Goal: Task Accomplishment & Management: Manage account settings

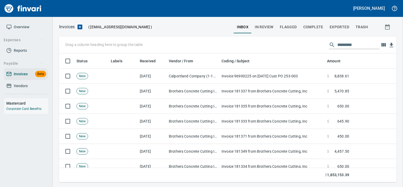
scroll to position [124, 329]
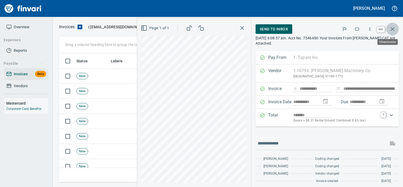
click at [395, 32] on icon "button" at bounding box center [392, 29] width 6 height 6
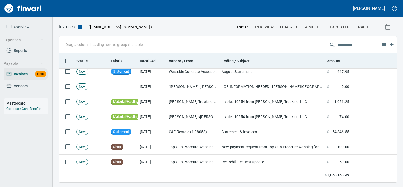
scroll to position [495, 0]
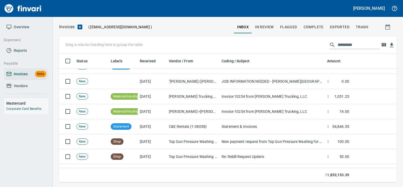
click at [351, 39] on div "Drag a column heading here to group the table" at bounding box center [228, 44] width 338 height 17
click at [350, 47] on input "text" at bounding box center [359, 45] width 42 height 8
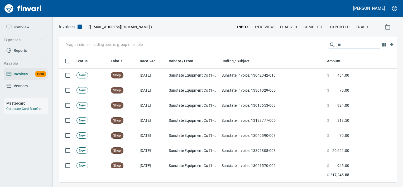
type input "*"
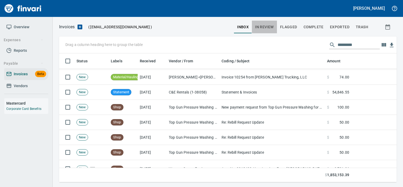
click at [268, 26] on span "In Review" at bounding box center [264, 27] width 19 height 7
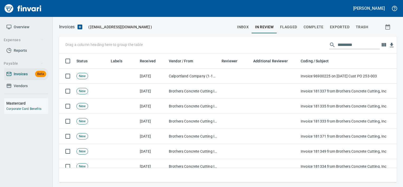
scroll to position [121, 329]
click at [343, 44] on input "text" at bounding box center [359, 45] width 42 height 8
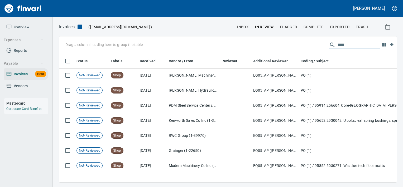
scroll to position [713, 0]
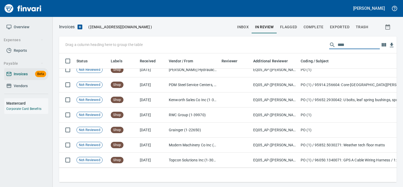
type input "****"
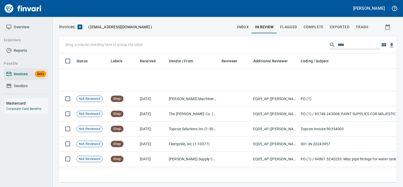
scroll to position [2873, 0]
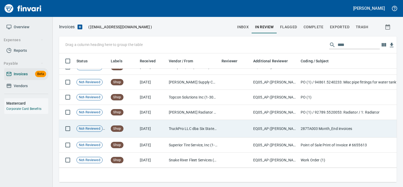
click at [271, 128] on td "EQ05_AP ([PERSON_NAME], [PERSON_NAME], [PERSON_NAME])" at bounding box center [274, 129] width 47 height 18
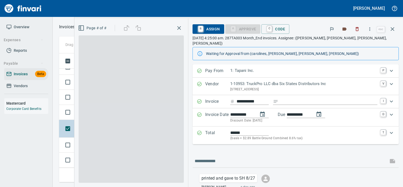
scroll to position [121, 329]
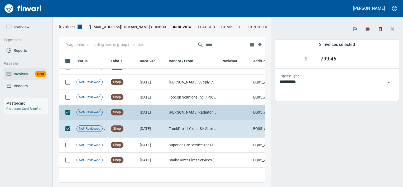
scroll to position [2868, 0]
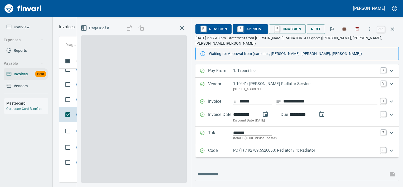
scroll to position [121, 328]
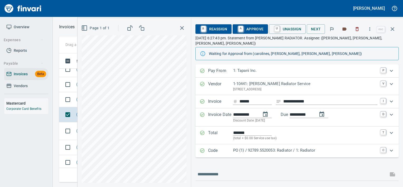
click at [225, 147] on p "Code" at bounding box center [220, 150] width 25 height 7
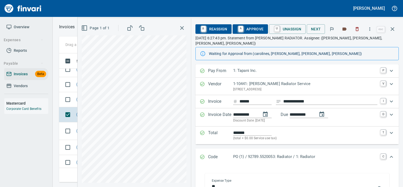
scroll to position [94, 0]
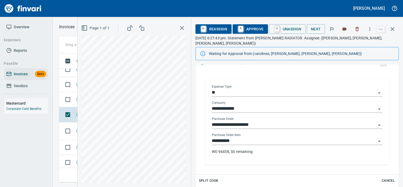
click at [239, 137] on input "**********" at bounding box center [294, 140] width 164 height 7
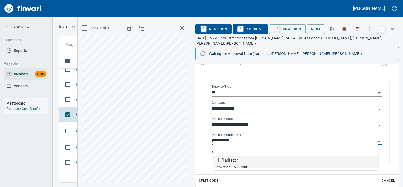
scroll to position [121, 329]
click at [78, 102] on td "Not-Reviewed" at bounding box center [91, 99] width 34 height 15
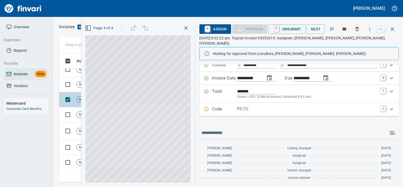
scroll to position [31, 0]
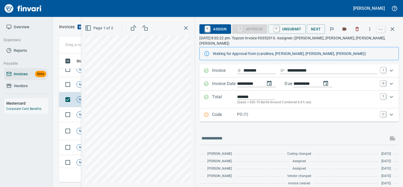
click at [243, 111] on p "PO (1)" at bounding box center [307, 114] width 140 height 6
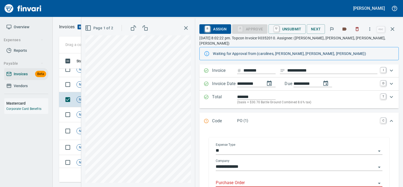
click at [237, 179] on input "Purchase Order" at bounding box center [296, 182] width 160 height 7
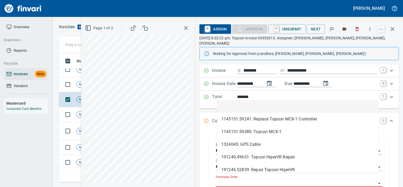
scroll to position [121, 329]
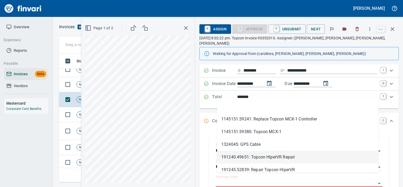
type input "**********"
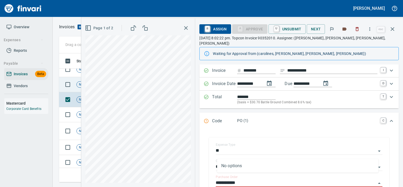
click at [74, 81] on td "Not-Reviewed" at bounding box center [91, 84] width 34 height 15
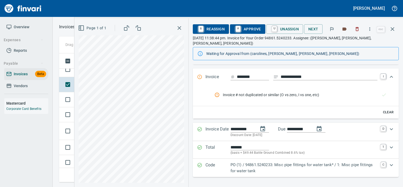
click at [266, 162] on p "PO (1) / 94861.5240233: Misc pipe fittings for water tank* / 1: Misc pipe fitti…" at bounding box center [304, 168] width 147 height 12
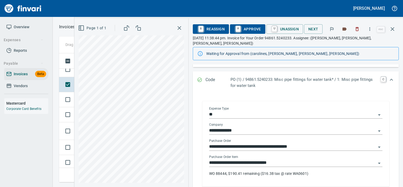
scroll to position [123, 0]
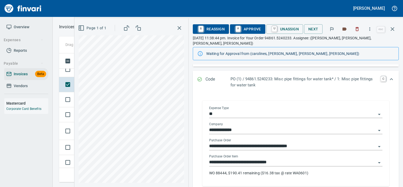
click at [275, 159] on input "**********" at bounding box center [292, 162] width 167 height 7
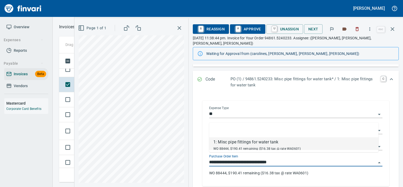
scroll to position [121, 329]
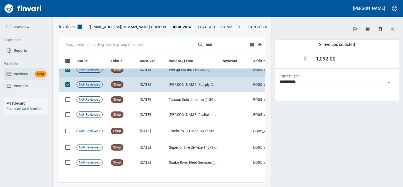
scroll to position [121, 198]
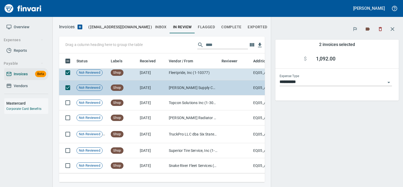
click at [75, 86] on td "Not-Reviewed" at bounding box center [91, 87] width 34 height 15
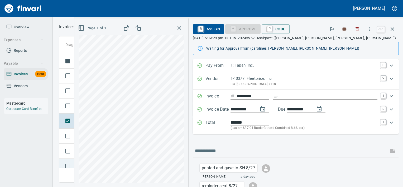
scroll to position [2816, 0]
click at [72, 113] on td at bounding box center [66, 106] width 15 height 15
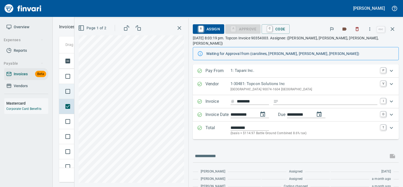
click at [71, 97] on td at bounding box center [66, 91] width 15 height 15
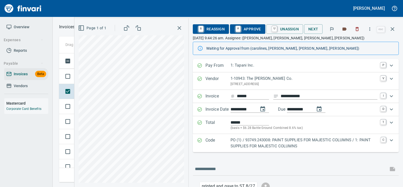
click at [236, 146] on p "PO (1) / 93749.243008: PAINT SUPPLIES FOR MAJESTIC COLUMNS / 1: PAINT SUPPLIES …" at bounding box center [304, 143] width 147 height 12
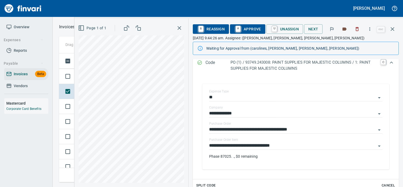
scroll to position [86, 0]
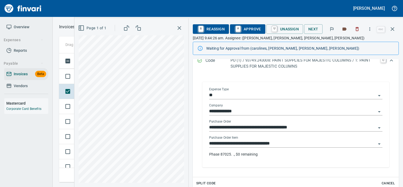
click at [287, 142] on input "**********" at bounding box center [292, 143] width 167 height 7
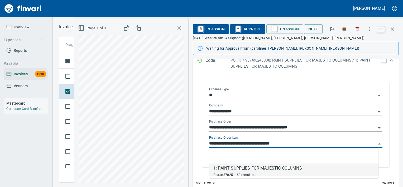
scroll to position [121, 329]
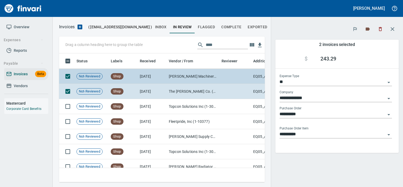
scroll to position [121, 198]
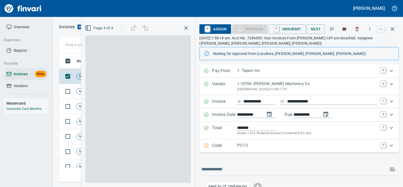
scroll to position [121, 328]
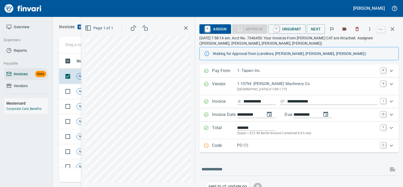
click at [265, 142] on p "PO (1)" at bounding box center [307, 145] width 140 height 6
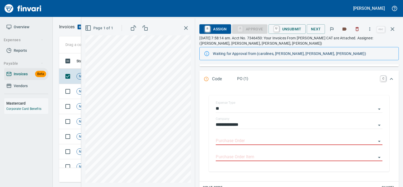
scroll to position [73, 0]
click at [248, 141] on input "Purchase Order" at bounding box center [296, 140] width 160 height 7
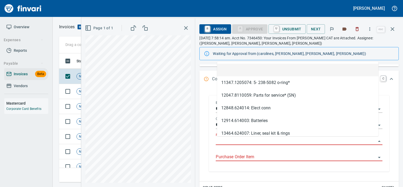
scroll to position [121, 329]
click at [267, 152] on div "Purchase Order Item" at bounding box center [299, 155] width 167 height 12
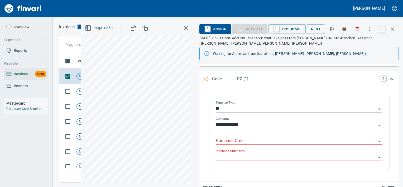
click at [250, 140] on input "Purchase Order" at bounding box center [296, 140] width 160 height 7
click at [237, 140] on input "Purchase Order" at bounding box center [296, 140] width 160 height 7
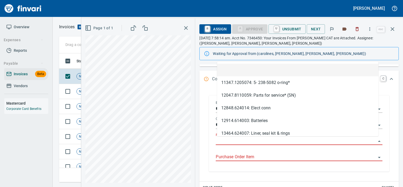
click at [237, 140] on input "Purchase Order" at bounding box center [296, 140] width 160 height 7
click at [245, 157] on input "Purchase Order Item" at bounding box center [296, 156] width 160 height 7
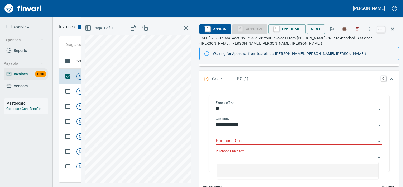
click at [243, 141] on input "Purchase Order" at bounding box center [296, 140] width 160 height 7
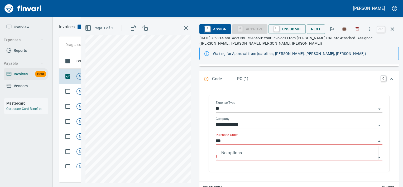
type input "*"
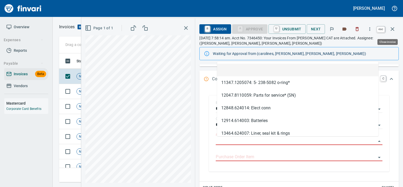
click at [395, 30] on icon "button" at bounding box center [392, 29] width 6 height 6
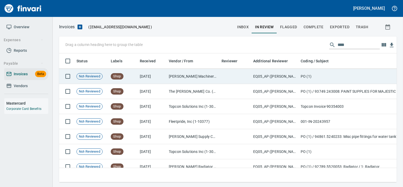
scroll to position [121, 329]
click at [247, 80] on td at bounding box center [235, 76] width 32 height 15
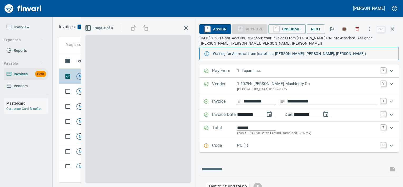
scroll to position [121, 329]
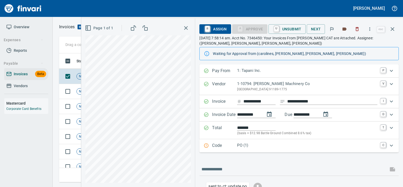
click at [269, 140] on div "Code PO (1) C" at bounding box center [298, 145] width 199 height 13
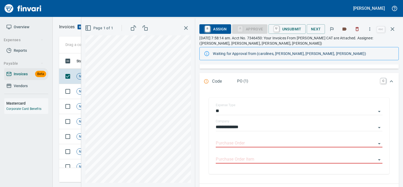
scroll to position [71, 0]
click at [240, 141] on input "Purchase Order" at bounding box center [296, 142] width 160 height 7
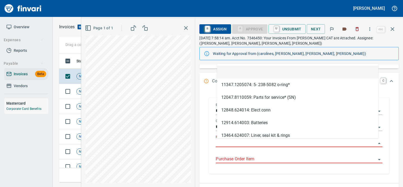
scroll to position [121, 329]
type input "**********"
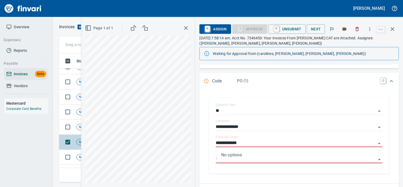
scroll to position [2747, 0]
click at [78, 133] on td "Not-Reviewed" at bounding box center [91, 130] width 34 height 15
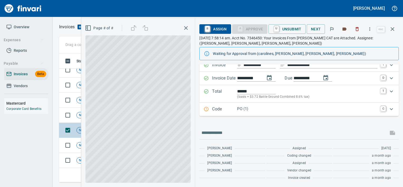
scroll to position [36, 0]
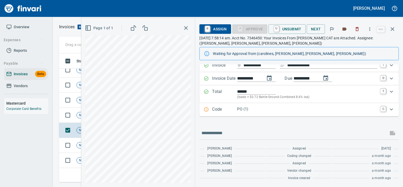
click at [265, 112] on p "PO (1)" at bounding box center [307, 109] width 140 height 6
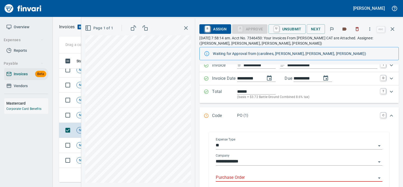
click at [242, 176] on input "Purchase Order" at bounding box center [296, 177] width 160 height 7
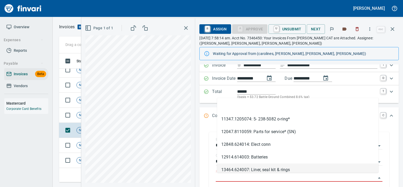
scroll to position [121, 329]
type input "**********"
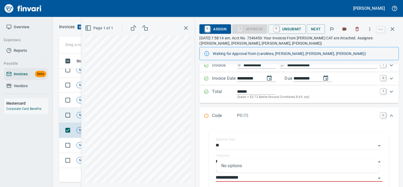
click at [77, 114] on span "Not-Reviewed" at bounding box center [90, 115] width 26 height 5
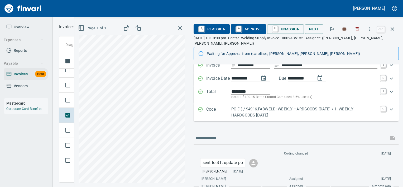
click at [225, 106] on p "Code" at bounding box center [218, 112] width 25 height 12
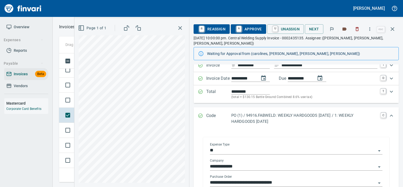
scroll to position [100, 0]
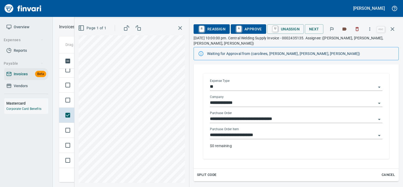
click at [270, 131] on input "**********" at bounding box center [293, 134] width 166 height 7
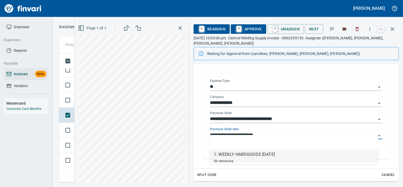
scroll to position [121, 329]
click at [72, 105] on td at bounding box center [66, 100] width 15 height 15
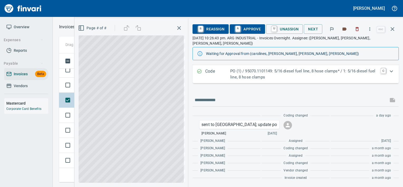
scroll to position [69, 0]
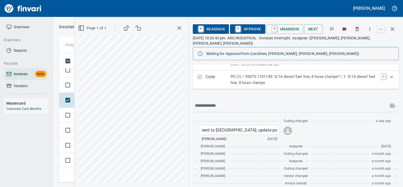
click at [224, 74] on p "Code" at bounding box center [217, 80] width 25 height 12
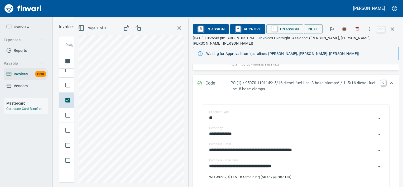
click at [246, 32] on span "A Approve" at bounding box center [247, 29] width 27 height 9
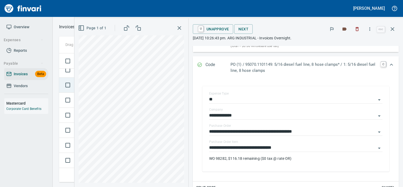
click at [73, 90] on td at bounding box center [66, 85] width 15 height 15
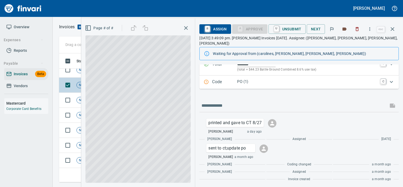
scroll to position [64, 0]
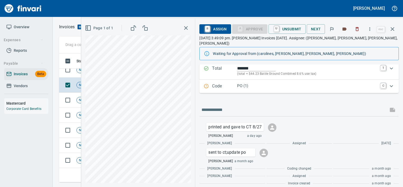
click at [225, 83] on p "Code" at bounding box center [224, 86] width 25 height 7
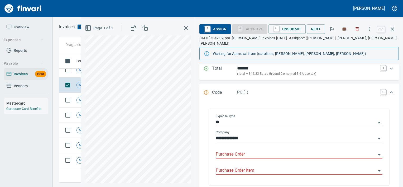
click at [237, 151] on input "Purchase Order" at bounding box center [296, 154] width 160 height 7
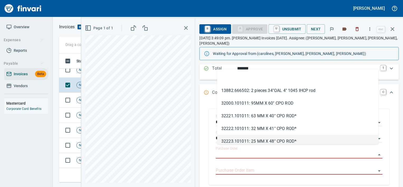
scroll to position [121, 329]
type input "**********"
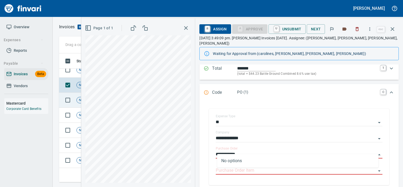
click at [80, 104] on td "Not-Reviewed" at bounding box center [91, 100] width 34 height 15
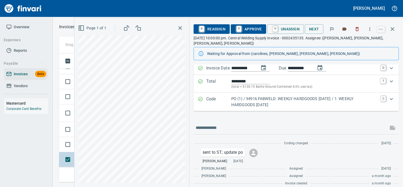
scroll to position [2688, 0]
click at [74, 123] on td at bounding box center [66, 129] width 15 height 15
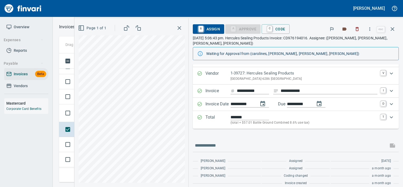
scroll to position [16, 0]
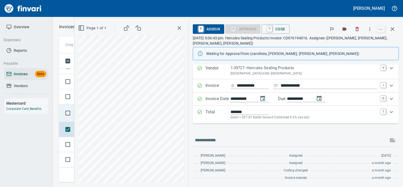
click at [73, 120] on td at bounding box center [66, 113] width 15 height 18
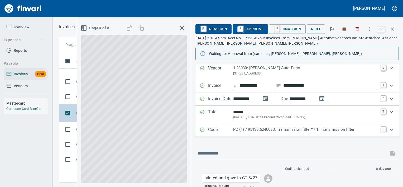
scroll to position [64, 0]
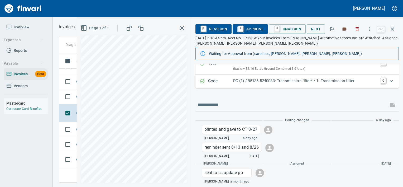
click at [244, 84] on div "PO (1) / 95136.5240083: Transmission filter* / 1: Transmission filter" at bounding box center [305, 81] width 144 height 7
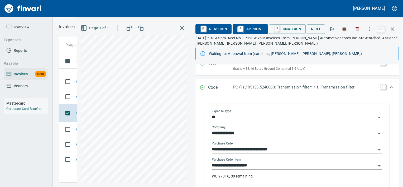
click at [260, 163] on input "**********" at bounding box center [294, 165] width 164 height 7
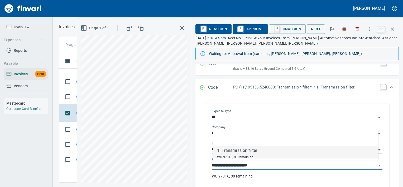
scroll to position [121, 329]
click at [74, 94] on td "Not-Reviewed" at bounding box center [91, 96] width 34 height 15
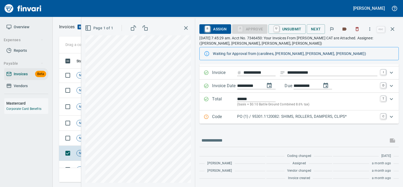
scroll to position [2572, 0]
click at [223, 116] on p "Code" at bounding box center [224, 116] width 25 height 7
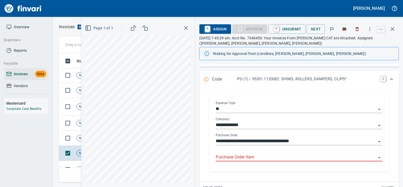
scroll to position [73, 0]
click at [261, 155] on input "Purchase Order Item" at bounding box center [296, 156] width 160 height 7
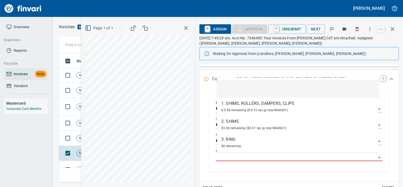
scroll to position [121, 329]
click at [81, 139] on span "Not-Reviewed" at bounding box center [90, 138] width 26 height 5
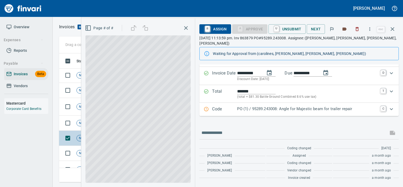
scroll to position [36, 0]
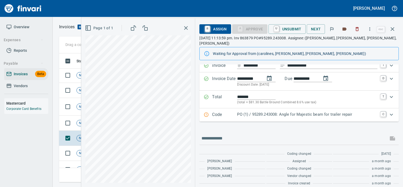
click at [233, 111] on p "Code" at bounding box center [224, 114] width 25 height 7
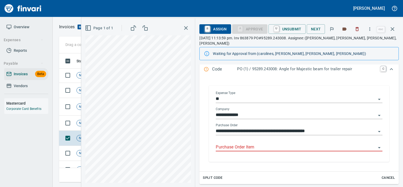
scroll to position [93, 0]
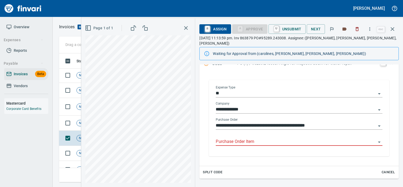
click at [248, 138] on input "Purchase Order Item" at bounding box center [296, 141] width 160 height 7
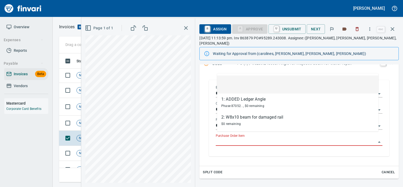
scroll to position [121, 329]
click at [75, 124] on td "Not-Reviewed" at bounding box center [91, 123] width 34 height 15
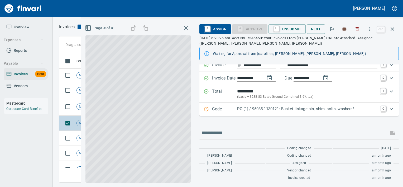
scroll to position [36, 0]
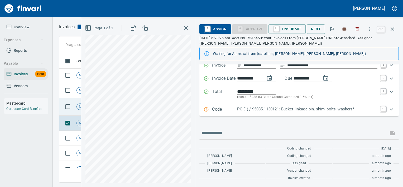
click at [79, 102] on td "Not-Reviewed" at bounding box center [91, 107] width 34 height 18
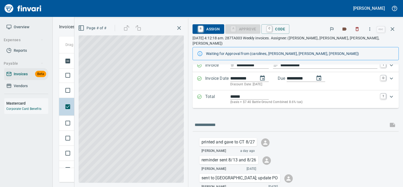
scroll to position [62, 0]
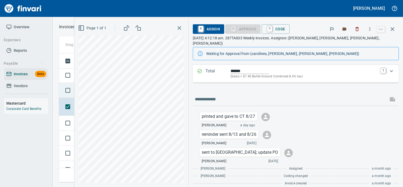
click at [72, 96] on td at bounding box center [66, 90] width 15 height 15
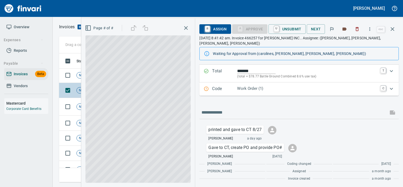
scroll to position [57, 0]
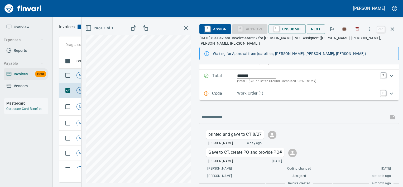
click at [79, 75] on span "Not-Reviewed" at bounding box center [90, 75] width 26 height 5
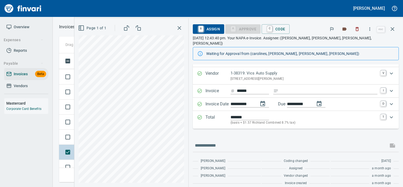
scroll to position [2493, 0]
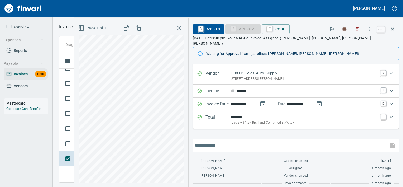
drag, startPoint x: 79, startPoint y: 75, endPoint x: 241, endPoint y: 138, distance: 173.7
click at [241, 141] on input "text" at bounding box center [290, 145] width 191 height 8
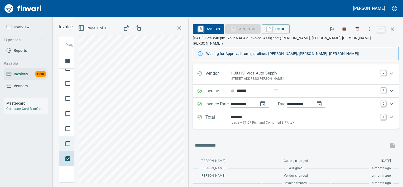
click at [73, 137] on td at bounding box center [66, 143] width 15 height 15
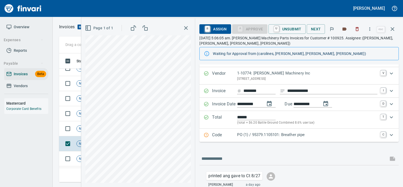
click at [251, 135] on p "PO (1) / 95379.1105101: Breather pipe" at bounding box center [307, 135] width 140 height 6
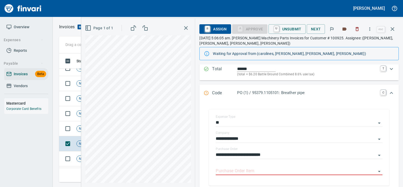
scroll to position [63, 0]
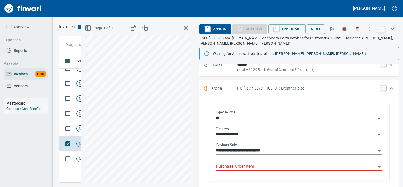
click at [236, 169] on input "Purchase Order Item" at bounding box center [296, 166] width 160 height 7
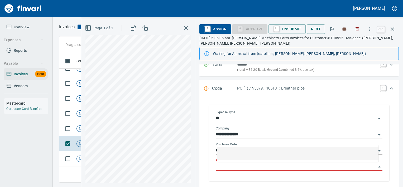
scroll to position [121, 329]
click at [79, 130] on span "Not-Reviewed" at bounding box center [90, 128] width 26 height 5
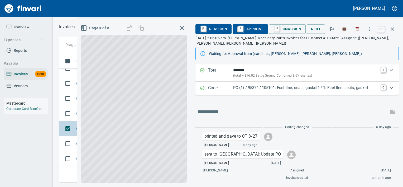
scroll to position [57, 0]
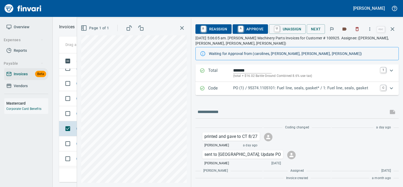
click at [246, 87] on p "PO (1) / 95374.1105101: Fuel line, seals, gasket* / 1: Fuel line, seals, gasket" at bounding box center [305, 88] width 144 height 6
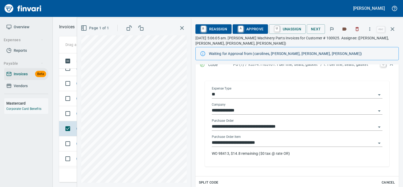
scroll to position [89, 0]
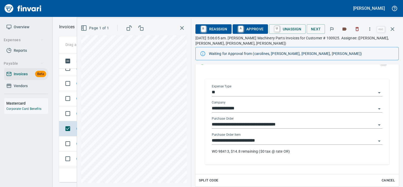
click at [266, 138] on input "**********" at bounding box center [294, 140] width 164 height 7
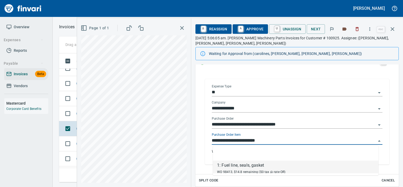
scroll to position [121, 329]
click at [75, 117] on td "Not-Reviewed" at bounding box center [91, 113] width 34 height 15
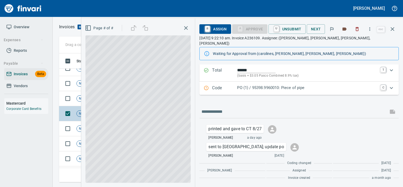
scroll to position [52, 0]
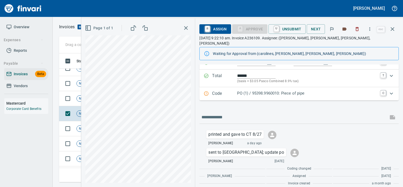
click at [241, 90] on p "PO (1) / 95398.9960010: Piece of pipe" at bounding box center [307, 93] width 140 height 6
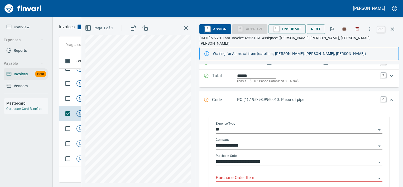
click at [231, 174] on input "Purchase Order Item" at bounding box center [296, 177] width 160 height 7
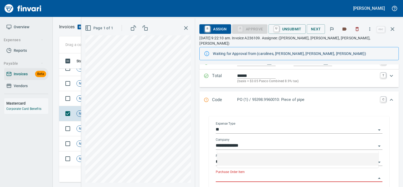
scroll to position [121, 329]
click at [80, 96] on span "Not-Reviewed" at bounding box center [90, 98] width 26 height 5
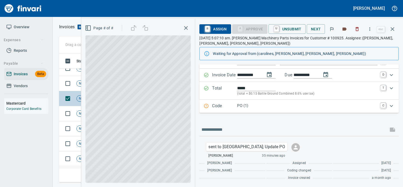
scroll to position [39, 0]
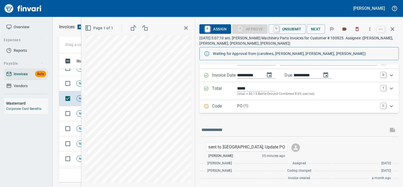
click at [239, 107] on p "PO (1)" at bounding box center [307, 106] width 140 height 6
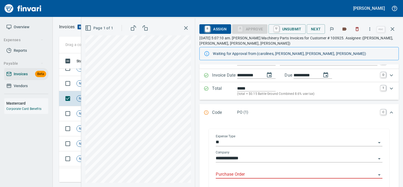
click at [231, 171] on input "Purchase Order" at bounding box center [296, 174] width 160 height 7
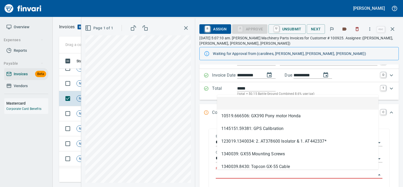
scroll to position [121, 329]
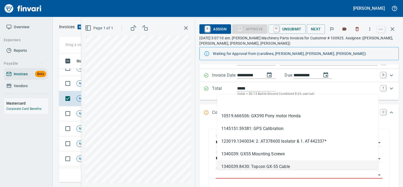
type input "**********"
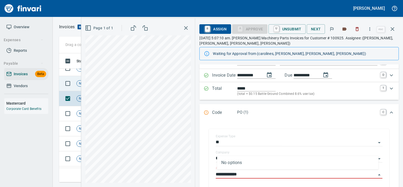
click at [78, 86] on td "Not-Reviewed" at bounding box center [91, 83] width 34 height 15
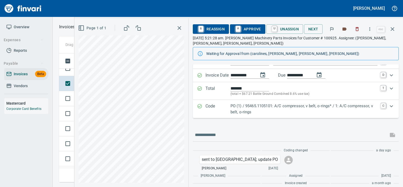
click at [219, 112] on p "Code" at bounding box center [217, 109] width 25 height 12
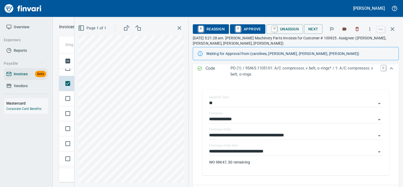
scroll to position [84, 0]
click at [237, 151] on input "**********" at bounding box center [292, 150] width 167 height 7
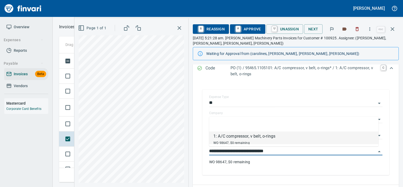
scroll to position [2440, 0]
click at [73, 127] on td at bounding box center [66, 124] width 15 height 15
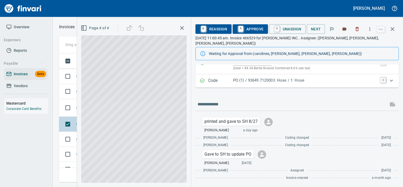
scroll to position [64, 0]
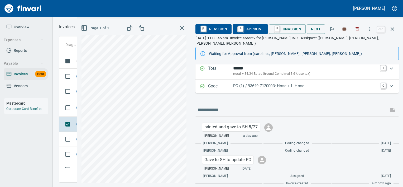
click at [247, 83] on div "PO (1) / 93649.7120003: Hose / 1: Hose" at bounding box center [305, 86] width 144 height 7
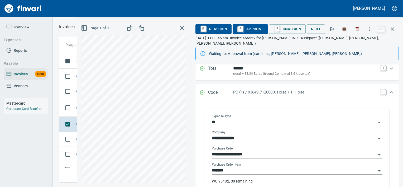
click at [248, 167] on input "*******" at bounding box center [294, 170] width 164 height 7
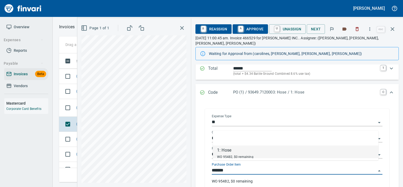
scroll to position [121, 329]
click at [75, 111] on td "Not-Reviewed" at bounding box center [91, 108] width 34 height 18
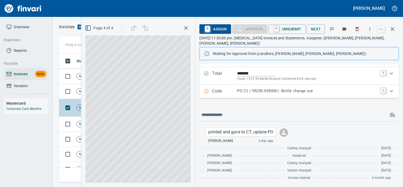
scroll to position [49, 0]
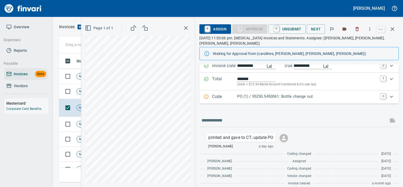
click at [264, 93] on p "PO (1) / 95250.5450061: Bottle change out" at bounding box center [307, 96] width 140 height 6
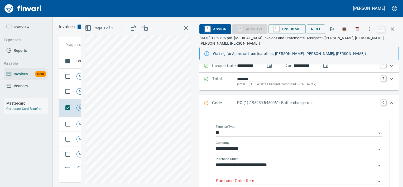
click at [242, 177] on input "Purchase Order Item" at bounding box center [296, 180] width 160 height 7
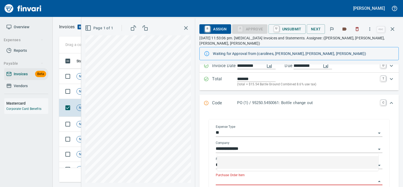
scroll to position [121, 329]
click at [78, 88] on td "Not-Reviewed" at bounding box center [91, 91] width 34 height 15
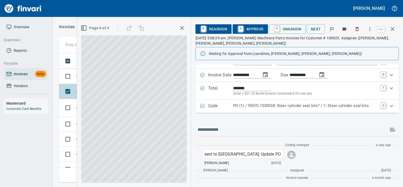
scroll to position [39, 0]
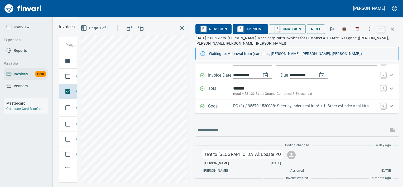
click at [225, 103] on p "Code" at bounding box center [220, 106] width 25 height 7
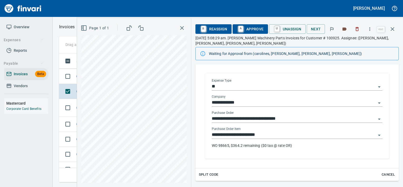
scroll to position [97, 0]
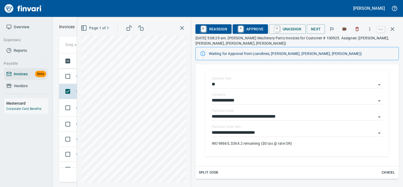
click at [255, 31] on span "A Approve" at bounding box center [250, 29] width 27 height 9
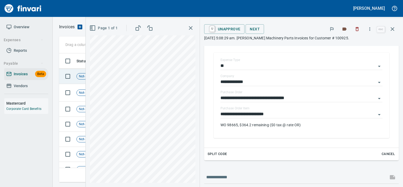
click at [77, 78] on td "Not-Reviewed" at bounding box center [91, 76] width 34 height 15
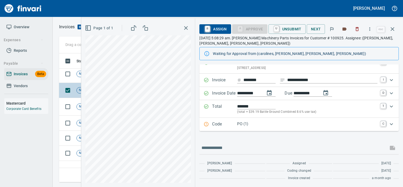
scroll to position [2375, 0]
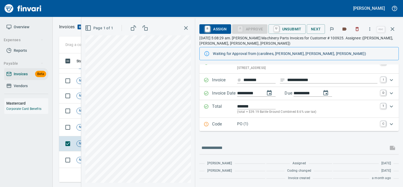
click at [275, 128] on div "Code PO (1) C" at bounding box center [298, 124] width 199 height 13
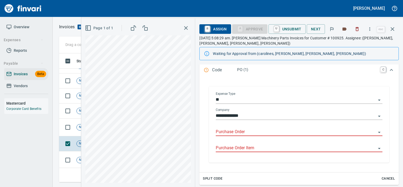
scroll to position [81, 0]
click at [250, 134] on input "Purchase Order" at bounding box center [296, 131] width 160 height 7
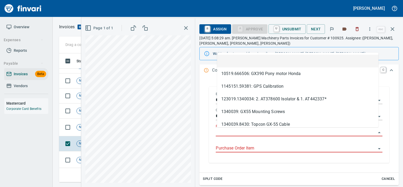
scroll to position [121, 329]
type input "**********"
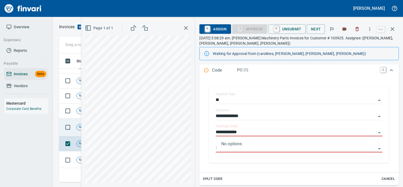
click at [79, 134] on td "Not-Reviewed" at bounding box center [91, 127] width 34 height 18
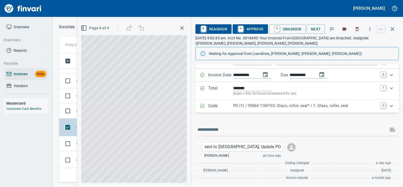
scroll to position [39, 0]
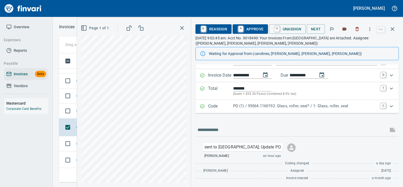
click at [252, 111] on div "Code PO (1) / 95564.1160192: Glass, roller, seal* / 1: Glass, roller, seal C" at bounding box center [296, 106] width 203 height 13
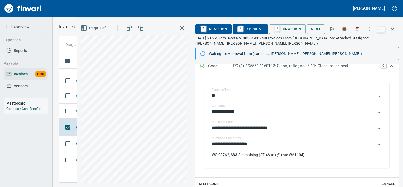
scroll to position [86, 0]
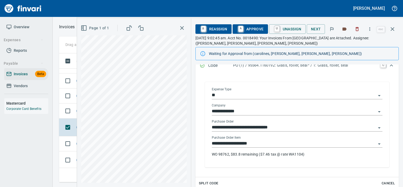
click at [260, 147] on div "**********" at bounding box center [297, 144] width 171 height 8
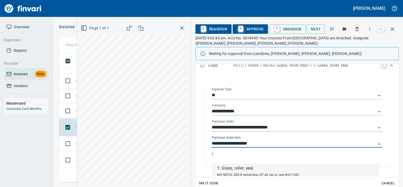
scroll to position [121, 329]
click at [261, 145] on input "**********" at bounding box center [294, 143] width 164 height 7
click at [74, 113] on td at bounding box center [66, 110] width 15 height 15
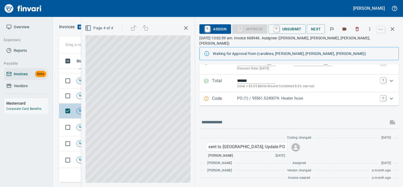
scroll to position [46, 0]
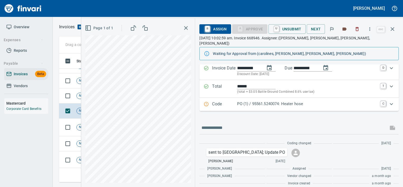
click at [297, 102] on div "Code PO (1) / 95561.5240074: Heater hose C" at bounding box center [298, 104] width 199 height 13
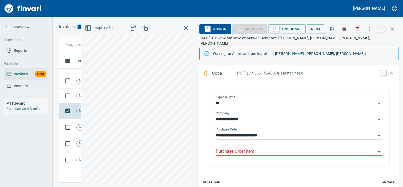
scroll to position [83, 0]
click at [271, 148] on input "Purchase Order Item" at bounding box center [296, 151] width 160 height 7
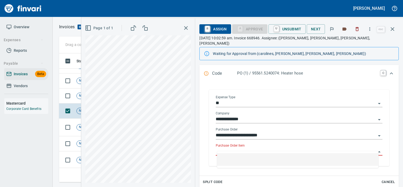
scroll to position [121, 329]
click at [78, 95] on span "Not-Reviewed" at bounding box center [90, 95] width 26 height 5
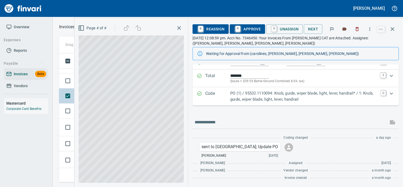
scroll to position [52, 0]
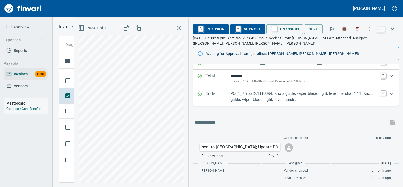
click at [234, 98] on p "PO (1) / 95532.1110094: Knob, guide, wiper blade, light, lever, handrail* / 1: …" at bounding box center [304, 96] width 147 height 12
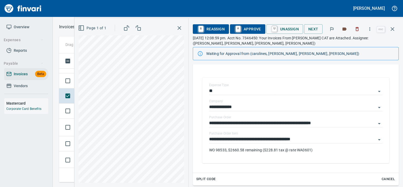
scroll to position [101, 0]
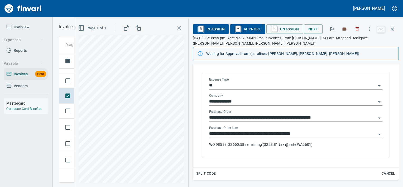
click at [242, 135] on input "**********" at bounding box center [292, 133] width 167 height 7
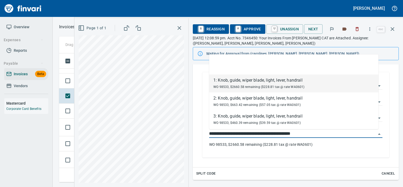
scroll to position [121, 329]
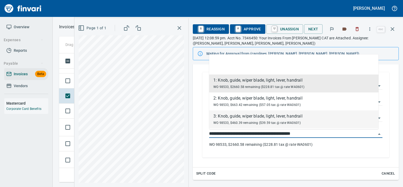
click at [243, 122] on span "WO 98533, $460.39 remaining ($39.59 tax @ rate WA0601)" at bounding box center [256, 123] width 87 height 4
type input "**********"
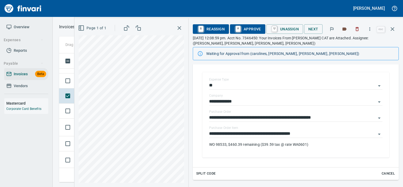
click at [246, 32] on span "A Approve" at bounding box center [247, 29] width 27 height 9
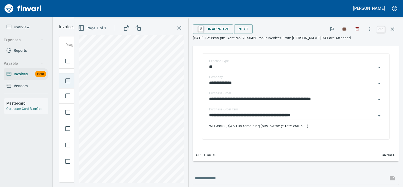
click at [73, 86] on td at bounding box center [66, 80] width 15 height 15
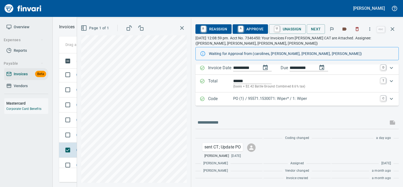
scroll to position [2305, 0]
click at [242, 97] on p "PO (1) / 95571.1530071: Wiper* / 1: Wiper" at bounding box center [305, 98] width 144 height 6
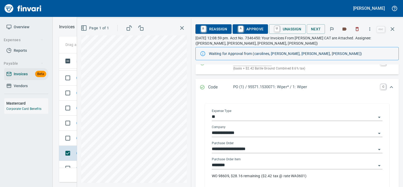
scroll to position [98, 0]
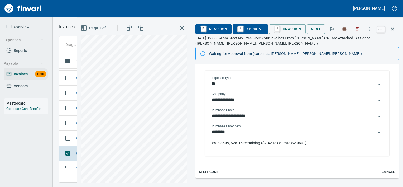
click at [244, 130] on input "********" at bounding box center [294, 131] width 164 height 7
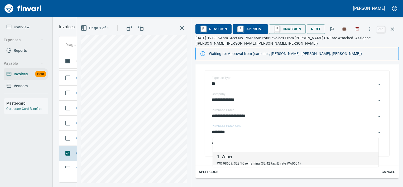
scroll to position [121, 329]
click at [256, 26] on span "A Approve" at bounding box center [250, 29] width 27 height 9
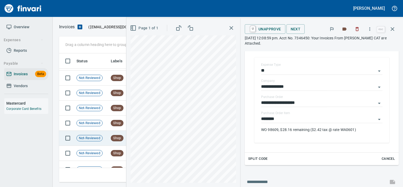
click at [78, 141] on td "Not-Reviewed" at bounding box center [91, 138] width 34 height 15
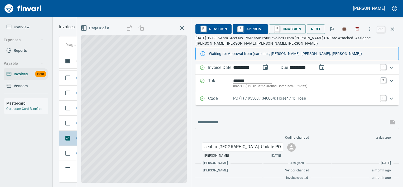
scroll to position [47, 0]
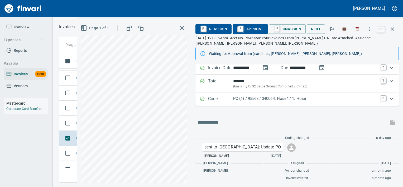
click at [261, 101] on div "PO (1) / 95568.1340064: Hose* / 1: Hose" at bounding box center [305, 98] width 144 height 7
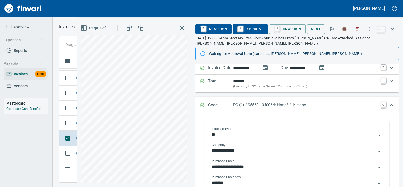
scroll to position [80, 0]
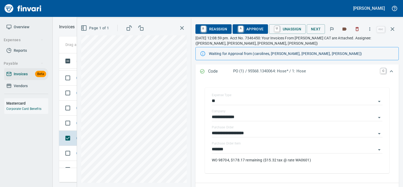
click at [255, 31] on span "A Approve" at bounding box center [250, 29] width 27 height 9
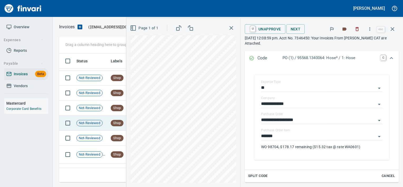
click at [97, 122] on span "Not-Reviewed" at bounding box center [90, 123] width 26 height 5
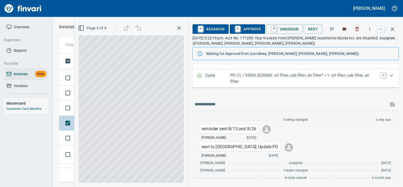
scroll to position [70, 0]
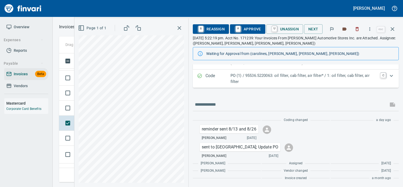
click at [246, 75] on p "PO (1) / 95536.5220063: oil filter, cab filter, air filter* / 1: oil filter, ca…" at bounding box center [304, 79] width 147 height 12
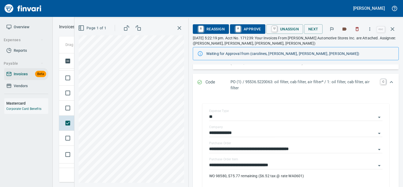
click at [251, 28] on span "A Approve" at bounding box center [247, 29] width 27 height 9
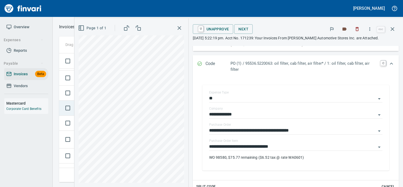
click at [73, 113] on td at bounding box center [66, 107] width 15 height 15
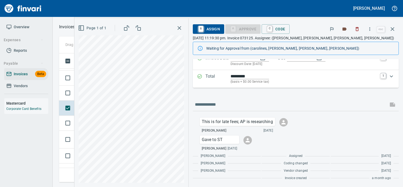
scroll to position [121, 329]
click at [73, 99] on td at bounding box center [66, 92] width 15 height 15
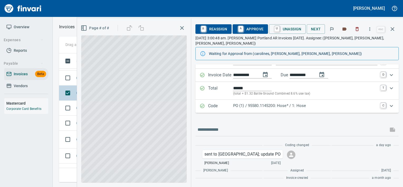
scroll to position [34, 0]
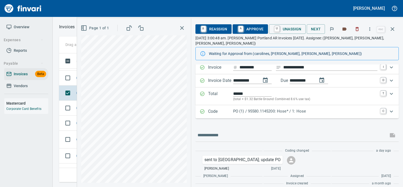
click at [255, 108] on p "PO (1) / 95580.1145200: Hose* / 1: Hose" at bounding box center [305, 111] width 144 height 6
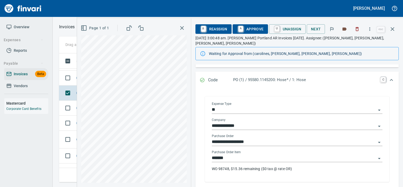
scroll to position [73, 0]
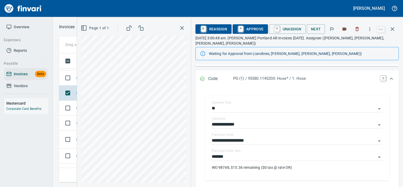
click at [248, 26] on span "A Approve" at bounding box center [250, 29] width 27 height 9
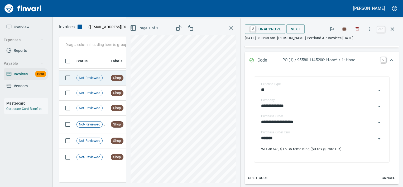
click at [87, 81] on td "Not-Reviewed" at bounding box center [91, 77] width 34 height 15
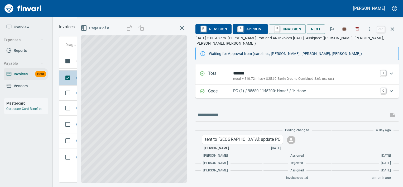
scroll to position [49, 0]
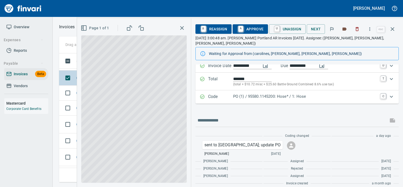
click at [87, 81] on span at bounding box center [133, 108] width 105 height 147
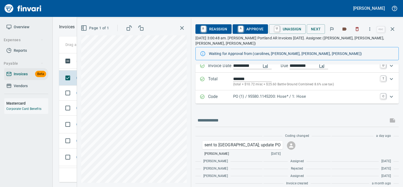
click at [269, 93] on p "PO (1) / 95580.1145200: Hose* / 1: Hose" at bounding box center [305, 96] width 144 height 6
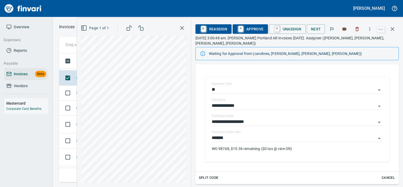
scroll to position [92, 0]
click at [231, 134] on input "*******" at bounding box center [294, 137] width 164 height 7
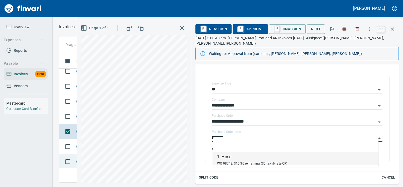
scroll to position [2253, 0]
click at [76, 112] on td "Not-Reviewed" at bounding box center [91, 116] width 34 height 15
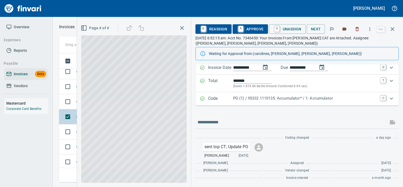
scroll to position [47, 0]
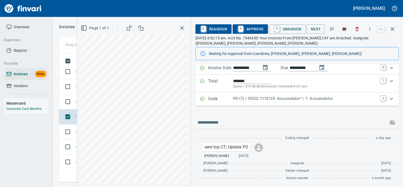
click at [224, 102] on div "Code PO (1) / 95332.1110135: Accumulator* / 1: Accumulator C" at bounding box center [296, 98] width 203 height 13
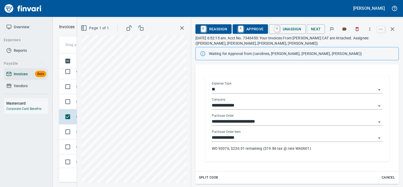
scroll to position [93, 0]
click at [252, 136] on input "**********" at bounding box center [294, 136] width 164 height 7
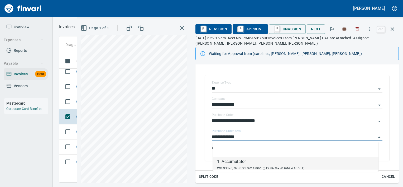
scroll to position [121, 329]
click at [262, 168] on span "WO 93076, $230.91 remaining ($19.86 tax @ rate WA0601)" at bounding box center [260, 168] width 87 height 4
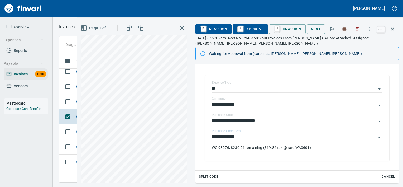
click at [250, 32] on span "A Approve" at bounding box center [250, 29] width 27 height 9
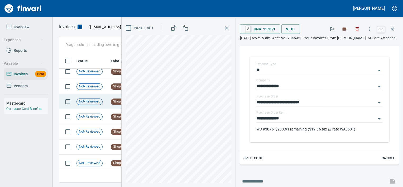
click at [76, 95] on td "Not-Reviewed" at bounding box center [91, 101] width 34 height 15
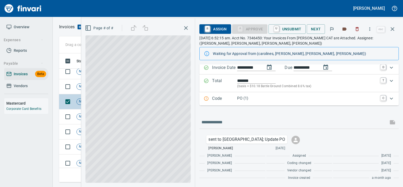
scroll to position [47, 0]
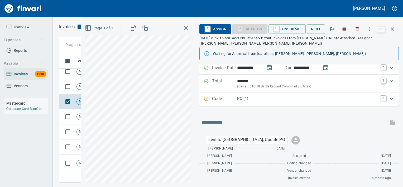
click at [236, 102] on div "Code PO (1) C" at bounding box center [298, 98] width 199 height 13
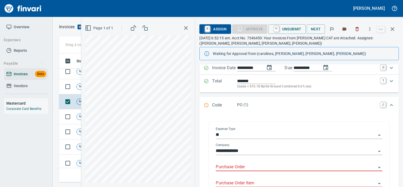
click at [235, 169] on input "Purchase Order" at bounding box center [296, 166] width 160 height 7
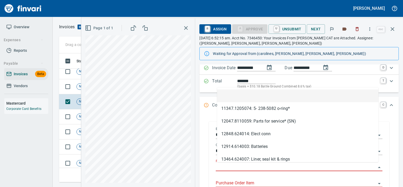
scroll to position [121, 329]
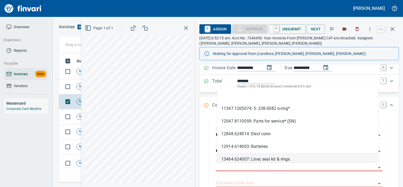
type input "**********"
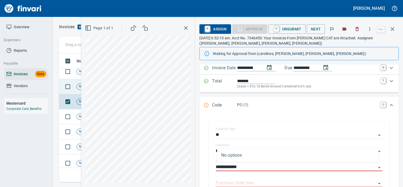
click at [79, 88] on div "Not-Reviewed" at bounding box center [89, 86] width 26 height 6
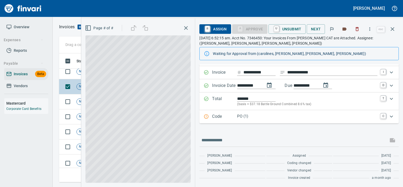
scroll to position [29, 0]
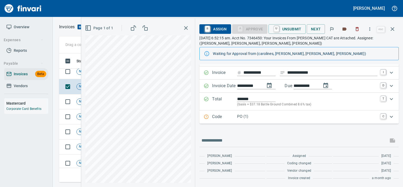
click at [267, 118] on p "PO (1)" at bounding box center [307, 116] width 140 height 6
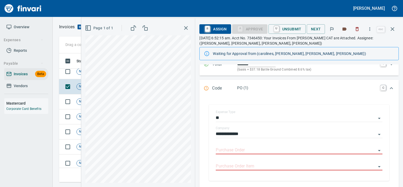
scroll to position [66, 0]
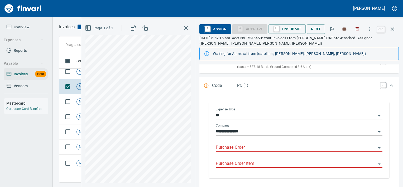
click at [248, 146] on input "Purchase Order" at bounding box center [296, 147] width 160 height 7
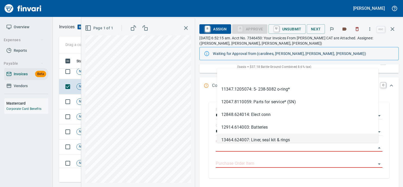
scroll to position [121, 329]
type input "**********"
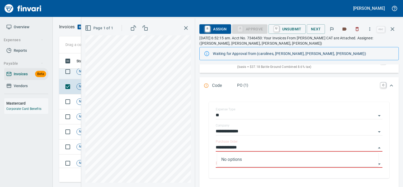
click at [78, 76] on td "Not-Reviewed" at bounding box center [91, 71] width 34 height 15
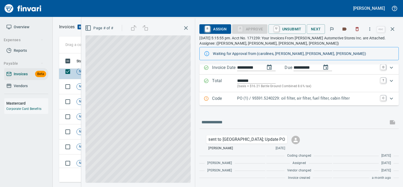
scroll to position [47, 0]
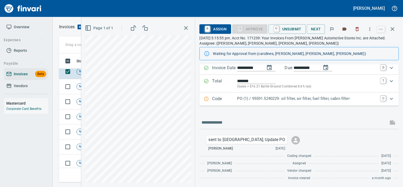
click at [264, 101] on div "PO (1) / 95591.5240229: oil filter, air filter, fuel filter, cabin filter" at bounding box center [307, 98] width 140 height 7
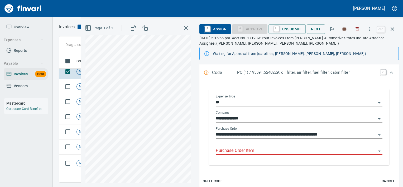
scroll to position [80, 0]
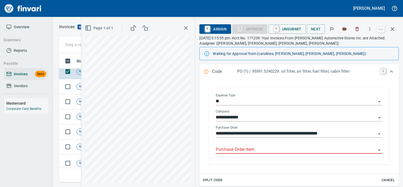
click at [241, 152] on input "Purchase Order Item" at bounding box center [296, 149] width 160 height 7
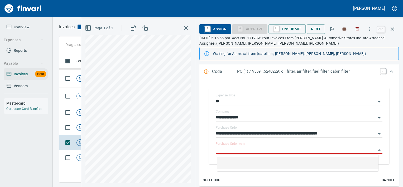
scroll to position [2182, 0]
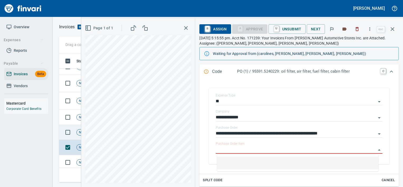
click at [77, 137] on td "Not-Reviewed" at bounding box center [91, 132] width 34 height 15
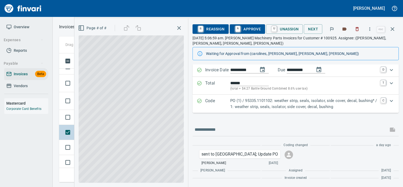
scroll to position [44, 0]
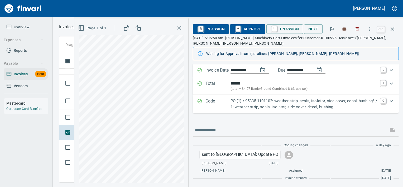
click at [234, 104] on p "PO (1) / 95335.1101102: weather strip, seals, isolator, side cover, decal, bush…" at bounding box center [304, 104] width 147 height 12
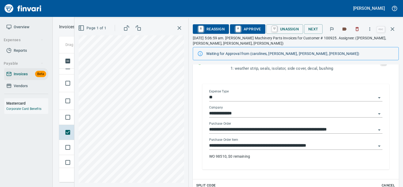
scroll to position [91, 0]
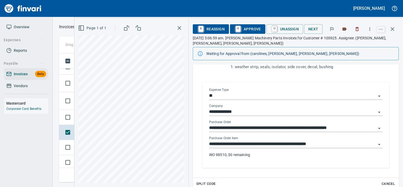
click at [242, 146] on input "**********" at bounding box center [292, 143] width 167 height 7
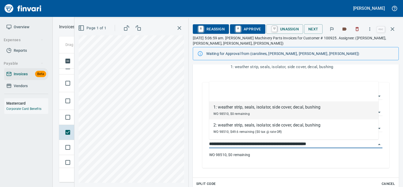
scroll to position [121, 329]
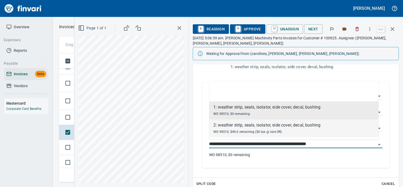
click at [241, 124] on div "2: weather strip, seals, isolator, side cover, decal, bushing" at bounding box center [266, 125] width 107 height 6
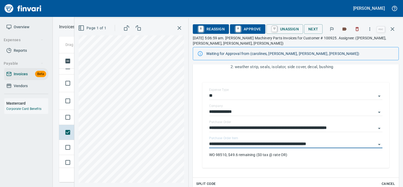
type input "**********"
click at [245, 28] on span "A Approve" at bounding box center [247, 29] width 27 height 9
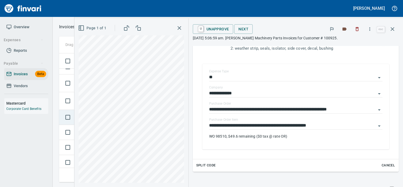
click at [61, 115] on td at bounding box center [66, 117] width 15 height 15
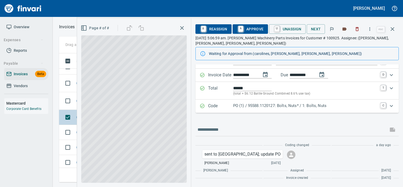
scroll to position [39, 0]
click at [229, 104] on p "Code" at bounding box center [220, 106] width 25 height 7
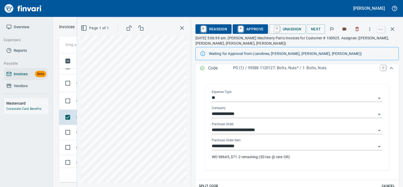
scroll to position [87, 0]
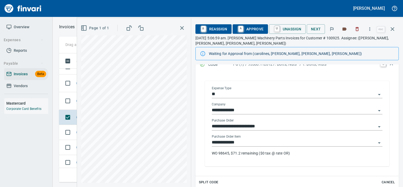
click at [242, 140] on input "**********" at bounding box center [294, 142] width 164 height 7
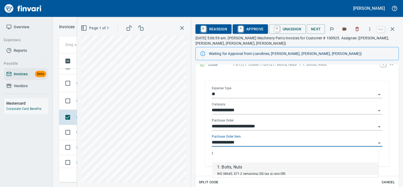
scroll to position [121, 329]
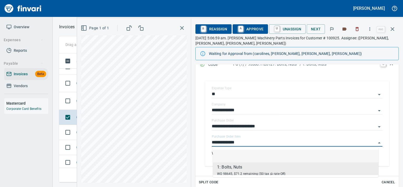
click at [251, 28] on span "A Approve" at bounding box center [250, 29] width 27 height 9
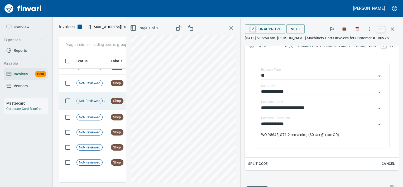
click at [78, 104] on td "Not-Reviewed" at bounding box center [91, 101] width 34 height 18
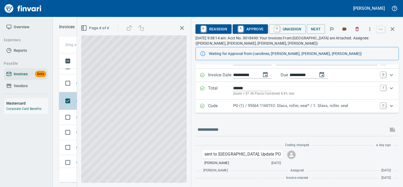
scroll to position [39, 0]
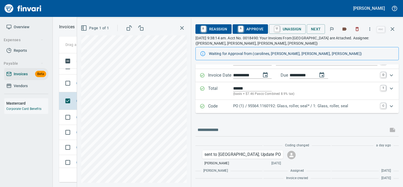
click at [256, 109] on div "PO (1) / 95564.1160192: Glass, roller, seal* / 1: Glass, roller, seal" at bounding box center [305, 106] width 144 height 7
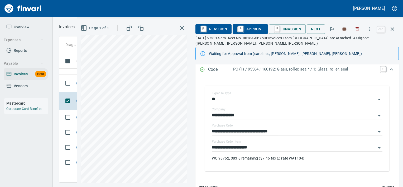
scroll to position [85, 0]
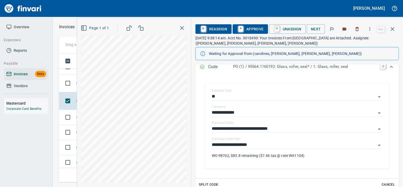
click at [250, 28] on span "A Approve" at bounding box center [250, 29] width 27 height 9
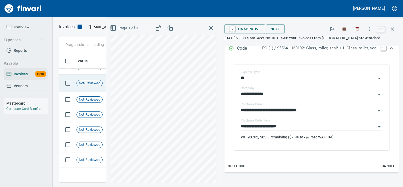
click at [80, 83] on span "Not-Reviewed" at bounding box center [90, 83] width 26 height 5
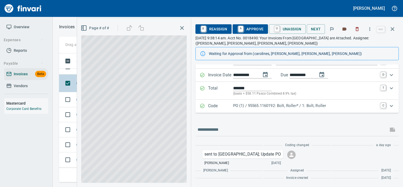
scroll to position [39, 0]
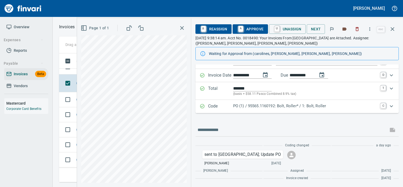
click at [265, 109] on div "PO (1) / 95565.1160192: Bolt, Roller* / 1: Bolt, Roller" at bounding box center [305, 106] width 144 height 7
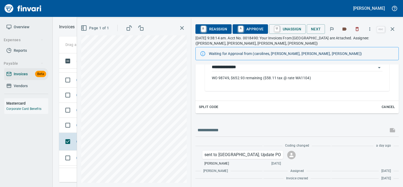
scroll to position [2074, 0]
click at [250, 30] on span "A Approve" at bounding box center [250, 29] width 27 height 9
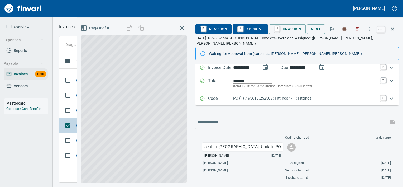
scroll to position [41, 0]
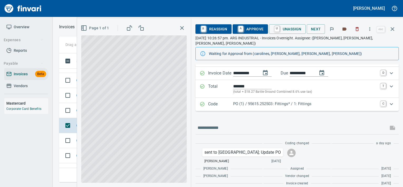
click at [248, 102] on div "PO (1) / 95615.252503: Fittings* / 1: Fittings" at bounding box center [305, 104] width 144 height 7
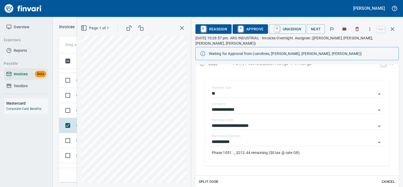
scroll to position [90, 0]
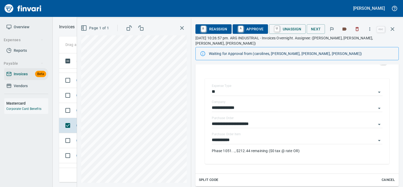
click at [248, 29] on span "A Approve" at bounding box center [250, 29] width 27 height 9
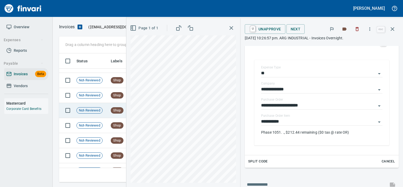
click at [74, 115] on td at bounding box center [66, 110] width 15 height 15
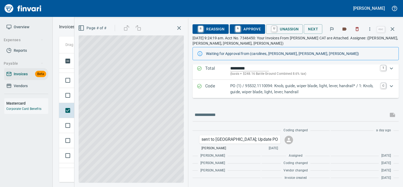
scroll to position [59, 0]
click at [260, 84] on p "PO (1) / 95532.1110094: Knob, guide, wiper blade, light, lever, handrail* / 1: …" at bounding box center [303, 89] width 147 height 12
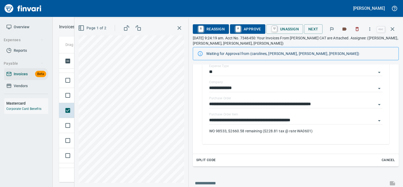
scroll to position [113, 0]
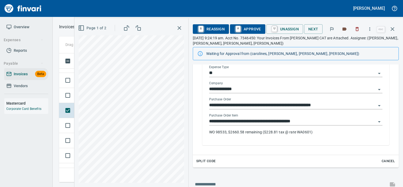
click at [309, 123] on input "**********" at bounding box center [292, 121] width 167 height 7
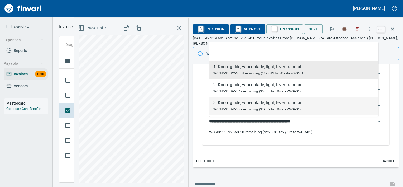
scroll to position [0, 0]
click at [73, 89] on td at bounding box center [66, 95] width 15 height 15
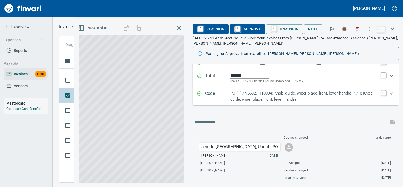
scroll to position [52, 0]
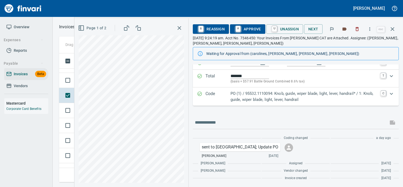
click at [224, 97] on p "Code" at bounding box center [217, 96] width 25 height 12
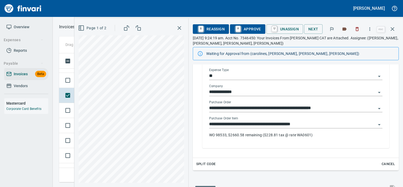
scroll to position [114, 0]
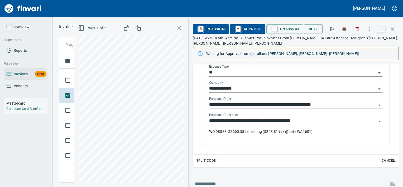
click at [240, 126] on div "**********" at bounding box center [295, 125] width 173 height 25
click at [243, 123] on input "**********" at bounding box center [292, 120] width 167 height 7
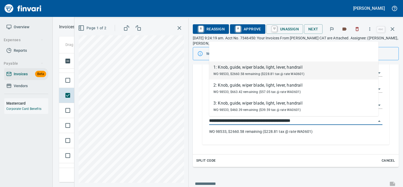
scroll to position [121, 329]
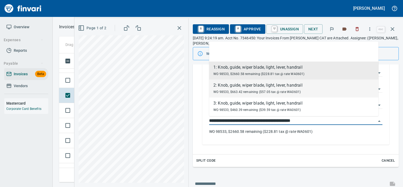
click at [249, 83] on div "2: Knob, guide, wiper blade, light, lever, handrail" at bounding box center [257, 85] width 89 height 6
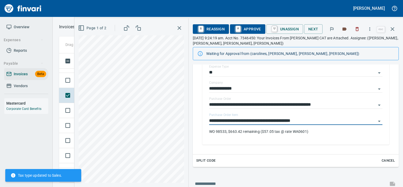
type input "**********"
click at [73, 87] on td at bounding box center [66, 80] width 15 height 15
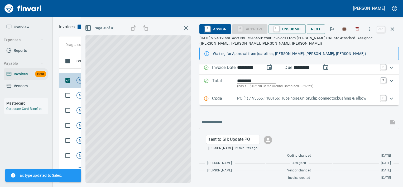
scroll to position [47, 0]
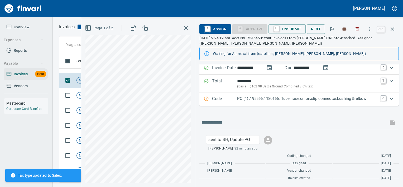
click at [232, 95] on div "Code PO (1) / 95566.1180166: Tube,hose,union,clip,connector,bushing & elbow C" at bounding box center [298, 98] width 199 height 13
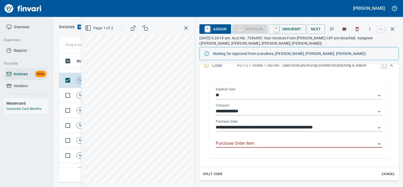
scroll to position [90, 0]
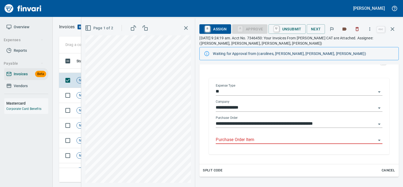
click at [246, 139] on input "Purchase Order Item" at bounding box center [296, 139] width 160 height 7
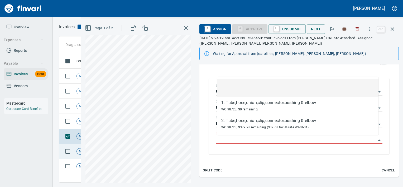
scroll to position [2001, 0]
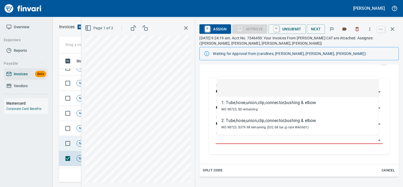
click at [78, 144] on span "Not-Reviewed" at bounding box center [90, 143] width 26 height 5
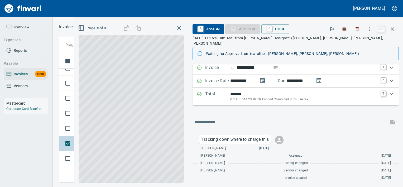
scroll to position [28, 0]
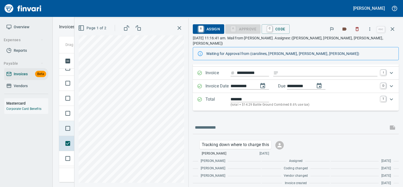
click at [72, 133] on td at bounding box center [66, 128] width 15 height 15
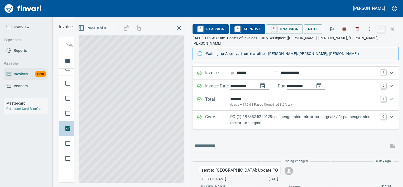
scroll to position [39, 0]
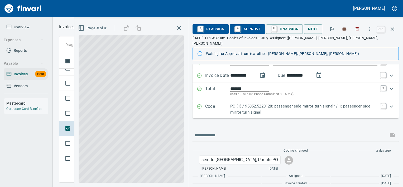
click at [234, 107] on p "PO (1) / 95352.5220128: passenger side mirror turn signal* / 1: passenger side …" at bounding box center [303, 109] width 147 height 12
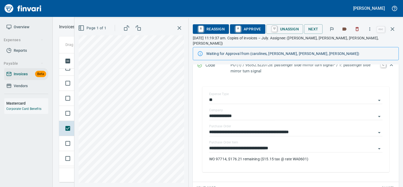
scroll to position [97, 0]
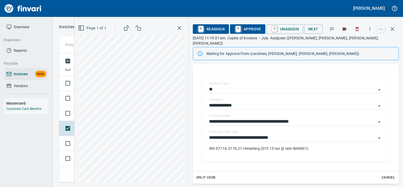
click at [246, 31] on span "A Approve" at bounding box center [247, 29] width 27 height 9
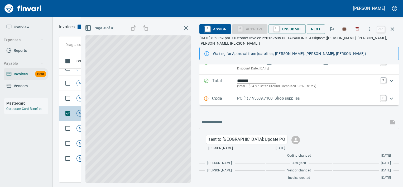
scroll to position [52, 0]
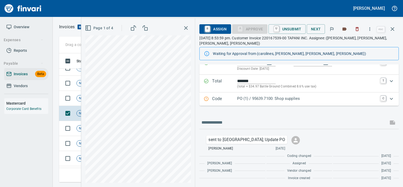
click at [249, 99] on p "PO (1) / 95639.7100: Shop supplies" at bounding box center [307, 98] width 140 height 6
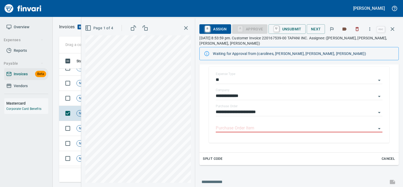
scroll to position [109, 0]
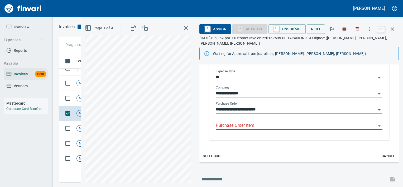
click at [247, 126] on input "Purchase Order Item" at bounding box center [296, 125] width 160 height 7
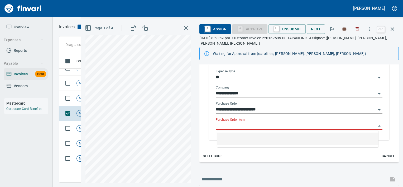
scroll to position [121, 329]
click at [78, 98] on span "Not-Reviewed" at bounding box center [90, 98] width 26 height 5
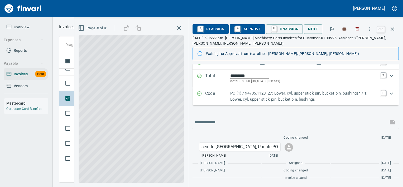
scroll to position [52, 0]
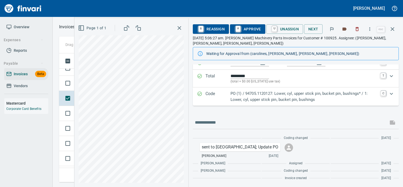
click at [237, 102] on p "PO (1) / 94705.1120127: Lower, cyl, upper stick pin, bucket pin, bushings* / 1:…" at bounding box center [304, 96] width 147 height 12
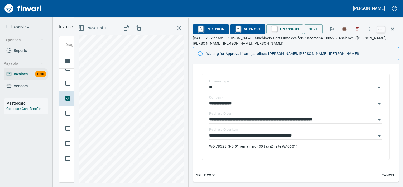
scroll to position [101, 0]
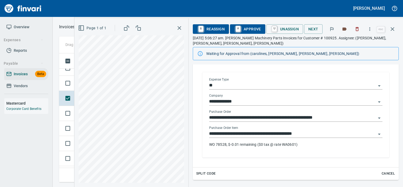
click at [251, 134] on input "**********" at bounding box center [292, 133] width 167 height 7
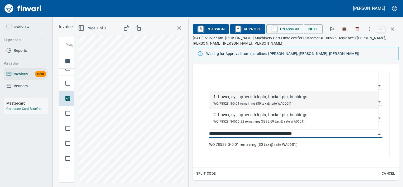
scroll to position [121, 329]
click at [73, 87] on td at bounding box center [66, 83] width 15 height 15
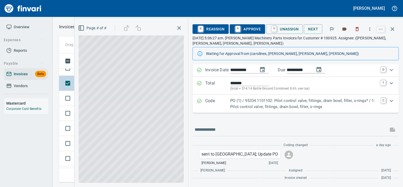
scroll to position [44, 0]
click at [214, 101] on p "Code" at bounding box center [217, 104] width 25 height 12
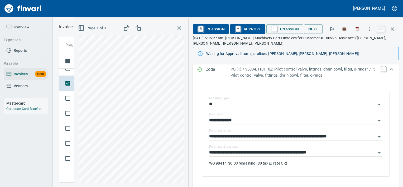
scroll to position [83, 0]
click at [259, 151] on input "**********" at bounding box center [292, 151] width 167 height 7
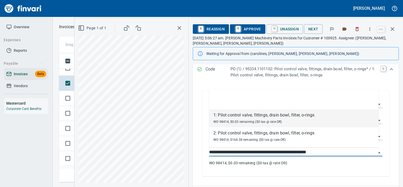
scroll to position [121, 329]
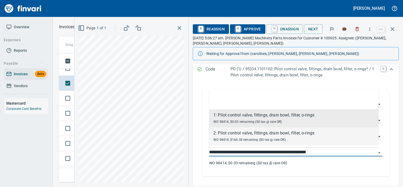
click at [247, 136] on div "2: Pilot control valve, fittings, drain bowl, filter, o-rings" at bounding box center [263, 133] width 101 height 6
type input "**********"
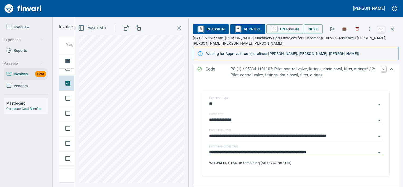
click at [246, 31] on span "A Approve" at bounding box center [247, 29] width 27 height 9
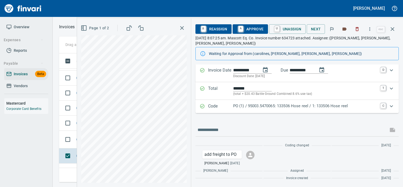
scroll to position [1916, 0]
click at [248, 105] on p "PO (1) / 95003.5470065: 133506 Hose reel / 1: 133506 Hose reel" at bounding box center [305, 106] width 144 height 6
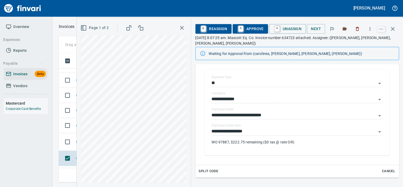
scroll to position [0, 0]
click at [248, 133] on input "**********" at bounding box center [294, 131] width 164 height 7
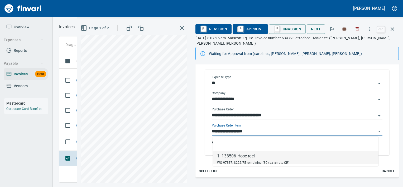
scroll to position [121, 329]
click at [76, 137] on td "Not-Reviewed" at bounding box center [91, 142] width 34 height 18
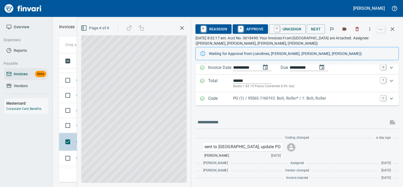
scroll to position [47, 0]
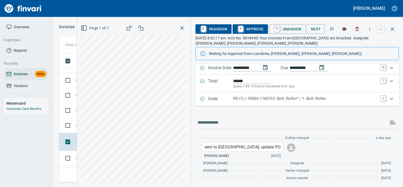
click at [273, 96] on p "PO (1) / 95565.1160192: Bolt, Roller* / 1: Bolt, Roller" at bounding box center [305, 98] width 144 height 6
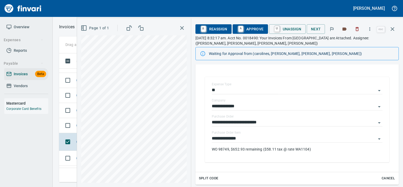
scroll to position [96, 0]
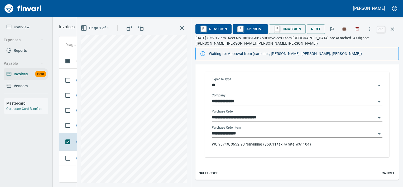
click at [248, 135] on input "**********" at bounding box center [294, 133] width 164 height 7
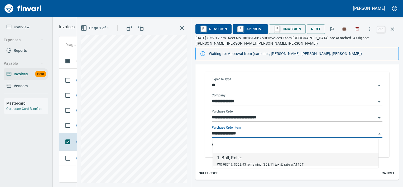
scroll to position [121, 329]
click at [76, 121] on td "Not-Reviewed" at bounding box center [91, 125] width 34 height 15
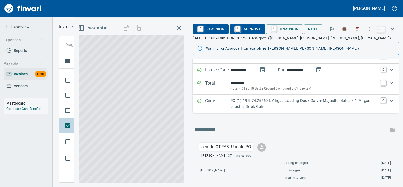
scroll to position [39, 0]
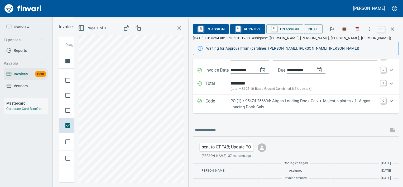
click at [257, 102] on p "PO (1) / 95474.256604: Airgas Loading Dock Galv + Majestic plates / 1: Airgas L…" at bounding box center [304, 104] width 147 height 12
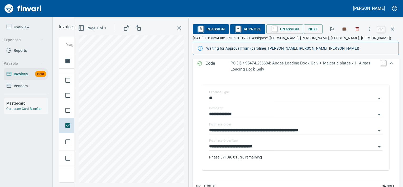
scroll to position [83, 0]
click at [268, 148] on input "**********" at bounding box center [292, 145] width 167 height 7
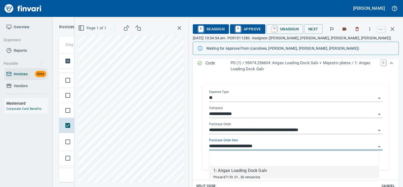
scroll to position [121, 329]
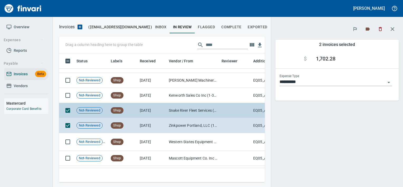
scroll to position [121, 198]
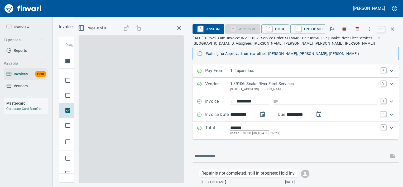
scroll to position [121, 328]
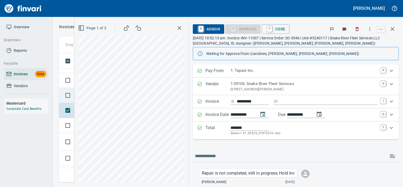
click at [72, 101] on td at bounding box center [66, 95] width 15 height 15
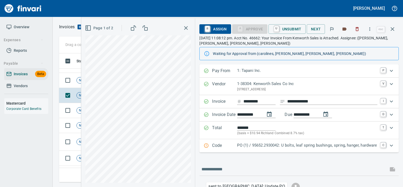
click at [256, 146] on p "PO (1) / 95652.2930042: U bolts, leaf spring bushings, spring, hanger, hardware" at bounding box center [307, 145] width 140 height 6
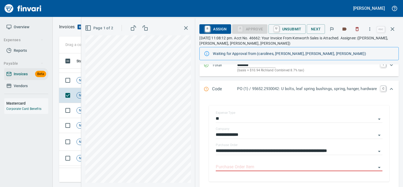
scroll to position [63, 0]
click at [244, 165] on input "Purchase Order Item" at bounding box center [296, 166] width 160 height 7
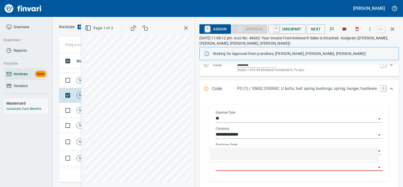
scroll to position [121, 329]
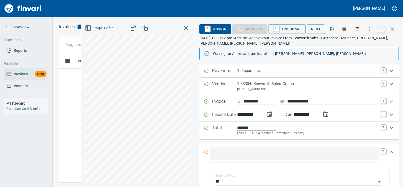
scroll to position [121, 329]
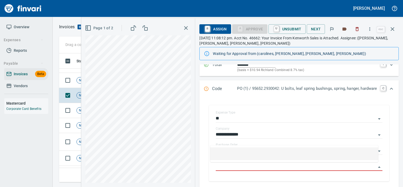
click at [74, 75] on td "Not-Reviewed" at bounding box center [91, 80] width 34 height 15
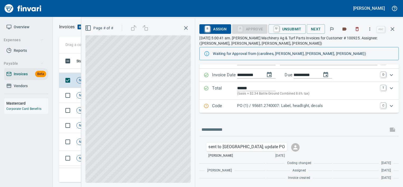
scroll to position [39, 0]
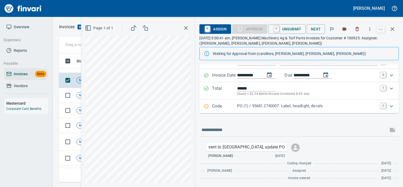
click at [217, 108] on p "Code" at bounding box center [224, 106] width 25 height 7
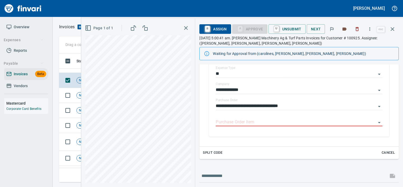
scroll to position [108, 0]
click at [230, 125] on div at bounding box center [299, 122] width 167 height 8
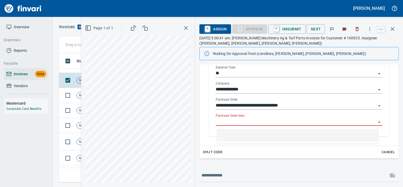
scroll to position [121, 329]
click at [233, 120] on input "Purchase Order Item" at bounding box center [296, 121] width 160 height 7
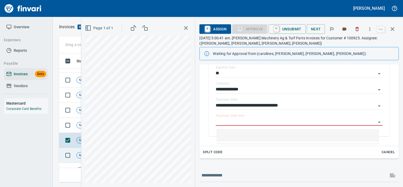
scroll to position [1845, 0]
click at [78, 143] on span "Not-Reviewed" at bounding box center [90, 141] width 26 height 5
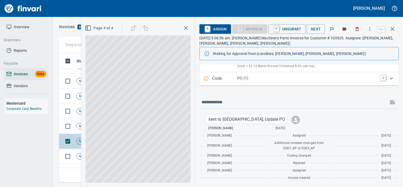
scroll to position [67, 0]
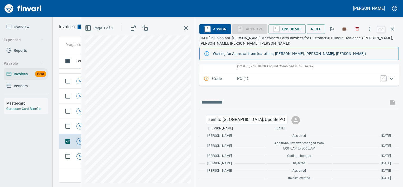
click at [248, 80] on p "PO (1)" at bounding box center [307, 78] width 140 height 6
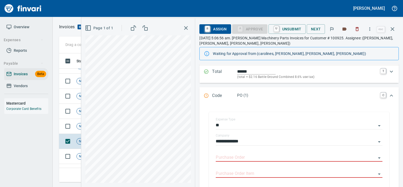
scroll to position [55, 0]
click at [237, 160] on input "Purchase Order" at bounding box center [296, 158] width 160 height 7
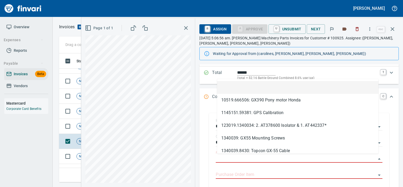
scroll to position [121, 329]
type input "**********"
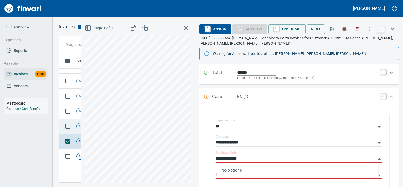
click at [80, 123] on div "Not-Reviewed" at bounding box center [89, 126] width 26 height 6
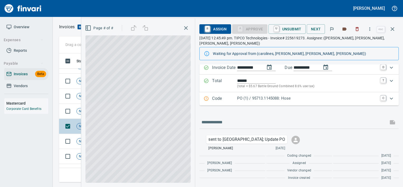
scroll to position [47, 0]
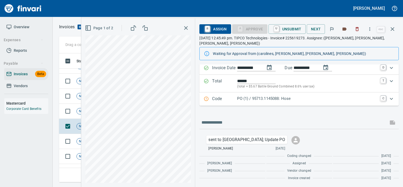
click at [234, 99] on p "Code" at bounding box center [224, 98] width 25 height 7
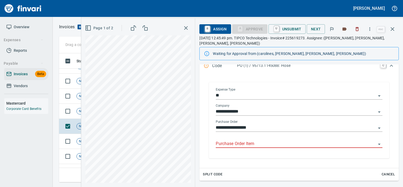
scroll to position [87, 0]
click at [245, 142] on input "Purchase Order Item" at bounding box center [296, 142] width 160 height 7
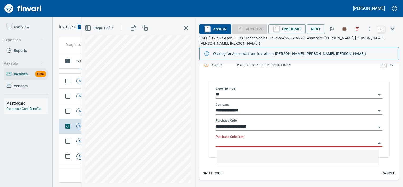
scroll to position [121, 329]
click at [81, 108] on div "Not-Reviewed" at bounding box center [89, 111] width 26 height 6
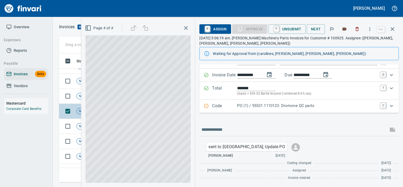
scroll to position [39, 0]
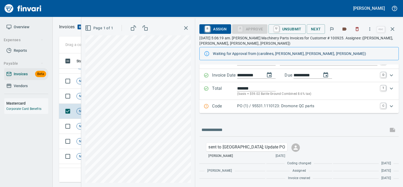
click at [241, 104] on p "PO (1) / 95531.1110123: Dromone QC parts" at bounding box center [307, 106] width 140 height 6
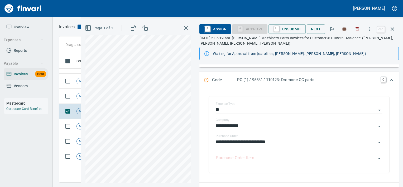
scroll to position [72, 0]
click at [237, 160] on input "Purchase Order Item" at bounding box center [296, 157] width 160 height 7
click at [76, 90] on td "Not-Reviewed" at bounding box center [91, 96] width 34 height 15
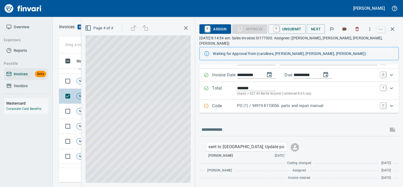
scroll to position [34, 0]
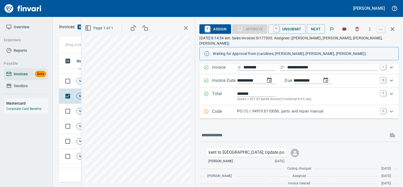
click at [237, 108] on p "Code" at bounding box center [224, 111] width 25 height 7
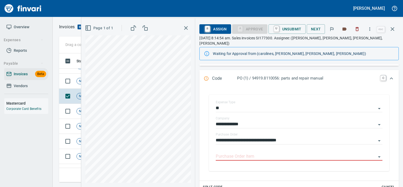
scroll to position [75, 0]
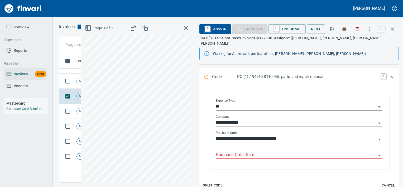
click at [241, 151] on input "Purchase Order Item" at bounding box center [296, 154] width 160 height 7
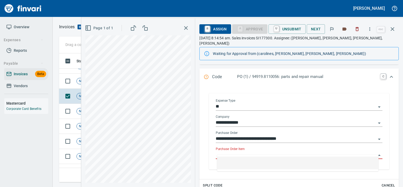
scroll to position [121, 329]
click at [78, 80] on span "Not-Reviewed" at bounding box center [90, 81] width 26 height 5
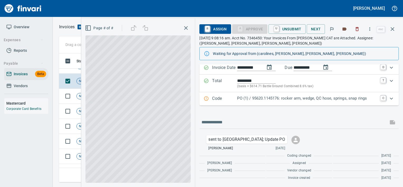
scroll to position [47, 0]
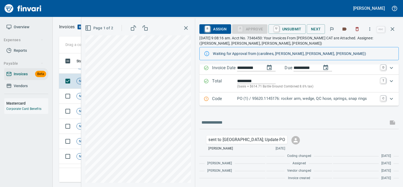
click at [259, 98] on p "PO (1) / 95620.1145176: rocker arm, wedge, QC hose, springs, snap rings" at bounding box center [307, 98] width 140 height 6
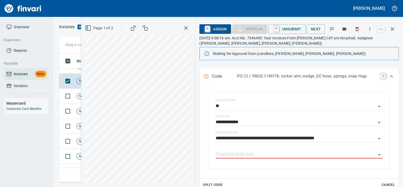
scroll to position [78, 0]
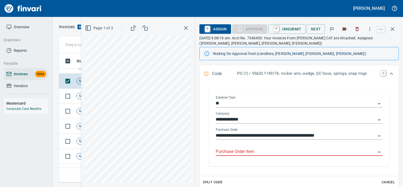
click at [237, 154] on input "Purchase Order Item" at bounding box center [296, 151] width 160 height 7
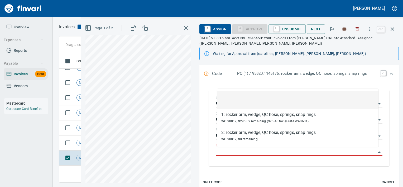
scroll to position [1772, 0]
click at [79, 147] on div "Not-Reviewed" at bounding box center [89, 144] width 26 height 6
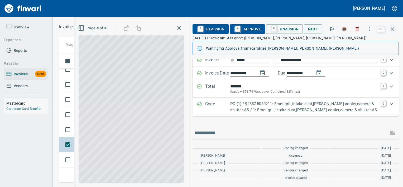
scroll to position [36, 0]
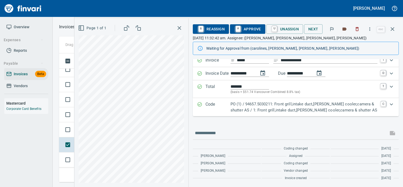
click at [290, 111] on p "PO (1) / 94657.5030211: Front grill,intake duct,tran cooler,camera & shutter AS…" at bounding box center [304, 107] width 147 height 12
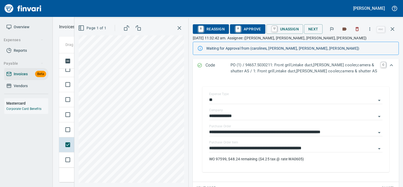
scroll to position [82, 0]
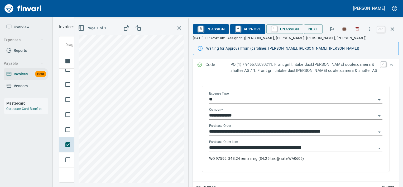
click at [306, 150] on input "**********" at bounding box center [292, 147] width 167 height 7
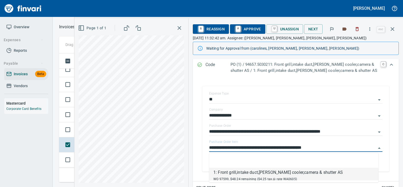
scroll to position [0, 0]
click at [74, 136] on td at bounding box center [66, 129] width 15 height 15
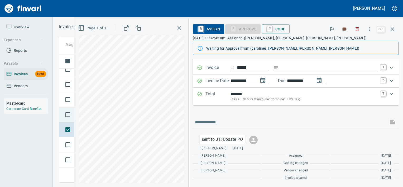
click at [73, 120] on td at bounding box center [66, 114] width 15 height 15
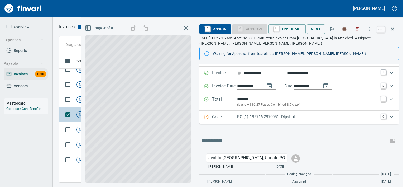
scroll to position [39, 0]
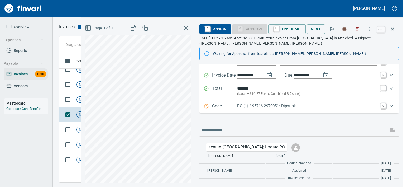
click at [239, 112] on div "Code PO (1) / 95716.2970051: Dipstick C" at bounding box center [298, 106] width 199 height 13
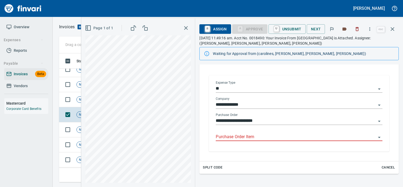
scroll to position [98, 0]
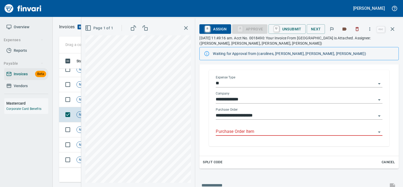
click at [250, 131] on input "Purchase Order Item" at bounding box center [296, 131] width 160 height 7
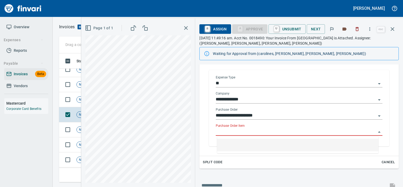
scroll to position [121, 329]
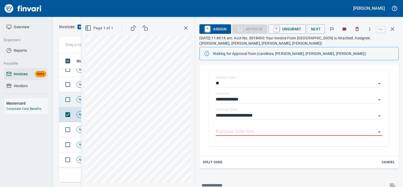
click at [77, 94] on td "Not-Reviewed" at bounding box center [91, 99] width 34 height 15
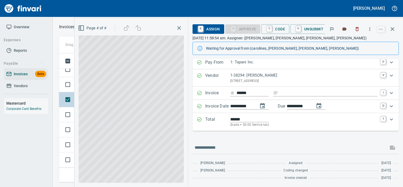
scroll to position [3, 0]
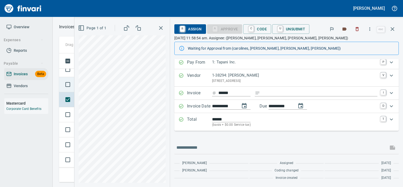
click at [73, 90] on td at bounding box center [66, 84] width 15 height 15
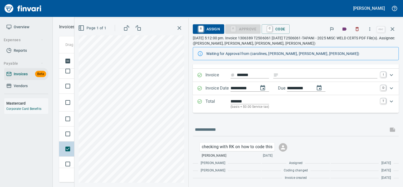
scroll to position [1710, 0]
click at [72, 139] on td at bounding box center [66, 134] width 15 height 15
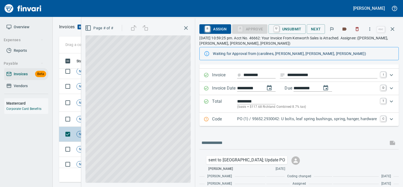
scroll to position [47, 0]
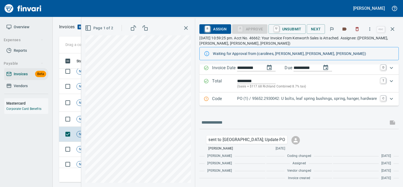
click at [244, 99] on p "PO (1) / 95652.2930042: U bolts, leaf spring bushings, spring, hanger, hardware" at bounding box center [307, 98] width 140 height 6
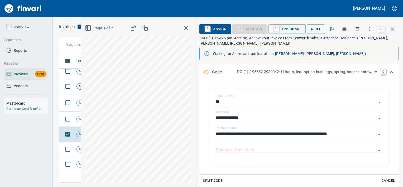
scroll to position [82, 0]
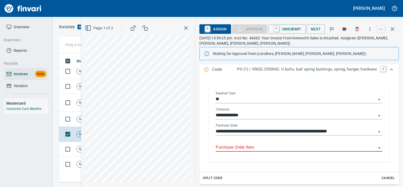
click at [252, 145] on input "Purchase Order Item" at bounding box center [296, 147] width 160 height 7
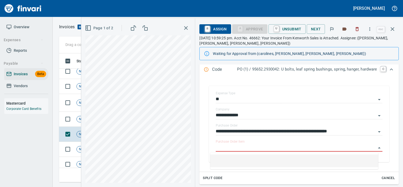
scroll to position [121, 329]
click at [74, 121] on td "Not-Reviewed" at bounding box center [91, 119] width 34 height 15
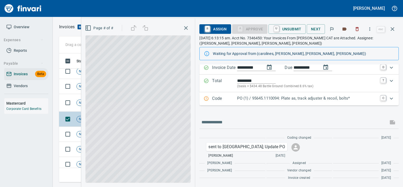
scroll to position [47, 0]
click at [231, 94] on div "Code PO (1) / 95645.1110094: Plate as, track adjuster & recoil, bolts* C" at bounding box center [298, 98] width 199 height 13
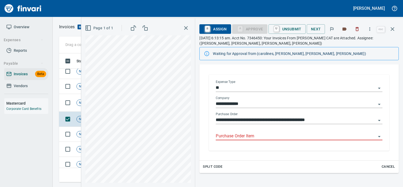
scroll to position [94, 0]
click at [255, 135] on input "Purchase Order Item" at bounding box center [296, 135] width 160 height 7
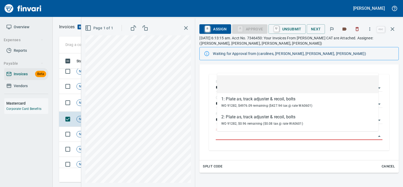
scroll to position [121, 329]
click at [78, 104] on span "Not-Reviewed" at bounding box center [90, 102] width 26 height 5
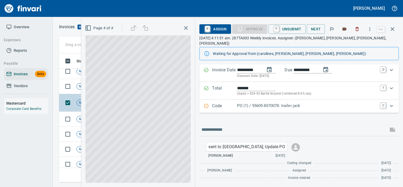
scroll to position [39, 0]
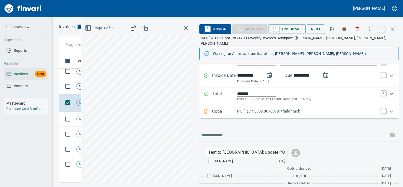
click at [242, 108] on p "PO (1) / 95609.8070078: trailer jack" at bounding box center [307, 111] width 140 height 6
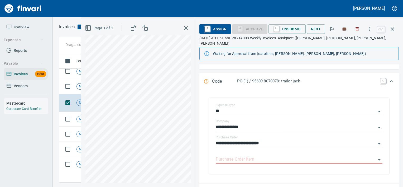
scroll to position [75, 0]
click at [241, 157] on input "Purchase Order Item" at bounding box center [296, 159] width 160 height 7
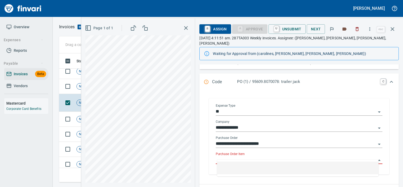
scroll to position [121, 329]
click at [80, 87] on span "Not-Reviewed" at bounding box center [90, 86] width 26 height 5
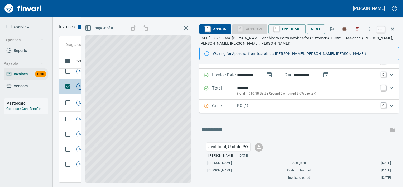
scroll to position [39, 0]
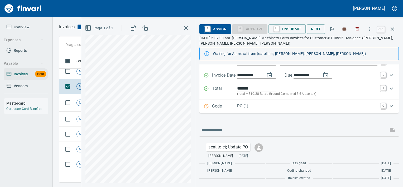
click at [244, 109] on div "PO (1)" at bounding box center [307, 106] width 140 height 7
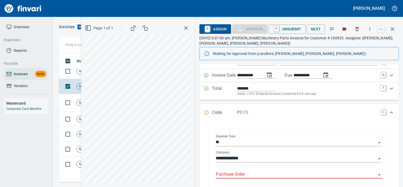
click at [242, 177] on input "Purchase Order" at bounding box center [296, 174] width 160 height 7
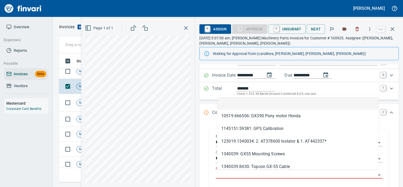
scroll to position [121, 329]
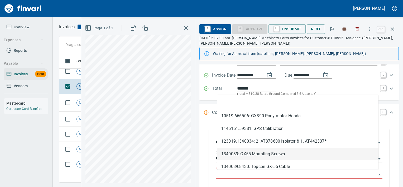
type input "**********"
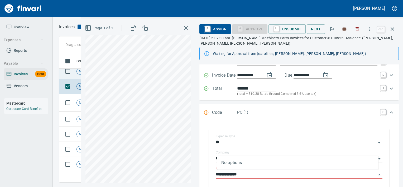
click at [76, 75] on td "Not-Reviewed" at bounding box center [91, 71] width 34 height 15
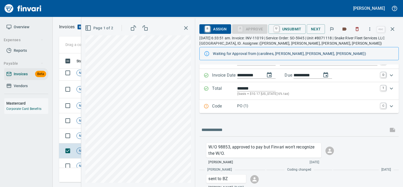
scroll to position [1635, 0]
click at [81, 142] on td "Not-Reviewed" at bounding box center [91, 139] width 34 height 15
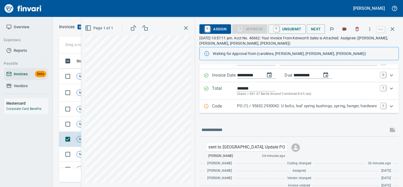
click at [275, 105] on p "PO (1) / 95652.2930042: U bolts, leaf spring bushings, spring, hanger, hardware" at bounding box center [307, 106] width 140 height 6
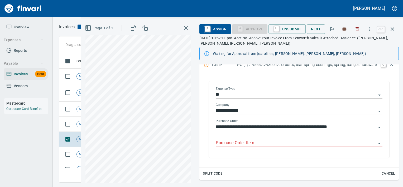
scroll to position [87, 0]
click at [244, 146] on input "Purchase Order Item" at bounding box center [296, 142] width 160 height 7
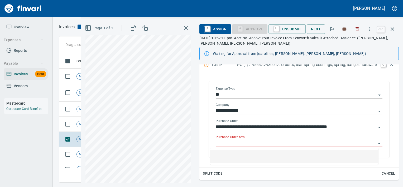
scroll to position [121, 329]
click at [74, 127] on td at bounding box center [66, 124] width 15 height 15
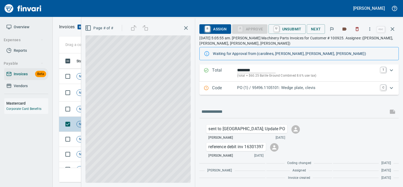
scroll to position [57, 0]
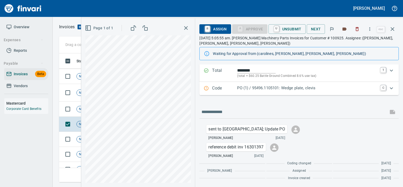
click at [267, 87] on p "PO (1) / 95496.1105101: Wedge plate, clevis" at bounding box center [307, 88] width 140 height 6
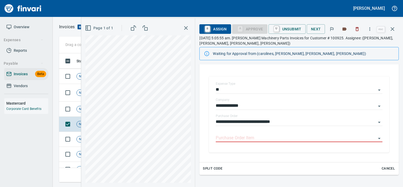
scroll to position [92, 0]
click at [256, 137] on input "Purchase Order Item" at bounding box center [296, 137] width 160 height 7
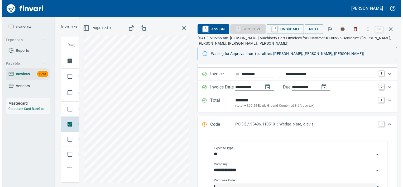
scroll to position [27, 0]
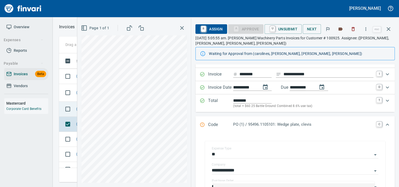
click at [77, 115] on td "Not-Reviewed" at bounding box center [91, 109] width 34 height 15
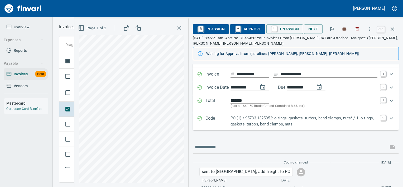
click at [239, 124] on p "PO (1) / 95733.1325052: o rings, gaskets, turbos, band clamps, nuts* / 1: o rin…" at bounding box center [304, 121] width 147 height 12
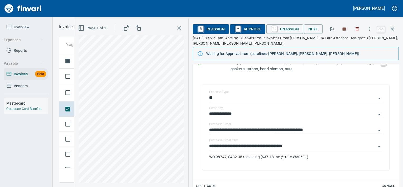
scroll to position [92, 0]
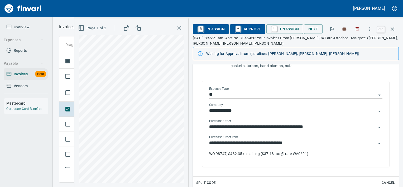
click at [252, 138] on div "**********" at bounding box center [295, 141] width 173 height 12
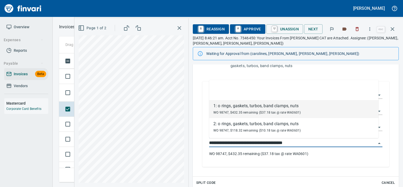
click at [252, 139] on input "**********" at bounding box center [292, 142] width 167 height 7
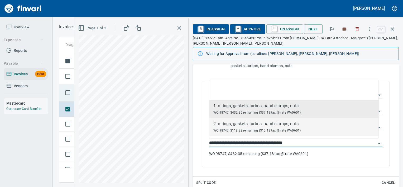
click at [72, 98] on td at bounding box center [66, 93] width 15 height 18
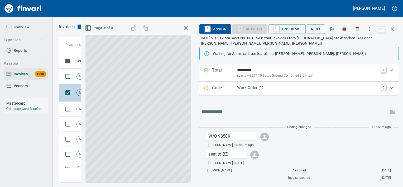
scroll to position [57, 0]
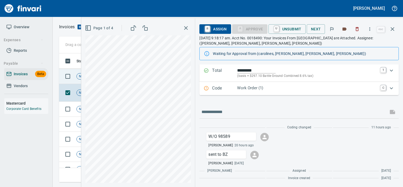
click at [80, 80] on td "Not-Reviewed" at bounding box center [91, 76] width 34 height 15
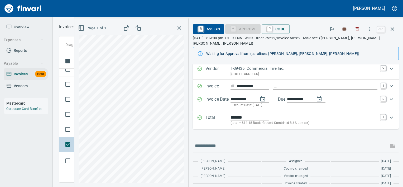
scroll to position [1561, 0]
click at [73, 147] on td at bounding box center [66, 141] width 15 height 15
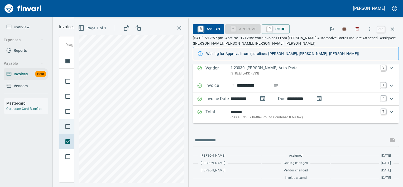
click at [71, 132] on td at bounding box center [66, 126] width 15 height 15
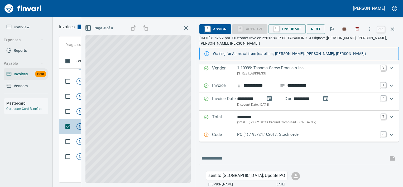
scroll to position [52, 0]
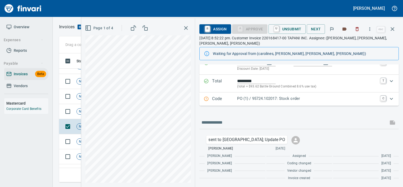
click at [290, 103] on div "Code PO (1) / 95724.102017: Stock order C" at bounding box center [298, 98] width 199 height 13
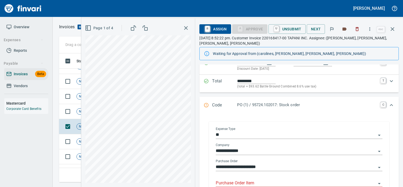
click at [260, 184] on input "Purchase Order Item" at bounding box center [296, 182] width 160 height 7
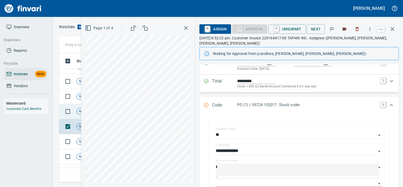
click at [79, 113] on span "Not-Reviewed" at bounding box center [90, 111] width 26 height 5
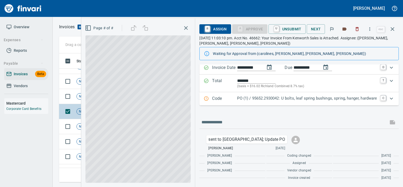
scroll to position [47, 0]
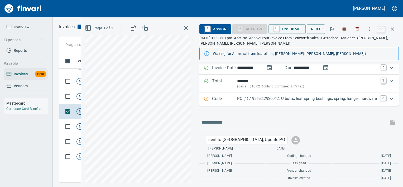
click at [239, 97] on p "PO (1) / 95652.2930042: U bolts, leaf spring bushings, spring, hanger, hardware" at bounding box center [307, 98] width 140 height 6
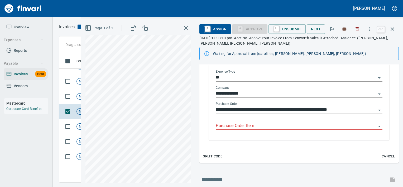
scroll to position [104, 0]
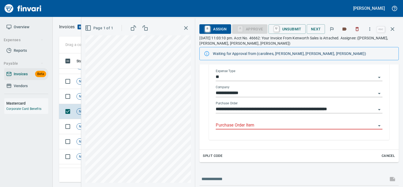
click at [247, 126] on input "Purchase Order Item" at bounding box center [296, 125] width 160 height 7
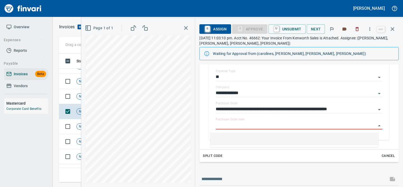
type input "**********"
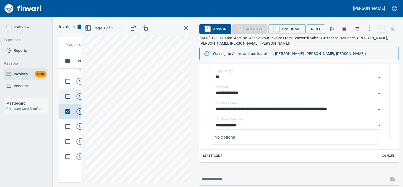
click at [74, 92] on td "Not-Reviewed" at bounding box center [91, 96] width 34 height 15
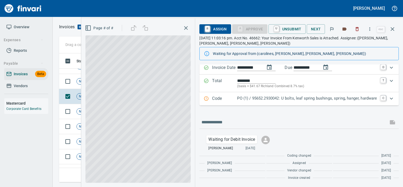
scroll to position [47, 0]
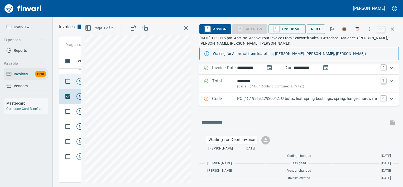
click at [74, 76] on td at bounding box center [66, 81] width 15 height 15
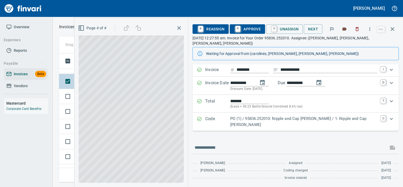
scroll to position [26, 0]
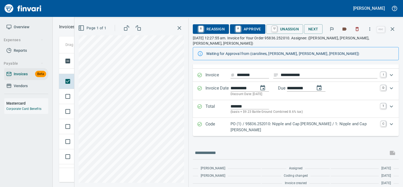
click at [228, 123] on p "Code" at bounding box center [217, 127] width 25 height 12
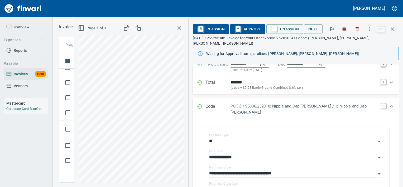
scroll to position [101, 0]
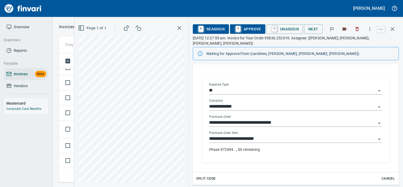
click at [242, 135] on input "**********" at bounding box center [292, 138] width 167 height 7
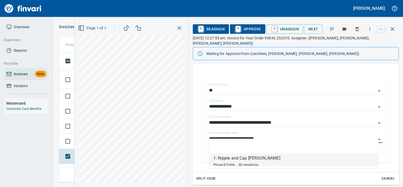
scroll to position [1456, 0]
click at [61, 136] on td at bounding box center [66, 141] width 15 height 15
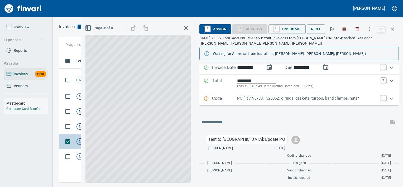
scroll to position [47, 0]
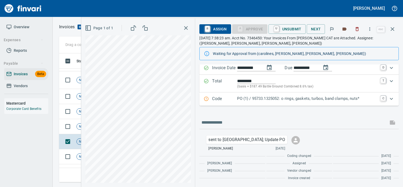
click at [244, 96] on p "PO (1) / 95733.1325052: o rings, gaskets, turbos, band clamps, nuts*" at bounding box center [307, 98] width 140 height 6
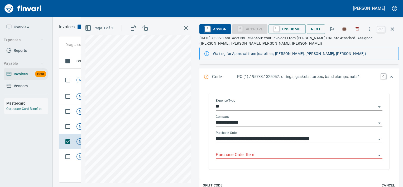
scroll to position [75, 0]
click at [250, 156] on input "Purchase Order Item" at bounding box center [296, 154] width 160 height 7
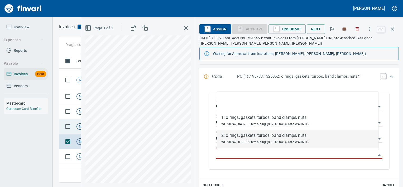
click at [76, 123] on td "Not-Reviewed" at bounding box center [91, 126] width 34 height 15
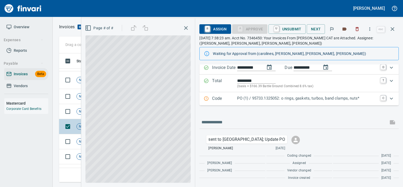
scroll to position [47, 0]
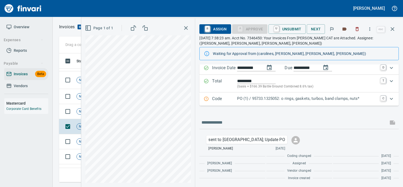
click at [223, 99] on p "Code" at bounding box center [224, 98] width 25 height 7
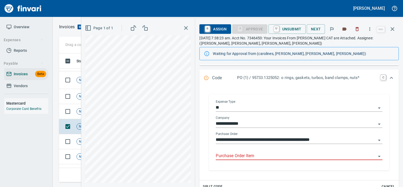
scroll to position [75, 0]
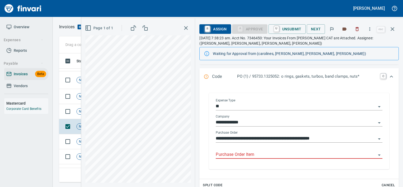
click at [242, 153] on input "Purchase Order Item" at bounding box center [296, 154] width 160 height 7
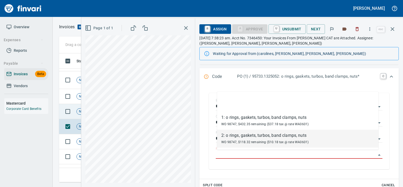
click at [77, 107] on td "Not-Reviewed" at bounding box center [91, 111] width 34 height 15
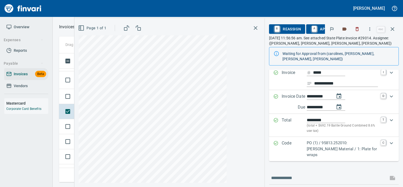
scroll to position [71, 0]
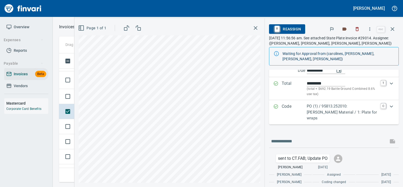
click at [287, 107] on p "Code" at bounding box center [294, 112] width 25 height 18
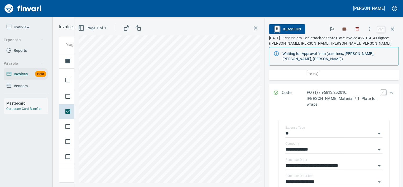
scroll to position [104, 0]
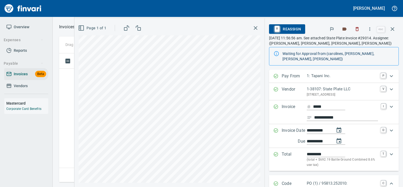
scroll to position [104, 0]
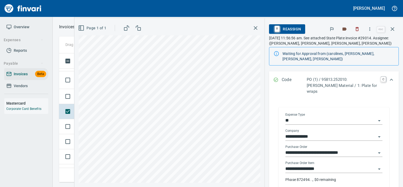
click at [320, 165] on input "**********" at bounding box center [330, 168] width 91 height 7
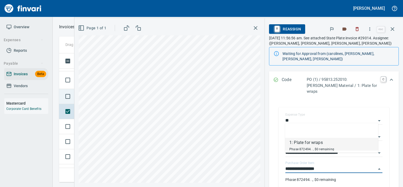
click at [74, 90] on td at bounding box center [66, 96] width 15 height 15
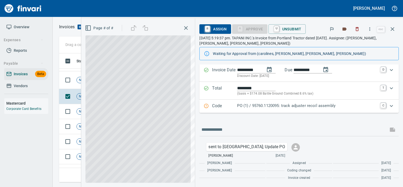
scroll to position [44, 0]
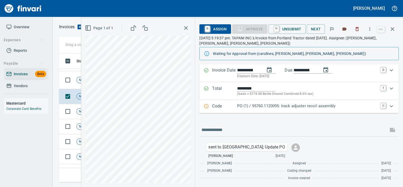
click at [240, 106] on p "PO (1) / 95760.1120095: track adjuster recoil assembly" at bounding box center [307, 106] width 140 height 6
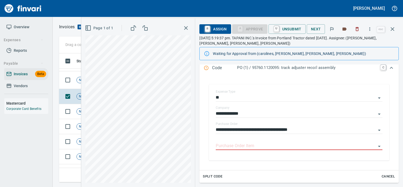
scroll to position [98, 0]
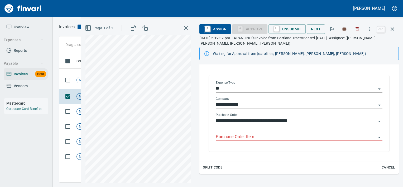
click at [238, 136] on input "Purchase Order Item" at bounding box center [296, 136] width 160 height 7
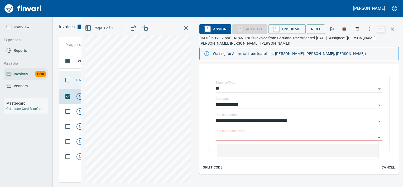
click at [81, 78] on span "Not-Reviewed" at bounding box center [90, 80] width 26 height 5
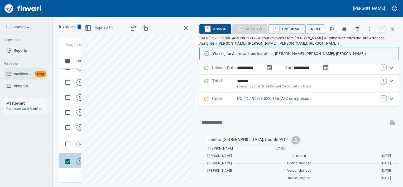
scroll to position [1374, 0]
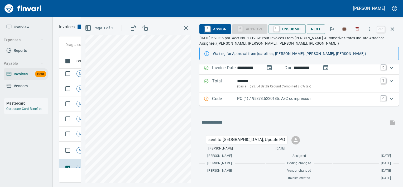
click at [223, 101] on p "Code" at bounding box center [224, 98] width 25 height 7
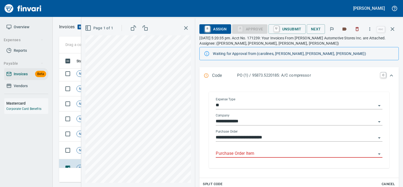
scroll to position [76, 0]
click at [233, 155] on input "Purchase Order Item" at bounding box center [296, 153] width 160 height 7
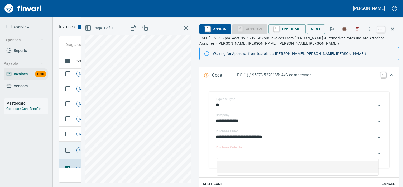
click at [79, 151] on span "Not-Reviewed" at bounding box center [90, 150] width 26 height 5
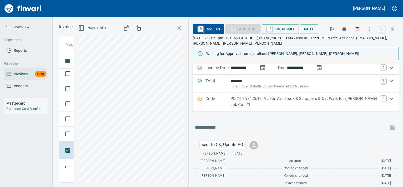
scroll to position [52, 0]
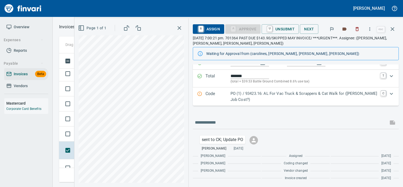
click at [238, 96] on p "PO (1) / 93423.16: AL For Vac Truck & Scrappers & Cat Walk for (Jed Job Cost?)" at bounding box center [304, 96] width 147 height 12
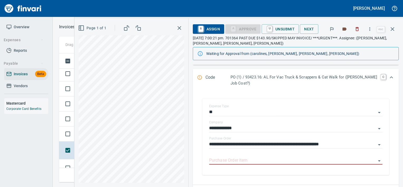
scroll to position [88, 0]
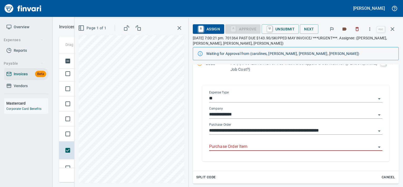
click at [236, 144] on input "Purchase Order Item" at bounding box center [292, 146] width 167 height 7
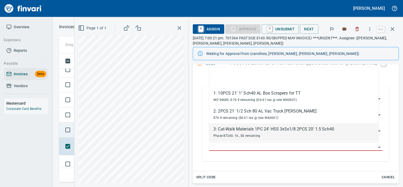
click at [72, 123] on td at bounding box center [66, 129] width 15 height 15
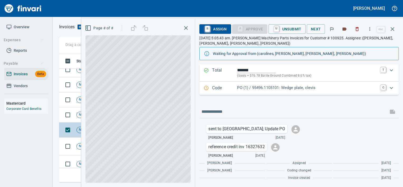
scroll to position [57, 0]
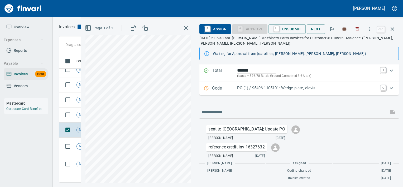
click at [227, 90] on p "Code" at bounding box center [224, 88] width 25 height 7
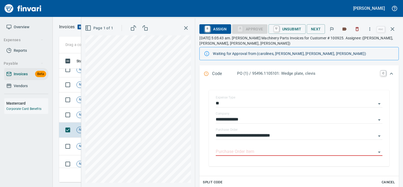
scroll to position [78, 0]
click at [228, 155] on input "Purchase Order Item" at bounding box center [296, 151] width 160 height 7
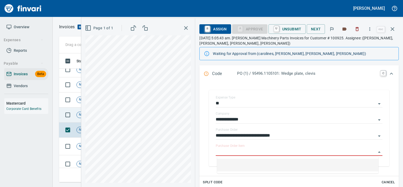
click at [78, 115] on span "Not-Reviewed" at bounding box center [90, 114] width 26 height 5
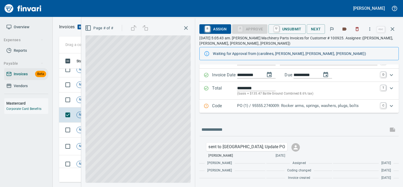
scroll to position [39, 0]
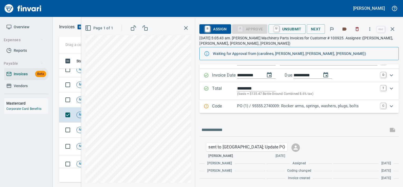
click at [220, 108] on p "Code" at bounding box center [224, 106] width 25 height 7
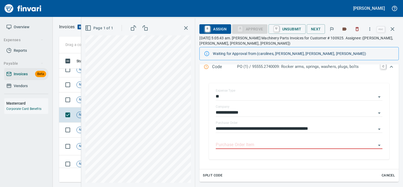
scroll to position [85, 0]
click at [232, 144] on input "Purchase Order Item" at bounding box center [296, 144] width 160 height 7
click at [79, 98] on span "Not-Reviewed" at bounding box center [90, 99] width 26 height 5
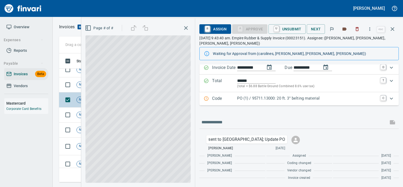
scroll to position [47, 0]
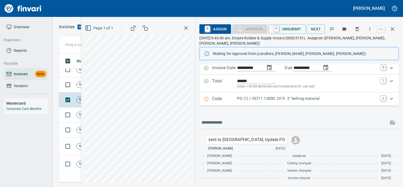
click at [227, 95] on p "Code" at bounding box center [224, 98] width 25 height 7
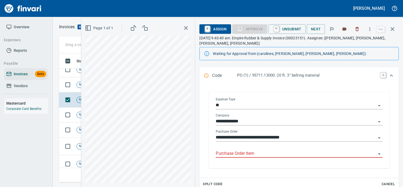
scroll to position [76, 0]
click at [231, 152] on input "Purchase Order Item" at bounding box center [296, 153] width 160 height 7
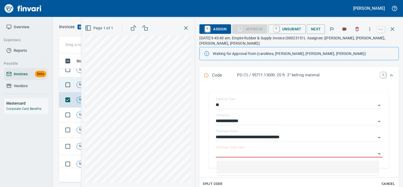
click at [74, 84] on td at bounding box center [66, 84] width 15 height 15
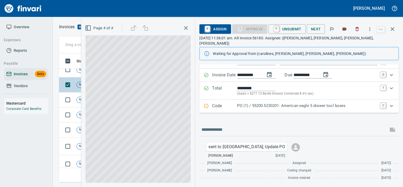
scroll to position [34, 0]
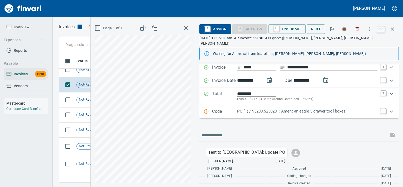
click at [232, 108] on p "Code" at bounding box center [224, 111] width 25 height 7
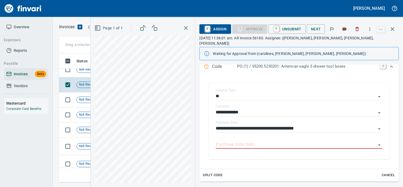
scroll to position [97, 0]
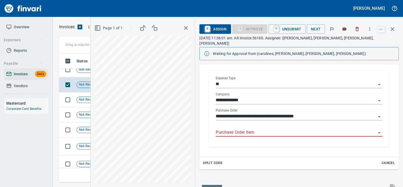
click at [235, 129] on input "Purchase Order Item" at bounding box center [296, 132] width 160 height 7
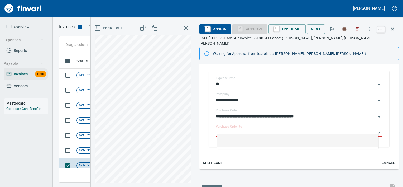
scroll to position [1298, 0]
click at [82, 150] on span "Not-Reviewed" at bounding box center [90, 151] width 26 height 5
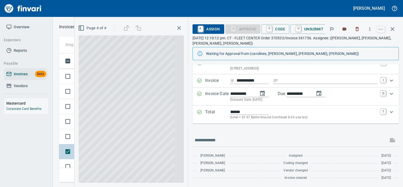
scroll to position [21, 0]
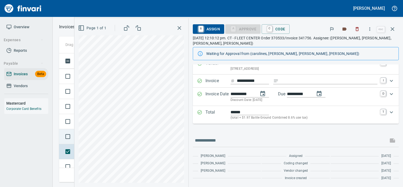
click at [74, 131] on td at bounding box center [66, 136] width 15 height 15
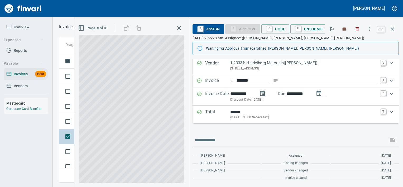
scroll to position [15, 0]
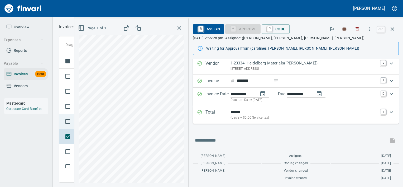
click at [71, 128] on td at bounding box center [66, 121] width 15 height 15
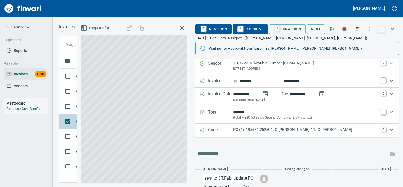
scroll to position [46, 0]
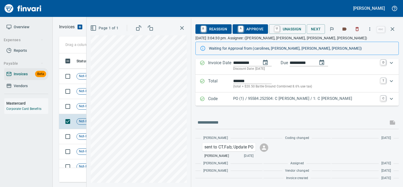
click at [243, 96] on p "PO (1) / 95584.252504: C Tran Dunnage / 1: C Tran Dunnage" at bounding box center [305, 98] width 144 height 6
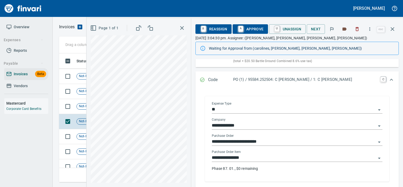
scroll to position [72, 0]
click at [242, 153] on div "**********" at bounding box center [297, 156] width 171 height 12
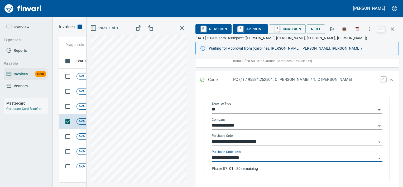
click at [222, 157] on input "**********" at bounding box center [294, 157] width 164 height 7
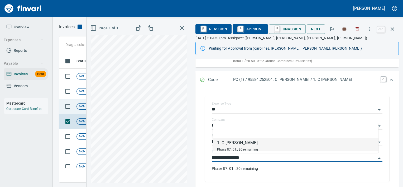
click at [84, 106] on span "Not-Reviewed" at bounding box center [90, 106] width 26 height 5
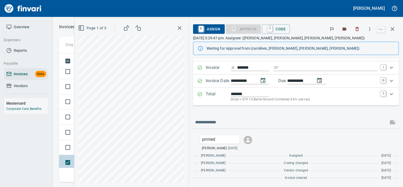
scroll to position [1243, 0]
click at [73, 155] on td at bounding box center [66, 149] width 15 height 15
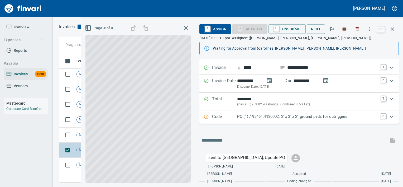
scroll to position [46, 0]
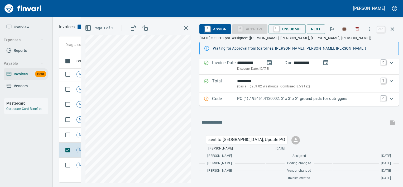
click at [229, 102] on div "Code PO (1) / 95461.4130002: 3' x 3' x 2'' ground pads for outriggers C" at bounding box center [298, 98] width 199 height 13
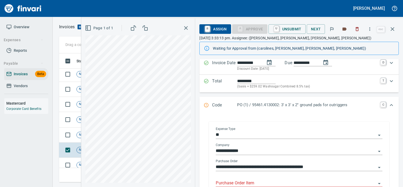
click at [233, 183] on input "Purchase Order Item" at bounding box center [296, 182] width 160 height 7
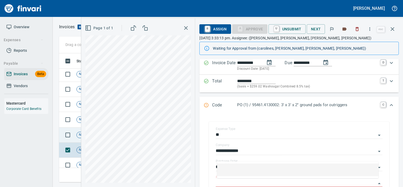
click at [76, 136] on td "Not-Reviewed" at bounding box center [91, 134] width 34 height 15
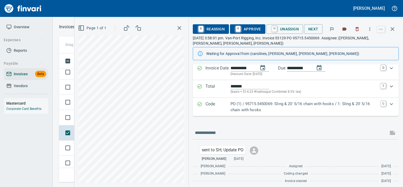
click at [217, 111] on p "Code" at bounding box center [217, 107] width 25 height 12
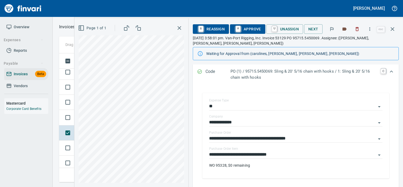
scroll to position [87, 0]
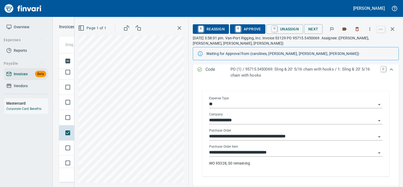
click at [240, 153] on input "**********" at bounding box center [292, 152] width 167 height 7
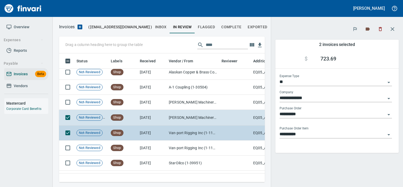
scroll to position [121, 198]
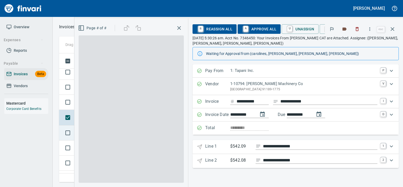
scroll to position [121, 328]
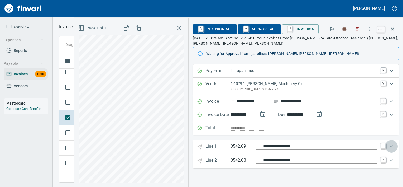
click at [390, 146] on icon "Expand" at bounding box center [391, 146] width 3 height 2
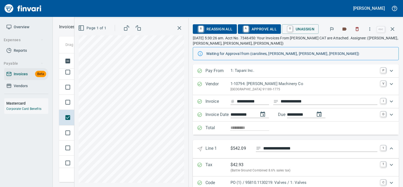
scroll to position [46, 0]
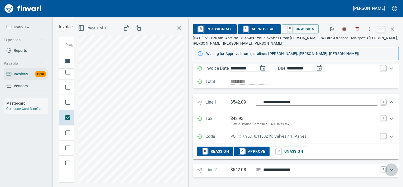
click at [388, 168] on icon "Expand" at bounding box center [391, 169] width 6 height 6
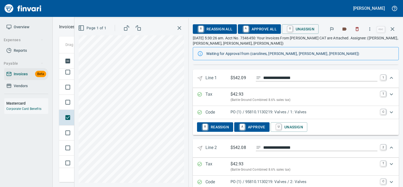
scroll to position [68, 0]
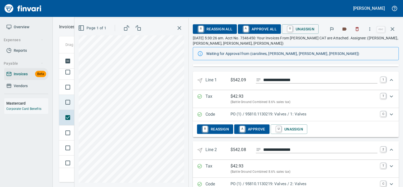
click at [73, 96] on td at bounding box center [66, 102] width 15 height 15
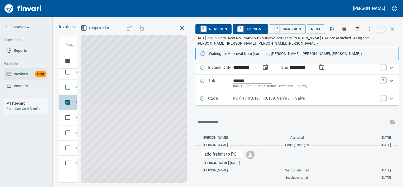
scroll to position [47, 0]
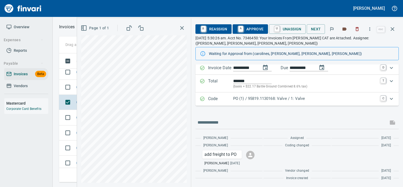
click at [228, 100] on p "Code" at bounding box center [220, 98] width 25 height 7
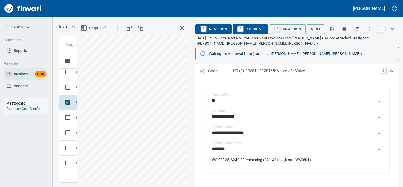
scroll to position [82, 0]
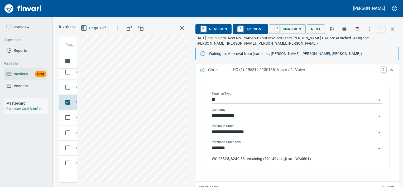
click at [248, 151] on input "********" at bounding box center [294, 147] width 164 height 7
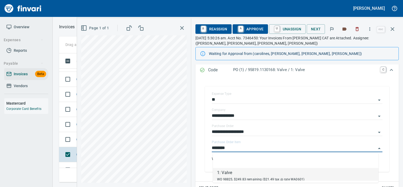
scroll to position [1194, 0]
click at [75, 140] on td "Not-Reviewed" at bounding box center [91, 140] width 34 height 15
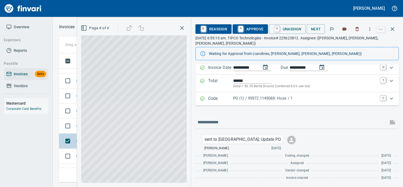
scroll to position [41, 0]
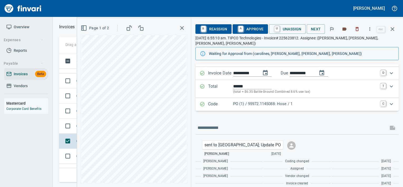
click at [219, 101] on p "Code" at bounding box center [220, 104] width 25 height 7
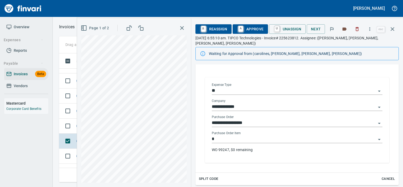
scroll to position [91, 0]
click at [222, 135] on input "*" at bounding box center [294, 138] width 164 height 7
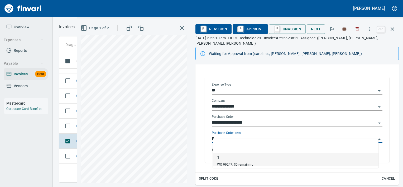
scroll to position [121, 329]
click at [76, 119] on td "Not-Reviewed" at bounding box center [91, 125] width 34 height 15
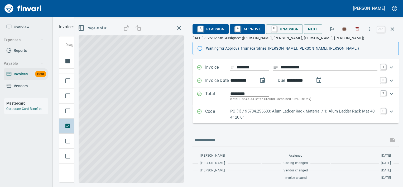
scroll to position [28, 0]
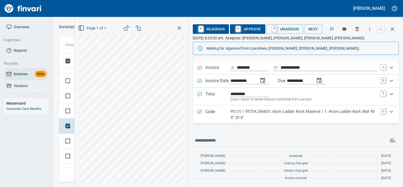
click at [217, 113] on p "Code" at bounding box center [217, 114] width 25 height 12
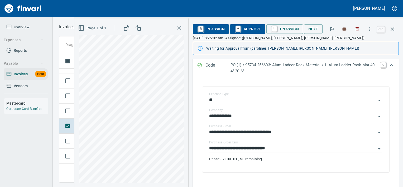
scroll to position [81, 0]
click at [247, 149] on input "**********" at bounding box center [292, 148] width 167 height 7
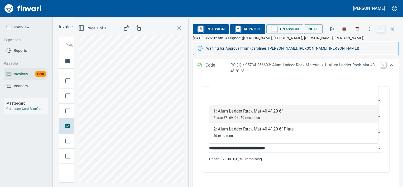
scroll to position [121, 329]
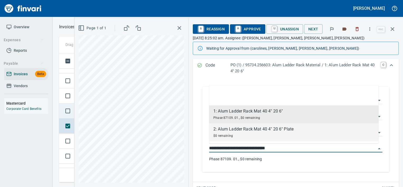
click at [73, 116] on td at bounding box center [66, 110] width 15 height 15
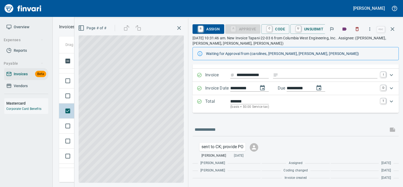
scroll to position [26, 0]
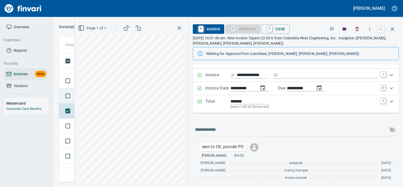
click at [71, 101] on td at bounding box center [66, 95] width 15 height 15
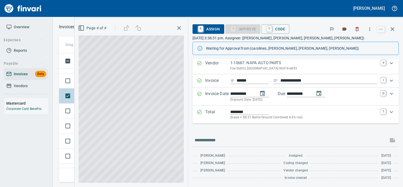
scroll to position [15, 0]
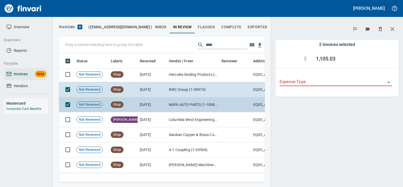
scroll to position [1185, 0]
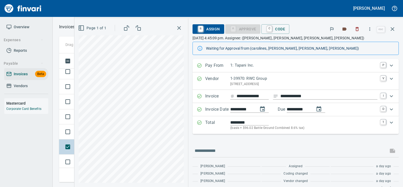
scroll to position [1129, 0]
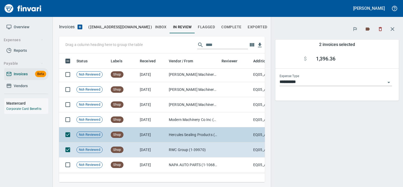
scroll to position [121, 198]
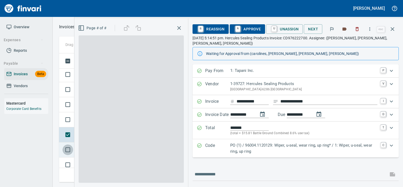
scroll to position [1, 1]
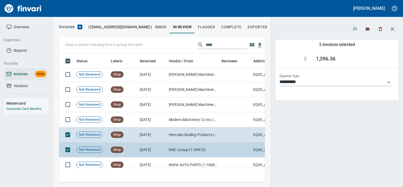
scroll to position [121, 198]
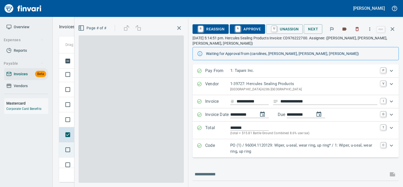
scroll to position [121, 328]
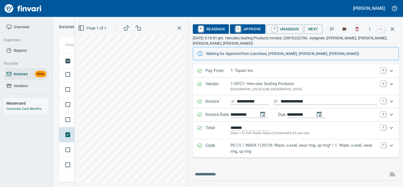
click at [224, 145] on p "Code" at bounding box center [217, 148] width 25 height 12
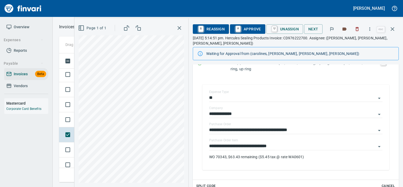
scroll to position [89, 0]
click at [250, 149] on input "**********" at bounding box center [292, 145] width 167 height 7
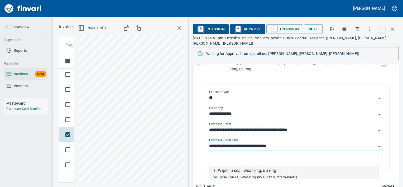
scroll to position [121, 329]
click at [72, 124] on td at bounding box center [66, 119] width 15 height 15
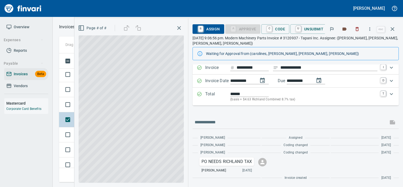
scroll to position [34, 0]
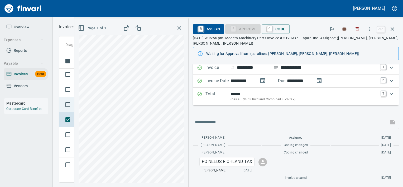
click at [72, 111] on td at bounding box center [66, 104] width 15 height 15
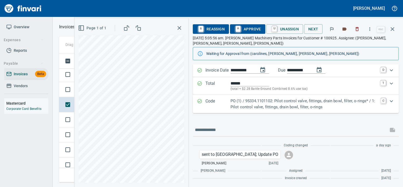
click at [263, 110] on div "Code PO (1) / 95334.1101102: Pilot control valve, fittings, drain bowl, filter,…" at bounding box center [296, 104] width 206 height 18
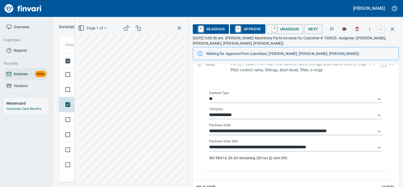
click at [270, 148] on input "**********" at bounding box center [292, 146] width 167 height 7
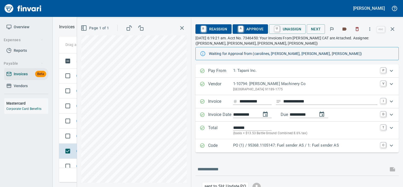
click at [268, 142] on p "PO (1) / 95368.1105147: Fuel sender AS / 1: Fuel sender AS" at bounding box center [305, 145] width 144 height 6
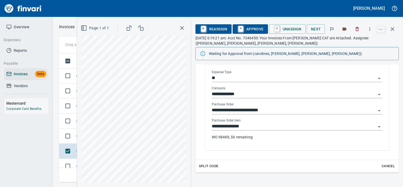
click at [256, 126] on input "**********" at bounding box center [294, 126] width 164 height 7
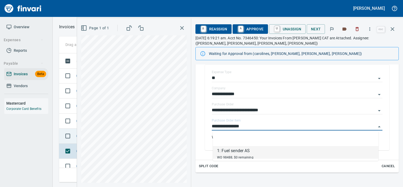
click at [76, 139] on td "Not-Reviewed" at bounding box center [91, 135] width 34 height 15
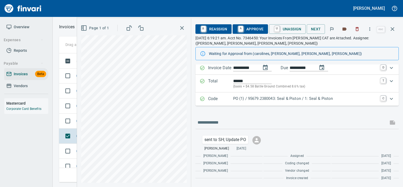
click at [235, 102] on div "Code PO (1) / 95679.2380043: Seal & Piston / 1: Seal & Piston C" at bounding box center [296, 98] width 203 height 13
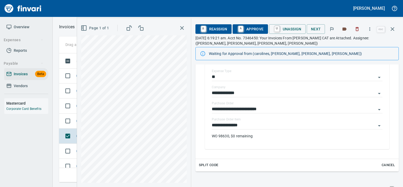
scroll to position [107, 0]
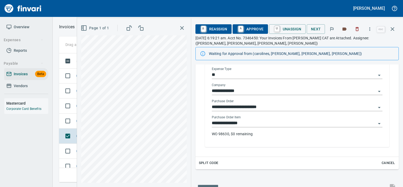
click at [256, 122] on input "**********" at bounding box center [294, 122] width 164 height 7
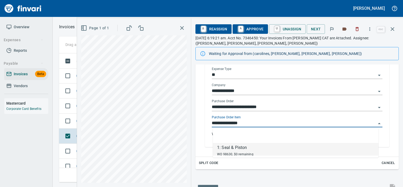
scroll to position [121, 329]
click at [73, 123] on td at bounding box center [66, 120] width 15 height 15
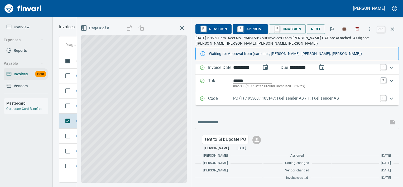
scroll to position [47, 0]
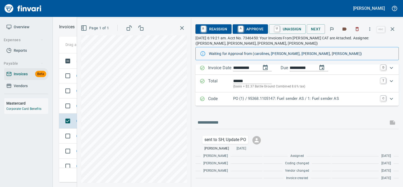
click at [261, 101] on div "PO (1) / 95368.1105147: Fuel sender AS / 1: Fuel sender AS" at bounding box center [305, 98] width 144 height 7
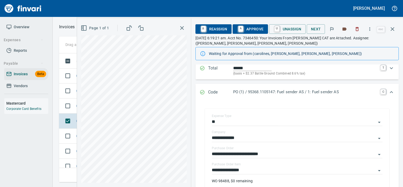
scroll to position [62, 0]
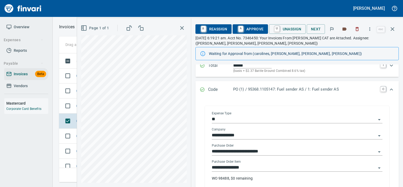
click at [261, 169] on input "**********" at bounding box center [294, 167] width 164 height 7
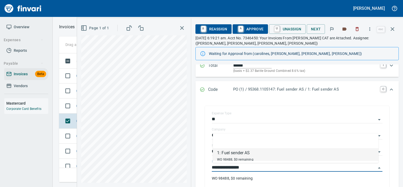
scroll to position [121, 329]
click at [76, 111] on td "Not-Reviewed" at bounding box center [91, 105] width 34 height 15
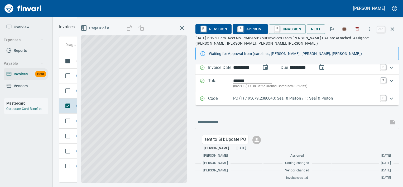
scroll to position [47, 0]
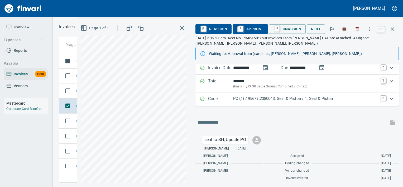
click at [239, 97] on p "PO (1) / 95679.2380043: Seal & Piston / 1: Seal & Piston" at bounding box center [305, 98] width 144 height 6
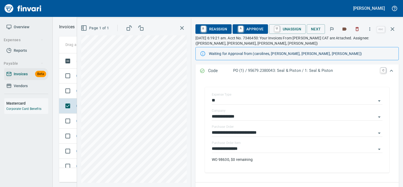
scroll to position [88, 0]
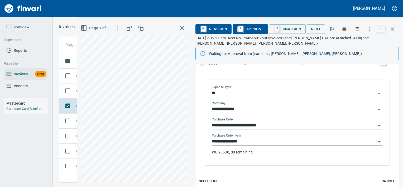
click at [250, 140] on input "**********" at bounding box center [294, 141] width 164 height 7
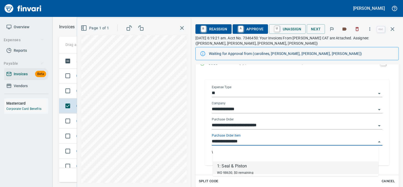
scroll to position [121, 329]
click at [76, 88] on td "Not-Reviewed" at bounding box center [91, 90] width 34 height 15
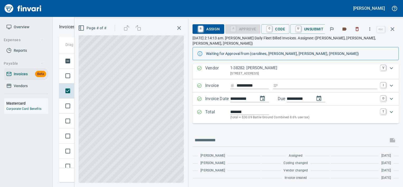
scroll to position [11, 0]
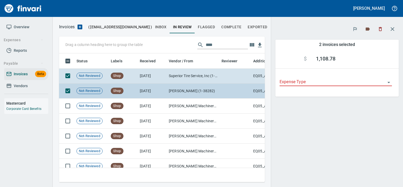
scroll to position [121, 198]
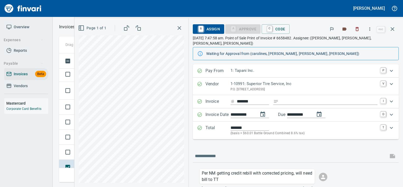
scroll to position [989, 0]
click at [73, 145] on td at bounding box center [66, 152] width 15 height 15
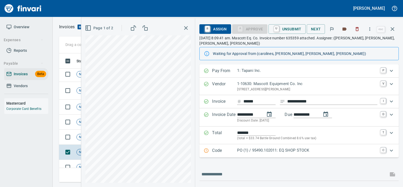
click at [262, 154] on div "Code PO (1) / 95490.102011: EQ SHOP STOCK C" at bounding box center [298, 150] width 199 height 13
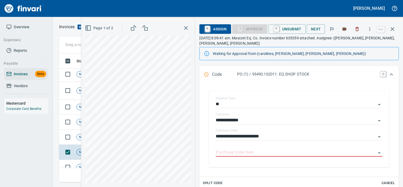
scroll to position [83, 0]
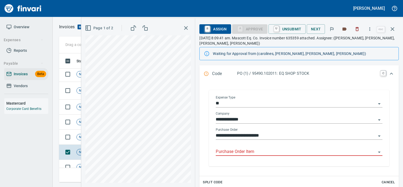
click at [261, 153] on input "Purchase Order Item" at bounding box center [296, 151] width 160 height 7
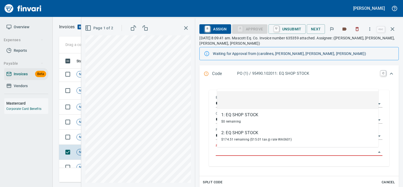
scroll to position [121, 329]
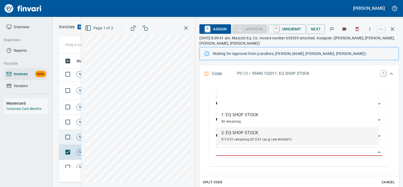
click at [75, 133] on td "Not-Reviewed" at bounding box center [91, 137] width 34 height 15
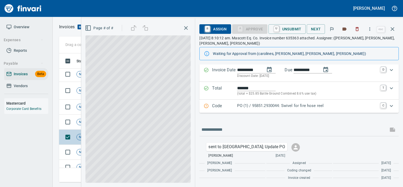
scroll to position [44, 0]
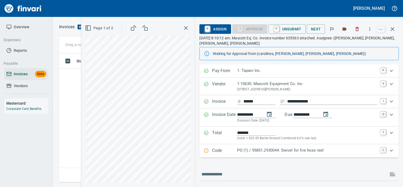
scroll to position [44, 0]
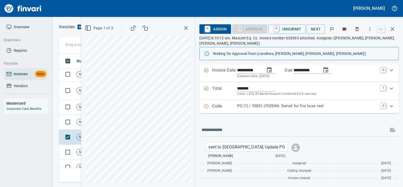
click at [272, 104] on p "PO (1) / 95851.2930044: Swivel for fire hose reel" at bounding box center [307, 106] width 140 height 6
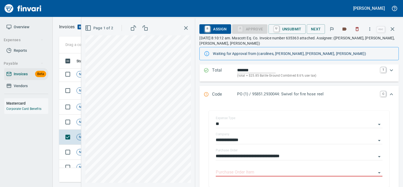
scroll to position [63, 0]
click at [251, 174] on input "Purchase Order Item" at bounding box center [296, 171] width 160 height 7
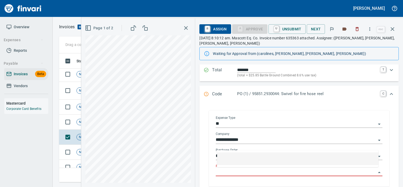
scroll to position [121, 329]
click at [77, 127] on td "Not-Reviewed" at bounding box center [91, 121] width 34 height 15
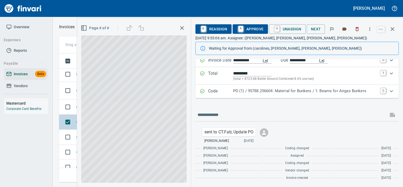
scroll to position [49, 0]
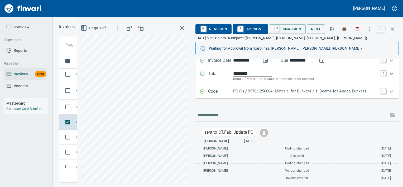
click at [255, 94] on div "PO (1) / 95788.256604: Material for Bunkers / 1: Beams for Airgas Bunkers" at bounding box center [305, 91] width 144 height 7
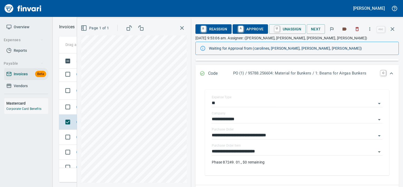
scroll to position [80, 0]
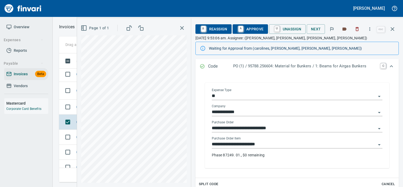
click at [271, 145] on input "**********" at bounding box center [294, 144] width 164 height 7
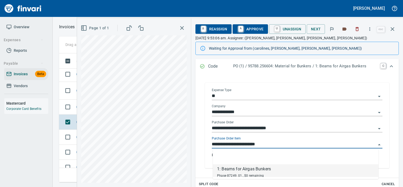
scroll to position [121, 329]
click at [75, 109] on td "Not-Reviewed" at bounding box center [91, 106] width 34 height 15
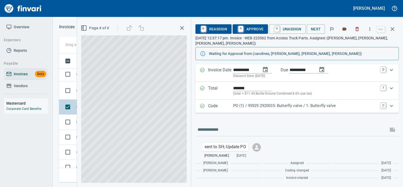
scroll to position [44, 0]
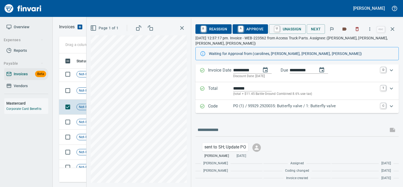
click at [235, 111] on div "Code PO (1) / 95929.2920035: Butterfly valve / 1: Butterfly valve C" at bounding box center [296, 106] width 203 height 13
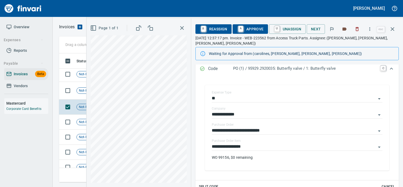
scroll to position [89, 0]
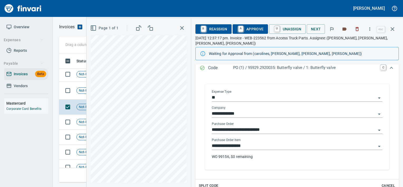
click at [256, 145] on input "**********" at bounding box center [294, 145] width 164 height 7
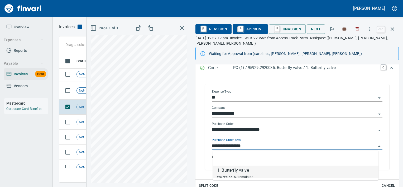
scroll to position [121, 329]
click at [80, 97] on td "Not-Reviewed" at bounding box center [91, 91] width 34 height 18
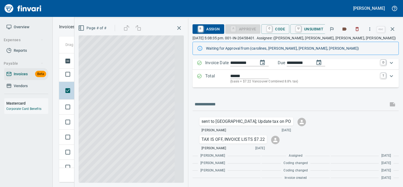
scroll to position [46, 0]
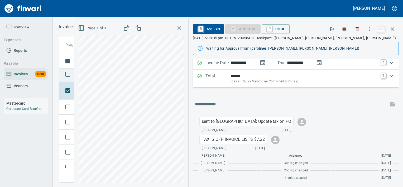
click at [73, 79] on td at bounding box center [66, 74] width 15 height 15
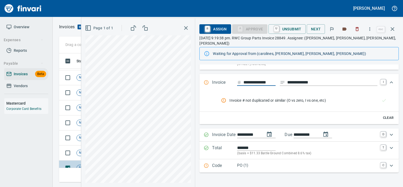
scroll to position [900, 0]
click at [78, 154] on span "Not-Reviewed" at bounding box center [90, 153] width 26 height 5
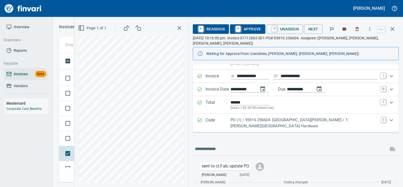
click at [260, 117] on p "PO (1) / 95916.256604: Hardware Woodin Creek / 1: Woodin Creek Hardware" at bounding box center [304, 123] width 147 height 12
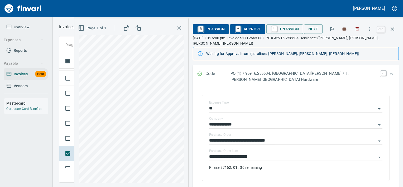
scroll to position [80, 0]
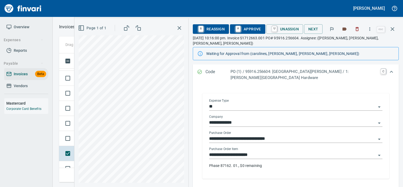
click at [264, 151] on input "**********" at bounding box center [292, 154] width 167 height 7
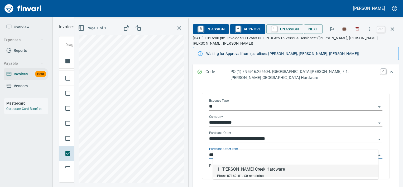
scroll to position [121, 329]
click at [76, 142] on td "Not-Reviewed" at bounding box center [91, 138] width 34 height 15
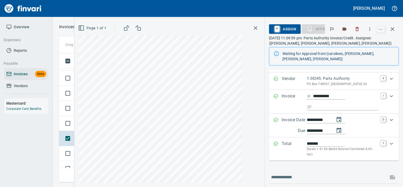
scroll to position [42, 0]
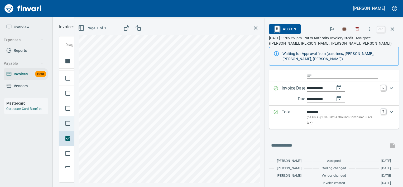
click at [74, 126] on td at bounding box center [66, 123] width 15 height 15
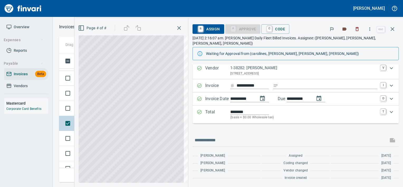
scroll to position [11, 0]
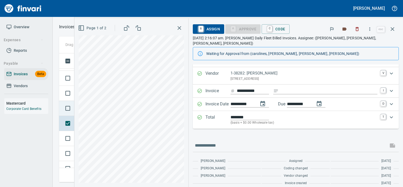
click at [74, 112] on td at bounding box center [66, 108] width 15 height 15
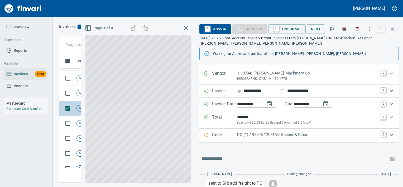
scroll to position [72, 0]
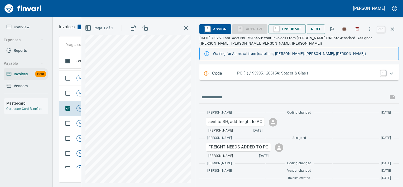
click at [226, 72] on p "Code" at bounding box center [224, 73] width 25 height 7
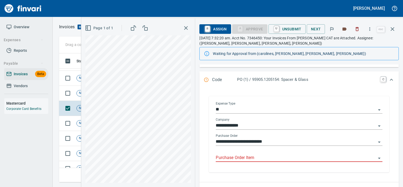
click at [239, 155] on input "Purchase Order Item" at bounding box center [296, 157] width 160 height 7
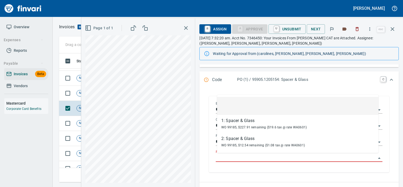
scroll to position [121, 329]
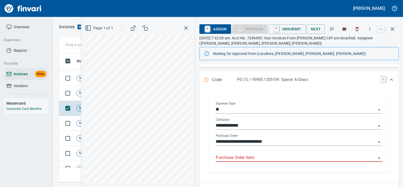
click at [248, 155] on input "Purchase Order Item" at bounding box center [296, 157] width 160 height 7
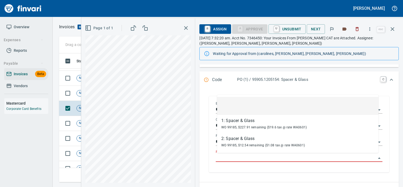
click at [275, 158] on input "Purchase Order Item" at bounding box center [296, 157] width 160 height 7
click at [248, 160] on input "Purchase Order Item" at bounding box center [296, 157] width 160 height 7
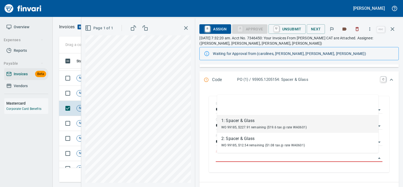
click at [244, 126] on span "WO 99185, $227.91 remaining ($19.6 tax @ rate WA0601)" at bounding box center [263, 127] width 85 height 4
type input "**********"
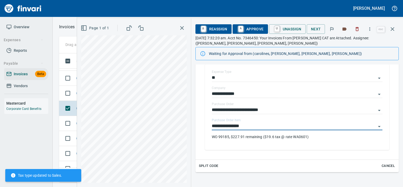
scroll to position [118, 0]
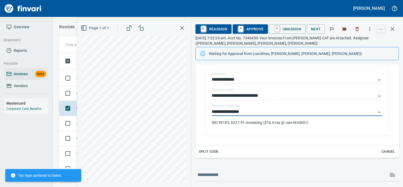
click at [208, 152] on span "Split Code" at bounding box center [209, 151] width 20 height 6
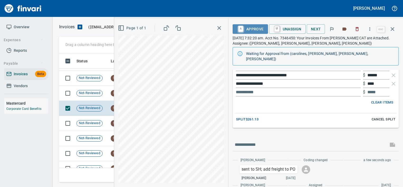
click at [253, 28] on span "A Approve" at bounding box center [250, 29] width 27 height 9
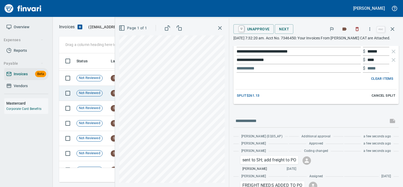
click at [104, 93] on td "Not-Reviewed" at bounding box center [91, 93] width 34 height 15
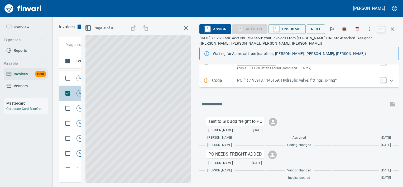
scroll to position [65, 0]
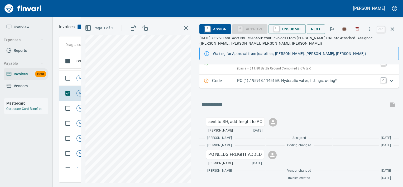
click at [219, 79] on p "Code" at bounding box center [224, 81] width 25 height 7
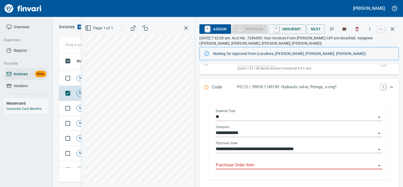
click at [228, 108] on div "**********" at bounding box center [299, 142] width 175 height 75
click at [238, 164] on input "Purchase Order Item" at bounding box center [296, 164] width 160 height 7
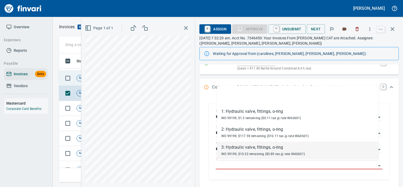
scroll to position [121, 329]
click at [76, 77] on td "Not-Reviewed" at bounding box center [91, 78] width 34 height 15
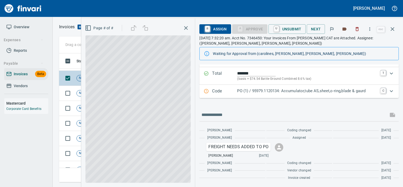
scroll to position [54, 0]
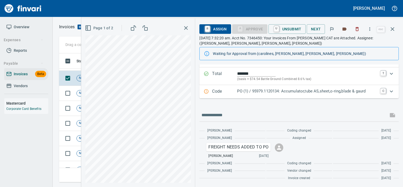
click at [314, 93] on p "PO (1) / 95979.1120134: Accumulator,tube AS,sheet,o-ring,blade & gaurd" at bounding box center [307, 91] width 140 height 6
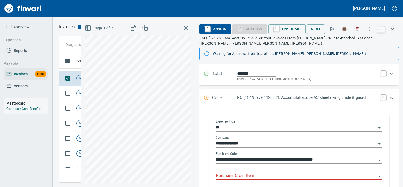
click at [262, 176] on input "Purchase Order Item" at bounding box center [296, 175] width 160 height 7
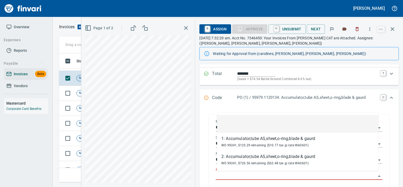
scroll to position [121, 329]
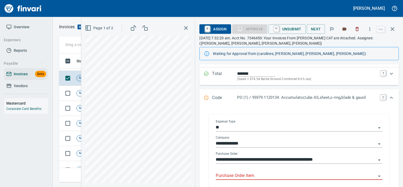
click at [251, 177] on input "Purchase Order Item" at bounding box center [296, 175] width 160 height 7
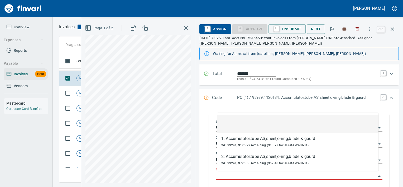
click at [285, 178] on input "Purchase Order Item" at bounding box center [296, 175] width 160 height 7
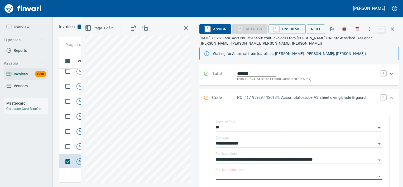
scroll to position [822, 0]
click at [79, 142] on td "Not-Reviewed" at bounding box center [91, 146] width 34 height 15
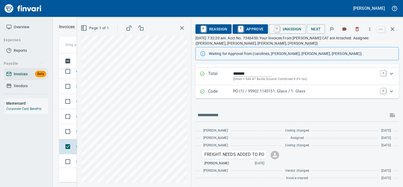
click at [246, 92] on p "PO (1) / 95902.1145151: Glass / 1: Glass" at bounding box center [305, 91] width 144 height 6
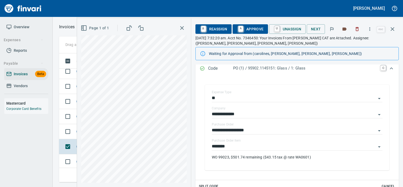
scroll to position [86, 0]
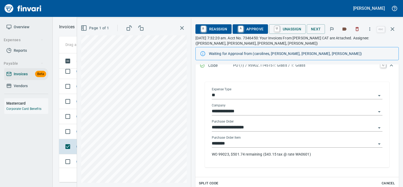
click at [233, 142] on input "********" at bounding box center [294, 143] width 164 height 7
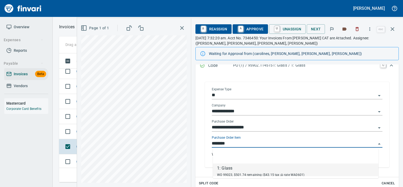
scroll to position [121, 329]
click at [76, 129] on td "Not-Reviewed" at bounding box center [91, 131] width 34 height 15
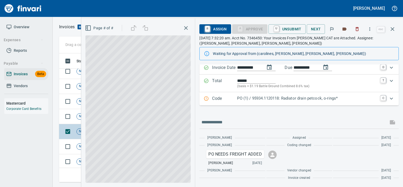
scroll to position [47, 0]
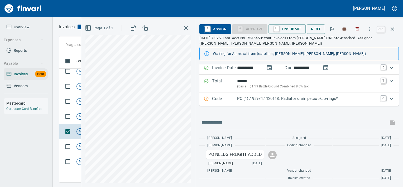
click at [269, 103] on div "Code PO (1) / 95934.1120118: Radiator drain petcock, o-rings* C" at bounding box center [298, 98] width 199 height 13
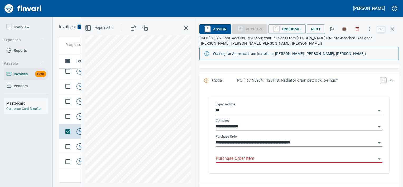
scroll to position [73, 0]
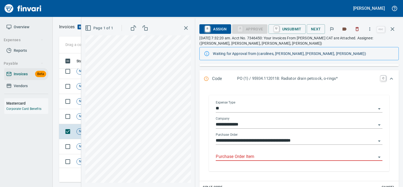
click at [251, 160] on div "Purchase Order Item" at bounding box center [299, 157] width 167 height 16
click at [252, 156] on input "Purchase Order Item" at bounding box center [296, 156] width 160 height 7
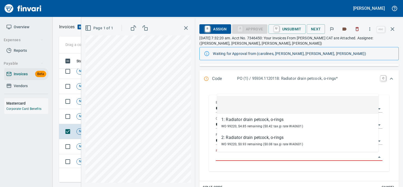
scroll to position [121, 329]
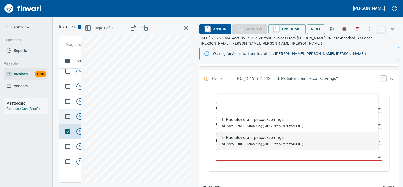
click at [80, 113] on div "Not-Reviewed" at bounding box center [89, 116] width 26 height 6
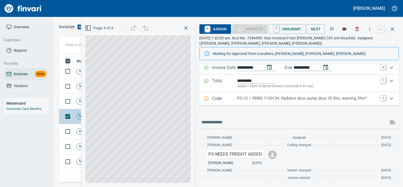
scroll to position [47, 0]
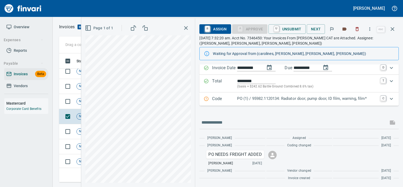
click at [234, 99] on p "Code" at bounding box center [224, 98] width 25 height 7
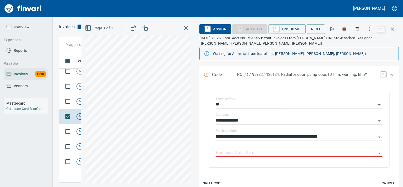
scroll to position [77, 0]
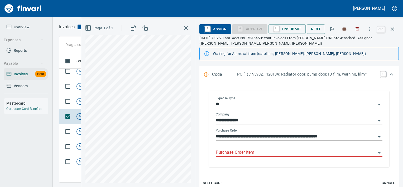
click at [238, 154] on input "Purchase Order Item" at bounding box center [296, 152] width 160 height 7
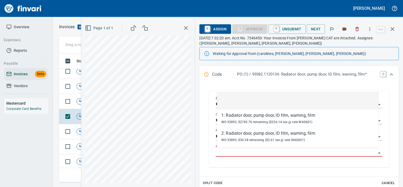
scroll to position [121, 329]
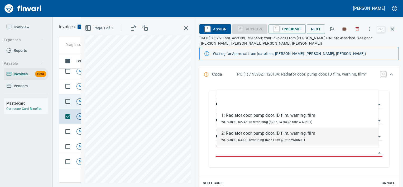
click at [77, 99] on span "Not-Reviewed" at bounding box center [90, 101] width 26 height 5
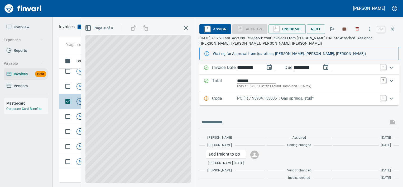
scroll to position [47, 0]
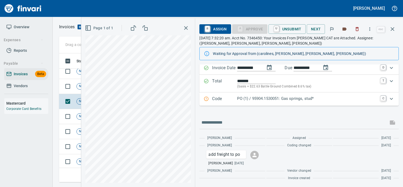
click at [236, 94] on div "Code PO (1) / 95904.1530051: Gas springs, stud* C" at bounding box center [298, 98] width 199 height 13
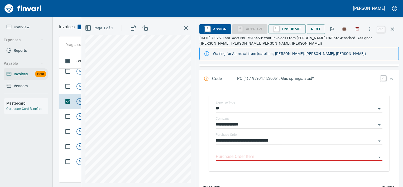
scroll to position [74, 0]
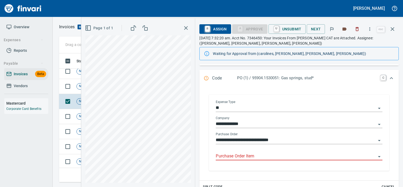
click at [233, 154] on input "Purchase Order Item" at bounding box center [296, 155] width 160 height 7
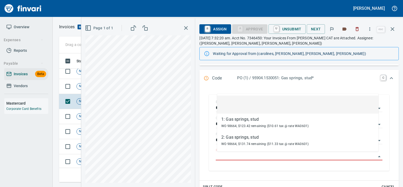
scroll to position [121, 329]
click at [79, 88] on span "Not-Reviewed" at bounding box center [90, 86] width 26 height 5
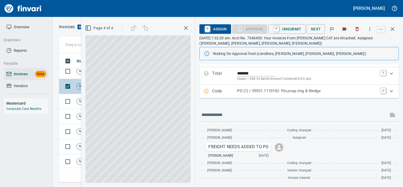
scroll to position [54, 0]
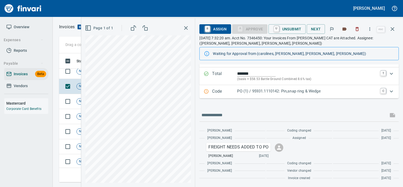
click at [224, 95] on div "Code PO (1) / 95931.1110142: Pin,snap ring & Wedge C" at bounding box center [298, 91] width 199 height 13
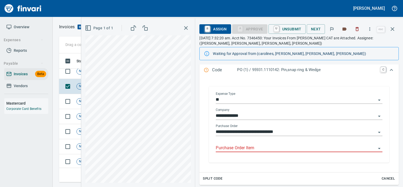
scroll to position [84, 0]
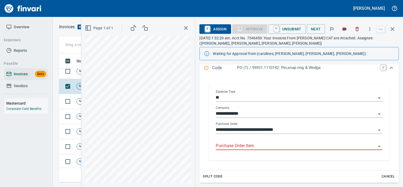
click at [236, 145] on input "Purchase Order Item" at bounding box center [296, 145] width 160 height 7
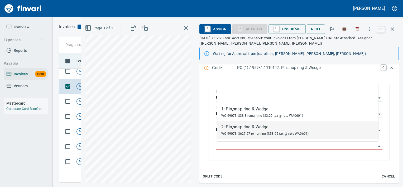
scroll to position [121, 329]
click at [78, 76] on td "Not-Reviewed" at bounding box center [91, 71] width 34 height 15
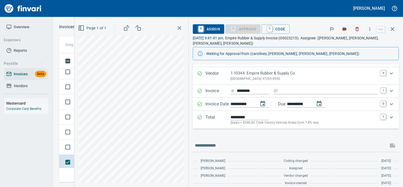
scroll to position [736, 0]
click at [73, 141] on td at bounding box center [66, 148] width 15 height 15
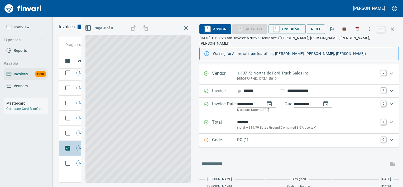
scroll to position [28, 0]
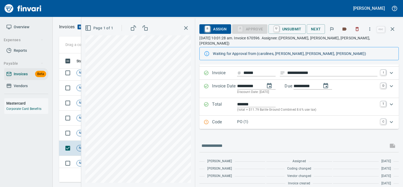
click at [237, 119] on p "Code" at bounding box center [224, 122] width 25 height 7
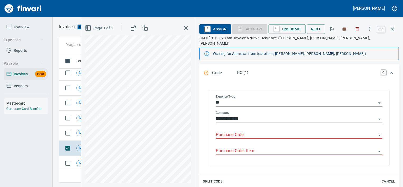
scroll to position [87, 0]
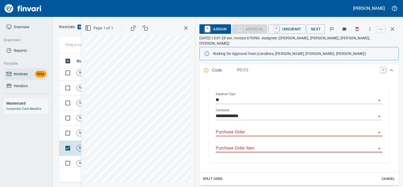
click at [239, 128] on input "Purchase Order" at bounding box center [296, 131] width 160 height 7
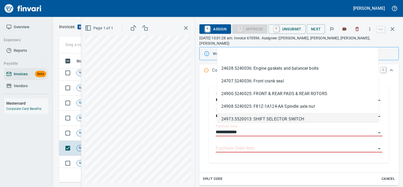
scroll to position [121, 329]
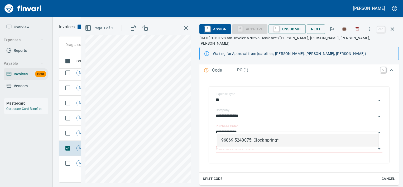
click at [258, 138] on li "96069.5240075: Clock spring*" at bounding box center [297, 140] width 161 height 13
type input "**********"
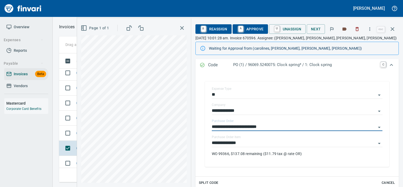
click at [255, 28] on span "A Approve" at bounding box center [250, 29] width 27 height 9
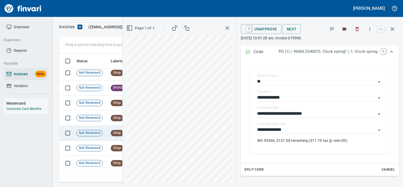
click at [86, 130] on span "Not-Reviewed" at bounding box center [90, 132] width 26 height 5
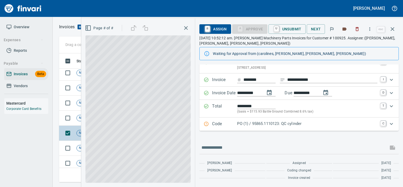
scroll to position [21, 0]
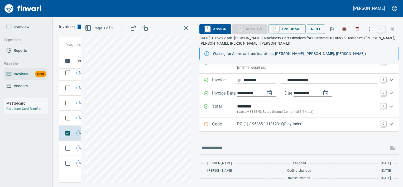
click at [239, 123] on p "PO (1) / 95865.1110123: QC cylinder" at bounding box center [307, 124] width 140 height 6
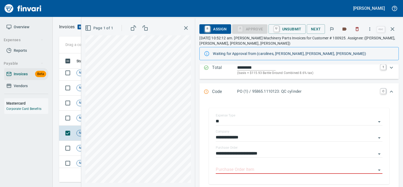
scroll to position [64, 0]
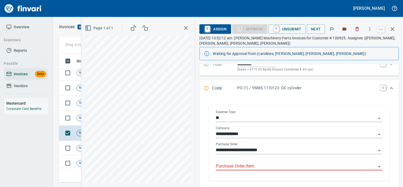
click at [234, 164] on input "Purchase Order Item" at bounding box center [296, 165] width 160 height 7
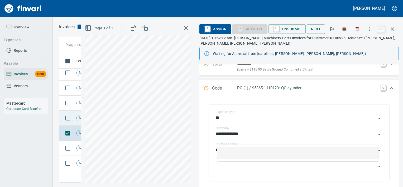
click at [78, 122] on td "Not-Reviewed" at bounding box center [91, 118] width 34 height 15
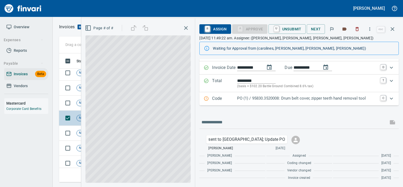
scroll to position [41, 0]
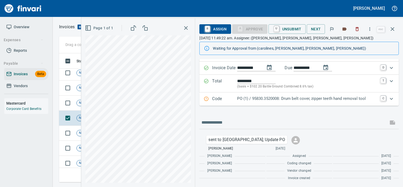
click at [237, 100] on p "Code" at bounding box center [224, 98] width 25 height 7
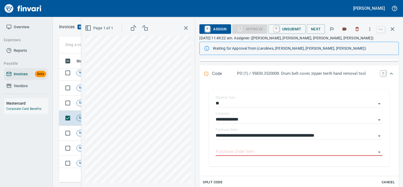
scroll to position [74, 0]
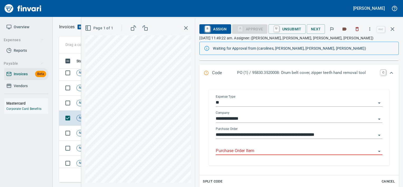
click at [239, 148] on input "Purchase Order Item" at bounding box center [296, 150] width 160 height 7
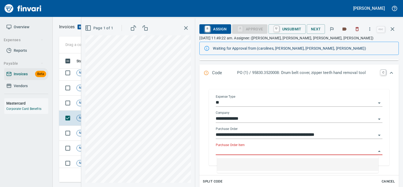
scroll to position [121, 329]
click at [76, 106] on td "Not-Reviewed" at bounding box center [91, 102] width 34 height 15
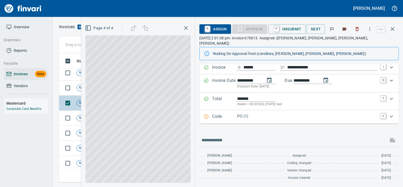
scroll to position [28, 0]
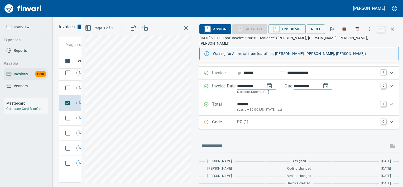
drag, startPoint x: 241, startPoint y: 123, endPoint x: 244, endPoint y: 116, distance: 7.3
click at [244, 116] on div "**********" at bounding box center [298, 112] width 199 height 152
click at [244, 119] on p "PO (1)" at bounding box center [307, 122] width 140 height 6
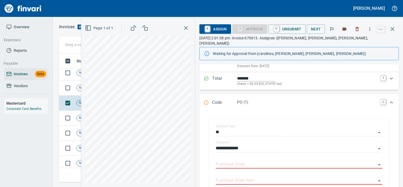
scroll to position [57, 0]
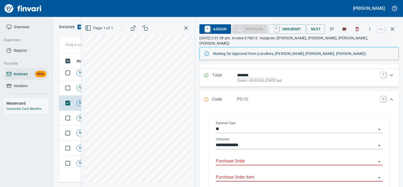
click at [225, 152] on body "Leah Wilson Overview Expenses Reports Payable Invoices Beta Vendors Mastercard …" at bounding box center [201, 93] width 403 height 187
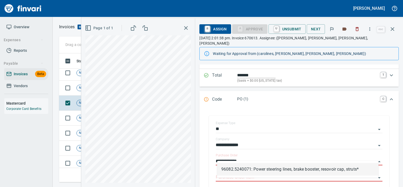
scroll to position [121, 329]
click at [246, 168] on li "96082.5240071: Power steering lines, brake booster, resovoir cap, struts*" at bounding box center [297, 169] width 161 height 13
type input "**********"
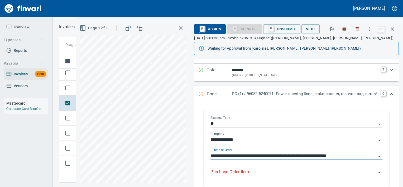
click at [248, 175] on input "Purchase Order Item" at bounding box center [293, 171] width 166 height 7
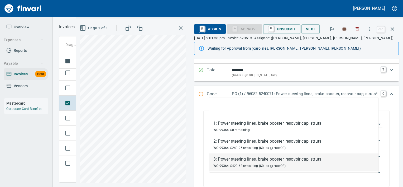
click at [248, 162] on div "WO 99364, $429.62 remaining ($0 tax @ rate OR)" at bounding box center [267, 165] width 108 height 6
type input "**********"
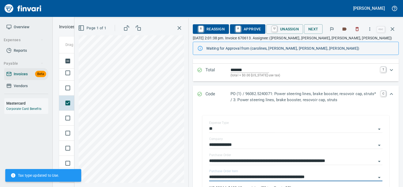
click at [247, 28] on span "A Approve" at bounding box center [247, 29] width 27 height 9
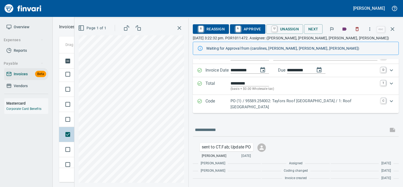
scroll to position [693, 0]
click at [226, 104] on p "Code" at bounding box center [217, 104] width 25 height 12
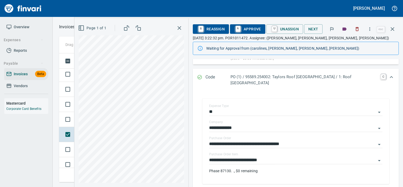
scroll to position [70, 0]
click at [259, 158] on input "**********" at bounding box center [292, 159] width 167 height 7
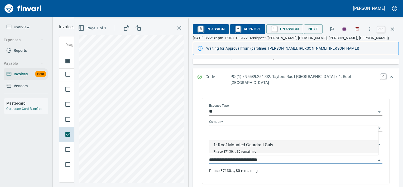
scroll to position [121, 329]
click at [73, 125] on td at bounding box center [66, 119] width 15 height 15
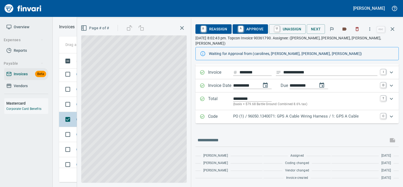
scroll to position [23, 0]
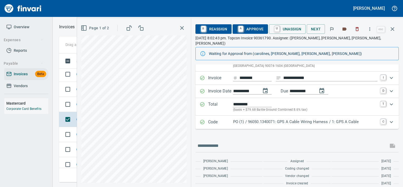
click at [225, 119] on p "Code" at bounding box center [220, 122] width 25 height 7
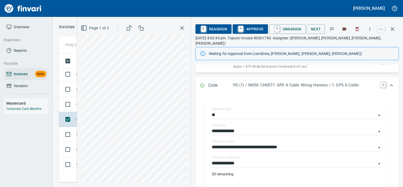
scroll to position [66, 0]
click at [250, 161] on input "**********" at bounding box center [294, 163] width 164 height 7
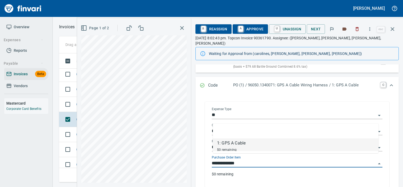
scroll to position [121, 329]
click at [75, 108] on td "Not-Reviewed" at bounding box center [91, 104] width 34 height 15
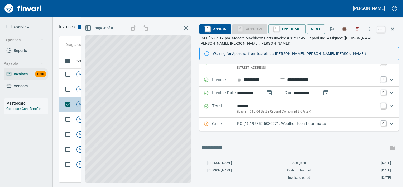
scroll to position [21, 0]
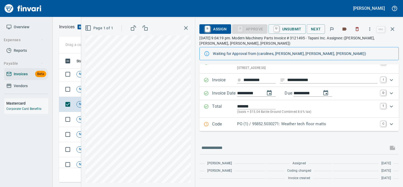
click at [233, 132] on div "**********" at bounding box center [298, 113] width 199 height 140
click at [237, 127] on p "Code" at bounding box center [224, 124] width 25 height 7
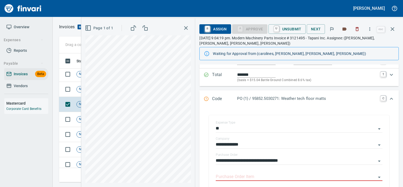
scroll to position [57, 0]
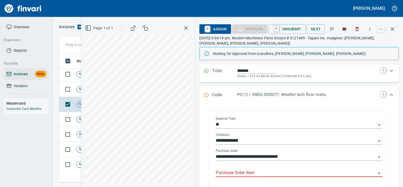
click at [239, 172] on input "Purchase Order Item" at bounding box center [296, 172] width 160 height 7
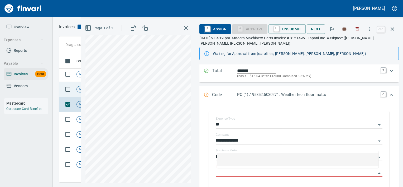
click at [79, 89] on span "Not-Reviewed" at bounding box center [90, 89] width 26 height 5
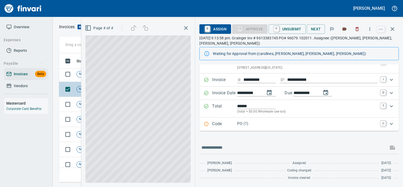
scroll to position [21, 0]
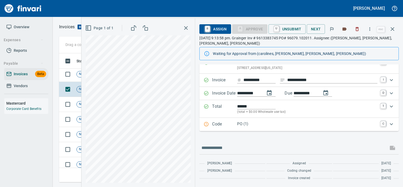
click at [263, 127] on div "PO (1)" at bounding box center [307, 124] width 140 height 7
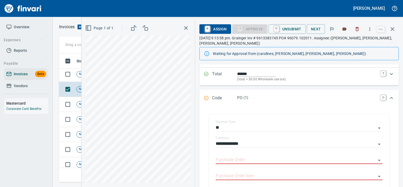
scroll to position [64, 0]
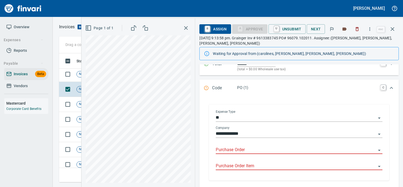
click at [251, 147] on input "Purchase Order" at bounding box center [296, 149] width 160 height 7
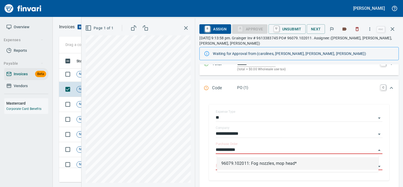
scroll to position [121, 329]
click at [241, 164] on li "96079.102011: Fog nozzles, mop head*" at bounding box center [297, 163] width 161 height 13
type input "**********"
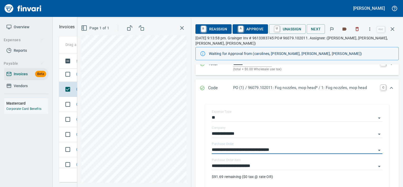
click at [252, 25] on span "A Approve" at bounding box center [250, 29] width 27 height 9
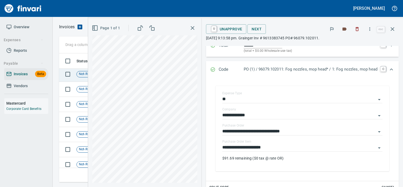
click at [77, 76] on td "Not-Reviewed" at bounding box center [91, 74] width 34 height 15
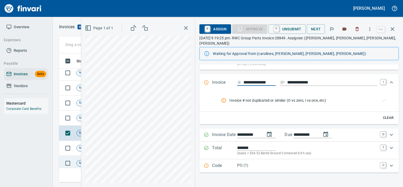
scroll to position [629, 0]
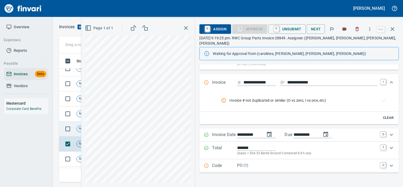
click at [77, 130] on span "Not-Reviewed" at bounding box center [90, 128] width 26 height 5
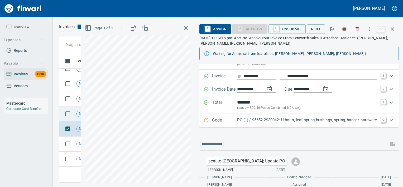
click at [74, 118] on td at bounding box center [66, 113] width 15 height 15
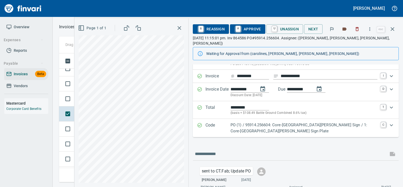
click at [219, 129] on div "Code PO (1) / 95914.256604: Core-Ten Woodin Creek Sign / 1: Core-Ten Woodin Cre…" at bounding box center [296, 128] width 206 height 18
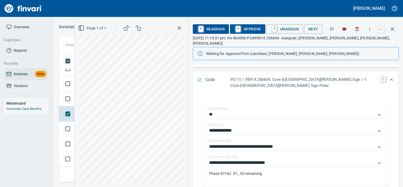
scroll to position [88, 0]
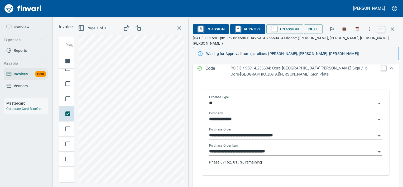
click at [231, 148] on input "**********" at bounding box center [292, 151] width 167 height 7
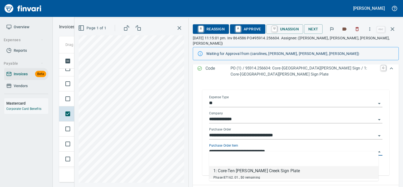
scroll to position [121, 329]
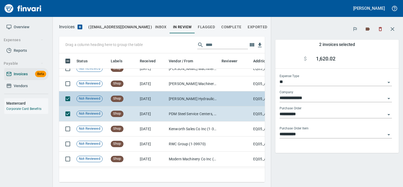
scroll to position [121, 198]
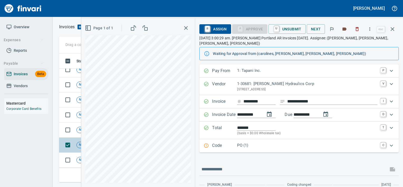
scroll to position [581, 0]
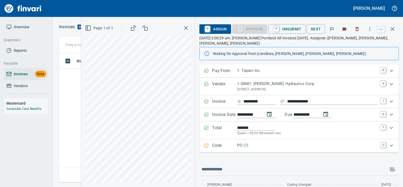
scroll to position [121, 328]
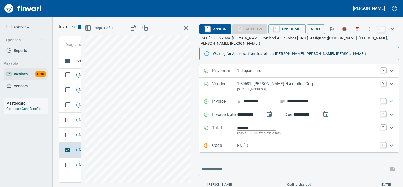
click at [265, 145] on div "Code PO (1) C" at bounding box center [298, 145] width 199 height 13
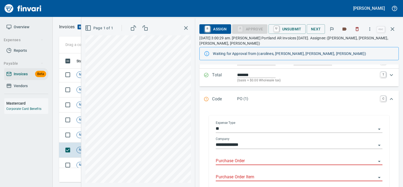
scroll to position [55, 0]
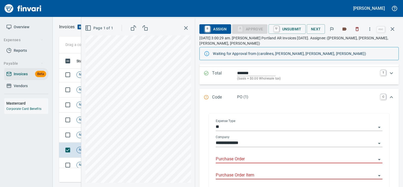
click at [246, 155] on input "Purchase Order" at bounding box center [296, 158] width 160 height 7
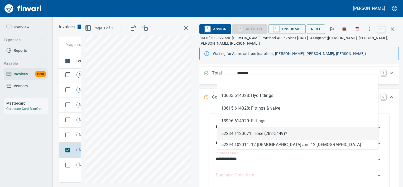
scroll to position [121, 329]
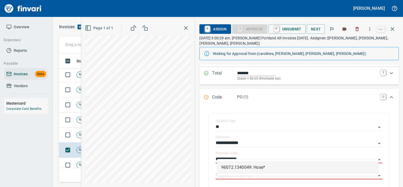
click at [249, 167] on li "96072.1340049: Hose*" at bounding box center [297, 167] width 161 height 13
type input "**********"
type input "*******"
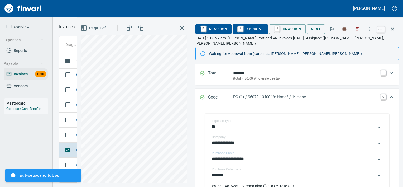
click at [249, 171] on input "*******" at bounding box center [294, 174] width 164 height 7
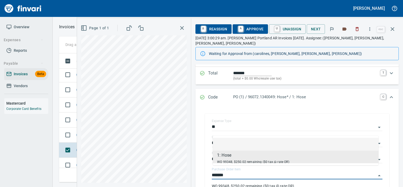
click at [252, 30] on span "A Approve" at bounding box center [250, 29] width 27 height 9
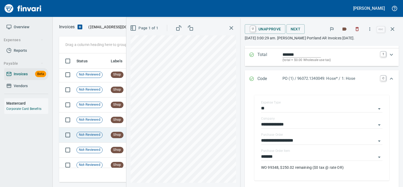
click at [80, 138] on td "Not-Reviewed" at bounding box center [91, 134] width 34 height 15
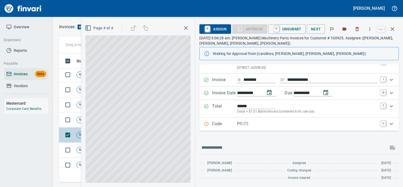
scroll to position [21, 0]
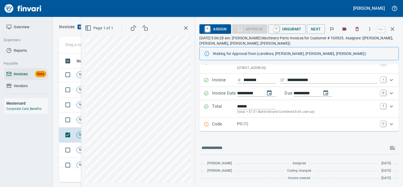
click at [244, 126] on p "PO (1)" at bounding box center [307, 124] width 140 height 6
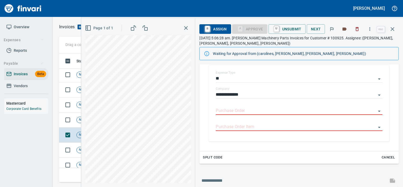
scroll to position [103, 0]
click at [246, 111] on input "Purchase Order" at bounding box center [296, 110] width 160 height 7
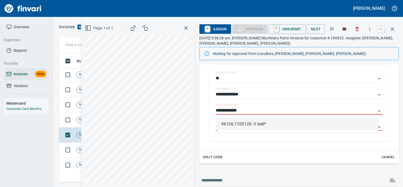
scroll to position [121, 329]
click at [252, 121] on li "96106.1105126: V belt*" at bounding box center [297, 124] width 161 height 13
type input "**********"
type input "*********"
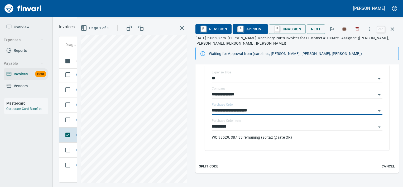
click at [247, 28] on span "A Approve" at bounding box center [250, 29] width 27 height 9
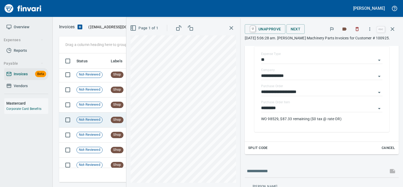
click at [84, 117] on span "Not-Reviewed" at bounding box center [90, 119] width 26 height 5
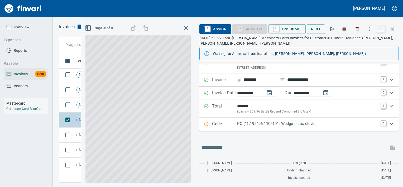
scroll to position [21, 0]
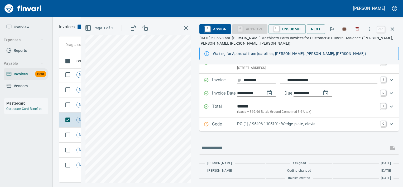
click at [252, 118] on div "Code PO (1) / 95496.1105101: Wedge plate, clevis C" at bounding box center [298, 124] width 199 height 13
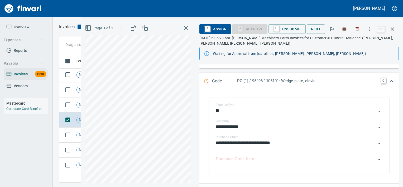
scroll to position [77, 0]
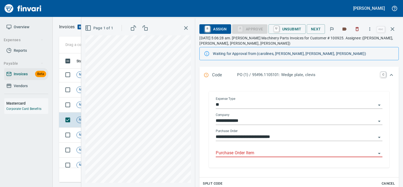
click at [239, 156] on input "Purchase Order Item" at bounding box center [296, 152] width 160 height 7
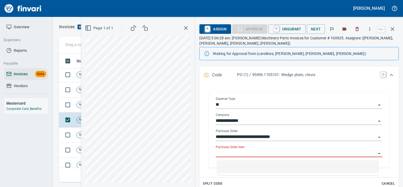
scroll to position [121, 329]
click at [75, 111] on td "Not-Reviewed" at bounding box center [91, 104] width 34 height 15
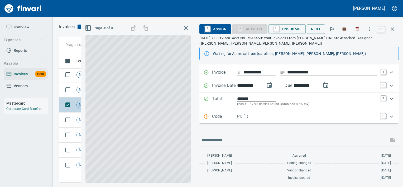
scroll to position [29, 0]
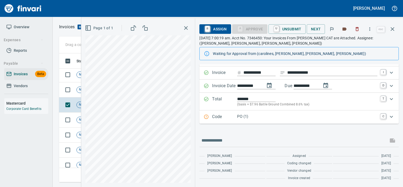
click at [257, 111] on div "Code PO (1) C" at bounding box center [298, 116] width 199 height 13
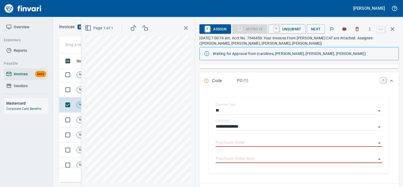
scroll to position [78, 0]
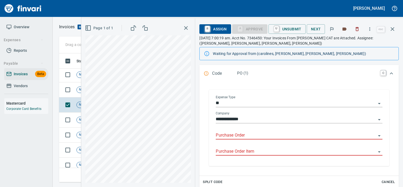
click at [251, 134] on input "Purchase Order" at bounding box center [296, 135] width 160 height 7
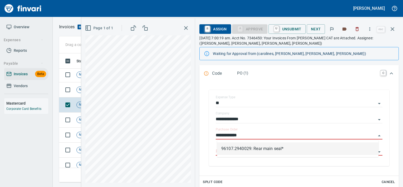
scroll to position [121, 329]
click at [233, 147] on li "96107.2940029: Rear main seal*" at bounding box center [297, 148] width 161 height 13
type input "**********"
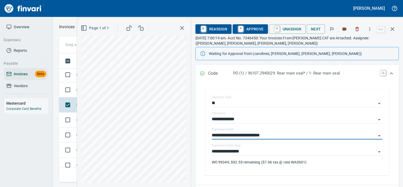
click at [257, 27] on span "A Approve" at bounding box center [250, 29] width 27 height 9
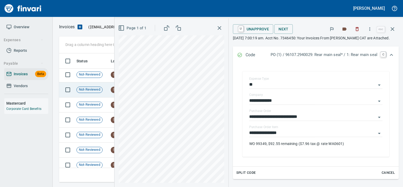
click at [92, 91] on span "Not-Reviewed" at bounding box center [90, 89] width 26 height 5
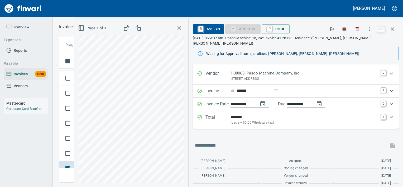
scroll to position [506, 0]
click at [72, 161] on td at bounding box center [66, 155] width 15 height 15
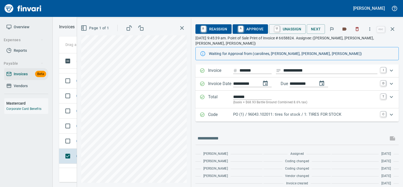
click at [245, 114] on div "Code PO (1) / 96043.102011: tires for stock / 1: TIRES FOR STOCK C" at bounding box center [296, 114] width 203 height 13
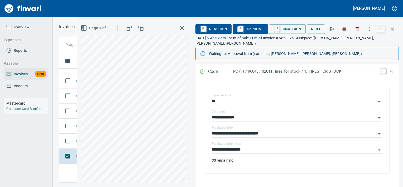
scroll to position [80, 0]
click at [254, 147] on input "**********" at bounding box center [294, 149] width 164 height 7
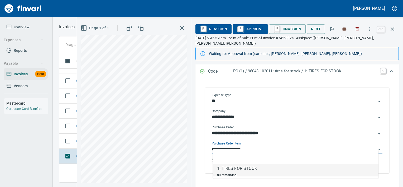
scroll to position [121, 329]
click at [76, 146] on td "Not-Reviewed" at bounding box center [91, 140] width 34 height 15
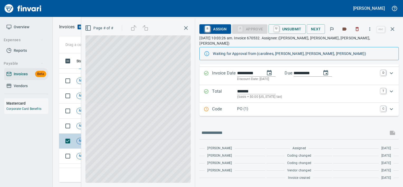
scroll to position [36, 0]
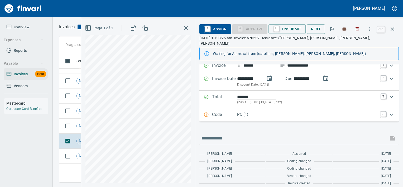
click at [237, 111] on p "Code" at bounding box center [224, 114] width 25 height 7
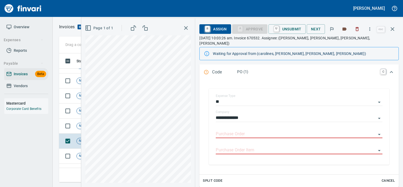
scroll to position [86, 0]
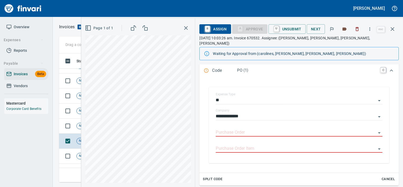
click at [248, 124] on div "Purchase Order" at bounding box center [299, 130] width 167 height 12
type input "**********"
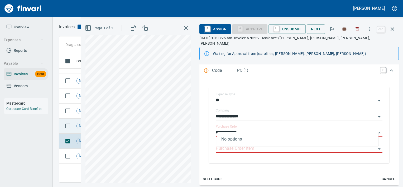
click at [76, 130] on td "Not-Reviewed" at bounding box center [91, 125] width 34 height 15
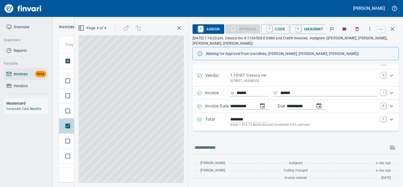
scroll to position [8, 0]
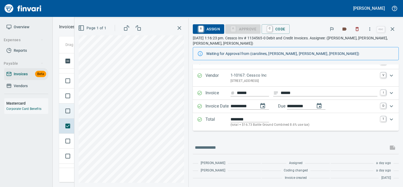
click at [72, 116] on td at bounding box center [66, 110] width 15 height 15
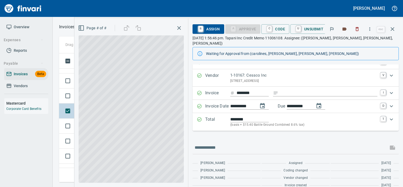
scroll to position [11, 0]
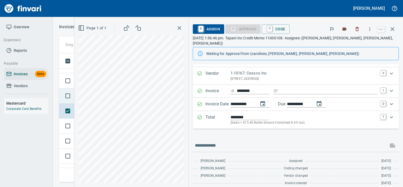
click at [74, 101] on td at bounding box center [66, 95] width 15 height 15
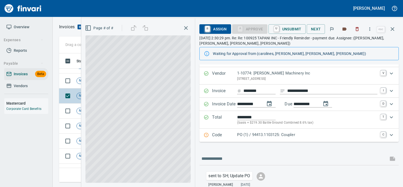
scroll to position [39, 0]
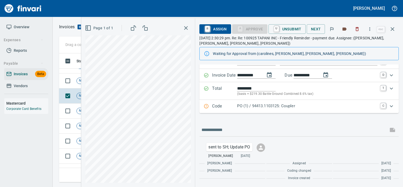
click at [247, 107] on p "PO (1) / 94413.1103125: Coupler" at bounding box center [307, 106] width 140 height 6
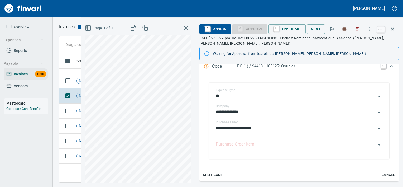
scroll to position [86, 0]
click at [231, 143] on input "Purchase Order Item" at bounding box center [296, 143] width 160 height 7
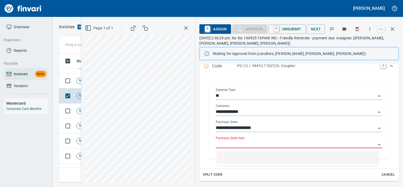
scroll to position [121, 329]
click at [80, 82] on span "Not-Reviewed" at bounding box center [90, 80] width 26 height 5
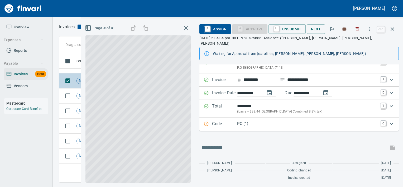
scroll to position [16, 0]
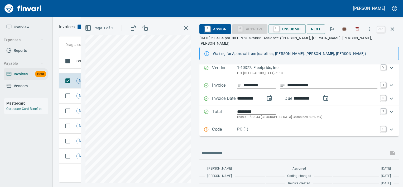
click at [224, 126] on p "Code" at bounding box center [224, 129] width 25 height 7
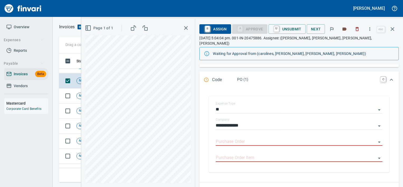
scroll to position [75, 0]
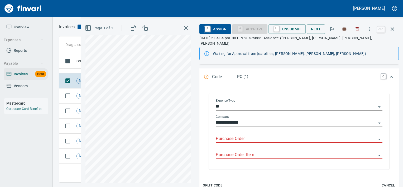
click at [226, 135] on input "Purchase Order" at bounding box center [296, 138] width 160 height 7
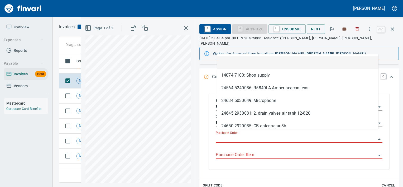
scroll to position [121, 329]
type input "**********"
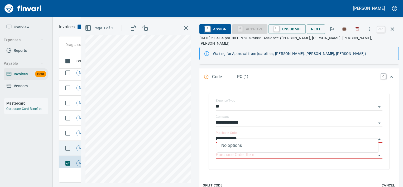
click at [75, 150] on td "Not-Reviewed" at bounding box center [91, 148] width 34 height 15
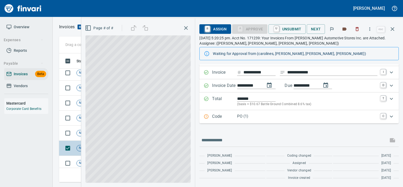
scroll to position [29, 0]
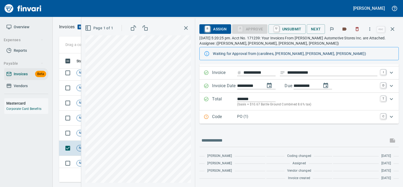
click at [254, 115] on p "PO (1)" at bounding box center [307, 116] width 140 height 6
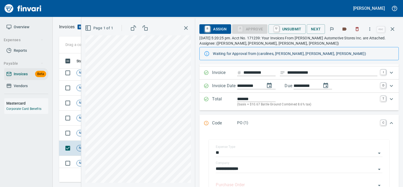
scroll to position [70, 0]
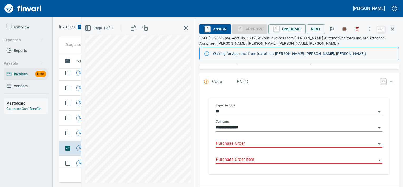
click at [241, 145] on input "Purchase Order" at bounding box center [296, 143] width 160 height 7
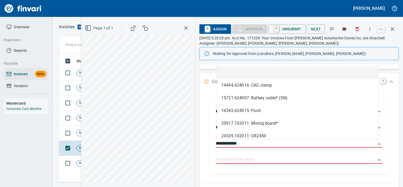
scroll to position [121, 329]
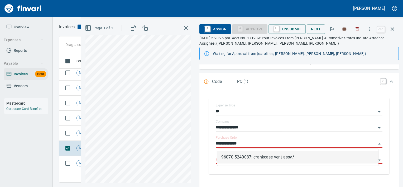
click at [253, 156] on li "96070.5240037: crankcase vent assy.*" at bounding box center [297, 157] width 161 height 13
type input "**********"
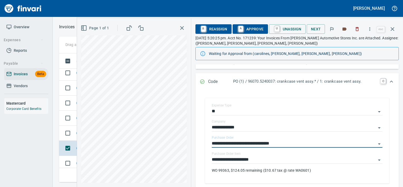
click at [250, 31] on span "A Approve" at bounding box center [250, 29] width 27 height 9
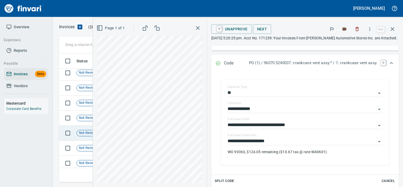
click at [79, 138] on td "Not-Reviewed" at bounding box center [91, 133] width 34 height 15
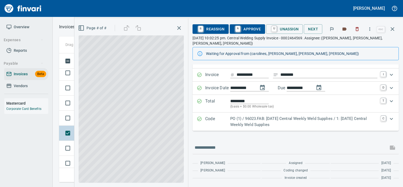
scroll to position [21, 0]
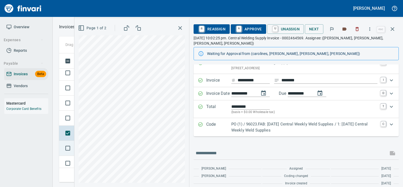
click at [73, 153] on td at bounding box center [66, 148] width 15 height 15
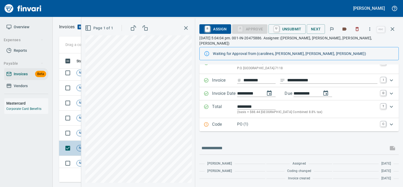
scroll to position [16, 0]
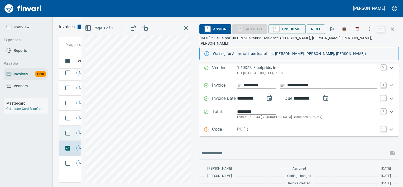
click at [80, 134] on span "Not-Reviewed" at bounding box center [90, 132] width 26 height 5
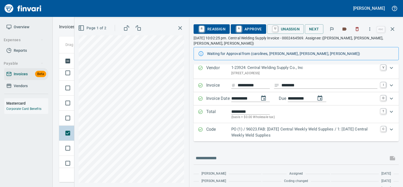
scroll to position [21, 0]
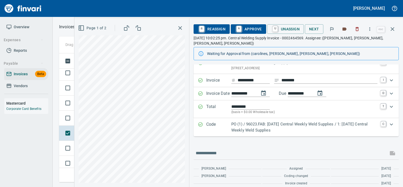
click at [256, 121] on p "PO (1) / 96023.FAB: [DATE] Central Weekly Weld Supplies / 1: [DATE] Central Wee…" at bounding box center [304, 127] width 147 height 12
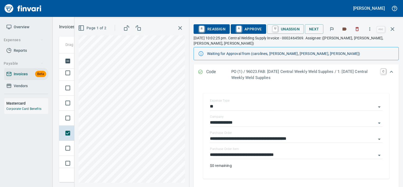
scroll to position [80, 0]
click at [249, 151] on input "**********" at bounding box center [293, 154] width 166 height 7
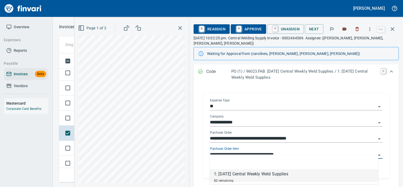
scroll to position [121, 329]
click at [73, 123] on td at bounding box center [66, 118] width 15 height 15
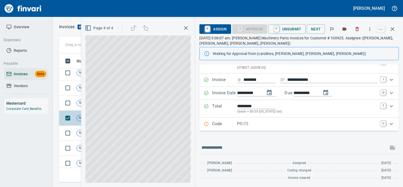
scroll to position [21, 0]
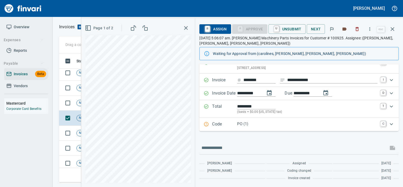
click at [233, 129] on div "Code PO (1) C" at bounding box center [298, 124] width 199 height 13
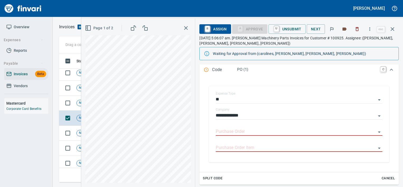
scroll to position [83, 0]
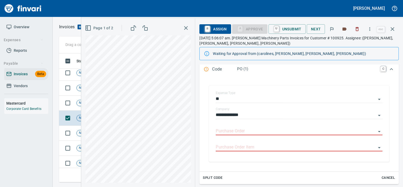
click at [233, 129] on input "Purchase Order" at bounding box center [296, 130] width 160 height 7
click at [226, 129] on input "Purchase Order" at bounding box center [296, 130] width 160 height 7
click at [220, 128] on input "Purchase Order" at bounding box center [296, 130] width 160 height 7
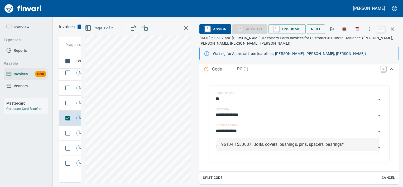
click at [247, 143] on li "96104.1530037: Bolts, covers, bushings, pins, spacers, bearings*" at bounding box center [297, 144] width 161 height 13
type input "**********"
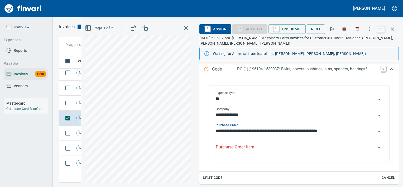
click at [248, 150] on input "Purchase Order Item" at bounding box center [296, 146] width 160 height 7
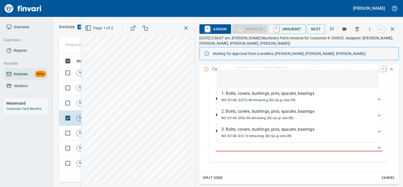
click at [108, 29] on span "Page 1 of 2" at bounding box center [99, 28] width 27 height 7
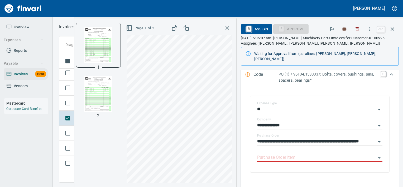
click at [101, 85] on img "button" at bounding box center [98, 94] width 36 height 36
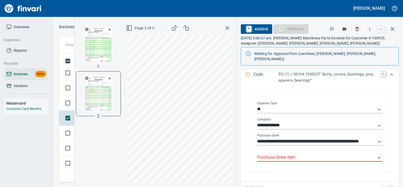
click at [282, 154] on input "Purchase Order Item" at bounding box center [316, 157] width 119 height 7
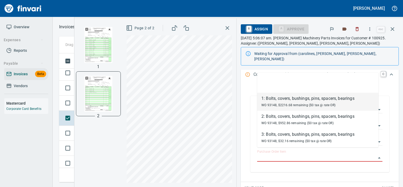
click at [290, 106] on span "WO 93148, $2216.68 remaining ($0 tax @ rate OR)" at bounding box center [298, 105] width 74 height 4
type input "**********"
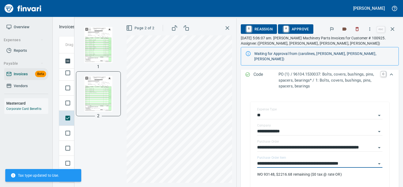
click at [294, 30] on span "A Approve" at bounding box center [295, 29] width 27 height 9
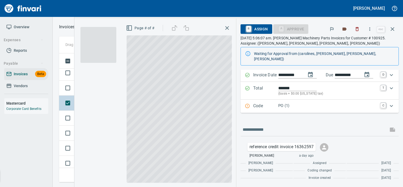
scroll to position [39, 0]
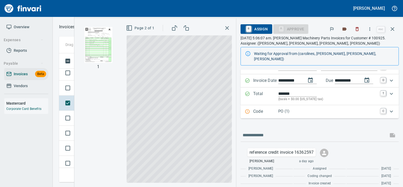
click at [269, 108] on p "Code" at bounding box center [265, 111] width 25 height 7
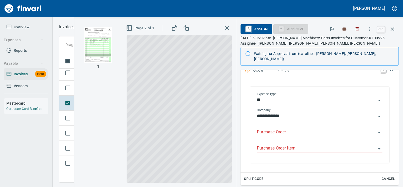
scroll to position [87, 0]
click at [392, 29] on icon "button" at bounding box center [392, 29] width 6 height 6
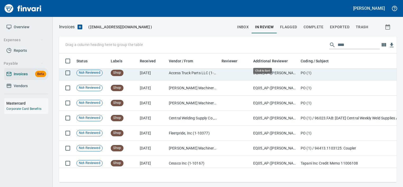
scroll to position [121, 329]
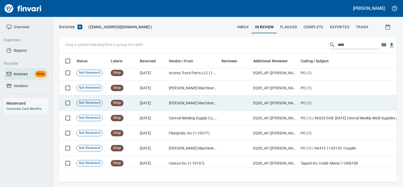
click at [206, 108] on td "[PERSON_NAME] Machinery Inc (1-10774)" at bounding box center [193, 102] width 53 height 15
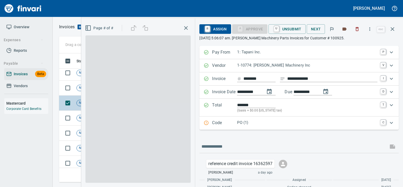
scroll to position [121, 329]
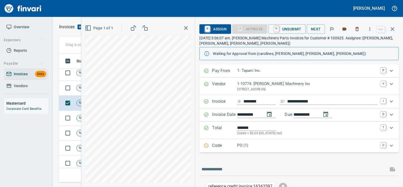
click at [270, 148] on div "PO (1)" at bounding box center [307, 145] width 140 height 7
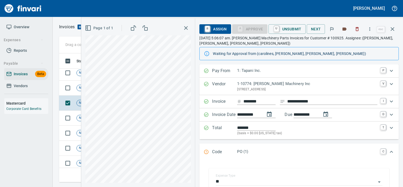
scroll to position [40, 0]
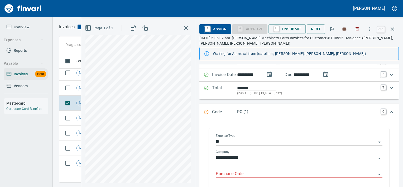
click at [262, 170] on input "Purchase Order" at bounding box center [296, 173] width 160 height 7
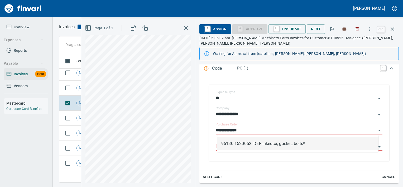
scroll to position [121, 329]
click at [234, 146] on li "96130.1520052: DEF inkector, gasket, bolts*" at bounding box center [297, 143] width 161 height 13
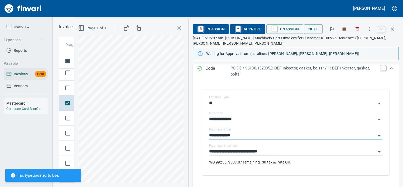
type input "**********"
click at [234, 146] on div "**********" at bounding box center [295, 149] width 173 height 12
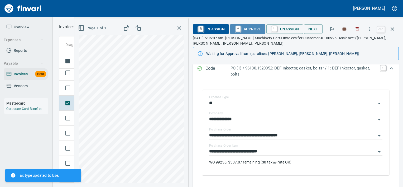
click at [252, 28] on span "A Approve" at bounding box center [247, 29] width 27 height 9
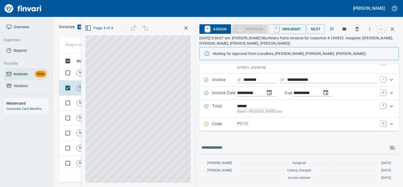
click at [229, 128] on div "Code PO (1) C" at bounding box center [298, 123] width 199 height 13
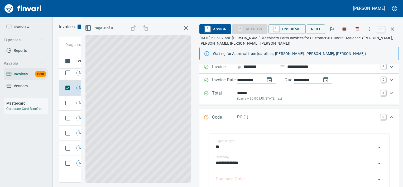
scroll to position [90, 0]
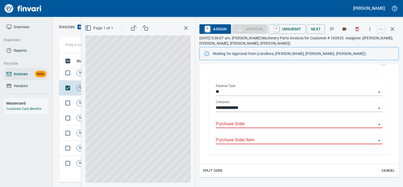
click at [242, 128] on div at bounding box center [299, 124] width 167 height 8
click at [393, 28] on icon "button" at bounding box center [393, 29] width 4 height 4
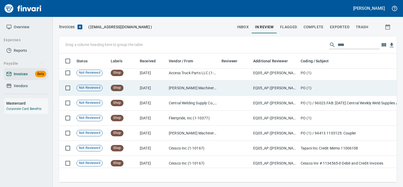
click at [189, 83] on td "[PERSON_NAME] Machinery Inc (1-10774)" at bounding box center [193, 87] width 53 height 15
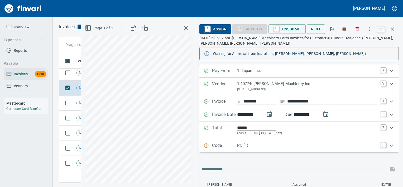
click at [256, 142] on p "PO (1)" at bounding box center [307, 145] width 140 height 6
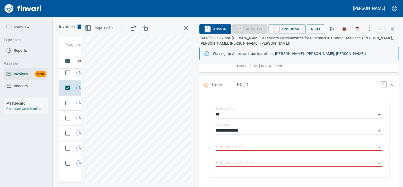
scroll to position [80, 0]
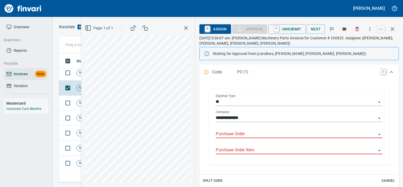
click at [255, 135] on input "Purchase Order" at bounding box center [296, 133] width 160 height 7
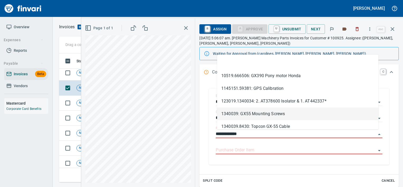
scroll to position [121, 329]
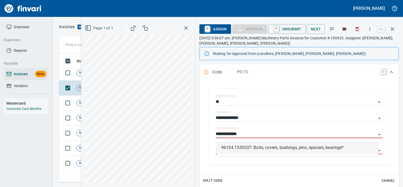
click at [242, 147] on li "96104.1530037: Bolts, covers, bushings, pins, spacers, bearings*" at bounding box center [297, 147] width 161 height 13
type input "**********"
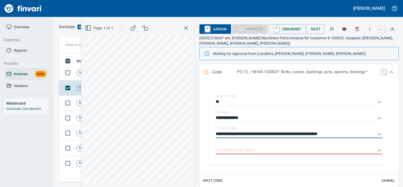
click at [242, 147] on input "Purchase Order Item" at bounding box center [296, 149] width 160 height 7
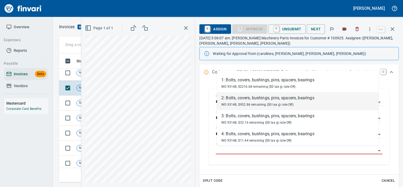
scroll to position [19, 0]
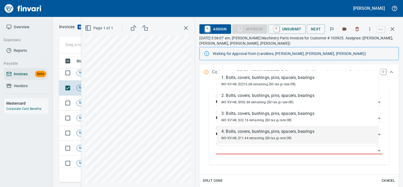
click at [252, 130] on div "4: Bolts, covers, bushings, pins, spacers, bearings" at bounding box center [267, 131] width 93 height 6
type input "**********"
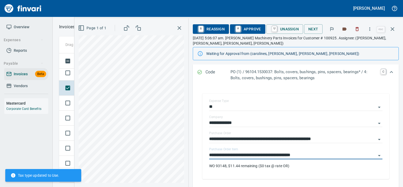
click at [246, 30] on span "A Approve" at bounding box center [247, 29] width 27 height 9
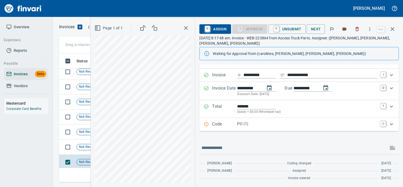
scroll to position [345, 0]
click at [231, 129] on div "Code PO (1) C" at bounding box center [298, 124] width 199 height 13
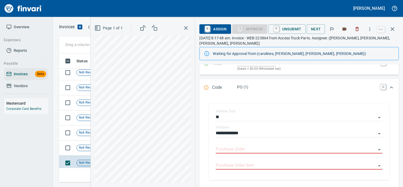
scroll to position [94, 0]
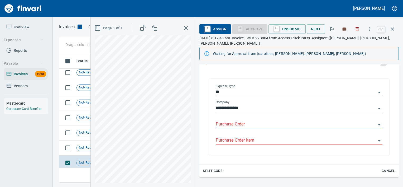
click at [234, 123] on input "Purchase Order" at bounding box center [296, 124] width 160 height 7
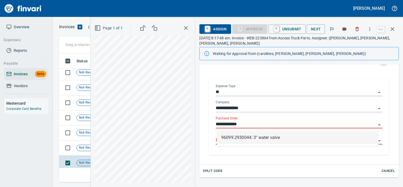
scroll to position [121, 329]
click at [255, 135] on li "96099.2930044: 3'' water valve" at bounding box center [297, 137] width 161 height 13
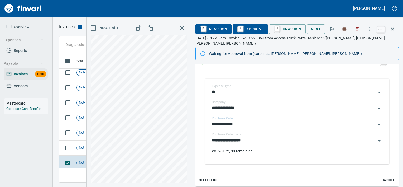
type input "**********"
click at [239, 143] on input "**********" at bounding box center [294, 140] width 164 height 7
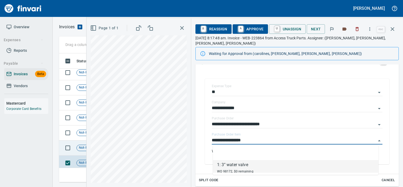
click at [80, 148] on span "Not-Reviewed" at bounding box center [90, 147] width 26 height 5
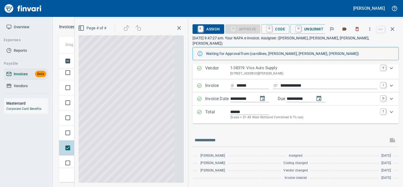
scroll to position [11, 0]
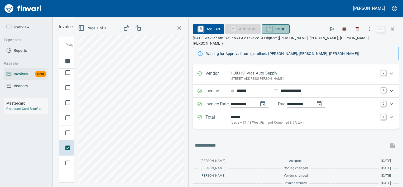
click at [277, 28] on span "C Code" at bounding box center [276, 29] width 20 height 9
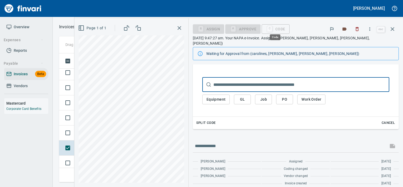
scroll to position [121, 329]
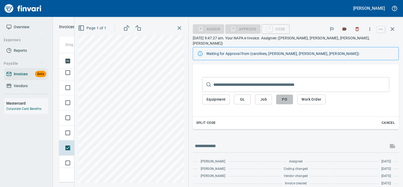
click at [282, 97] on span "PO" at bounding box center [284, 99] width 8 height 7
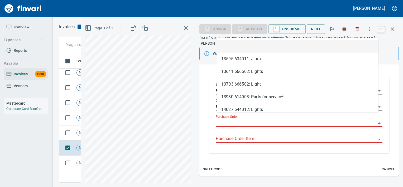
click at [241, 120] on input "Purchase Order" at bounding box center [296, 122] width 160 height 7
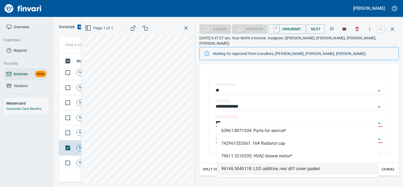
click at [234, 168] on li "96146.5040118: LSD additive, rear diff cover gasket" at bounding box center [297, 168] width 161 height 13
type input "**********"
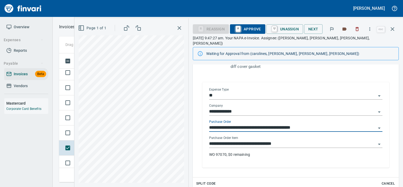
type input "**********"
click at [244, 140] on input "**********" at bounding box center [292, 143] width 167 height 7
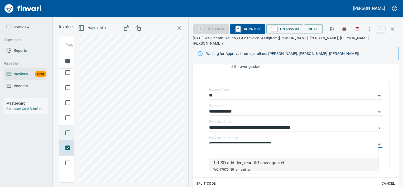
click at [73, 138] on td at bounding box center [66, 132] width 15 height 15
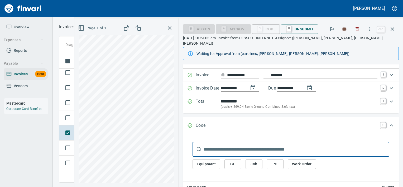
scroll to position [25, 0]
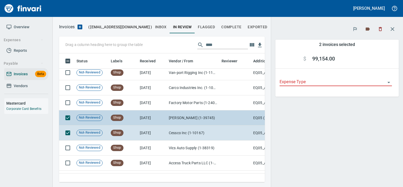
scroll to position [121, 198]
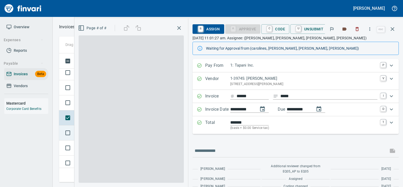
scroll to position [121, 328]
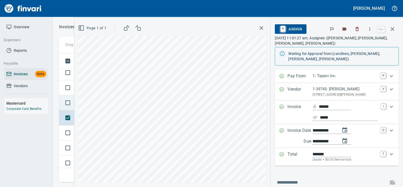
click at [73, 109] on td at bounding box center [66, 102] width 15 height 15
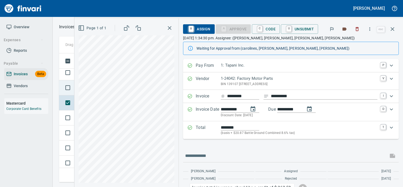
click at [73, 94] on td at bounding box center [66, 87] width 15 height 15
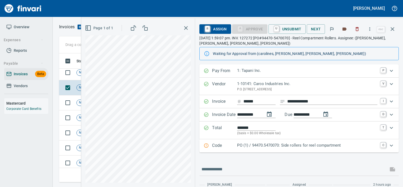
click at [229, 148] on p "Code" at bounding box center [224, 145] width 25 height 7
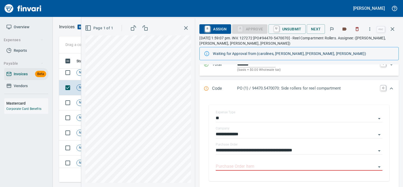
scroll to position [75, 0]
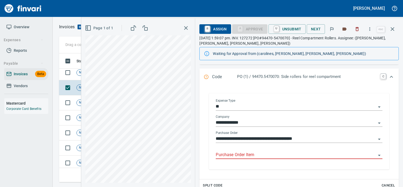
click at [231, 154] on input "Purchase Order Item" at bounding box center [296, 154] width 160 height 7
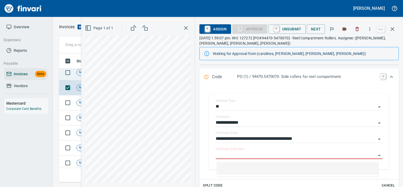
click at [79, 78] on td "Not-Reviewed" at bounding box center [91, 72] width 34 height 15
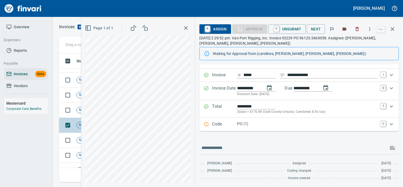
scroll to position [296, 0]
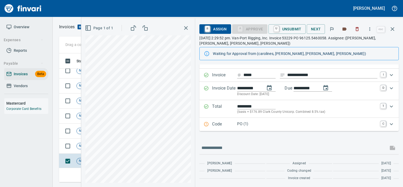
scroll to position [263, 0]
click at [255, 128] on div "Code PO (1) C" at bounding box center [298, 124] width 199 height 13
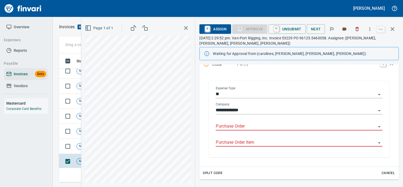
scroll to position [103, 0]
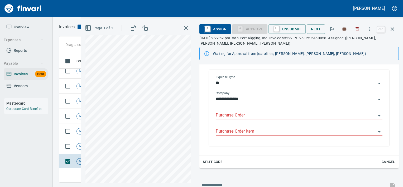
click at [246, 118] on input "Purchase Order" at bounding box center [296, 115] width 160 height 7
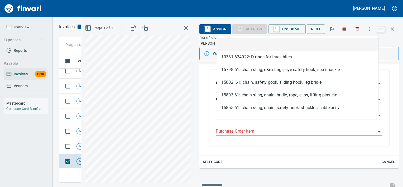
scroll to position [121, 329]
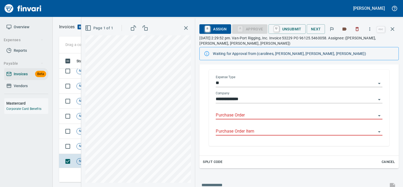
click at [220, 115] on input "Purchase Order" at bounding box center [296, 115] width 160 height 7
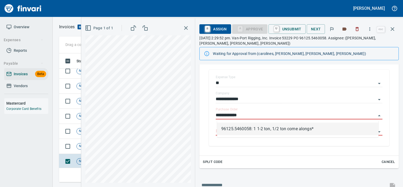
click at [276, 123] on li "96125.5460058: 1 1-2 ton, 1/2 ton come alongs*" at bounding box center [297, 128] width 161 height 13
type input "**********"
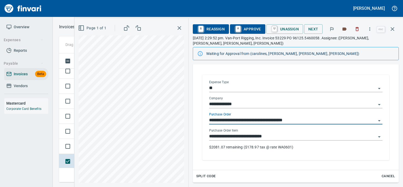
scroll to position [108, 0]
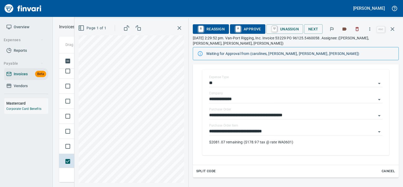
click at [248, 28] on span "A Approve" at bounding box center [247, 29] width 27 height 9
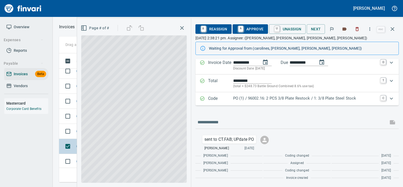
scroll to position [46, 0]
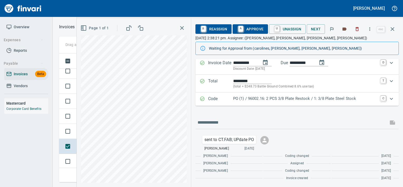
click at [245, 103] on div "Code PO (1) / 96002.16: 2 PCS 3/8 Plate Restock / 1: 3/8 Plate Steel Stock C" at bounding box center [296, 98] width 203 height 13
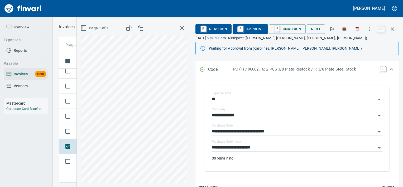
scroll to position [82, 0]
click at [262, 147] on input "**********" at bounding box center [294, 146] width 164 height 7
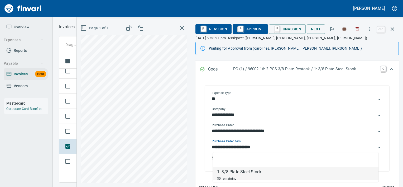
scroll to position [121, 329]
click at [75, 133] on td "Not-Reviewed" at bounding box center [91, 131] width 34 height 15
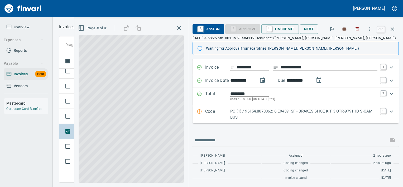
scroll to position [28, 0]
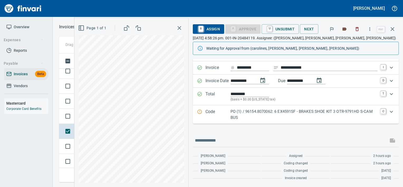
click at [227, 123] on div "Code PO (1) / 96154.8070062: 6 EX4591SF - BRAKES SHOE KIT 3 OTR-9791HD S-CAM BU…" at bounding box center [296, 114] width 206 height 18
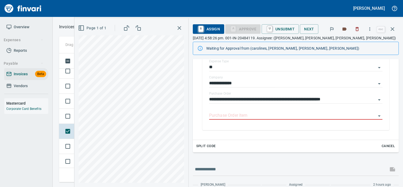
scroll to position [120, 0]
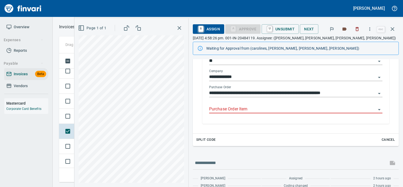
click at [240, 111] on input "Purchase Order Item" at bounding box center [292, 109] width 167 height 7
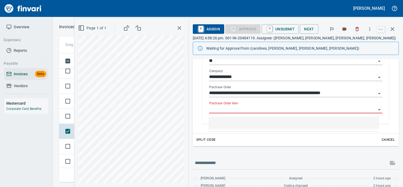
scroll to position [121, 329]
click at [73, 109] on td at bounding box center [66, 116] width 15 height 15
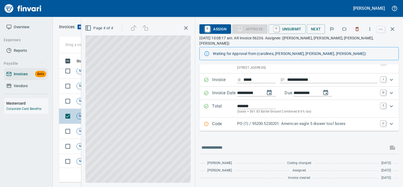
scroll to position [16, 0]
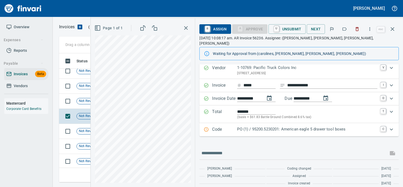
click at [237, 126] on p "Code" at bounding box center [224, 129] width 25 height 7
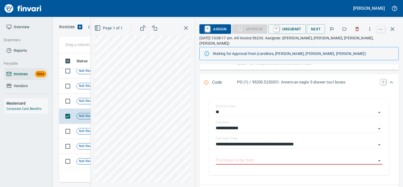
scroll to position [70, 0]
click at [232, 156] on input "Purchase Order Item" at bounding box center [296, 159] width 160 height 7
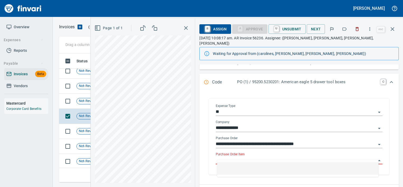
scroll to position [121, 329]
click at [79, 99] on span "Not-Reviewed" at bounding box center [90, 100] width 26 height 5
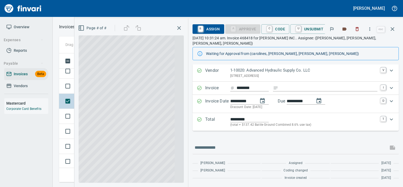
scroll to position [8, 0]
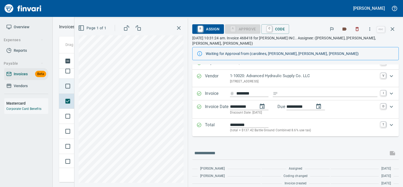
click at [73, 92] on td at bounding box center [66, 86] width 15 height 15
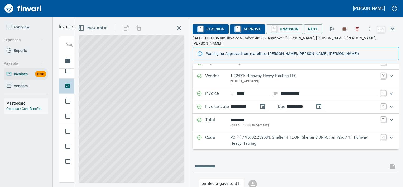
scroll to position [46, 0]
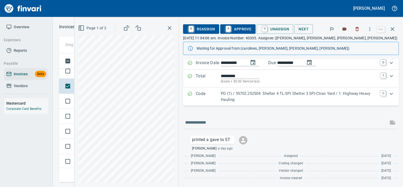
click at [217, 100] on p "Code" at bounding box center [208, 96] width 25 height 12
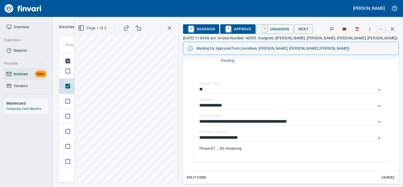
scroll to position [93, 0]
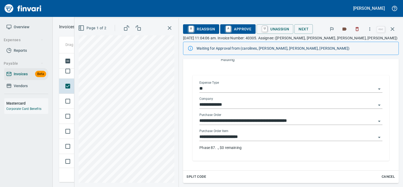
click at [256, 140] on input "**********" at bounding box center [287, 136] width 177 height 7
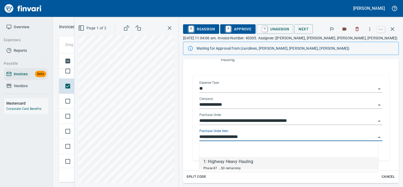
scroll to position [121, 329]
click at [74, 77] on td at bounding box center [66, 71] width 15 height 15
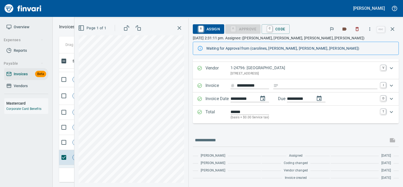
scroll to position [182, 5]
click at [70, 143] on td "Not-Reviewed" at bounding box center [87, 146] width 34 height 15
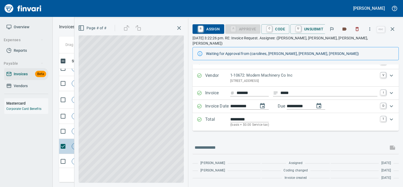
scroll to position [3, 0]
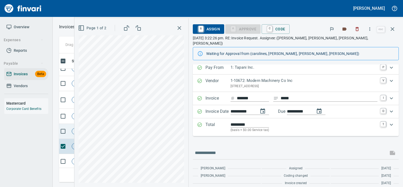
click at [72, 134] on td "Not-Reviewed" at bounding box center [87, 131] width 34 height 15
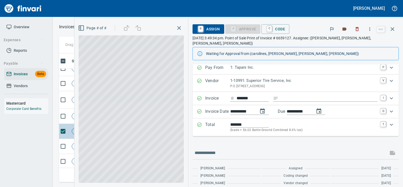
scroll to position [11, 0]
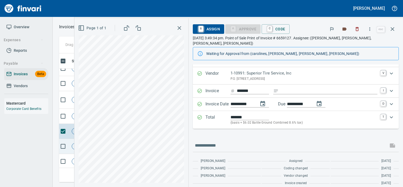
click at [70, 141] on td "Not-Reviewed" at bounding box center [87, 146] width 34 height 15
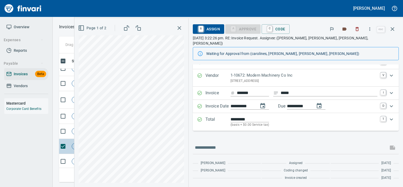
scroll to position [3, 0]
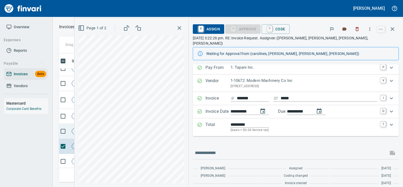
click at [70, 137] on td "Not-Reviewed" at bounding box center [87, 131] width 34 height 15
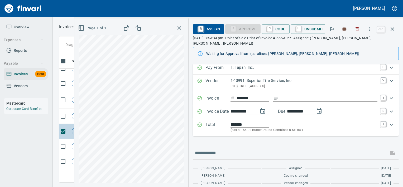
scroll to position [11, 0]
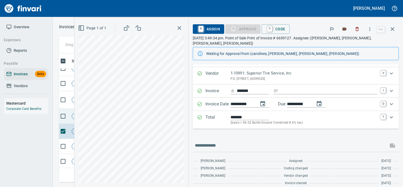
click at [73, 122] on td "Not-Reviewed" at bounding box center [87, 116] width 34 height 15
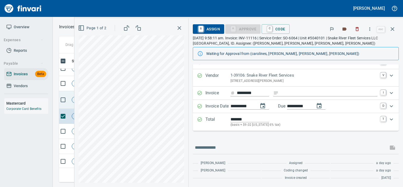
click at [70, 100] on td "Not-Reviewed" at bounding box center [87, 100] width 34 height 18
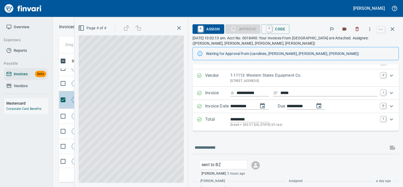
scroll to position [26, 0]
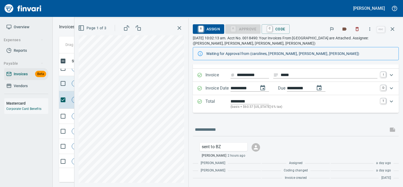
click at [73, 89] on td "Not-Reviewed" at bounding box center [87, 83] width 34 height 15
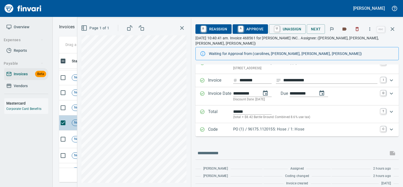
scroll to position [146, 5]
click at [238, 126] on p "PO (1) / 96175.1120155: Hose / 1: Hose" at bounding box center [305, 129] width 144 height 6
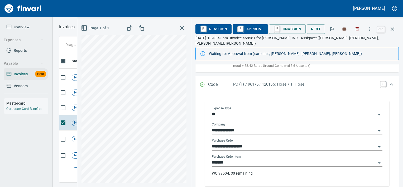
scroll to position [72, 0]
click at [235, 159] on input "*******" at bounding box center [294, 162] width 164 height 7
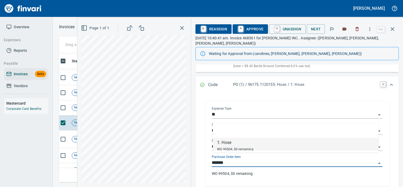
scroll to position [121, 329]
click at [76, 111] on td "Not-Reviewed" at bounding box center [87, 107] width 34 height 15
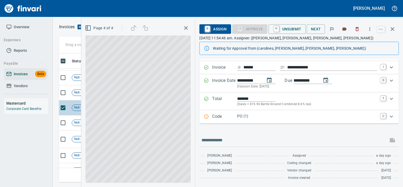
scroll to position [28, 0]
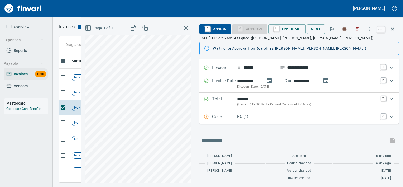
click at [248, 122] on div "Code PO (1) C" at bounding box center [298, 116] width 199 height 13
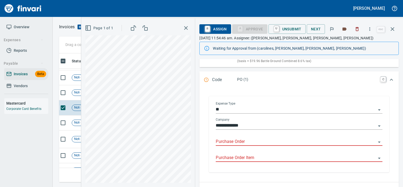
scroll to position [75, 0]
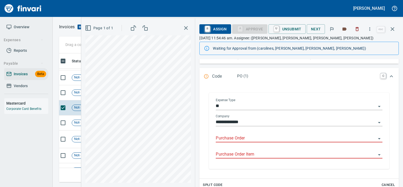
click at [236, 137] on input "Purchase Order" at bounding box center [296, 138] width 160 height 7
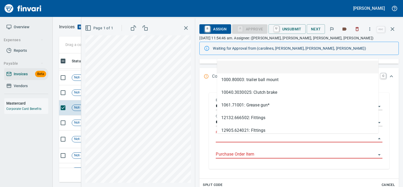
scroll to position [121, 329]
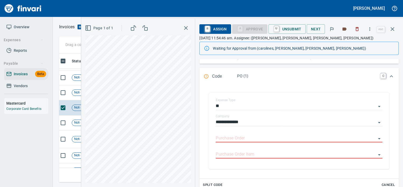
click at [160, 186] on html "Leah Wilson Overview Expenses Reports Payable Invoices Beta Vendors Mastercard …" at bounding box center [201, 93] width 403 height 187
click at [232, 138] on input "Purchase Order" at bounding box center [296, 138] width 160 height 7
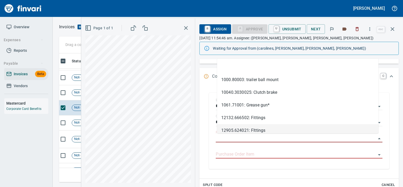
type input "**********"
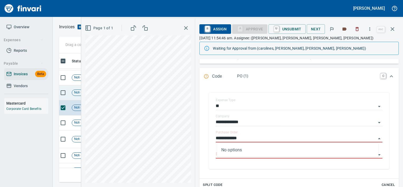
click at [75, 98] on td "Not-Reviewed" at bounding box center [87, 92] width 34 height 15
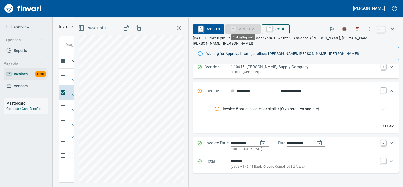
scroll to position [121, 329]
click at [279, 25] on span "C Code" at bounding box center [276, 29] width 20 height 9
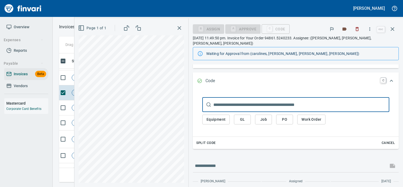
scroll to position [122, 0]
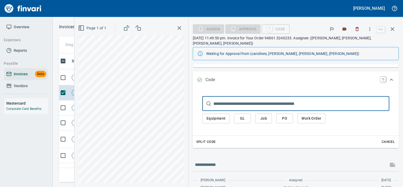
click at [284, 115] on span "PO" at bounding box center [284, 118] width 8 height 7
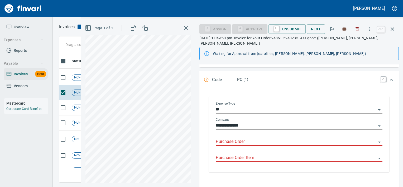
click at [256, 138] on input "Purchase Order" at bounding box center [296, 141] width 160 height 7
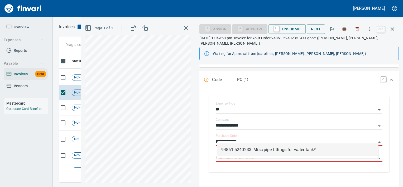
scroll to position [121, 329]
click at [248, 145] on li "94861.5240233: Misc pipe fittings for water tank*" at bounding box center [297, 149] width 161 height 13
type input "**********"
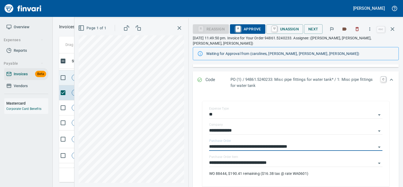
click at [72, 81] on td "Not-Reviewed" at bounding box center [87, 77] width 34 height 15
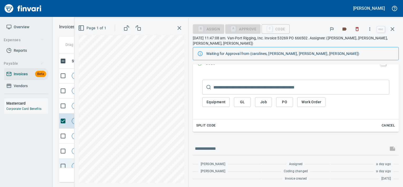
scroll to position [104, 5]
click at [71, 99] on td "Not-Reviewed" at bounding box center [87, 105] width 34 height 15
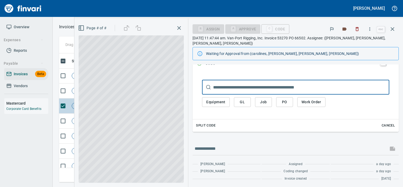
scroll to position [89, 0]
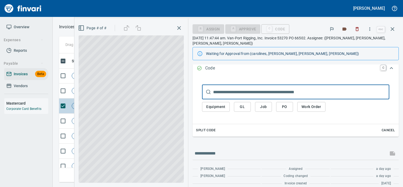
click at [71, 99] on td "Not-Reviewed" at bounding box center [87, 105] width 34 height 15
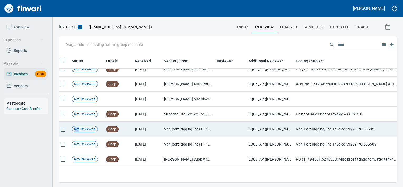
scroll to position [82, 5]
drag, startPoint x: 71, startPoint y: 99, endPoint x: 74, endPoint y: 131, distance: 32.8
click at [74, 131] on td "Not-Reviewed" at bounding box center [87, 129] width 34 height 15
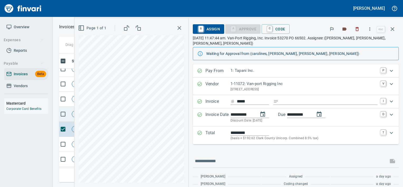
click at [70, 119] on td "Not-Reviewed" at bounding box center [87, 114] width 34 height 15
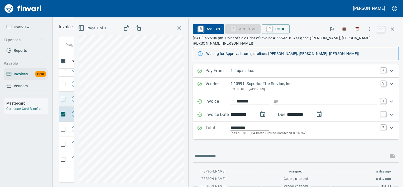
click at [68, 103] on td at bounding box center [61, 99] width 15 height 15
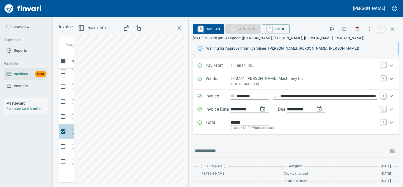
scroll to position [45, 5]
click at [70, 127] on td "Not-Reviewed" at bounding box center [87, 121] width 34 height 15
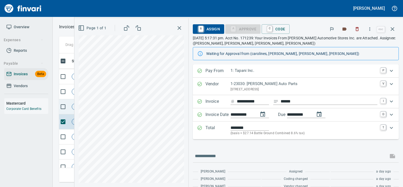
click at [73, 111] on td "Not-Reviewed" at bounding box center [87, 106] width 34 height 15
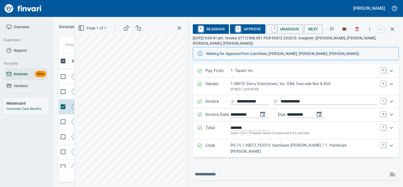
click at [235, 142] on p "PO (1) / 95872.252010: Hardware Sargent RD / 1: Hardware Sargent RD" at bounding box center [304, 148] width 147 height 12
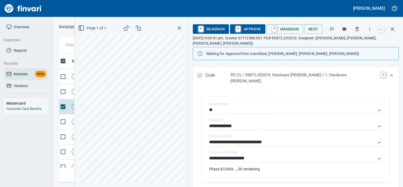
scroll to position [77, 0]
click at [239, 154] on input "**********" at bounding box center [292, 157] width 167 height 7
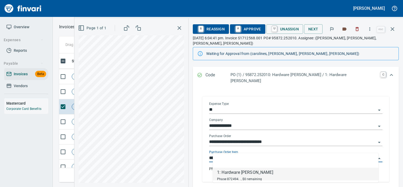
scroll to position [121, 329]
click at [72, 97] on td "Not-Reviewed" at bounding box center [87, 91] width 34 height 15
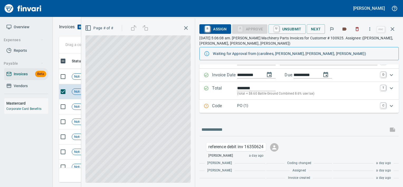
scroll to position [39, 0]
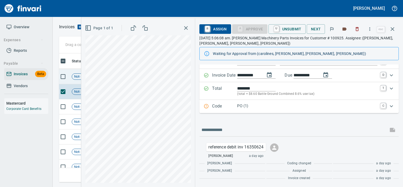
click at [75, 79] on td "Not-Reviewed" at bounding box center [87, 76] width 34 height 15
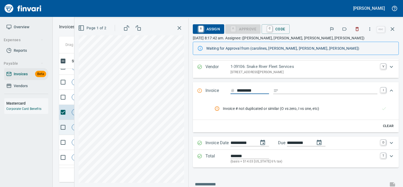
scroll to position [0, 5]
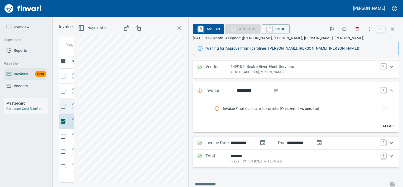
click at [69, 104] on td at bounding box center [61, 106] width 15 height 15
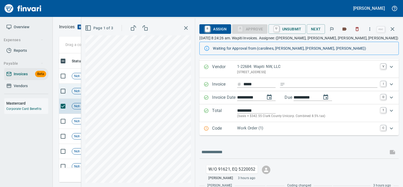
click at [75, 89] on span "Not-Reviewed" at bounding box center [85, 91] width 26 height 5
click at [77, 77] on span "Not-Reviewed" at bounding box center [85, 76] width 26 height 5
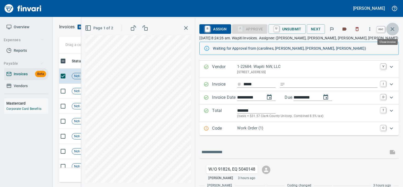
click at [394, 28] on icon "button" at bounding box center [393, 29] width 4 height 4
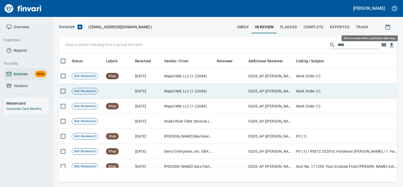
scroll to position [121, 329]
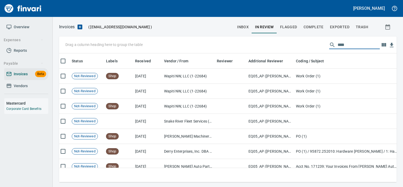
click at [363, 47] on input "****" at bounding box center [359, 45] width 42 height 8
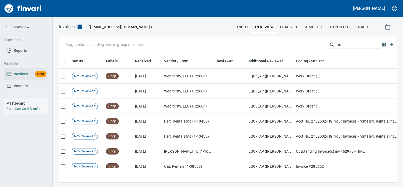
type input "*"
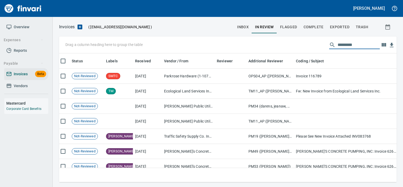
click at [247, 30] on span "inbox" at bounding box center [243, 27] width 12 height 7
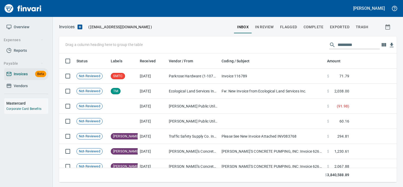
scroll to position [124, 329]
click at [339, 42] on input "text" at bounding box center [359, 45] width 42 height 8
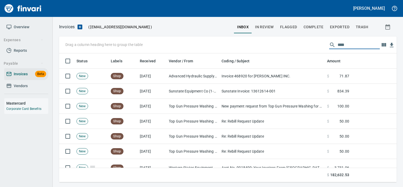
type input "****"
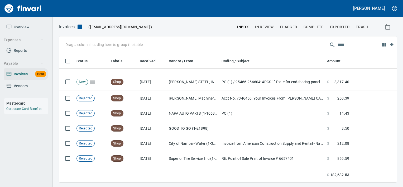
scroll to position [2184, 0]
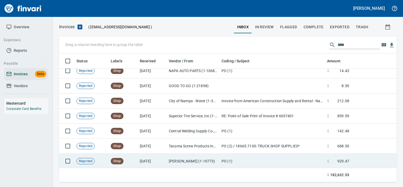
click at [299, 161] on td "PO (1)" at bounding box center [272, 161] width 106 height 15
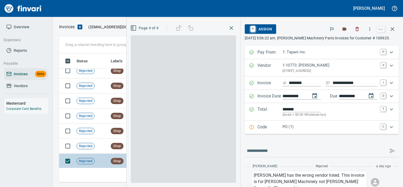
scroll to position [124, 329]
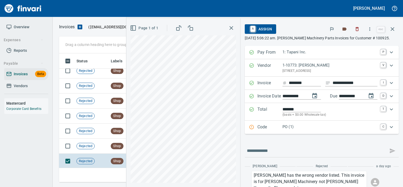
click at [299, 70] on p "[STREET_ADDRESS]" at bounding box center [329, 70] width 95 height 5
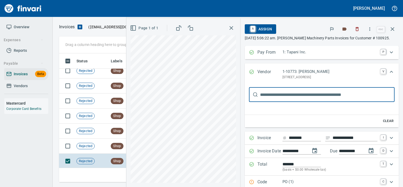
scroll to position [0, 0]
type input "****"
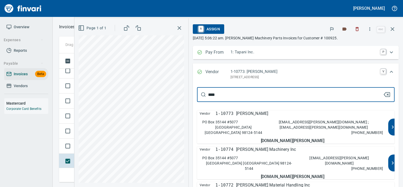
click at [280, 148] on div "Vendor 1-10774 Pape Machinery Inc PO Box 35144 #5077 Seattle WA 98124-5144 arpa…" at bounding box center [292, 162] width 191 height 33
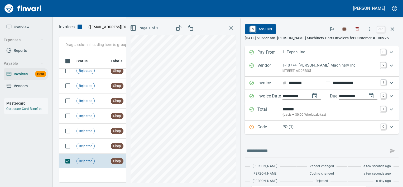
click at [294, 131] on div "Code PO (1) C" at bounding box center [322, 127] width 154 height 13
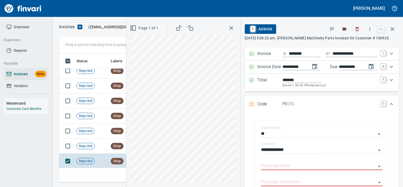
scroll to position [56, 0]
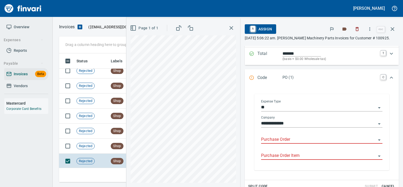
click at [286, 137] on input "Purchase Order" at bounding box center [318, 139] width 115 height 7
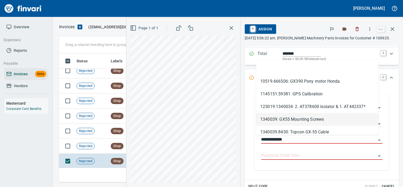
scroll to position [124, 329]
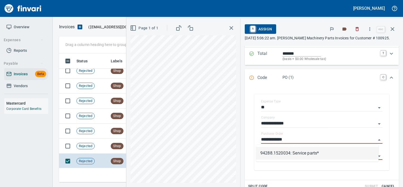
click at [286, 148] on li "94288.1520034: Service parts*" at bounding box center [317, 153] width 122 height 13
type input "**********"
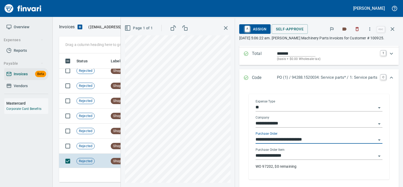
click at [286, 154] on input "**********" at bounding box center [316, 155] width 121 height 7
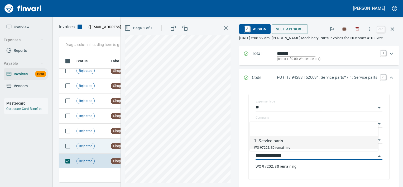
click at [107, 140] on td "Rejected" at bounding box center [91, 145] width 34 height 15
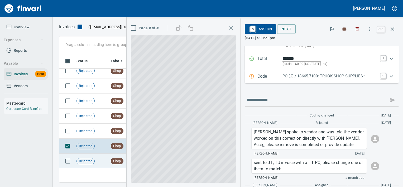
click at [106, 155] on td "Rejected" at bounding box center [91, 161] width 34 height 15
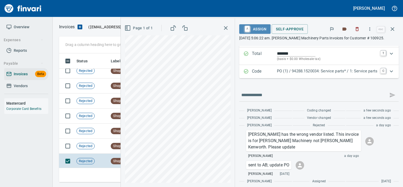
click at [244, 33] on button "A Assign" at bounding box center [254, 28] width 31 height 9
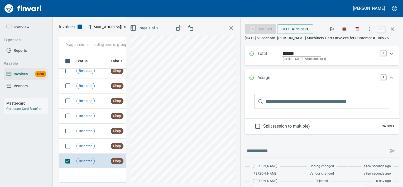
click at [245, 33] on div "A Assign" at bounding box center [260, 28] width 31 height 9
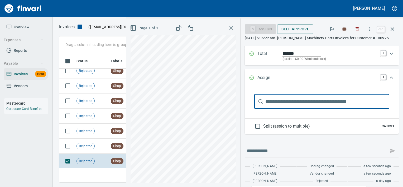
click at [277, 100] on input "text" at bounding box center [327, 101] width 124 height 15
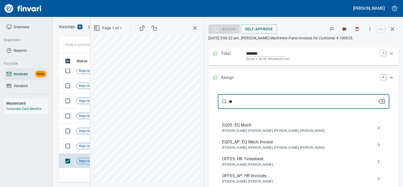
type input "**"
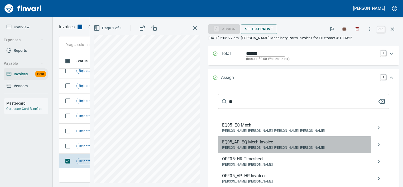
click at [253, 146] on span "Caroline Sarkinen, Cindy Hughes, Linzy Sanders, Robert Kaarto" at bounding box center [299, 147] width 155 height 5
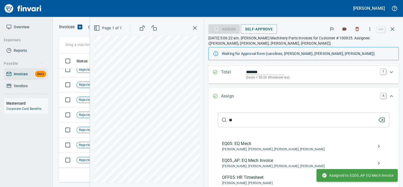
scroll to position [2169, 0]
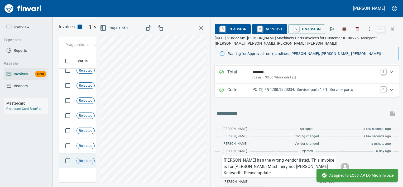
click at [88, 159] on span "Rejected" at bounding box center [86, 160] width 18 height 5
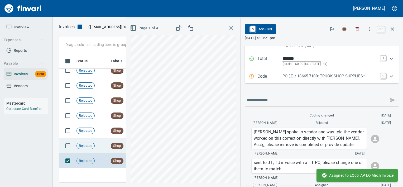
click at [88, 150] on td "Rejected" at bounding box center [91, 145] width 34 height 15
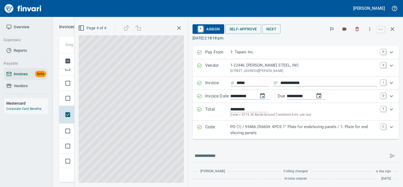
scroll to position [1, 0]
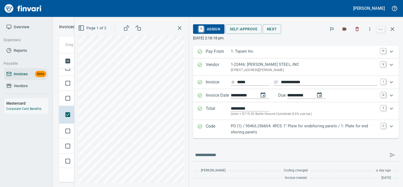
click at [230, 135] on div "Code PO (1) / 95466.256604: 4PCS 1" Plate for endshoring panels / 1: Plate for …" at bounding box center [296, 129] width 206 height 18
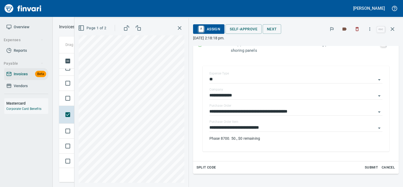
scroll to position [89, 0]
click at [244, 131] on input "**********" at bounding box center [292, 127] width 167 height 7
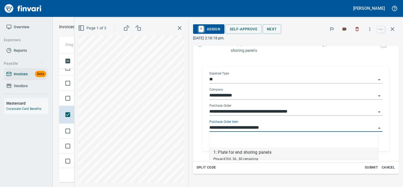
scroll to position [124, 329]
click at [73, 92] on td at bounding box center [66, 98] width 15 height 15
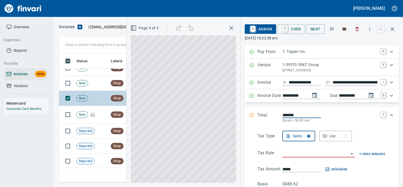
scroll to position [0, 1]
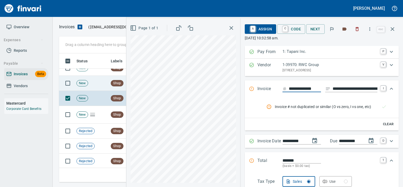
click at [115, 85] on div "Shop" at bounding box center [117, 83] width 13 height 6
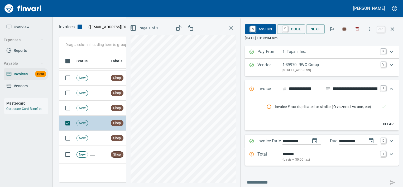
scroll to position [2028, 0]
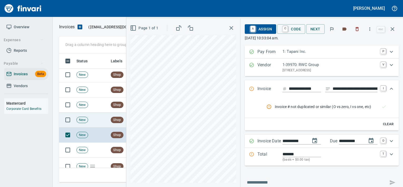
click at [100, 122] on td "New" at bounding box center [91, 119] width 34 height 15
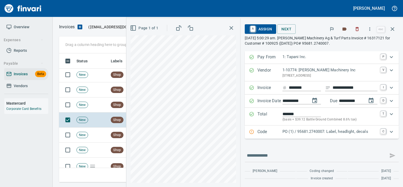
click at [284, 133] on p "PO (1) / 95681.2740007: Label, headlight, decals" at bounding box center [329, 131] width 95 height 6
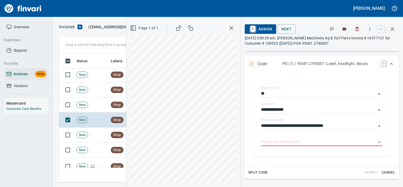
scroll to position [86, 0]
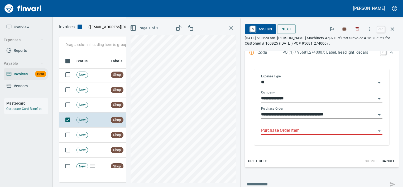
click at [284, 131] on input "Purchase Order Item" at bounding box center [318, 130] width 115 height 7
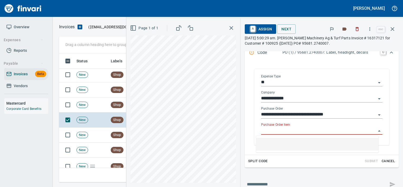
scroll to position [124, 329]
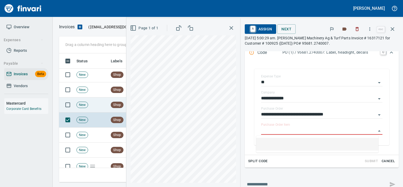
click at [110, 106] on td "Shop" at bounding box center [123, 104] width 29 height 15
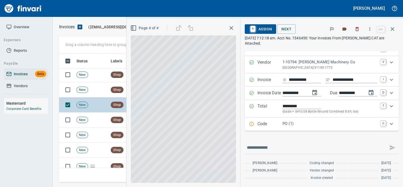
scroll to position [8, 0]
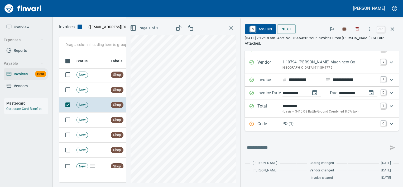
click at [289, 124] on p "PO (1)" at bounding box center [329, 124] width 95 height 6
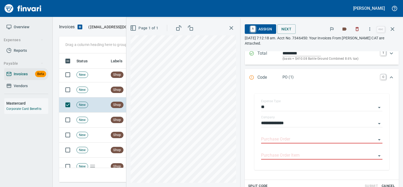
scroll to position [61, 0]
click at [285, 137] on input "Purchase Order" at bounding box center [318, 138] width 115 height 7
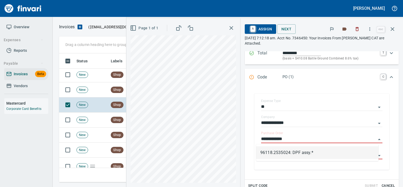
scroll to position [124, 329]
click at [285, 152] on li "96118.2535024: DPF assy.*" at bounding box center [317, 152] width 122 height 13
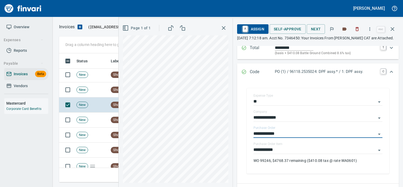
type input "**********"
click at [285, 29] on span "Self-Approve" at bounding box center [288, 29] width 28 height 7
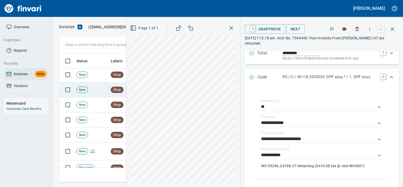
click at [102, 92] on td "New" at bounding box center [91, 89] width 34 height 15
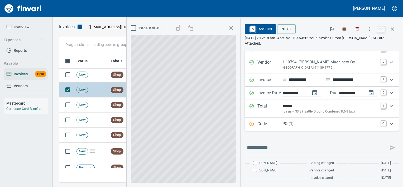
scroll to position [8, 0]
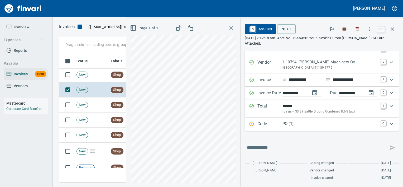
click at [280, 130] on div "Code PO (1) C" at bounding box center [322, 123] width 154 height 13
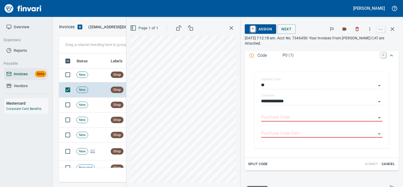
scroll to position [83, 0]
click at [284, 119] on input "Purchase Order" at bounding box center [318, 116] width 115 height 7
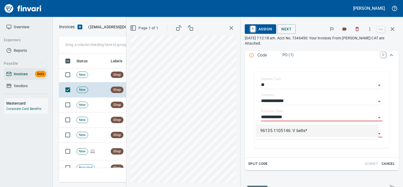
scroll to position [124, 329]
click at [272, 134] on li "96135.1105146: V belts*" at bounding box center [317, 130] width 122 height 13
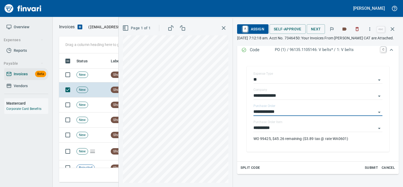
type input "**********"
click at [289, 31] on span "Self-Approve" at bounding box center [288, 29] width 28 height 7
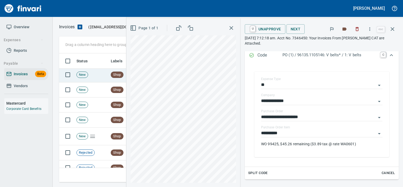
click at [98, 78] on td "New" at bounding box center [91, 74] width 34 height 15
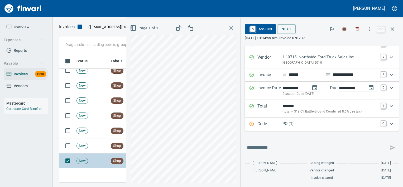
scroll to position [1942, 0]
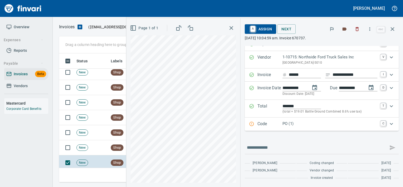
click at [266, 119] on div "Code PO (1) C" at bounding box center [322, 123] width 154 height 13
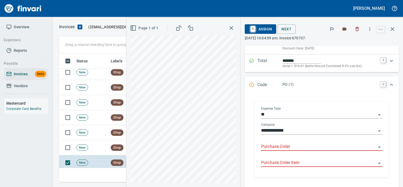
scroll to position [0, 0]
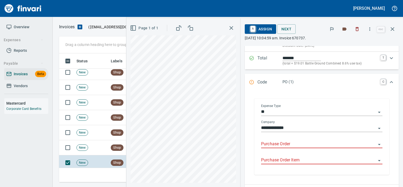
click at [287, 140] on input "Purchase Order" at bounding box center [318, 143] width 115 height 7
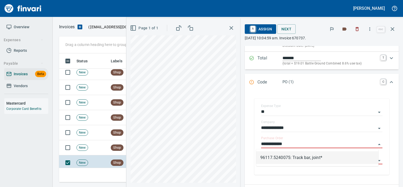
click at [267, 152] on li "96117.5240075: Track bar, joint*" at bounding box center [317, 157] width 122 height 13
type input "**********"
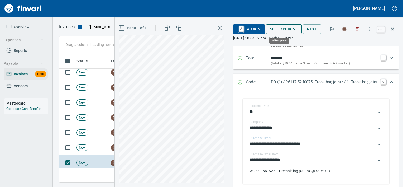
click at [285, 27] on span "Self-Approve" at bounding box center [284, 29] width 28 height 7
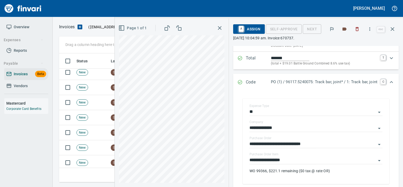
scroll to position [124, 329]
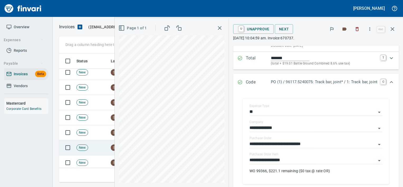
click at [98, 145] on td "New" at bounding box center [91, 147] width 34 height 15
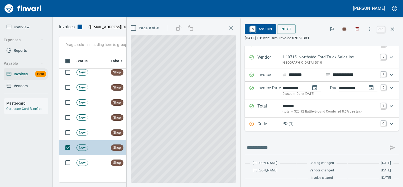
scroll to position [8, 0]
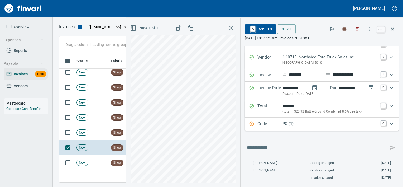
click at [266, 129] on div "Code PO (1) C" at bounding box center [322, 123] width 154 height 13
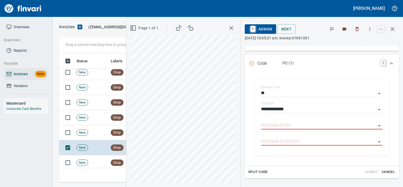
scroll to position [76, 0]
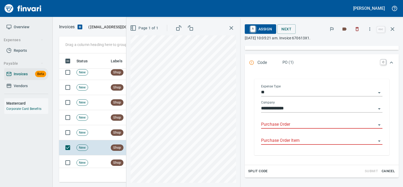
click at [267, 126] on input "Purchase Order" at bounding box center [318, 124] width 115 height 7
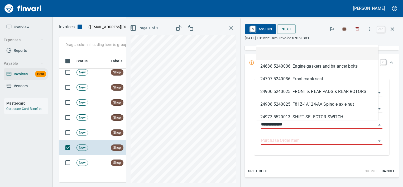
scroll to position [124, 329]
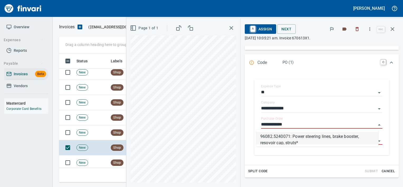
click at [290, 138] on li "96082.5240071: Power steering lines, brake booster, resovoir cap, struts*" at bounding box center [317, 138] width 122 height 13
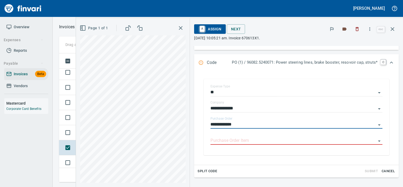
type input "**********"
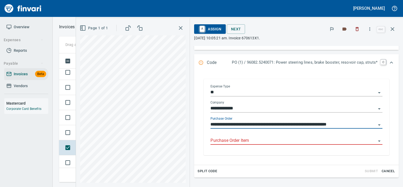
click at [277, 143] on input "Purchase Order Item" at bounding box center [293, 140] width 166 height 7
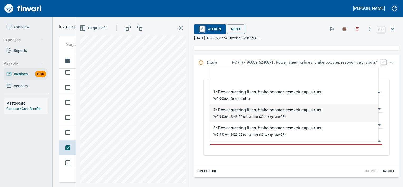
click at [247, 112] on div "2: Power steering lines, brake booster, resovoir cap, struts" at bounding box center [267, 110] width 108 height 6
type input "**********"
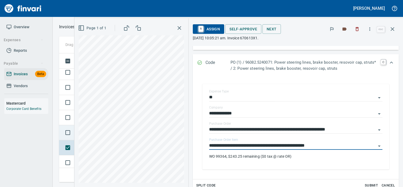
click at [72, 137] on td at bounding box center [66, 132] width 15 height 15
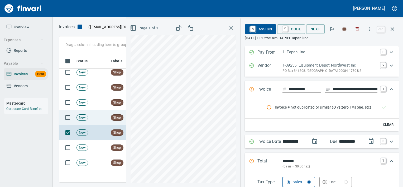
click at [107, 112] on td "New" at bounding box center [91, 117] width 34 height 15
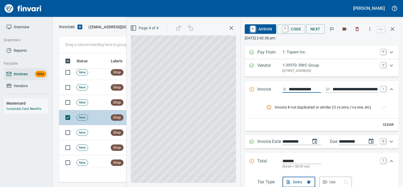
scroll to position [0, 1]
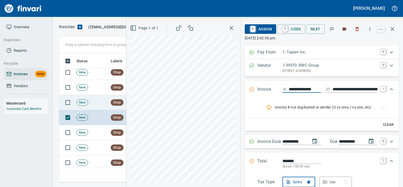
click at [104, 102] on td "New" at bounding box center [91, 102] width 34 height 15
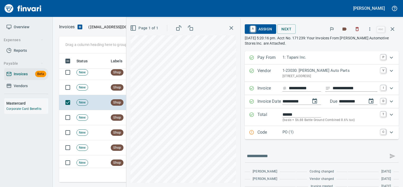
click at [276, 130] on p "Code" at bounding box center [269, 132] width 25 height 7
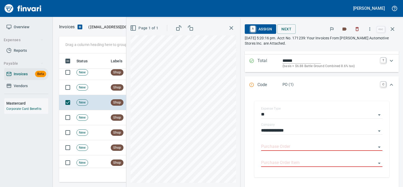
scroll to position [55, 0]
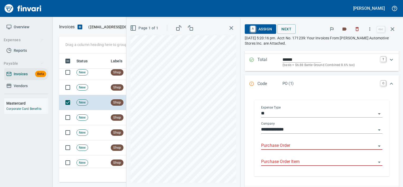
click at [271, 147] on input "Purchase Order" at bounding box center [318, 145] width 115 height 7
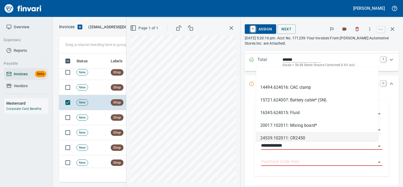
scroll to position [124, 329]
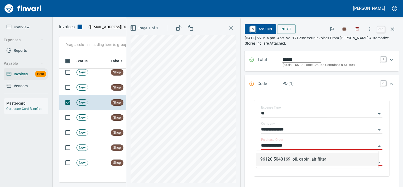
click at [273, 156] on li "96120.5040169: oil, cabin, air filter" at bounding box center [317, 159] width 122 height 13
type input "**********"
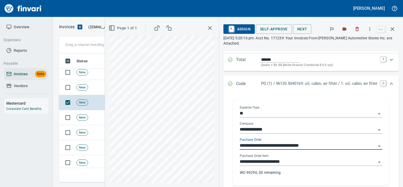
click at [260, 164] on input "**********" at bounding box center [308, 161] width 136 height 7
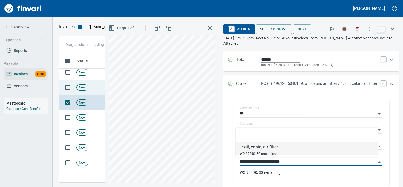
click at [85, 83] on td "New" at bounding box center [91, 87] width 34 height 15
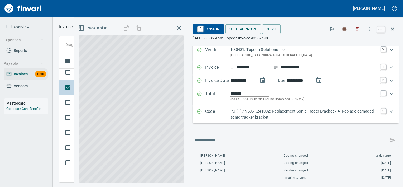
scroll to position [16, 0]
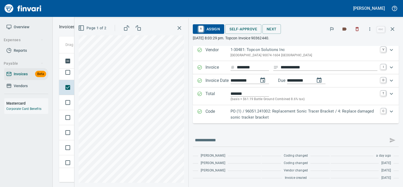
click at [213, 119] on p "Code" at bounding box center [217, 114] width 25 height 12
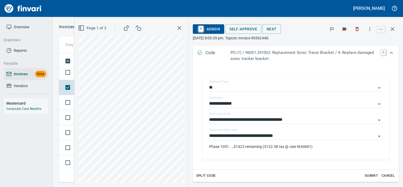
scroll to position [81, 0]
click at [248, 133] on input "**********" at bounding box center [292, 135] width 167 height 7
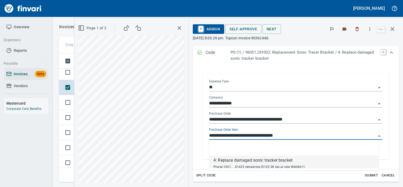
scroll to position [124, 329]
click at [72, 79] on td at bounding box center [66, 72] width 15 height 15
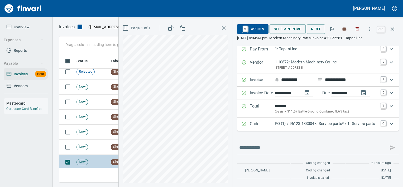
scroll to position [1849, 0]
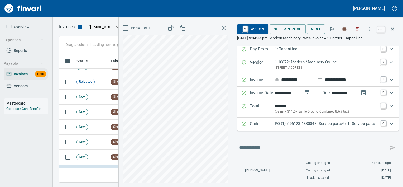
click at [287, 128] on div "Code PO (1) / 96123.1330048: Service parts* / 1: Service parts C" at bounding box center [318, 123] width 162 height 13
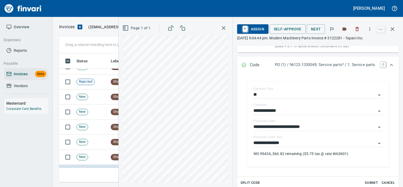
scroll to position [78, 0]
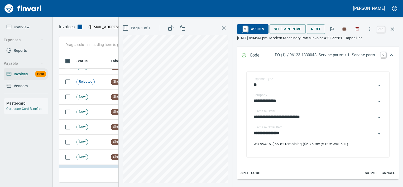
click at [287, 128] on div "**********" at bounding box center [317, 131] width 129 height 12
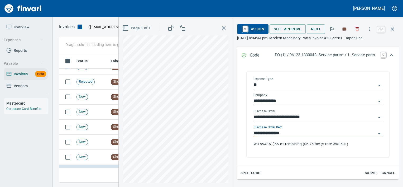
scroll to position [124, 329]
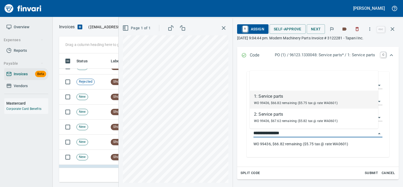
click at [284, 133] on input "**********" at bounding box center [314, 133] width 123 height 7
click at [307, 102] on span "WO 99436, $66.82 remaining ($5.75 tax @ rate WA0601)" at bounding box center [296, 103] width 84 height 4
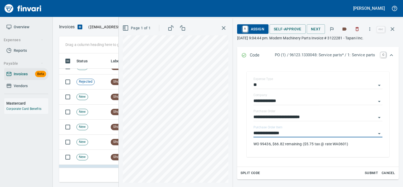
click at [248, 174] on span "Split Code" at bounding box center [251, 173] width 20 height 6
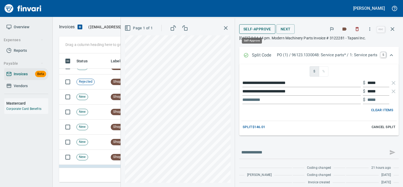
click at [265, 29] on button "Self-Approve" at bounding box center [257, 29] width 36 height 10
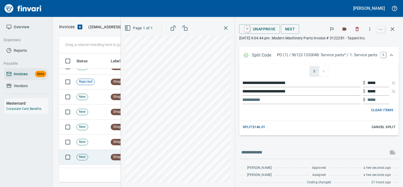
click at [103, 155] on td "New" at bounding box center [91, 157] width 34 height 15
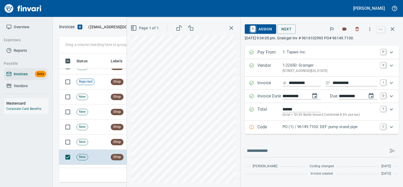
click at [275, 126] on p "Code" at bounding box center [269, 127] width 25 height 7
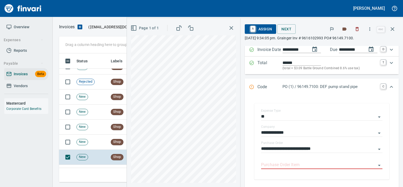
scroll to position [47, 0]
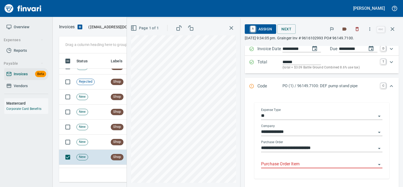
click at [276, 163] on input "Purchase Order Item" at bounding box center [318, 163] width 115 height 7
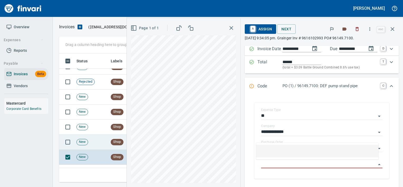
click at [112, 140] on span "Shop" at bounding box center [117, 141] width 12 height 5
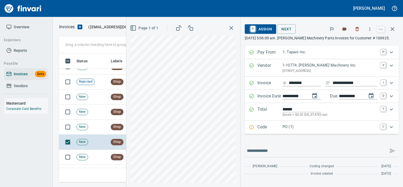
click at [297, 123] on div "Code PO (1) C" at bounding box center [322, 127] width 154 height 13
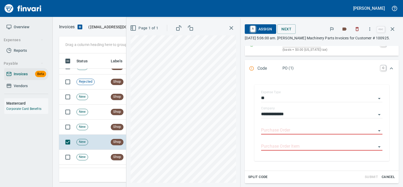
scroll to position [65, 0]
click at [281, 130] on input "Purchase Order" at bounding box center [318, 129] width 115 height 7
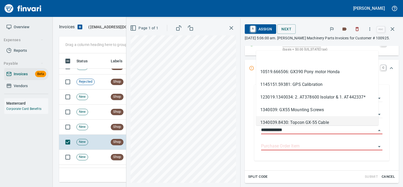
scroll to position [124, 329]
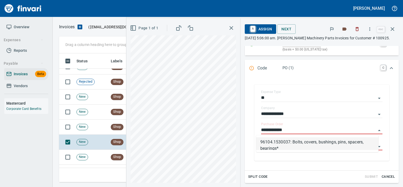
click at [304, 148] on li "96104.1530037: Bolts, covers, bushings, pins, spacers, bearings*" at bounding box center [317, 143] width 122 height 13
type input "**********"
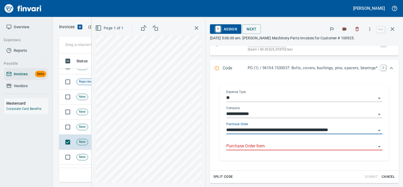
click at [298, 146] on input "Purchase Order Item" at bounding box center [301, 145] width 150 height 7
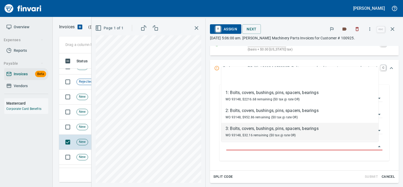
click at [258, 132] on div "WO 93148, $32.16 remaining ($0 tax @ rate OR)" at bounding box center [272, 135] width 93 height 6
type input "**********"
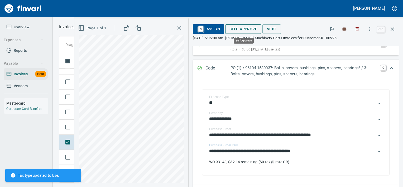
click at [242, 29] on span "Self-Approve" at bounding box center [243, 29] width 28 height 7
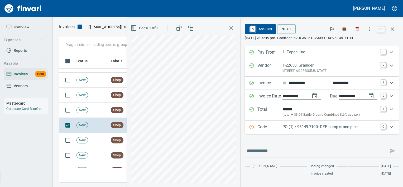
click at [270, 129] on p "Code" at bounding box center [269, 127] width 25 height 7
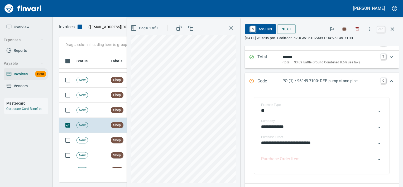
scroll to position [59, 0]
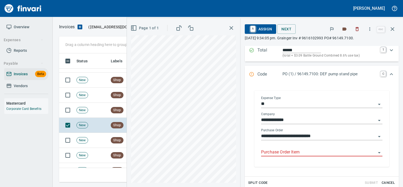
click at [272, 151] on input "Purchase Order Item" at bounding box center [318, 151] width 115 height 7
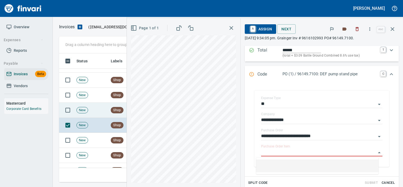
click at [113, 113] on td "Shop" at bounding box center [123, 110] width 29 height 15
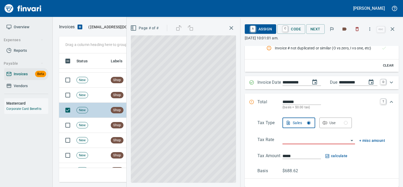
scroll to position [0, 1]
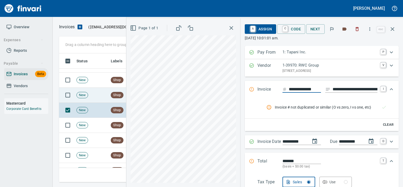
click at [103, 99] on td "New" at bounding box center [91, 95] width 34 height 15
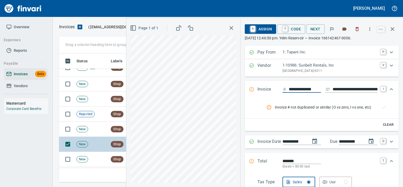
scroll to position [1801, 0]
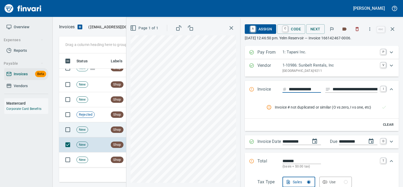
click at [98, 135] on td "New" at bounding box center [91, 129] width 34 height 15
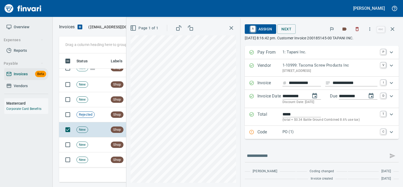
click at [282, 130] on p "PO (1)" at bounding box center [329, 132] width 95 height 6
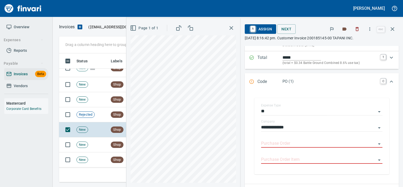
scroll to position [57, 0]
click at [274, 144] on input "Purchase Order" at bounding box center [318, 143] width 115 height 7
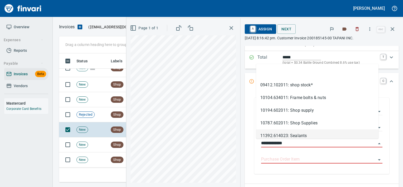
scroll to position [124, 329]
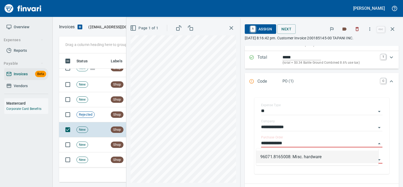
click at [292, 158] on li "96071.8165008: Misc. hardware" at bounding box center [317, 156] width 122 height 13
type input "**********"
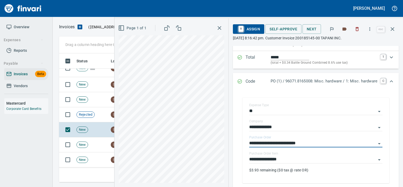
click at [292, 158] on input "**********" at bounding box center [312, 159] width 127 height 7
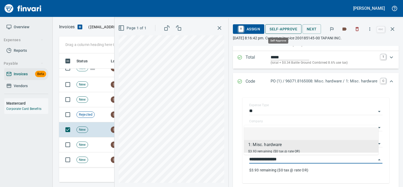
click at [279, 26] on span "Self-Approve" at bounding box center [284, 29] width 28 height 7
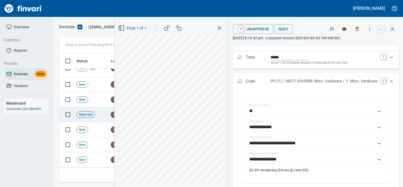
click at [97, 116] on td "Rejected" at bounding box center [91, 114] width 34 height 15
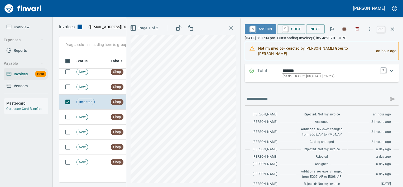
click at [257, 32] on span "A Assign" at bounding box center [260, 29] width 23 height 9
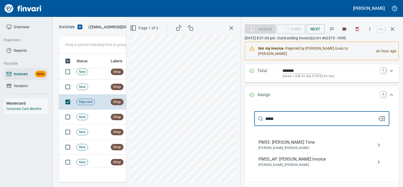
type input "****"
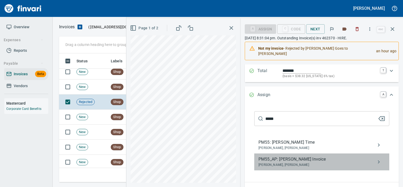
click at [270, 156] on span "PM55_AP: Cory Gove Invoice" at bounding box center [317, 159] width 118 height 6
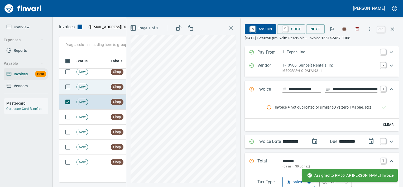
click at [88, 83] on td "New" at bounding box center [91, 86] width 34 height 15
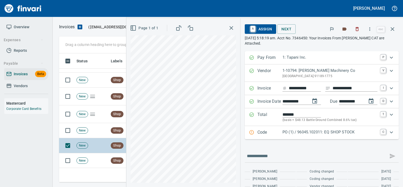
scroll to position [1741, 0]
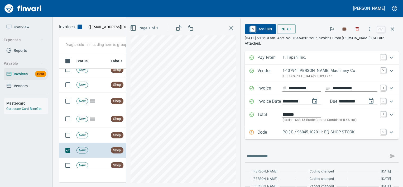
click at [257, 135] on p "Code" at bounding box center [269, 132] width 25 height 7
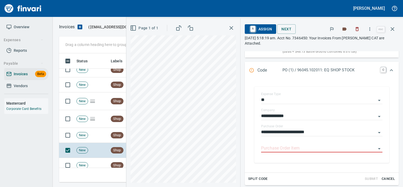
scroll to position [75, 0]
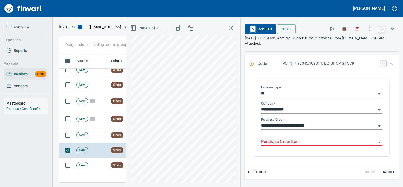
click at [265, 142] on input "Purchase Order Item" at bounding box center [318, 141] width 115 height 7
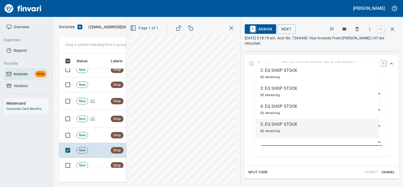
scroll to position [55, 0]
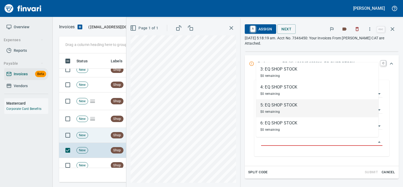
click at [115, 136] on span "Shop" at bounding box center [117, 135] width 12 height 5
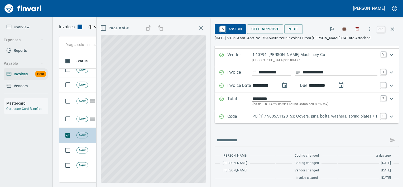
scroll to position [11, 0]
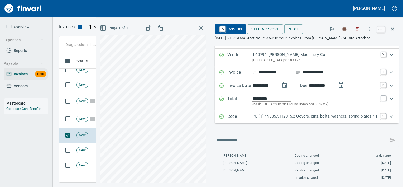
click at [272, 115] on p "PO (1) / 96057.1120153: Covers, pins, bolts, washers, spring plates / 1" at bounding box center [314, 116] width 125 height 6
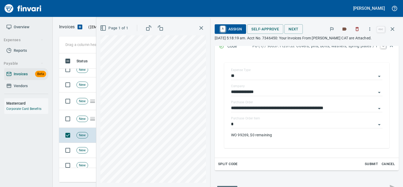
scroll to position [99, 0]
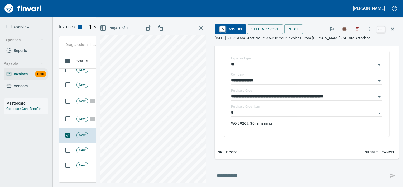
click at [272, 115] on input "*" at bounding box center [303, 112] width 145 height 7
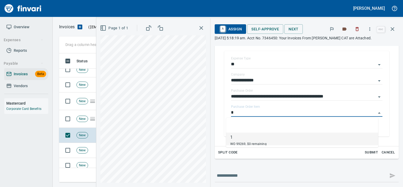
scroll to position [124, 329]
click at [272, 115] on input "*" at bounding box center [303, 112] width 145 height 7
click at [86, 120] on span "New" at bounding box center [82, 118] width 11 height 5
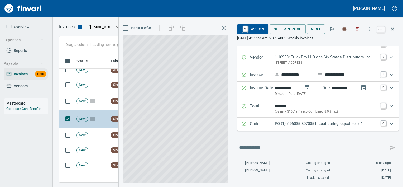
scroll to position [8, 0]
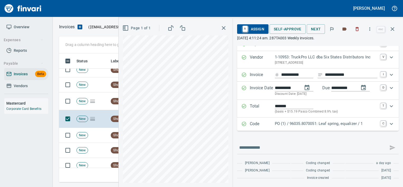
click at [260, 121] on p "Code" at bounding box center [262, 124] width 25 height 7
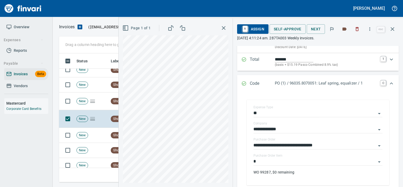
scroll to position [59, 0]
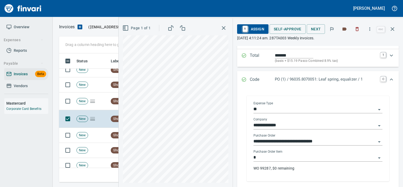
click at [261, 159] on input "*" at bounding box center [314, 157] width 123 height 7
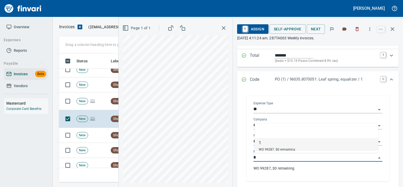
scroll to position [124, 329]
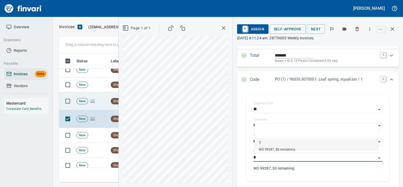
click at [102, 97] on td "New" at bounding box center [91, 101] width 34 height 18
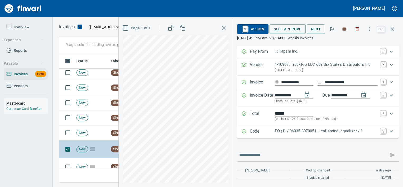
scroll to position [1695, 0]
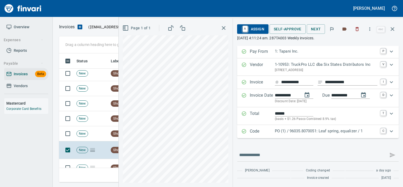
click at [305, 133] on p "PO (1) / 96035.8070051: Leaf spring, equalizer / 1" at bounding box center [326, 131] width 103 height 6
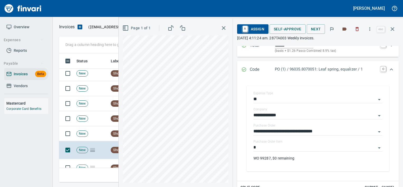
scroll to position [69, 0]
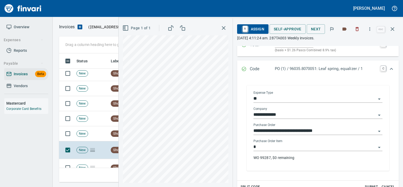
click at [294, 145] on input "*" at bounding box center [314, 146] width 123 height 7
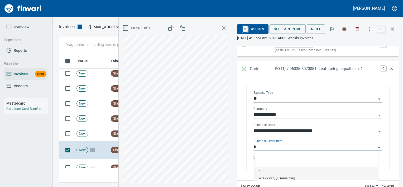
scroll to position [124, 329]
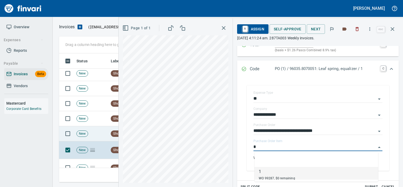
click at [115, 128] on td "Shop" at bounding box center [123, 133] width 29 height 15
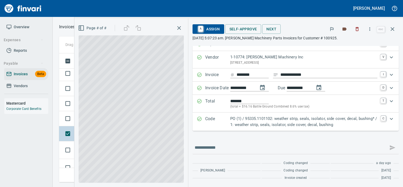
scroll to position [8, 0]
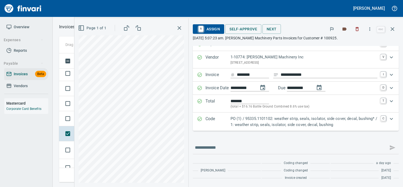
click at [251, 123] on p "PO (1) / 95335.1101102: weather strip, seals, isolator, side cover, decal, bush…" at bounding box center [304, 122] width 147 height 12
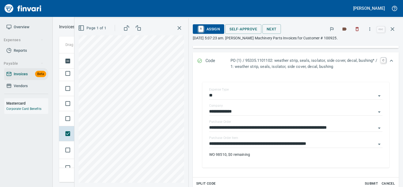
scroll to position [84, 0]
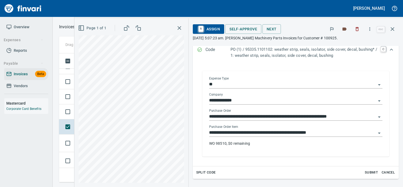
click at [247, 135] on input "**********" at bounding box center [292, 132] width 167 height 7
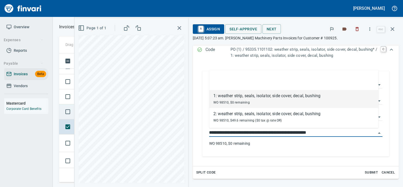
scroll to position [124, 329]
click at [72, 116] on td at bounding box center [66, 111] width 15 height 15
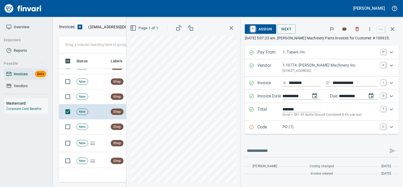
click at [277, 122] on div "Code PO (1) C" at bounding box center [322, 127] width 154 height 13
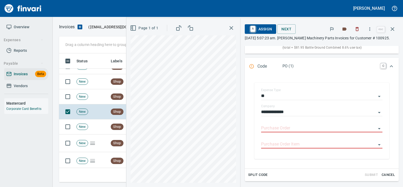
scroll to position [68, 0]
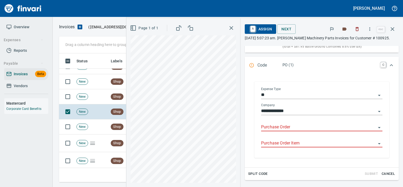
click at [275, 126] on input "Purchase Order" at bounding box center [318, 126] width 115 height 7
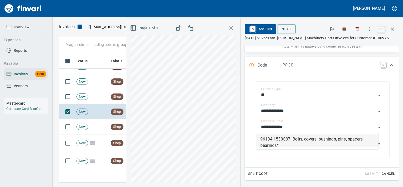
scroll to position [124, 329]
click at [270, 140] on li "96104.1530037: Bolts, covers, bushings, pins, spacers, bearings*" at bounding box center [317, 140] width 122 height 13
type input "**********"
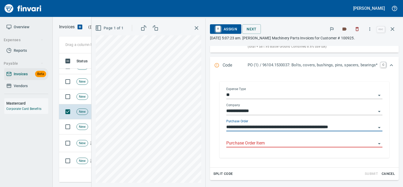
click at [270, 141] on input "Purchase Order Item" at bounding box center [301, 143] width 150 height 7
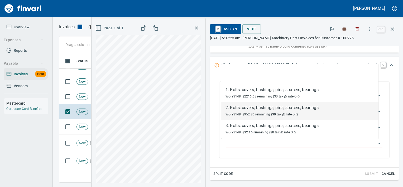
click at [259, 109] on div "2: Bolts, covers, bushings, pins, spacers, bearings" at bounding box center [272, 107] width 93 height 6
type input "**********"
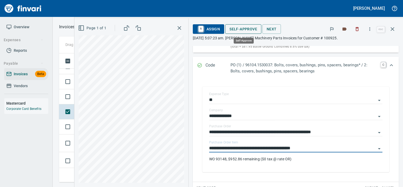
click at [235, 32] on span "Self-Approve" at bounding box center [243, 29] width 28 height 7
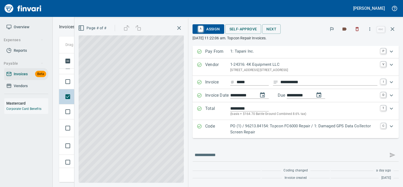
scroll to position [1, 0]
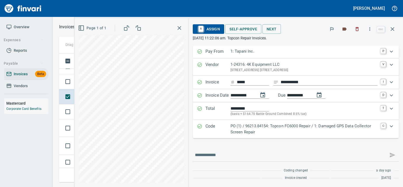
click at [213, 128] on p "Code" at bounding box center [217, 129] width 25 height 12
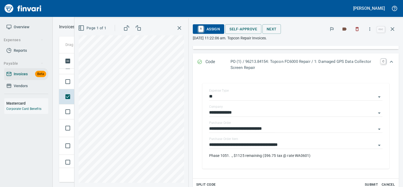
scroll to position [72, 0]
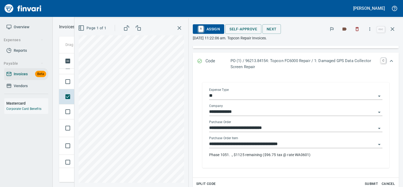
click at [239, 146] on input "**********" at bounding box center [292, 143] width 167 height 7
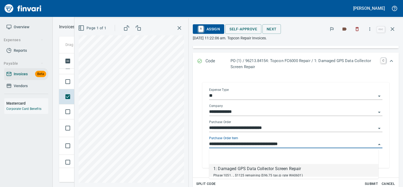
scroll to position [124, 329]
click at [74, 88] on td at bounding box center [66, 81] width 15 height 15
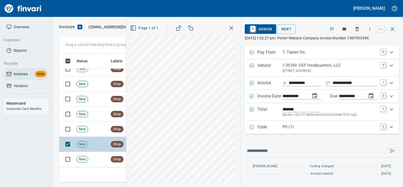
scroll to position [1634, 0]
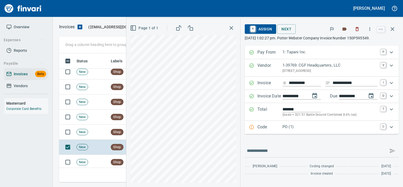
click at [294, 124] on p "PO (1)" at bounding box center [329, 127] width 95 height 6
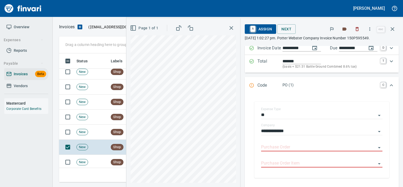
scroll to position [51, 0]
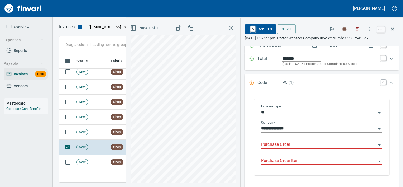
click at [282, 147] on input "Purchase Order" at bounding box center [318, 144] width 115 height 7
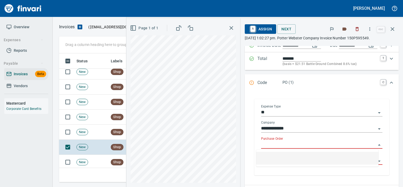
scroll to position [124, 329]
type input "**********"
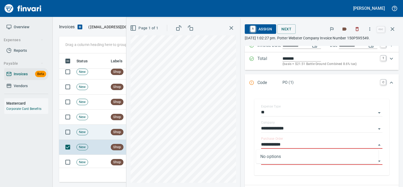
click at [92, 130] on td "New" at bounding box center [91, 131] width 34 height 15
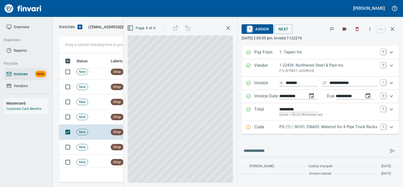
click at [311, 124] on p "PO (1) / 96101.256603: Material for 4 Pipe Truck Racks" at bounding box center [328, 127] width 98 height 6
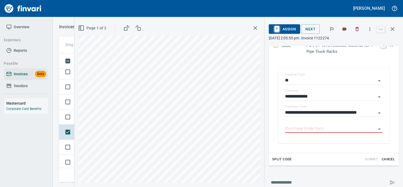
scroll to position [109, 0]
click at [310, 126] on input "Purchase Order Item" at bounding box center [330, 127] width 91 height 7
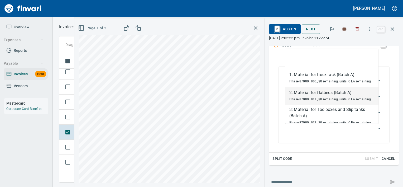
scroll to position [1, 0]
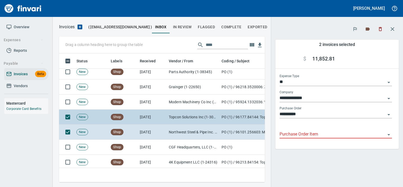
scroll to position [121, 198]
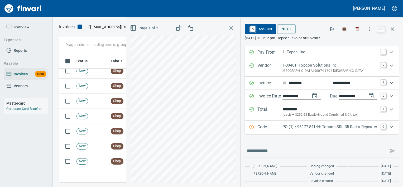
scroll to position [1574, 0]
click at [273, 132] on div "Code PO (1) / 96177.84144: Topcon SRL-35 Radio Repeater C" at bounding box center [322, 127] width 154 height 13
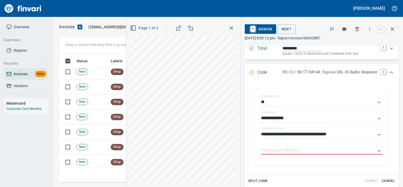
scroll to position [61, 0]
click at [269, 149] on input "Purchase Order Item" at bounding box center [318, 149] width 115 height 7
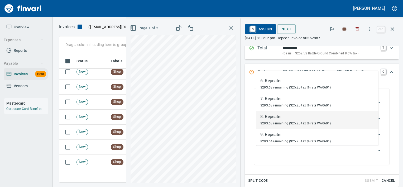
scroll to position [127, 0]
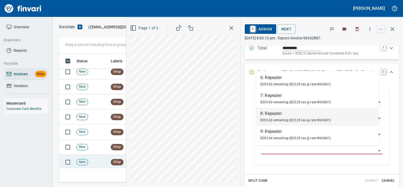
click at [99, 162] on td "New" at bounding box center [91, 162] width 34 height 15
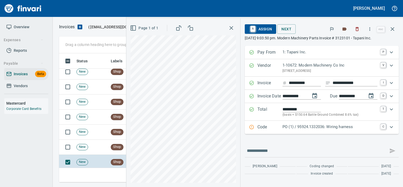
click at [296, 124] on p "PO (1) / 95924.1332036: Wiring harness" at bounding box center [329, 127] width 95 height 6
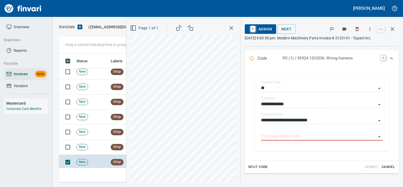
scroll to position [75, 0]
click at [291, 135] on input "Purchase Order Item" at bounding box center [318, 136] width 115 height 7
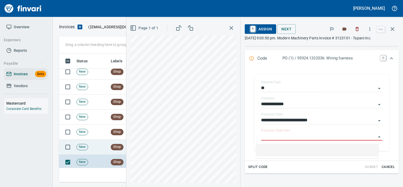
click at [98, 148] on td "New" at bounding box center [91, 147] width 34 height 15
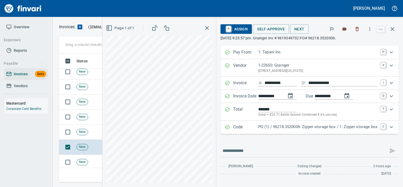
click at [255, 123] on div "Code PO (1) / 96218.3520006: Zipper storage box / 1: Zipper storage box C" at bounding box center [309, 127] width 178 height 13
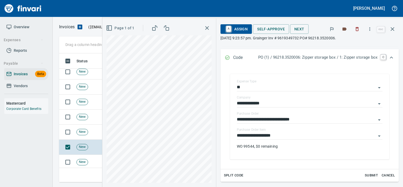
scroll to position [76, 0]
click at [276, 133] on input "**********" at bounding box center [306, 135] width 139 height 7
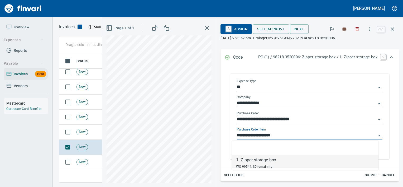
scroll to position [124, 329]
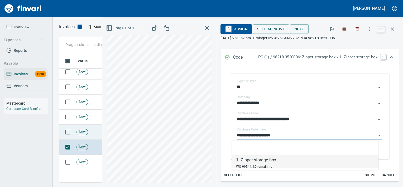
click at [84, 136] on td "New" at bounding box center [91, 131] width 34 height 15
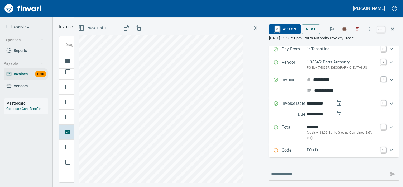
scroll to position [30, 0]
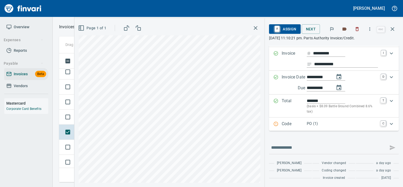
click at [294, 127] on p "Code" at bounding box center [294, 124] width 25 height 7
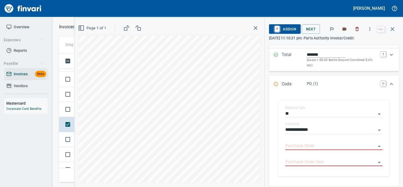
scroll to position [80, 0]
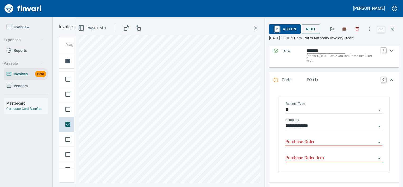
click at [299, 141] on input "Purchase Order" at bounding box center [330, 141] width 91 height 7
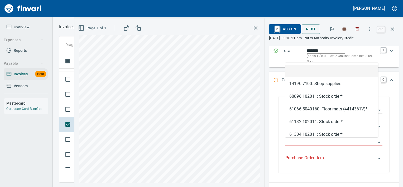
scroll to position [124, 329]
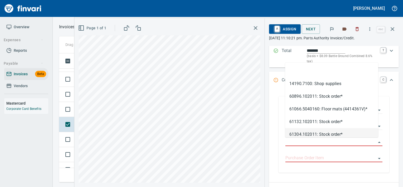
type input "**********"
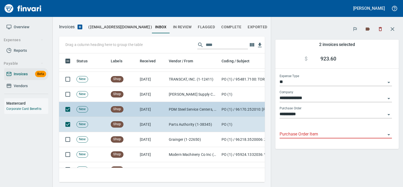
scroll to position [121, 198]
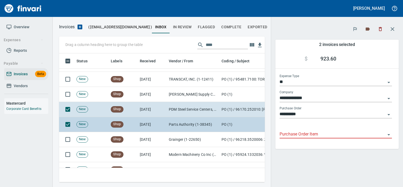
click at [92, 125] on td "New" at bounding box center [91, 124] width 34 height 15
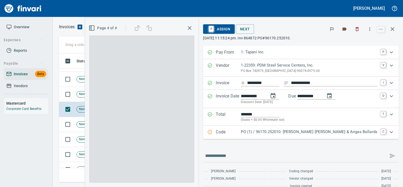
scroll to position [1, 1]
click at [295, 130] on p "PO (1) / 96170.252010: Sargent RD Backer & Airgas Bollards" at bounding box center [309, 132] width 137 height 6
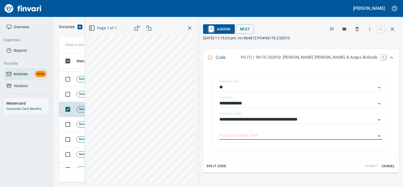
scroll to position [81, 0]
click at [295, 130] on div "Purchase Order Item" at bounding box center [300, 133] width 163 height 12
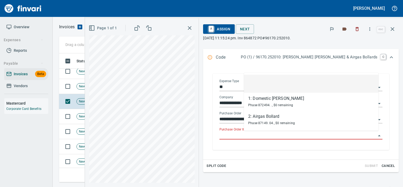
scroll to position [124, 329]
click at [290, 137] on input "Purchase Order Item" at bounding box center [297, 135] width 157 height 7
click at [90, 88] on td "New" at bounding box center [91, 86] width 34 height 15
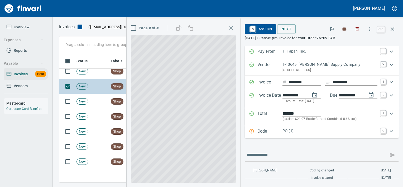
scroll to position [1, 0]
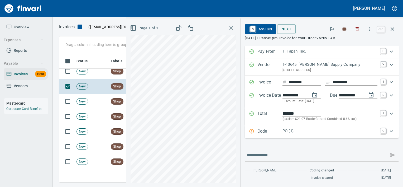
click at [261, 139] on div "**********" at bounding box center [322, 113] width 154 height 137
click at [263, 138] on div "Code PO (1) C" at bounding box center [322, 131] width 154 height 13
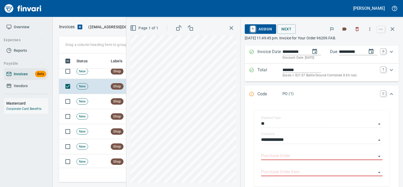
scroll to position [75, 0]
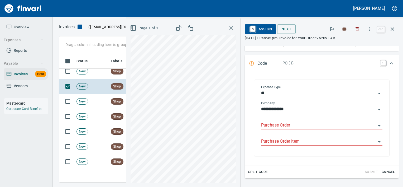
click at [276, 123] on input "Purchase Order" at bounding box center [318, 125] width 115 height 7
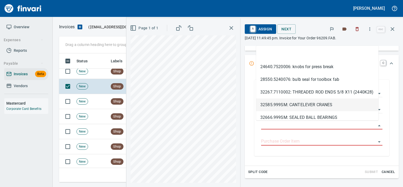
scroll to position [124, 329]
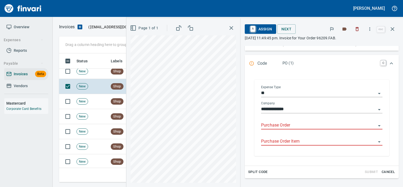
click at [263, 124] on input "Purchase Order" at bounding box center [318, 125] width 115 height 7
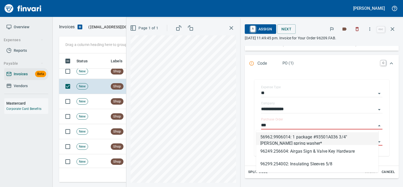
type input "****"
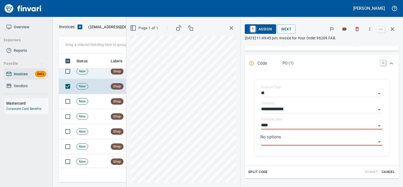
click at [114, 75] on td "Shop" at bounding box center [123, 71] width 29 height 15
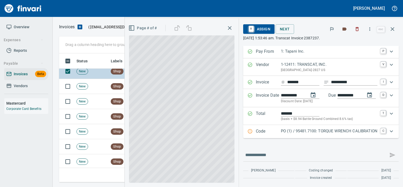
scroll to position [1, 0]
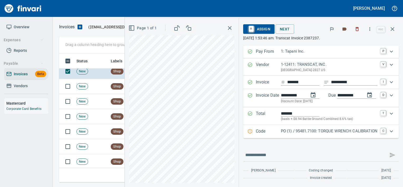
click at [293, 132] on p "PO (1) / 95481.7100: TORQUE WRENCH CALIBRATION" at bounding box center [329, 131] width 97 height 6
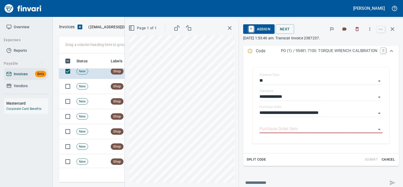
scroll to position [94, 0]
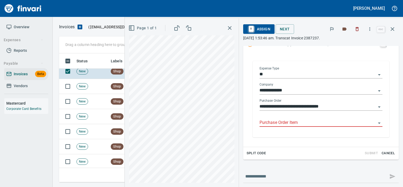
click at [294, 119] on input "Purchase Order Item" at bounding box center [318, 122] width 117 height 7
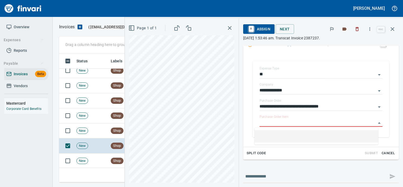
scroll to position [1509, 0]
click at [111, 134] on td "Shop" at bounding box center [123, 130] width 29 height 15
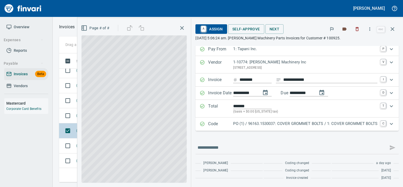
scroll to position [8, 0]
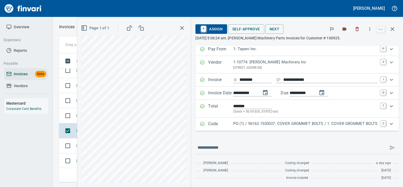
click at [222, 124] on p "Code" at bounding box center [220, 124] width 25 height 7
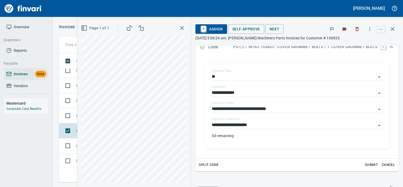
scroll to position [87, 0]
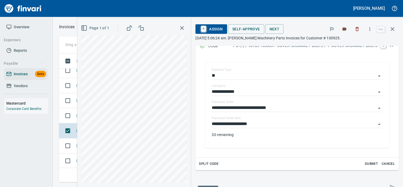
click at [222, 120] on label "Purchase Order Item" at bounding box center [226, 118] width 29 height 3
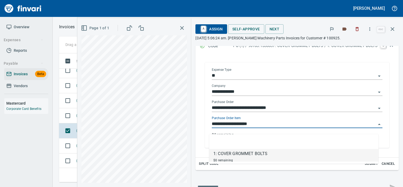
scroll to position [124, 329]
click at [226, 127] on input "**********" at bounding box center [294, 123] width 164 height 7
click at [72, 109] on td at bounding box center [66, 115] width 15 height 15
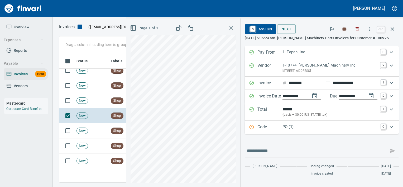
click at [263, 128] on p "Code" at bounding box center [269, 127] width 25 height 7
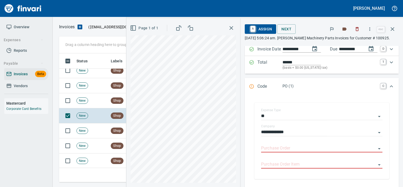
scroll to position [50, 0]
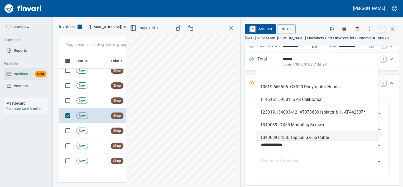
scroll to position [124, 329]
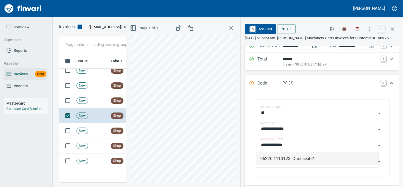
click at [296, 160] on li "96220.1110123: Dust seals*" at bounding box center [317, 158] width 122 height 13
type input "**********"
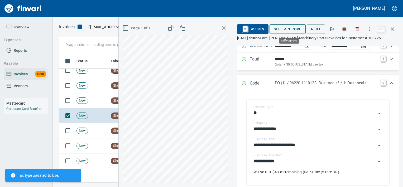
click at [286, 32] on span "Self-Approve" at bounding box center [288, 29] width 28 height 7
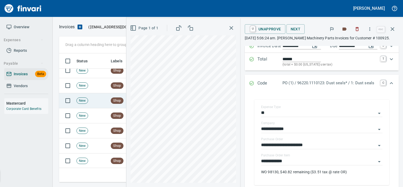
click at [103, 106] on td "New" at bounding box center [91, 100] width 34 height 15
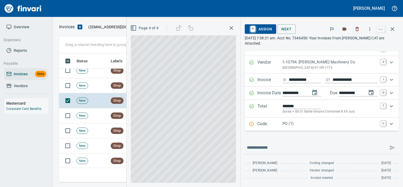
scroll to position [8, 0]
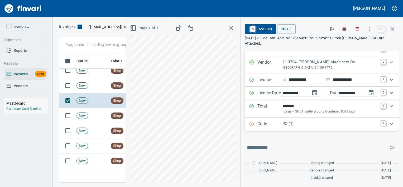
click at [283, 125] on p "PO (1)" at bounding box center [329, 124] width 95 height 6
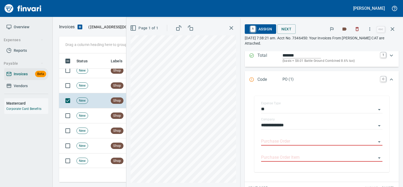
scroll to position [75, 0]
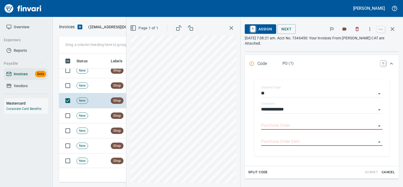
click at [283, 125] on input "Purchase Order" at bounding box center [318, 125] width 115 height 7
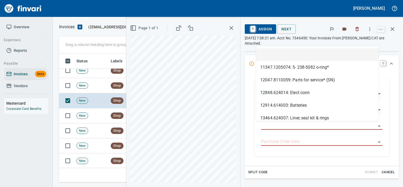
scroll to position [124, 329]
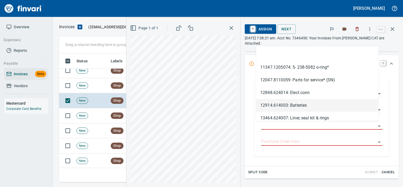
type input "**********"
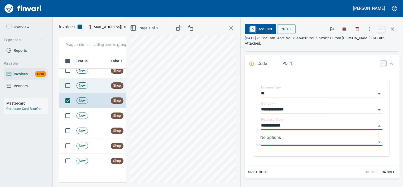
click at [108, 89] on td "New" at bounding box center [91, 85] width 34 height 15
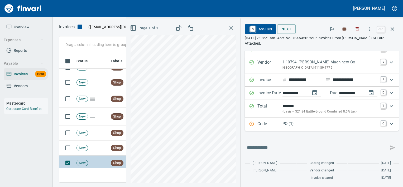
scroll to position [1436, 0]
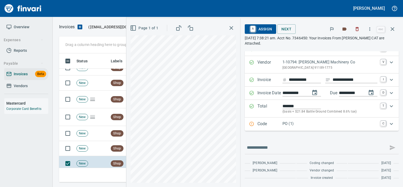
click at [282, 127] on div "PO (1)" at bounding box center [329, 124] width 95 height 7
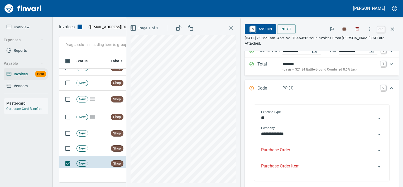
scroll to position [59, 0]
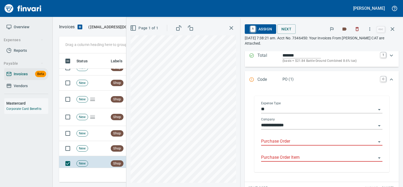
click at [286, 138] on input "Purchase Order" at bounding box center [318, 141] width 115 height 7
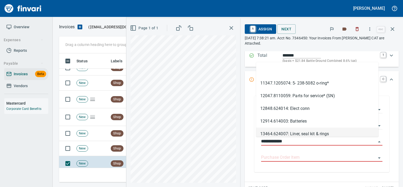
scroll to position [124, 329]
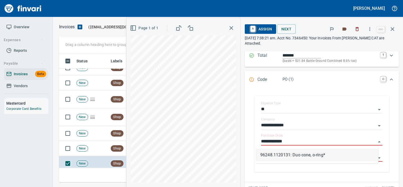
click at [272, 153] on li "96248.1120131: Duo cone, o-ring*" at bounding box center [317, 154] width 122 height 13
type input "**********"
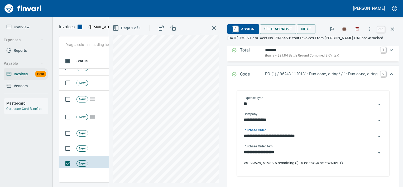
click at [300, 148] on input "**********" at bounding box center [310, 151] width 132 height 7
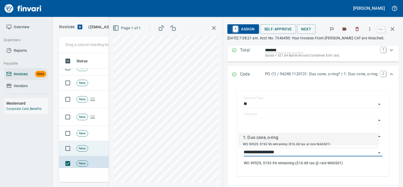
click at [98, 144] on td "New" at bounding box center [91, 148] width 34 height 15
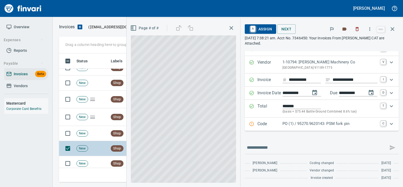
scroll to position [8, 0]
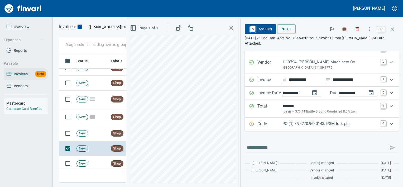
click at [282, 121] on p "PO (1) / 95270.9620143: PSM fork pin" at bounding box center [329, 124] width 95 height 6
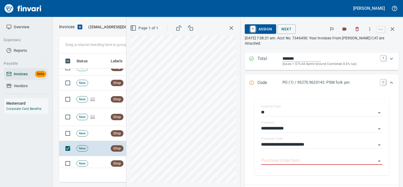
scroll to position [71, 0]
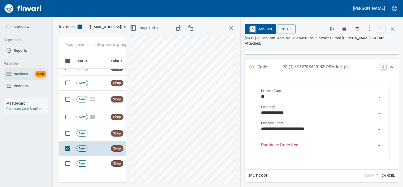
click at [280, 146] on input "Purchase Order Item" at bounding box center [318, 144] width 115 height 7
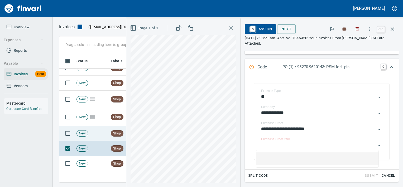
click at [116, 133] on span "Shop" at bounding box center [117, 133] width 12 height 5
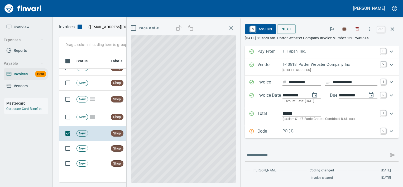
scroll to position [1, 0]
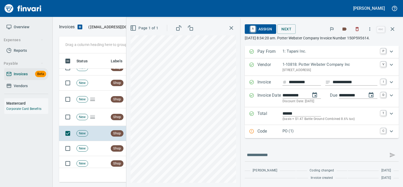
click at [312, 134] on p "PO (1)" at bounding box center [329, 131] width 95 height 6
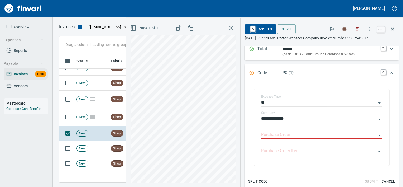
scroll to position [66, 0]
click at [312, 134] on input "Purchase Order" at bounding box center [318, 134] width 115 height 7
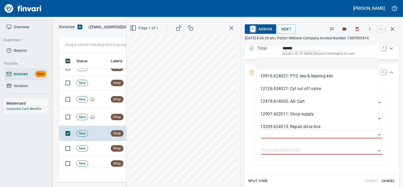
scroll to position [124, 329]
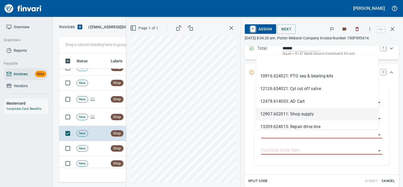
type input "**********"
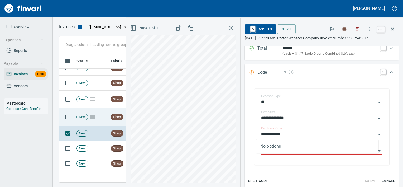
click at [103, 118] on td "New" at bounding box center [91, 117] width 34 height 18
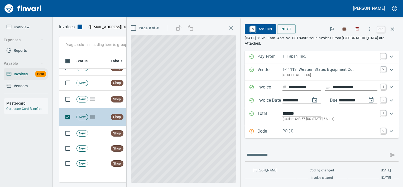
scroll to position [1, 0]
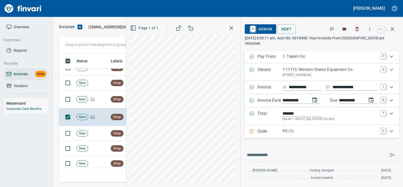
click at [279, 127] on div "Code PO (1) C" at bounding box center [322, 131] width 154 height 13
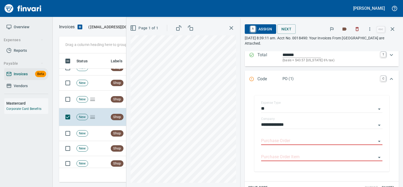
scroll to position [71, 0]
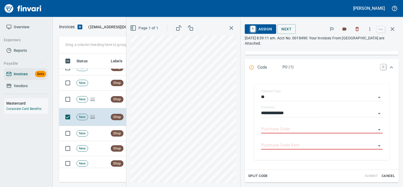
click at [279, 127] on input "Purchase Order" at bounding box center [318, 129] width 115 height 7
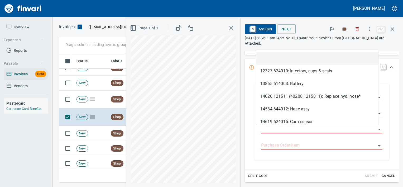
scroll to position [124, 329]
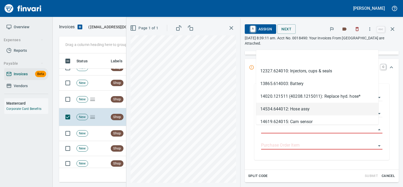
type input "**********"
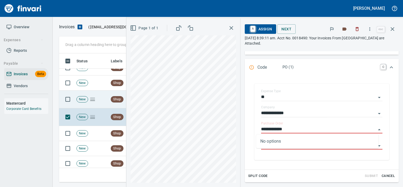
click at [105, 99] on td "New" at bounding box center [91, 99] width 34 height 18
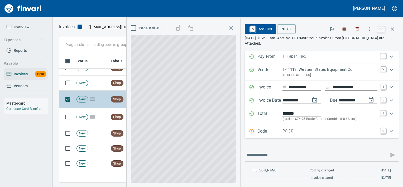
scroll to position [1, 0]
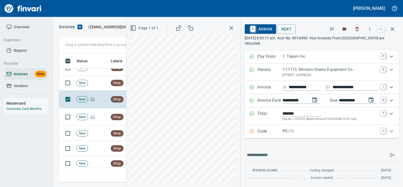
click at [306, 130] on p "PO (1)" at bounding box center [329, 131] width 95 height 6
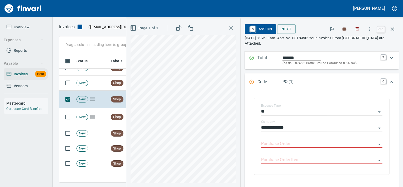
scroll to position [57, 0]
click at [289, 143] on input "Purchase Order" at bounding box center [318, 143] width 115 height 7
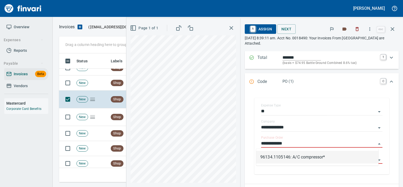
scroll to position [124, 329]
click at [314, 154] on li "96134.1105146: A/C compressor*" at bounding box center [317, 157] width 122 height 13
type input "**********"
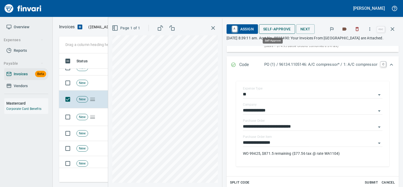
click at [270, 32] on button "Self-Approve" at bounding box center [277, 29] width 36 height 10
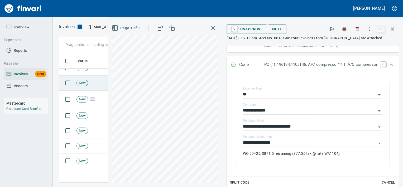
click at [102, 85] on td "New" at bounding box center [91, 82] width 34 height 15
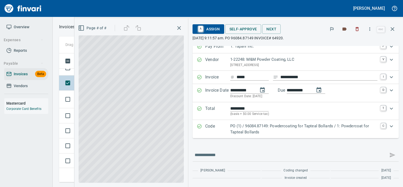
scroll to position [6, 0]
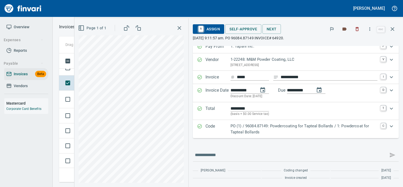
click at [281, 135] on div "Code PO (1) / 96084.87149: Powdercoating for Tapteal Bollards / 1: Powdercoat f…" at bounding box center [296, 129] width 206 height 18
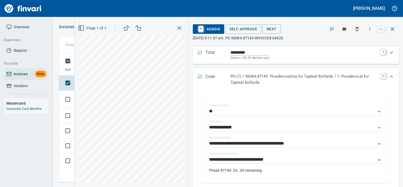
scroll to position [60, 0]
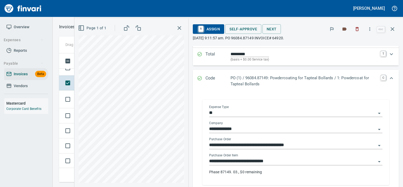
click at [279, 159] on input "**********" at bounding box center [292, 160] width 167 height 7
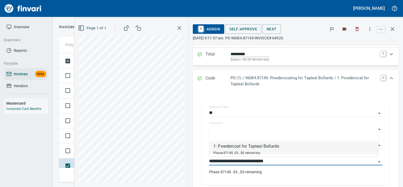
scroll to position [1356, 0]
click at [62, 147] on td at bounding box center [66, 152] width 15 height 15
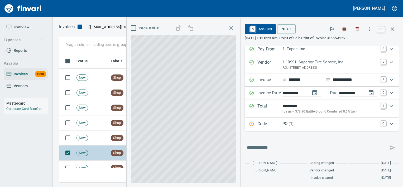
scroll to position [3, 0]
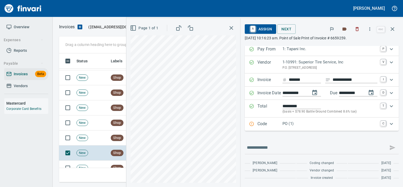
click at [266, 129] on div "Code PO (1) C" at bounding box center [322, 123] width 154 height 13
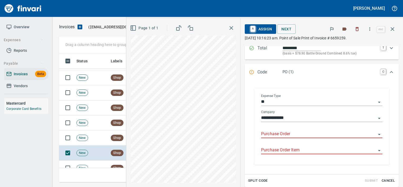
scroll to position [72, 0]
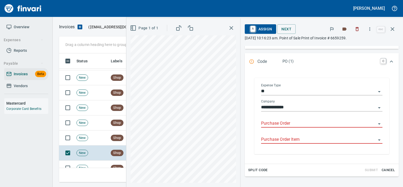
click at [274, 121] on input "Purchase Order" at bounding box center [318, 123] width 115 height 7
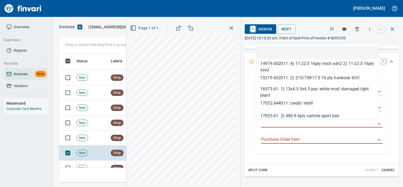
scroll to position [124, 329]
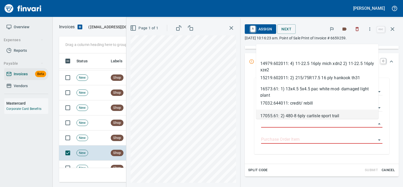
type input "**********"
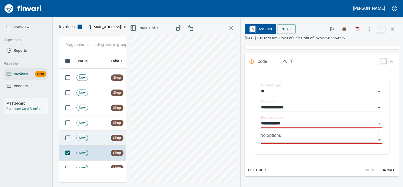
click at [103, 137] on td "New" at bounding box center [91, 137] width 34 height 15
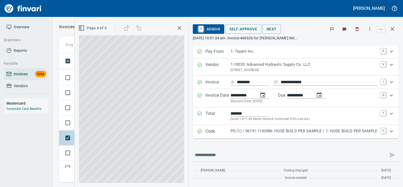
scroll to position [6, 0]
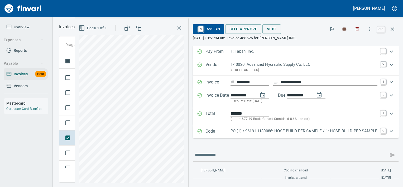
click at [251, 134] on p "PO (1) / 96191.1130086: HOSE BUILD PER SAMPLE / 1: HOSE BUILD PER SAMPLE" at bounding box center [304, 131] width 147 height 6
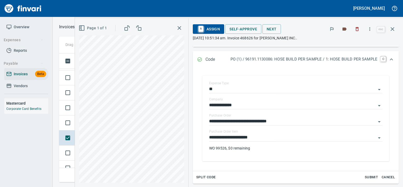
scroll to position [80, 0]
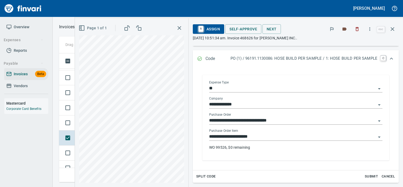
click at [263, 138] on input "**********" at bounding box center [292, 136] width 167 height 7
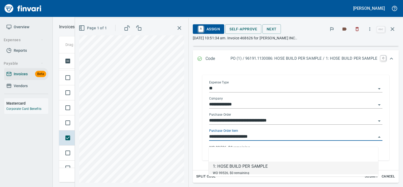
scroll to position [124, 329]
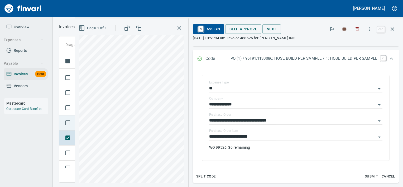
drag, startPoint x: 72, startPoint y: 130, endPoint x: 73, endPoint y: 125, distance: 5.0
drag, startPoint x: 73, startPoint y: 125, endPoint x: 73, endPoint y: 128, distance: 3.5
click at [73, 128] on td at bounding box center [66, 122] width 15 height 15
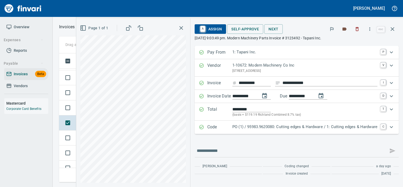
click at [230, 131] on p "Code" at bounding box center [219, 127] width 25 height 7
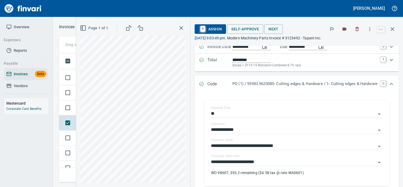
scroll to position [67, 0]
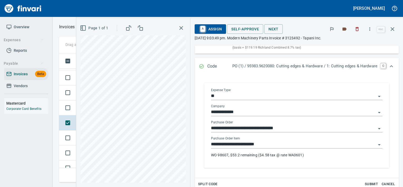
click at [264, 148] on input "**********" at bounding box center [293, 144] width 165 height 7
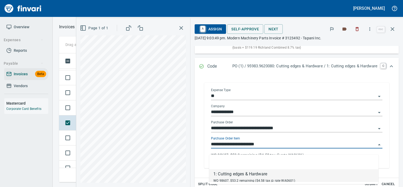
scroll to position [124, 329]
click at [73, 100] on td at bounding box center [66, 107] width 15 height 15
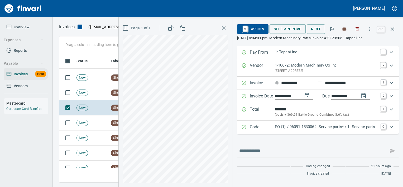
click at [292, 126] on p "PO (1) / 96091.1530062: Service parts* / 1: Service parts" at bounding box center [326, 127] width 103 height 6
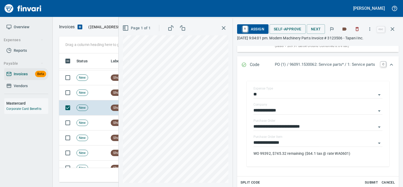
scroll to position [70, 0]
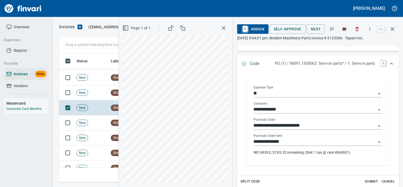
click at [328, 142] on input "**********" at bounding box center [314, 141] width 123 height 7
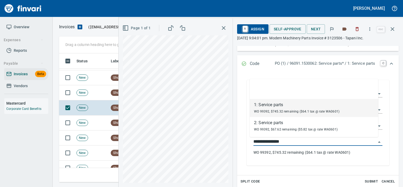
scroll to position [124, 329]
click at [317, 142] on input "**********" at bounding box center [314, 141] width 123 height 7
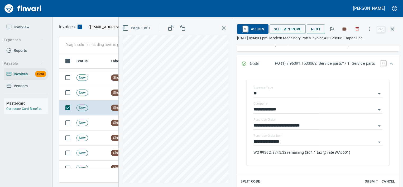
click at [247, 181] on span "Split Code" at bounding box center [251, 181] width 20 height 6
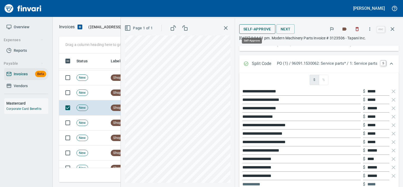
click at [248, 25] on button "Self-Approve" at bounding box center [257, 29] width 36 height 10
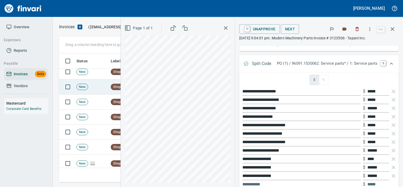
click at [113, 84] on span "Shop" at bounding box center [117, 86] width 12 height 5
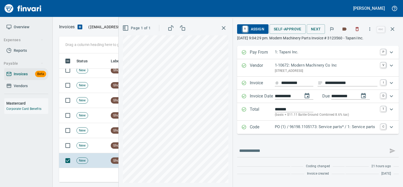
scroll to position [1286, 0]
click at [270, 133] on div "Code PO (1) / 96198.1105173: Service parts* / 1: Service parts C" at bounding box center [318, 127] width 162 height 13
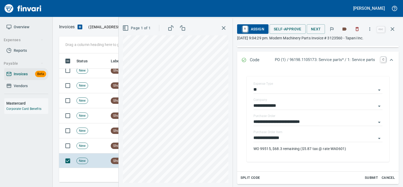
scroll to position [74, 0]
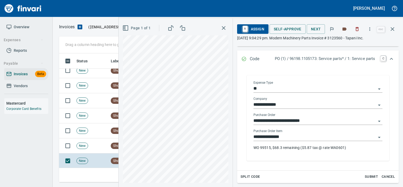
click at [290, 135] on input "**********" at bounding box center [314, 136] width 123 height 7
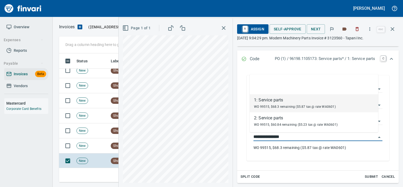
scroll to position [124, 329]
click at [245, 174] on span "Split Code" at bounding box center [251, 177] width 20 height 6
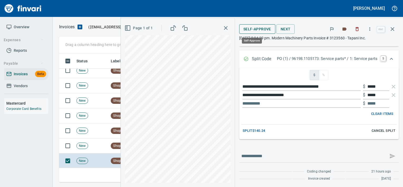
click at [246, 30] on span "Self-Approve" at bounding box center [257, 29] width 28 height 7
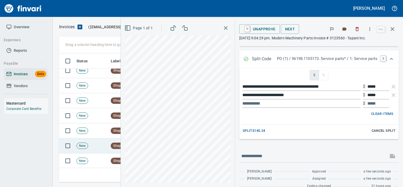
click at [100, 144] on td "New" at bounding box center [91, 145] width 34 height 15
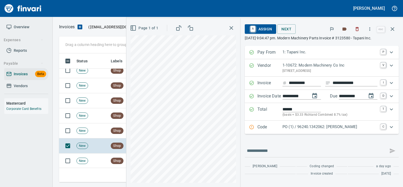
click at [271, 129] on p "Code" at bounding box center [269, 127] width 25 height 7
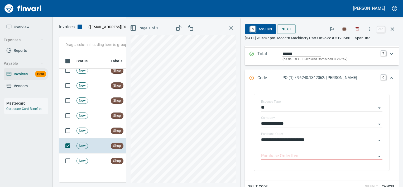
scroll to position [56, 0]
click at [270, 158] on input "Purchase Order Item" at bounding box center [318, 155] width 115 height 7
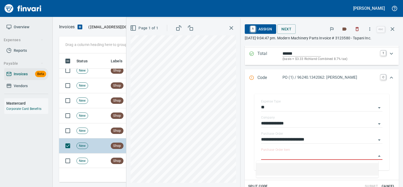
scroll to position [124, 329]
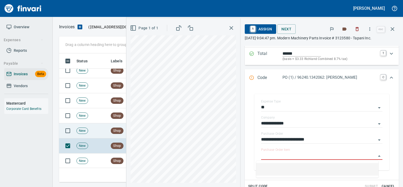
click at [94, 126] on td "New" at bounding box center [91, 130] width 34 height 15
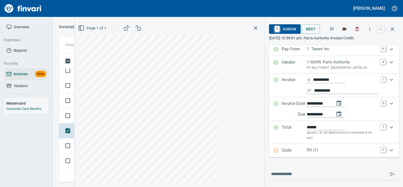
scroll to position [30, 0]
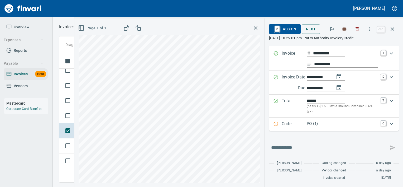
click at [282, 131] on div "Code PO (1) C" at bounding box center [334, 123] width 130 height 13
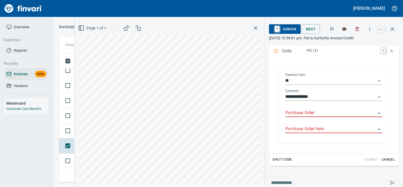
scroll to position [110, 0]
click at [302, 113] on input "Purchase Order" at bounding box center [330, 111] width 91 height 7
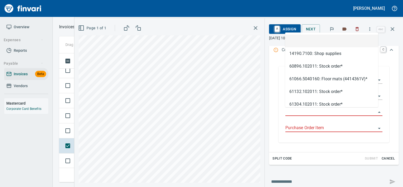
scroll to position [124, 329]
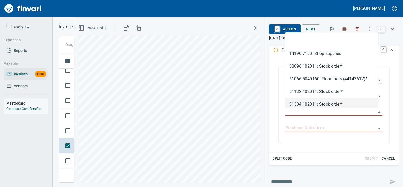
type input "**********"
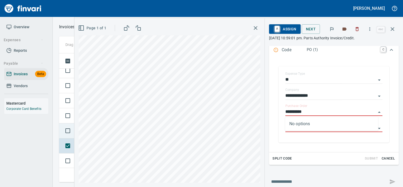
click at [72, 124] on td at bounding box center [66, 130] width 15 height 15
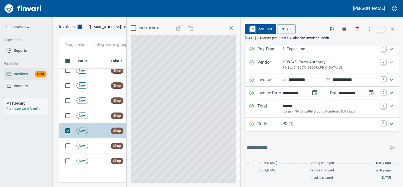
scroll to position [3, 0]
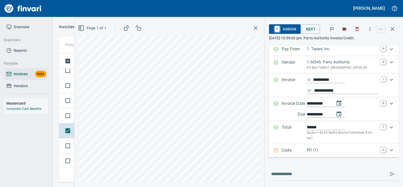
click at [265, 123] on div "**********" at bounding box center [238, 102] width 329 height 168
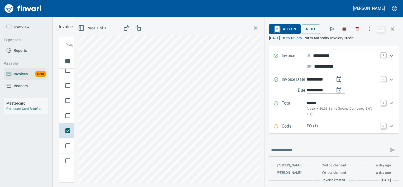
scroll to position [25, 0]
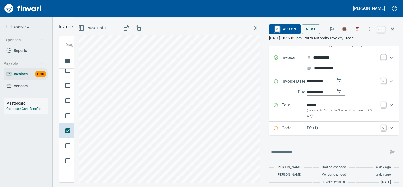
click at [307, 131] on p "PO (1)" at bounding box center [342, 128] width 71 height 6
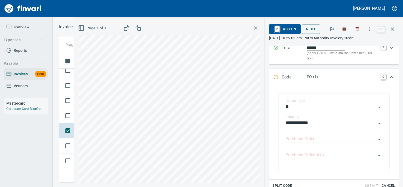
scroll to position [83, 0]
click at [306, 139] on input "Purchase Order" at bounding box center [330, 138] width 91 height 7
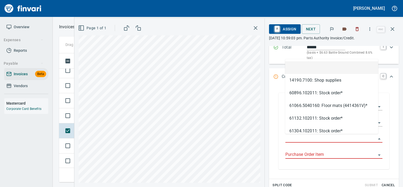
scroll to position [124, 329]
type input "**********"
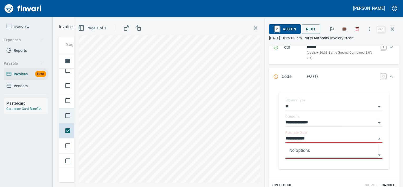
click at [73, 121] on td at bounding box center [66, 115] width 15 height 15
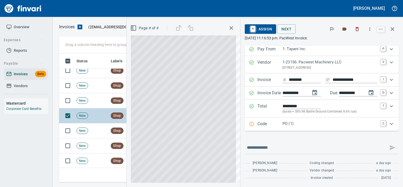
scroll to position [3, 0]
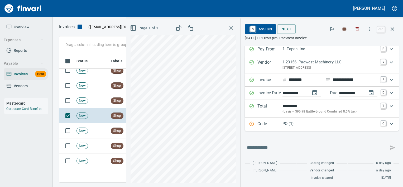
click at [257, 126] on p "Code" at bounding box center [269, 124] width 25 height 7
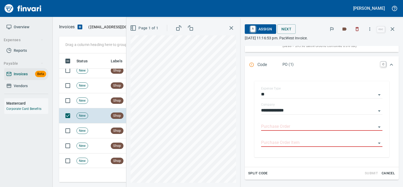
scroll to position [81, 0]
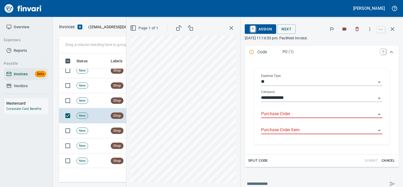
click at [267, 112] on input "Purchase Order" at bounding box center [318, 113] width 115 height 7
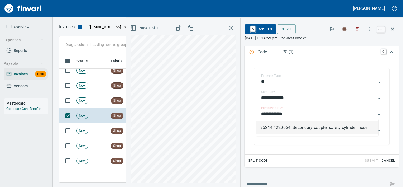
scroll to position [124, 329]
click at [305, 125] on li "96244.1220064: Secondary coupler safety cylinder, hose" at bounding box center [317, 127] width 122 height 13
type input "**********"
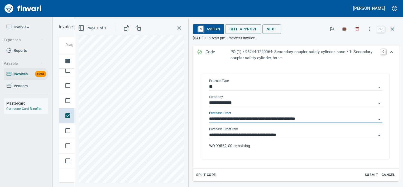
drag, startPoint x: 301, startPoint y: 129, endPoint x: 299, endPoint y: 139, distance: 10.4
click at [299, 139] on div "**********" at bounding box center [295, 133] width 173 height 12
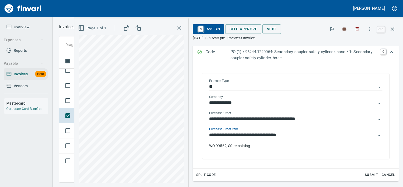
click at [299, 139] on div "**********" at bounding box center [295, 135] width 173 height 8
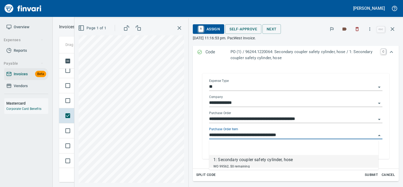
click at [296, 135] on input "**********" at bounding box center [292, 134] width 167 height 7
click at [73, 106] on td at bounding box center [66, 100] width 15 height 15
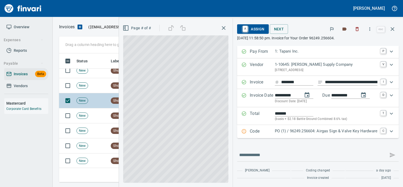
scroll to position [1, 0]
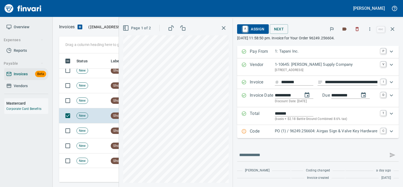
click at [267, 133] on p "Code" at bounding box center [262, 131] width 25 height 7
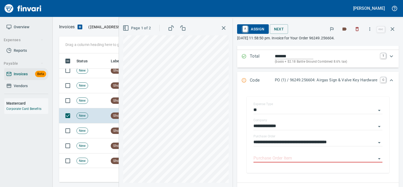
scroll to position [63, 0]
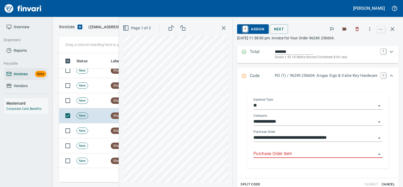
click at [270, 155] on input "Purchase Order Item" at bounding box center [314, 153] width 123 height 7
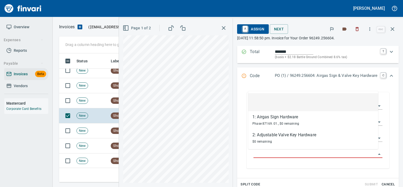
scroll to position [124, 329]
click at [102, 98] on td "New" at bounding box center [91, 100] width 34 height 15
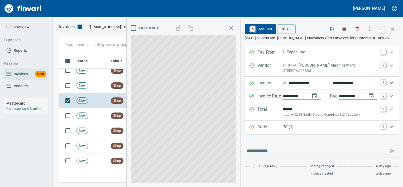
click at [286, 128] on p "PO (1)" at bounding box center [329, 127] width 95 height 6
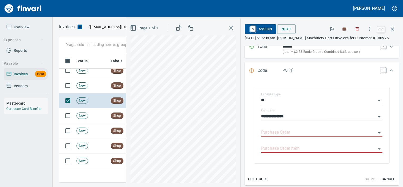
scroll to position [70, 0]
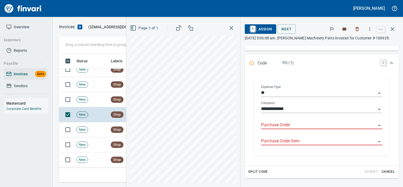
click at [285, 125] on input "Purchase Order" at bounding box center [318, 124] width 115 height 7
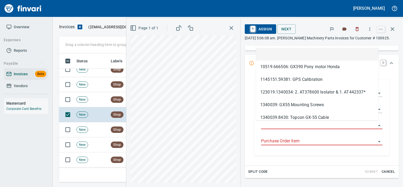
scroll to position [124, 329]
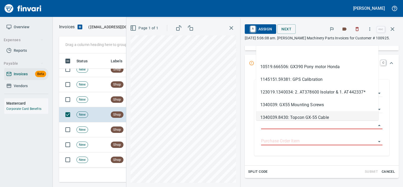
type input "**********"
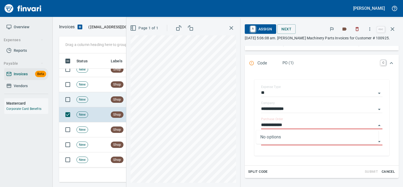
click at [112, 95] on td "Shop" at bounding box center [123, 99] width 29 height 15
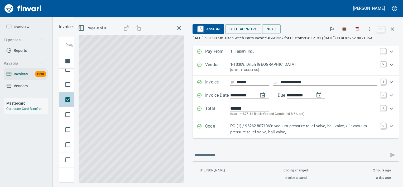
scroll to position [6, 0]
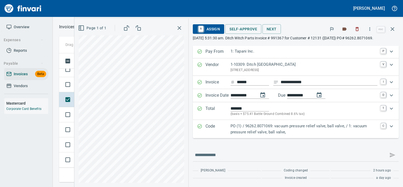
click at [305, 130] on p "PO (1) / 96262.8071069: vacuum pressure relief valve, ball valve, / 1: vacuum p…" at bounding box center [304, 129] width 147 height 12
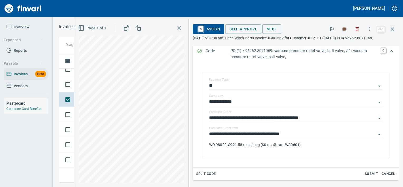
scroll to position [82, 0]
click at [231, 138] on input "**********" at bounding box center [292, 133] width 167 height 7
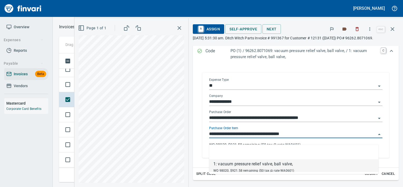
scroll to position [124, 329]
click at [231, 138] on input "**********" at bounding box center [292, 133] width 167 height 7
click at [204, 133] on div "**********" at bounding box center [295, 114] width 187 height 85
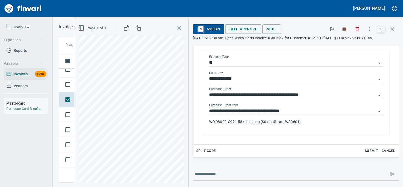
scroll to position [129, 0]
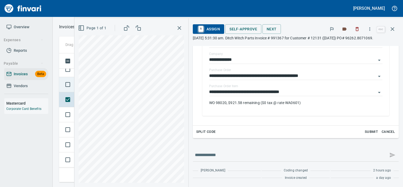
click at [73, 91] on td at bounding box center [66, 84] width 15 height 15
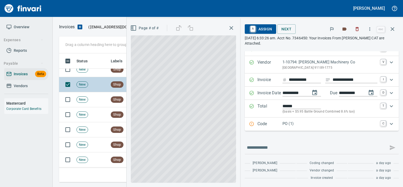
scroll to position [8, 0]
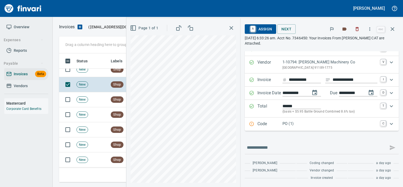
click at [282, 125] on p "PO (1)" at bounding box center [329, 124] width 95 height 6
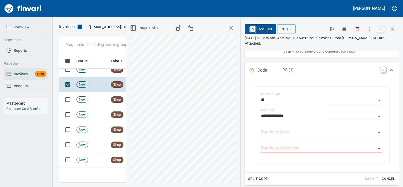
scroll to position [89, 0]
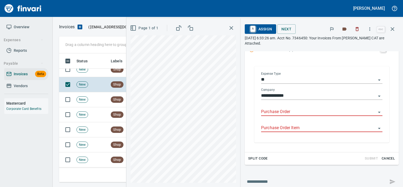
click at [277, 111] on input "Purchase Order" at bounding box center [318, 111] width 115 height 7
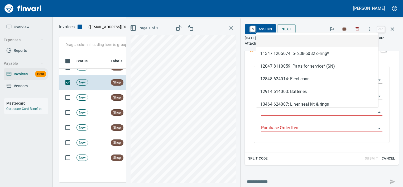
scroll to position [124, 329]
type input "**********"
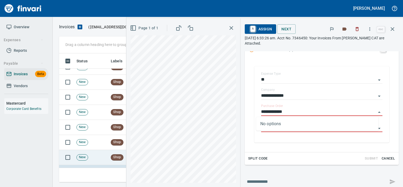
click at [99, 161] on td "New" at bounding box center [91, 157] width 34 height 15
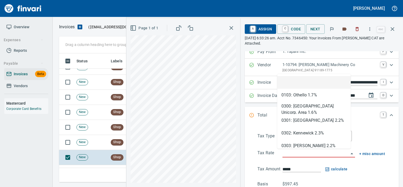
scroll to position [124, 329]
click at [282, 154] on input "search" at bounding box center [315, 153] width 66 height 7
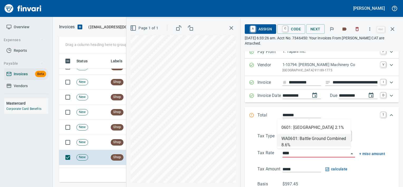
click at [300, 143] on li "WA0601: Battle Ground Combined 8.6%" at bounding box center [314, 140] width 74 height 13
type input "**********"
type input "******"
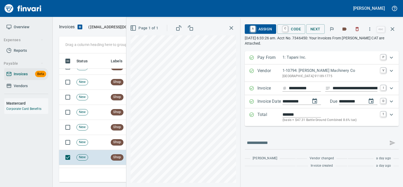
scroll to position [0, 0]
type input "**********"
click at [341, 91] on input "**********" at bounding box center [355, 88] width 45 height 7
type input "**********"
click at [284, 31] on link "C" at bounding box center [285, 29] width 5 height 6
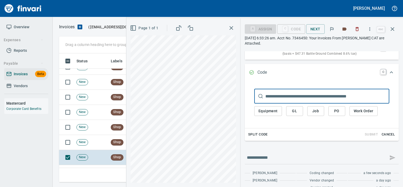
scroll to position [76, 0]
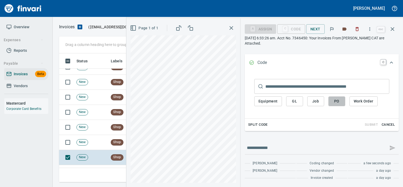
click at [333, 102] on span "PO" at bounding box center [337, 101] width 8 height 7
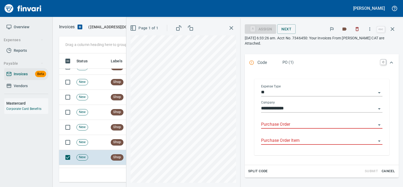
click at [285, 124] on input "Purchase Order" at bounding box center [318, 124] width 115 height 7
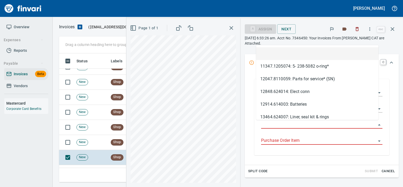
scroll to position [124, 329]
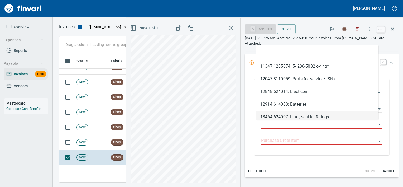
type input "**********"
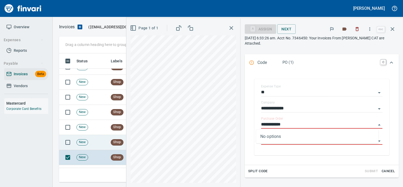
click at [102, 144] on td "New" at bounding box center [91, 142] width 34 height 15
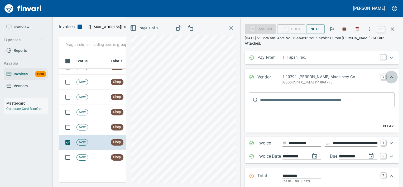
click at [388, 76] on icon "Expand" at bounding box center [391, 77] width 6 height 6
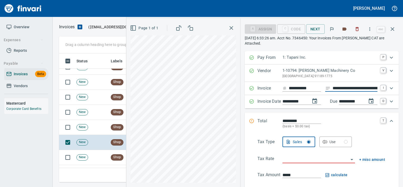
click at [348, 88] on input "**********" at bounding box center [355, 88] width 45 height 7
type input "**********"
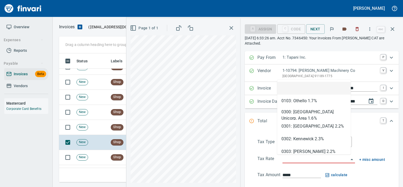
click at [328, 161] on input "search" at bounding box center [315, 158] width 66 height 7
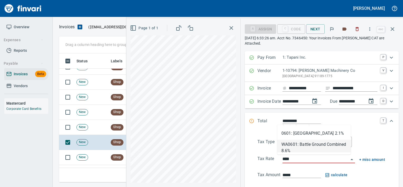
click at [320, 145] on li "WA0601: Battle Ground Combined 8.6%" at bounding box center [314, 146] width 74 height 13
type input "**********"
type input "*******"
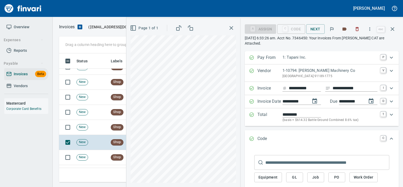
type input "**********"
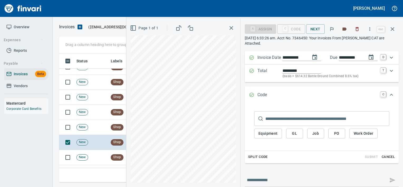
scroll to position [76, 0]
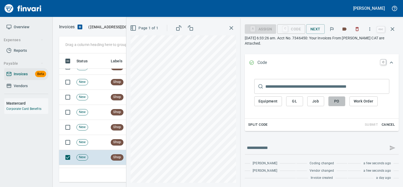
click at [333, 98] on span "PO" at bounding box center [337, 101] width 8 height 7
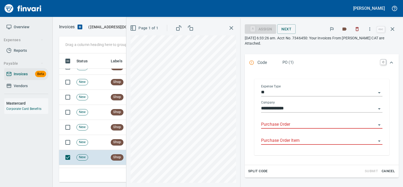
click at [292, 125] on input "Purchase Order" at bounding box center [318, 124] width 115 height 7
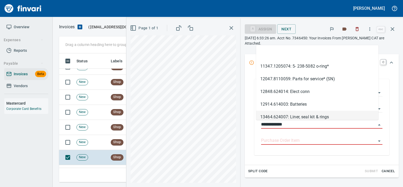
scroll to position [124, 329]
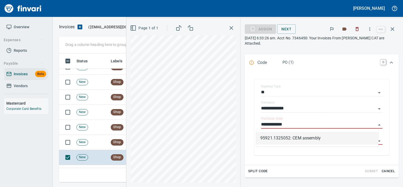
click at [287, 137] on li "95921.1325052: CEM assembly" at bounding box center [317, 138] width 122 height 13
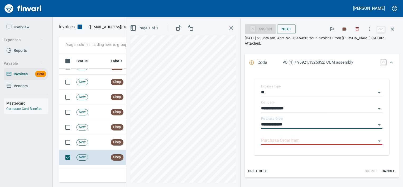
type input "**********"
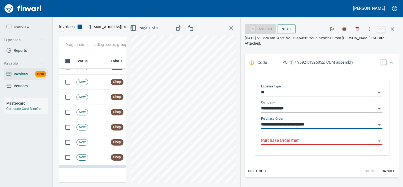
click at [285, 141] on input "Purchase Order Item" at bounding box center [318, 140] width 115 height 7
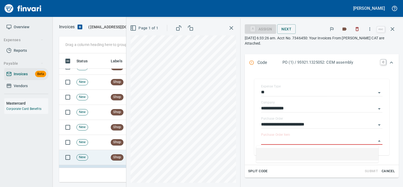
click at [107, 159] on td "New" at bounding box center [91, 157] width 34 height 15
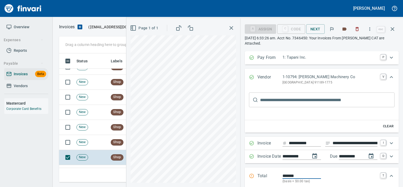
click at [388, 75] on icon "Expand" at bounding box center [391, 77] width 6 height 6
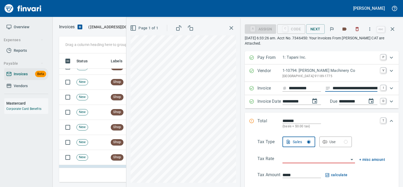
click at [362, 88] on input "**********" at bounding box center [355, 88] width 45 height 7
type input "**********"
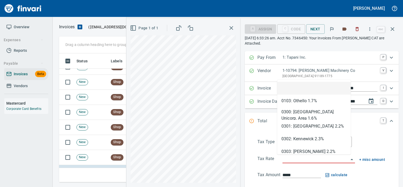
click at [306, 160] on input "search" at bounding box center [315, 158] width 66 height 7
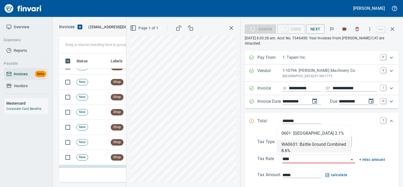
type input "**********"
type input "******"
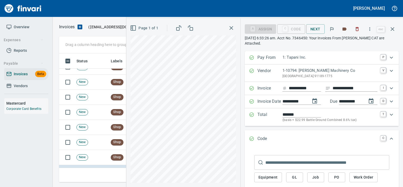
type input "**********"
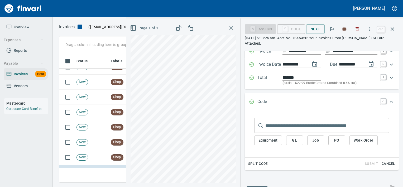
scroll to position [39, 0]
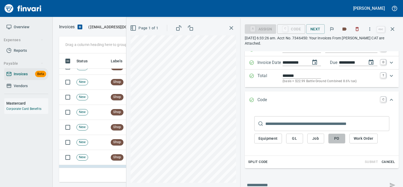
click at [333, 136] on span "PO" at bounding box center [337, 138] width 8 height 7
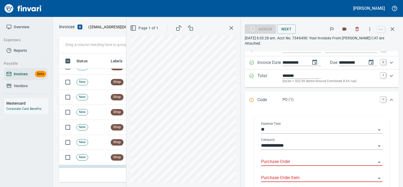
click at [286, 164] on input "Purchase Order" at bounding box center [318, 161] width 115 height 7
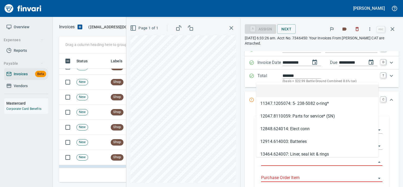
scroll to position [124, 329]
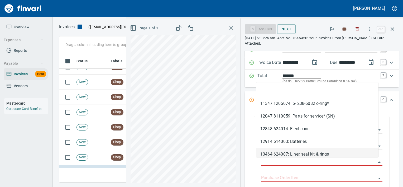
type input "**********"
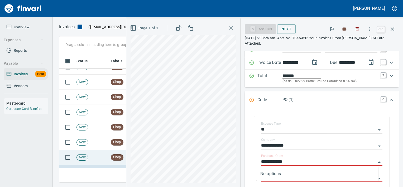
click at [111, 162] on td "Shop" at bounding box center [123, 157] width 29 height 15
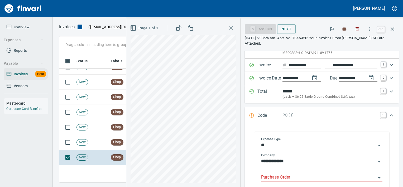
scroll to position [14, 0]
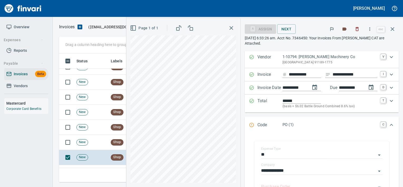
click at [333, 73] on input "**********" at bounding box center [355, 74] width 45 height 7
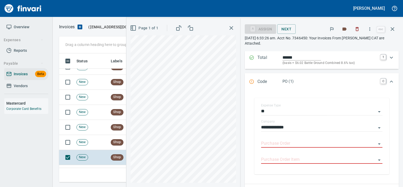
scroll to position [58, 0]
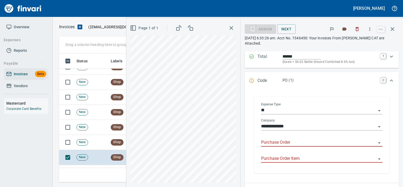
click at [283, 142] on input "Purchase Order" at bounding box center [318, 142] width 115 height 7
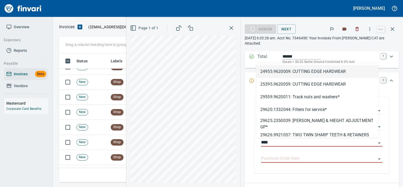
scroll to position [124, 329]
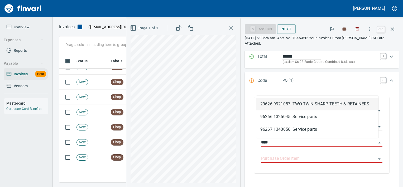
type input "*****"
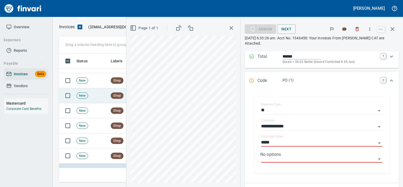
scroll to position [1232, 0]
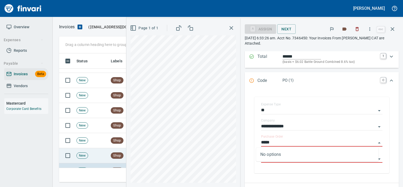
click at [90, 158] on td "New" at bounding box center [91, 155] width 34 height 15
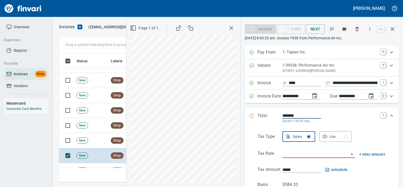
scroll to position [2, 0]
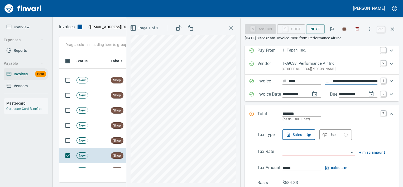
click at [333, 79] on input "**********" at bounding box center [355, 81] width 45 height 7
type input "*****"
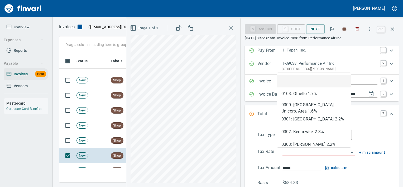
scroll to position [124, 329]
click at [293, 153] on input "search" at bounding box center [315, 151] width 66 height 7
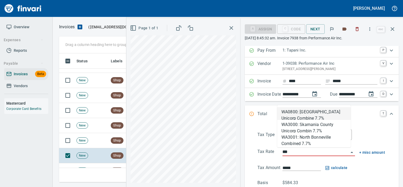
click at [303, 115] on li "WA0800: [GEOGRAPHIC_DATA] Unicorp Combine 7.7%" at bounding box center [314, 113] width 74 height 13
type input "**********"
type input "******"
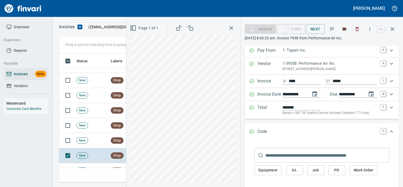
type input "**********"
click at [110, 145] on td "Shop" at bounding box center [123, 140] width 29 height 15
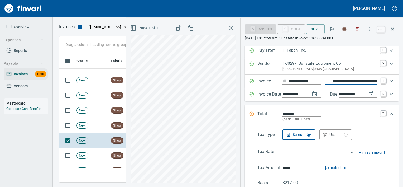
click at [343, 78] on input "**********" at bounding box center [355, 81] width 45 height 7
type input "**********"
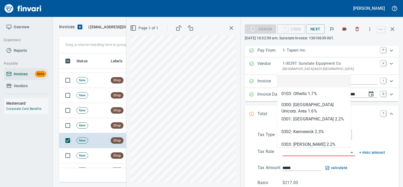
scroll to position [124, 329]
click at [296, 150] on input "search" at bounding box center [315, 151] width 66 height 7
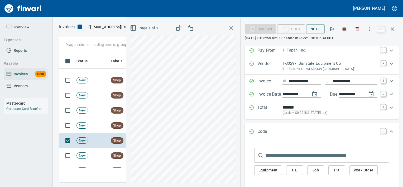
type input "**********"
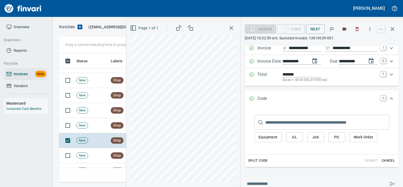
scroll to position [36, 0]
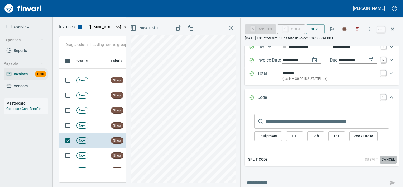
click at [385, 155] on button "Cancel" at bounding box center [388, 159] width 17 height 8
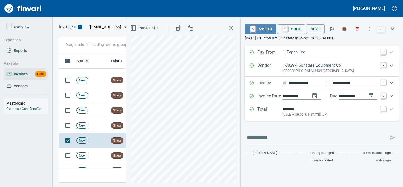
click at [265, 32] on span "A Assign" at bounding box center [260, 29] width 23 height 9
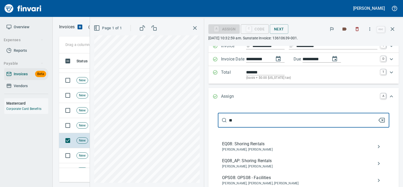
scroll to position [40, 0]
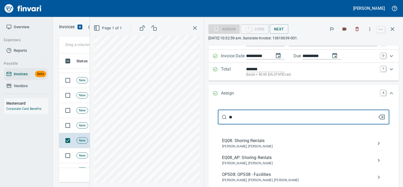
type input "**"
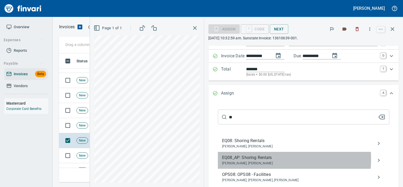
click at [266, 159] on span "EQ08_AP: Shoring Rentals" at bounding box center [299, 157] width 155 height 6
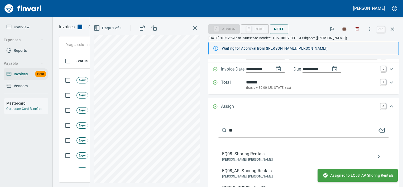
scroll to position [0, 0]
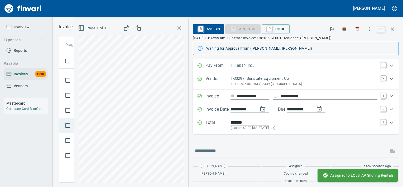
click at [74, 129] on td at bounding box center [66, 125] width 15 height 15
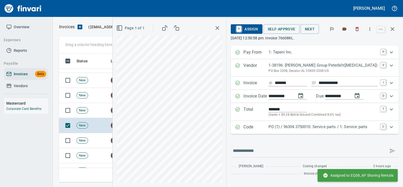
click at [301, 129] on p "PO (1) / 96304.3750010: Service parts / 1: Service parts" at bounding box center [322, 127] width 109 height 6
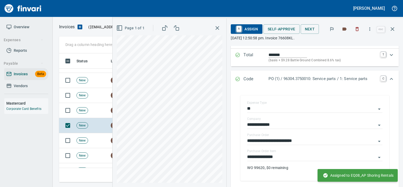
scroll to position [55, 0]
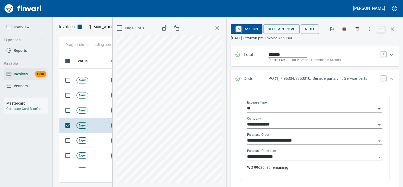
click at [285, 159] on input "**********" at bounding box center [311, 156] width 129 height 7
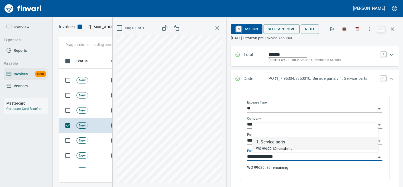
scroll to position [124, 329]
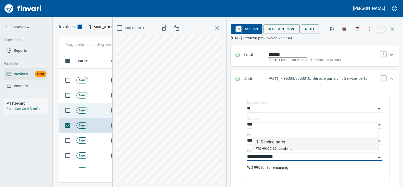
click at [94, 108] on td "New" at bounding box center [91, 110] width 34 height 15
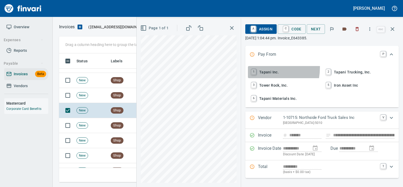
click at [257, 67] on button "1 Tapani Inc." at bounding box center [285, 72] width 74 height 12
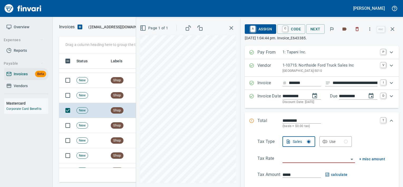
click at [287, 68] on p "[GEOGRAPHIC_DATA]-5010" at bounding box center [329, 70] width 95 height 5
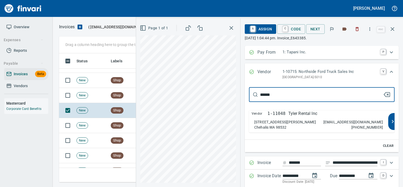
type input "******"
click at [292, 116] on p "Tyler Rental Inc" at bounding box center [302, 113] width 29 height 6
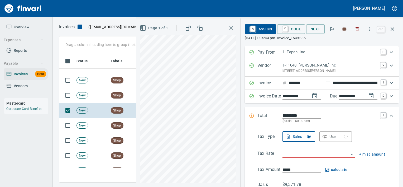
type input "**********"
click at [344, 81] on input "**********" at bounding box center [355, 83] width 45 height 7
type input "**********"
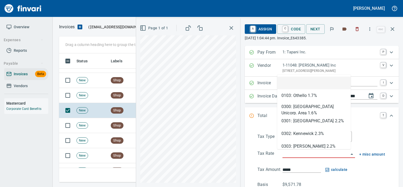
click at [288, 153] on input "search" at bounding box center [315, 153] width 66 height 7
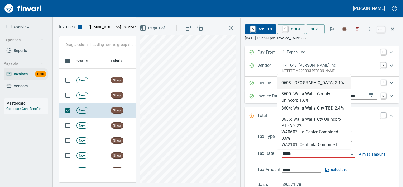
scroll to position [124, 329]
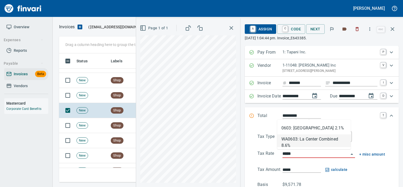
click at [290, 143] on li "WA0603: La Center Combined 8.6%" at bounding box center [314, 140] width 74 height 13
type input "**********"
type input "*******"
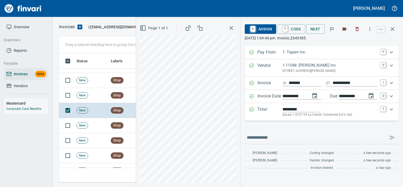
type input "**********"
click at [300, 112] on p "(basis + $757.99 La Center Combined 8.6% tax)" at bounding box center [329, 114] width 95 height 5
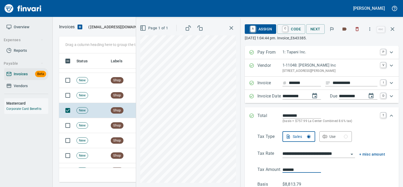
click at [289, 172] on input "*******" at bounding box center [301, 169] width 39 height 6
type input "*******"
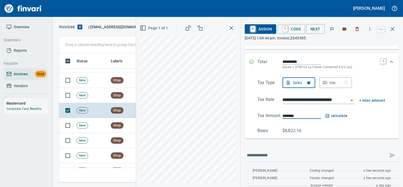
scroll to position [61, 0]
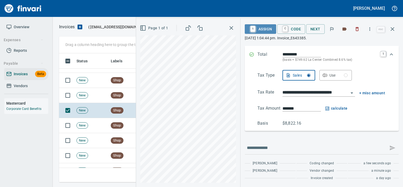
click at [259, 33] on span "A Assign" at bounding box center [260, 29] width 23 height 9
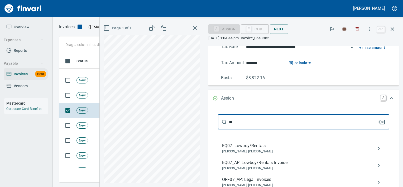
scroll to position [107, 0]
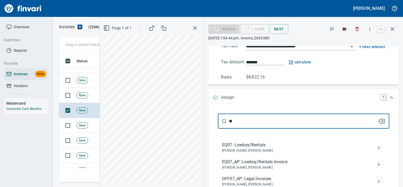
type input "**"
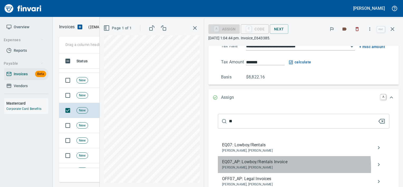
click at [260, 168] on span "Joseph Luna, Neil Kaski" at bounding box center [299, 167] width 155 height 5
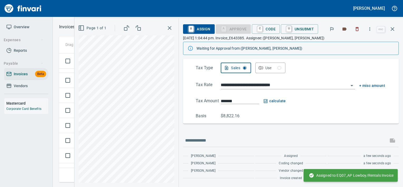
scroll to position [82, 0]
click at [73, 100] on td at bounding box center [66, 95] width 15 height 15
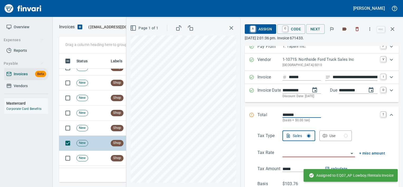
scroll to position [1181, 0]
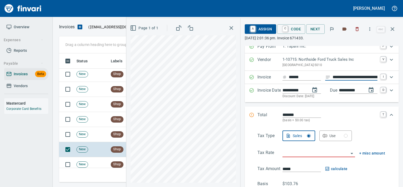
click at [354, 79] on input "**********" at bounding box center [355, 77] width 45 height 7
click at [333, 74] on input "**********" at bounding box center [355, 77] width 45 height 7
click at [394, 26] on icon "button" at bounding box center [392, 29] width 6 height 6
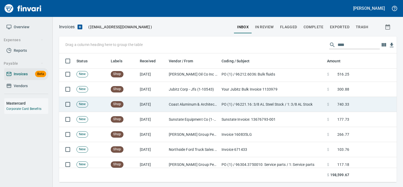
scroll to position [124, 329]
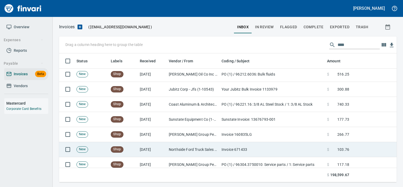
click at [193, 155] on td "Northside Ford Truck Sales Inc (1-10715)" at bounding box center [193, 149] width 53 height 15
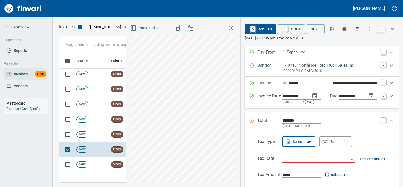
click at [333, 83] on input "**********" at bounding box center [355, 83] width 45 height 7
type input "**********"
click at [328, 137] on button "Use" at bounding box center [335, 141] width 33 height 11
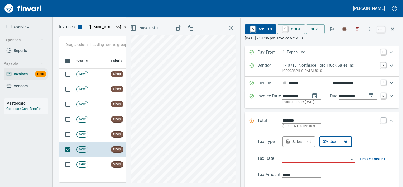
click at [318, 163] on div "Tax Type Sales Use Tax Rate + misc amount Tax Amount ***** Basis $103.76" at bounding box center [322, 164] width 146 height 56
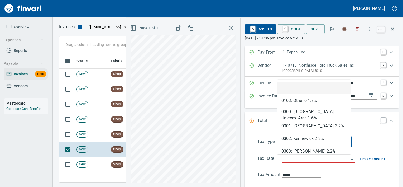
click at [320, 156] on input "search" at bounding box center [315, 158] width 66 height 7
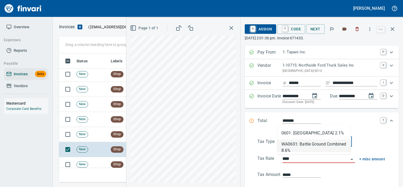
click at [312, 148] on li "WA0601: Battle Ground Combined 8.6%" at bounding box center [314, 145] width 74 height 13
type input "**********"
type input "*****"
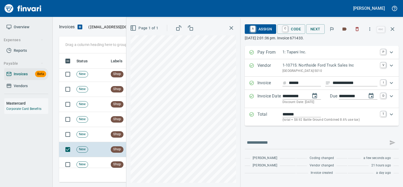
type input "**********"
click at [292, 29] on span "C Code" at bounding box center [291, 29] width 20 height 9
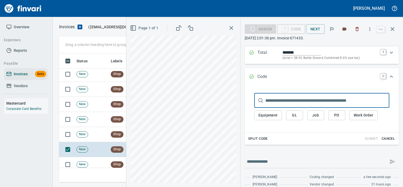
scroll to position [62, 0]
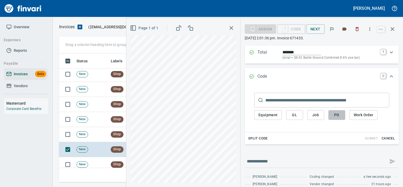
click at [333, 117] on span "PO" at bounding box center [337, 115] width 8 height 7
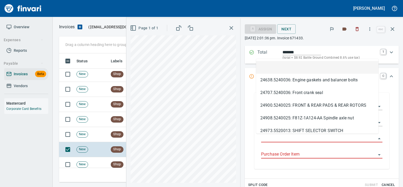
click at [288, 140] on input "Purchase Order" at bounding box center [318, 138] width 115 height 7
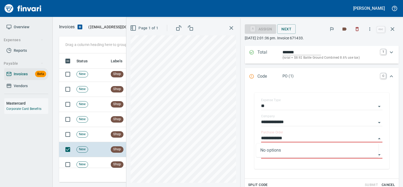
type input "**********"
click at [99, 131] on td "New" at bounding box center [91, 134] width 34 height 15
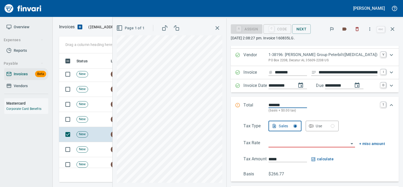
scroll to position [10, 0]
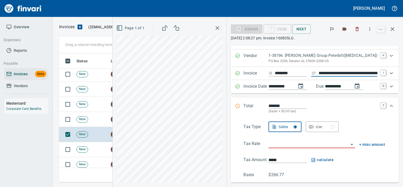
click at [340, 74] on input "**********" at bounding box center [348, 73] width 59 height 7
type input "**********"
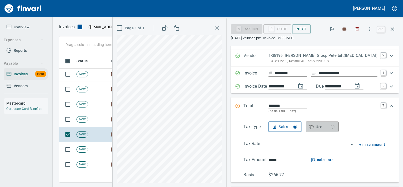
click at [325, 130] on button "Use" at bounding box center [322, 126] width 33 height 11
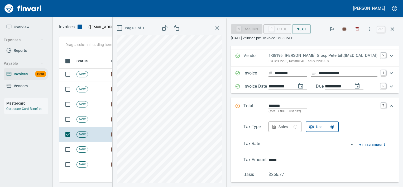
scroll to position [124, 329]
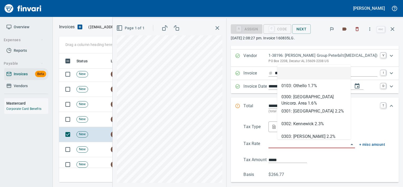
click at [309, 147] on input "search" at bounding box center [308, 143] width 80 height 7
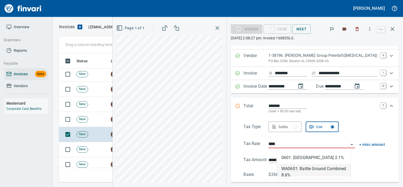
click at [305, 170] on li "WA0601: Battle Ground Combined 8.6%" at bounding box center [314, 170] width 74 height 13
type input "**********"
type input "******"
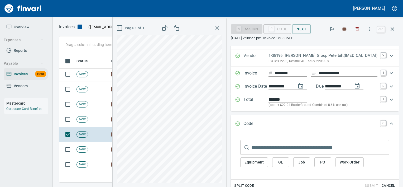
type input "**********"
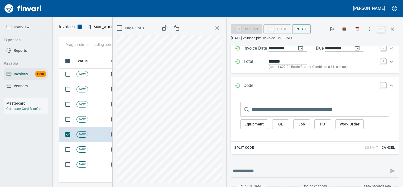
scroll to position [49, 0]
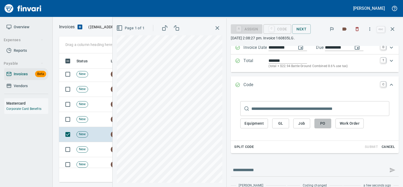
click at [327, 125] on span "PO" at bounding box center [323, 123] width 8 height 7
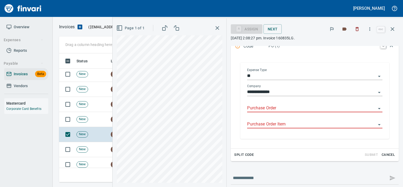
scroll to position [124, 329]
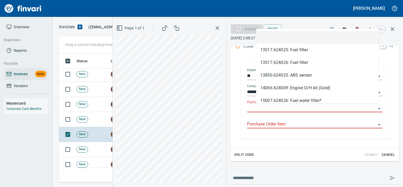
click at [287, 108] on input "Purchase Order" at bounding box center [311, 107] width 129 height 7
type input "**********"
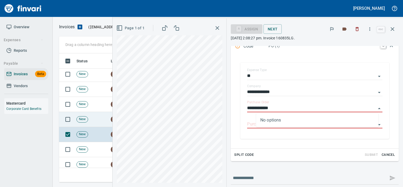
click at [104, 122] on td "New" at bounding box center [91, 119] width 34 height 15
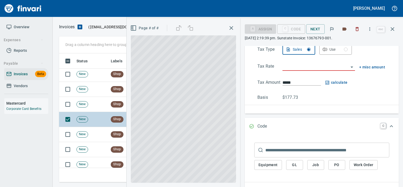
scroll to position [60, 0]
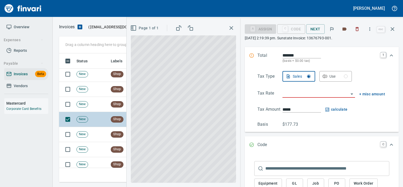
click at [104, 122] on td "New" at bounding box center [91, 119] width 34 height 15
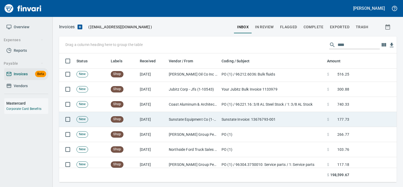
click at [104, 122] on td "New" at bounding box center [91, 119] width 34 height 15
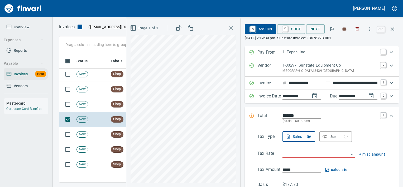
click at [334, 85] on input "**********" at bounding box center [355, 83] width 45 height 7
type input "******"
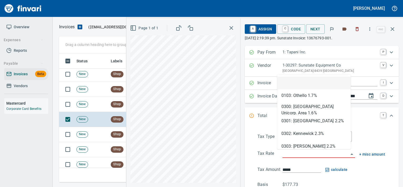
scroll to position [124, 329]
click at [288, 157] on input "search" at bounding box center [315, 153] width 66 height 7
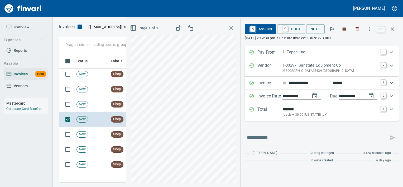
type input "**********"
click at [262, 26] on span "A Assign" at bounding box center [260, 29] width 23 height 9
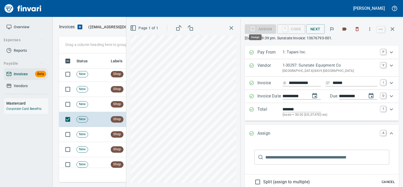
click at [262, 26] on div "A Assign" at bounding box center [260, 28] width 31 height 4
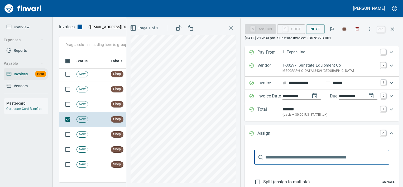
click at [318, 159] on input "text" at bounding box center [327, 157] width 124 height 15
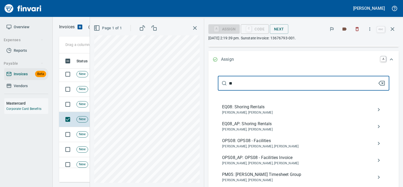
scroll to position [77, 0]
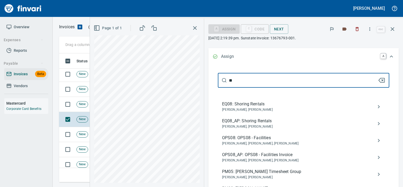
type input "**"
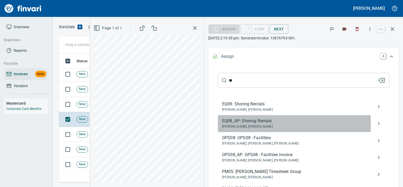
click at [263, 124] on span "[PERSON_NAME], [PERSON_NAME]" at bounding box center [299, 126] width 155 height 5
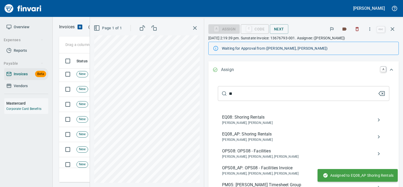
scroll to position [3, 0]
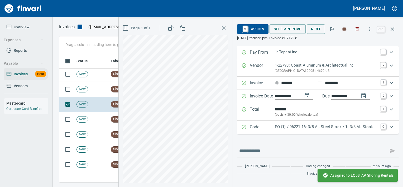
click at [313, 131] on div "PO (1) / 96221.16: 3/8 AL Steel Stock / 1: 3/8 AL Stock" at bounding box center [326, 127] width 103 height 7
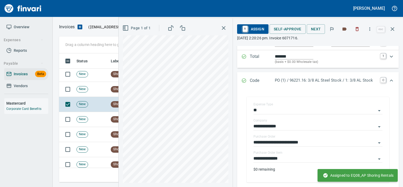
scroll to position [53, 0]
click at [289, 160] on input "**********" at bounding box center [314, 158] width 123 height 7
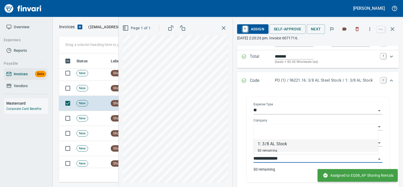
scroll to position [124, 329]
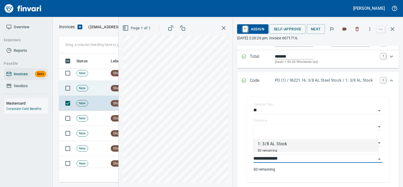
click at [109, 84] on td "Shop" at bounding box center [123, 88] width 29 height 15
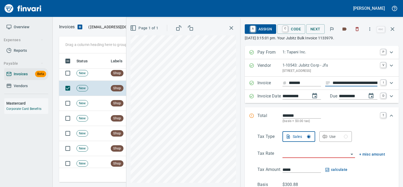
click at [338, 85] on input "**********" at bounding box center [355, 83] width 45 height 7
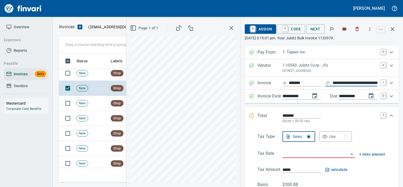
click at [338, 85] on input "**********" at bounding box center [355, 83] width 45 height 7
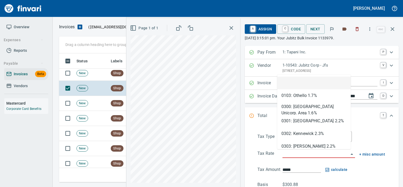
scroll to position [124, 329]
click at [310, 152] on input "search" at bounding box center [315, 153] width 66 height 7
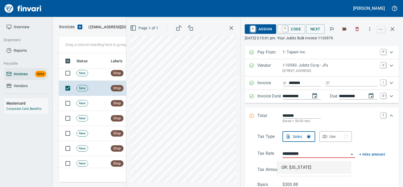
scroll to position [124, 329]
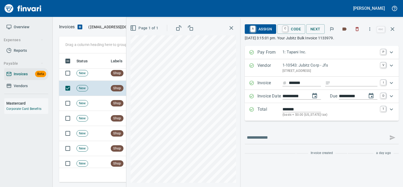
type input "**********"
click at [262, 27] on span "A Assign" at bounding box center [260, 29] width 23 height 9
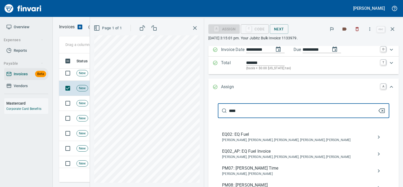
scroll to position [47, 0]
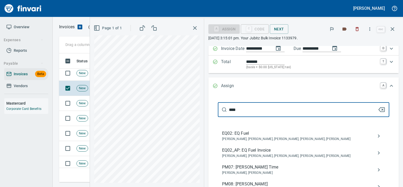
type input "****"
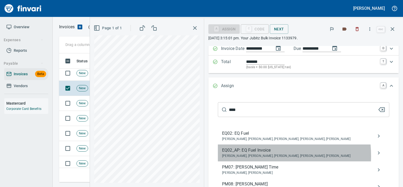
click at [261, 156] on span "[PERSON_NAME], [PERSON_NAME], [PERSON_NAME], [PERSON_NAME], [PERSON_NAME]" at bounding box center [299, 155] width 155 height 5
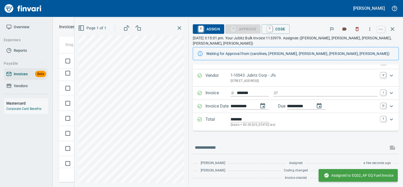
scroll to position [3, 0]
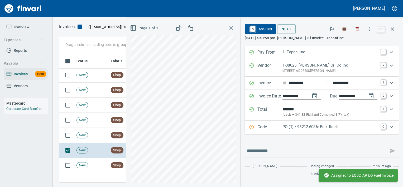
scroll to position [1106, 0]
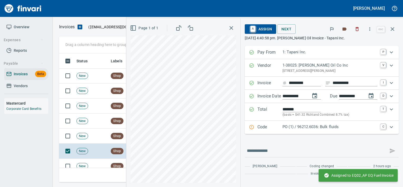
click at [274, 130] on p "Code" at bounding box center [269, 127] width 25 height 7
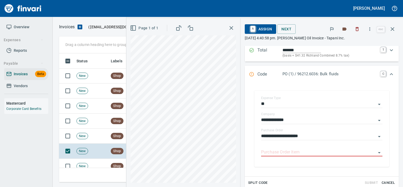
scroll to position [60, 0]
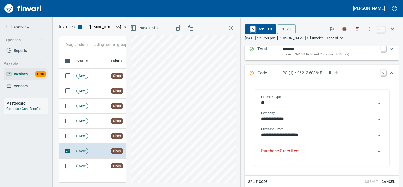
click at [280, 153] on input "Purchase Order Item" at bounding box center [318, 150] width 115 height 7
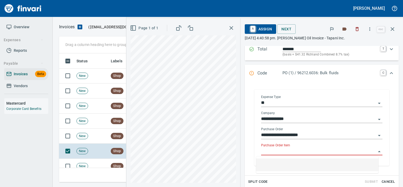
scroll to position [124, 329]
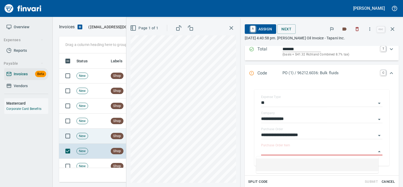
click at [107, 134] on td "New" at bounding box center [91, 135] width 34 height 15
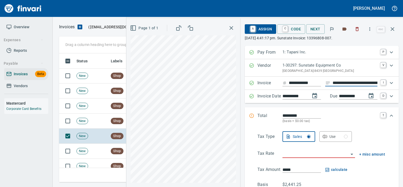
click at [342, 80] on input "**********" at bounding box center [355, 83] width 45 height 7
type input "**********"
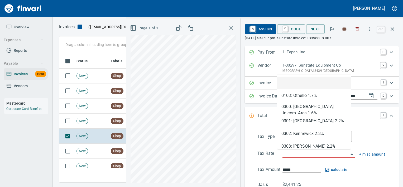
click at [298, 152] on input "search" at bounding box center [315, 153] width 66 height 7
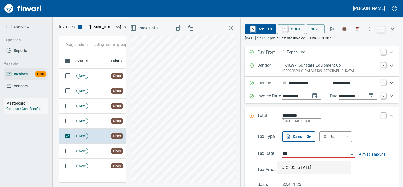
scroll to position [124, 329]
click at [295, 169] on li "OR: [US_STATE]" at bounding box center [314, 167] width 74 height 13
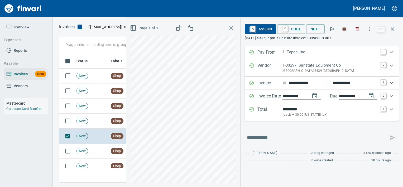
type input "**********"
click at [288, 28] on span "C Code" at bounding box center [291, 29] width 20 height 9
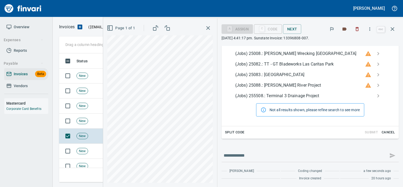
type input "**"
click at [383, 131] on span "Cancel" at bounding box center [388, 132] width 14 height 6
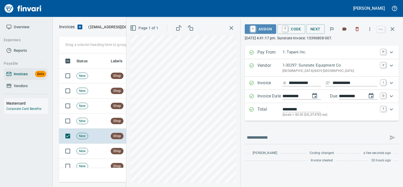
click at [273, 27] on button "A Assign" at bounding box center [260, 28] width 31 height 9
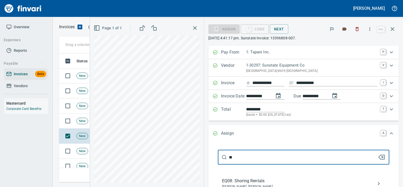
scroll to position [26, 0]
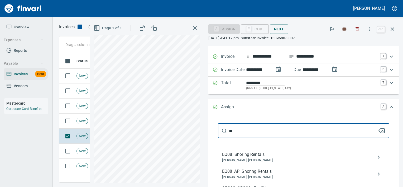
type input "**"
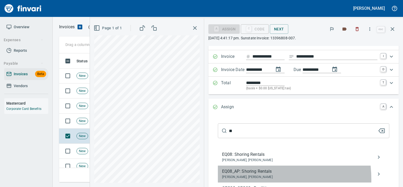
click at [257, 179] on span "[PERSON_NAME], [PERSON_NAME]" at bounding box center [299, 176] width 155 height 5
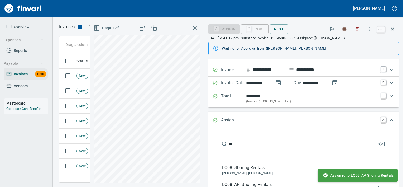
scroll to position [3, 0]
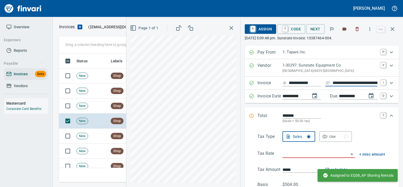
click at [349, 84] on input "**********" at bounding box center [355, 83] width 45 height 7
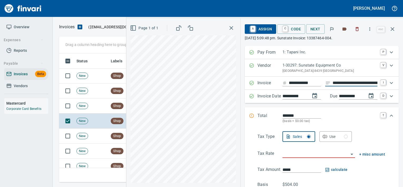
type input "**********"
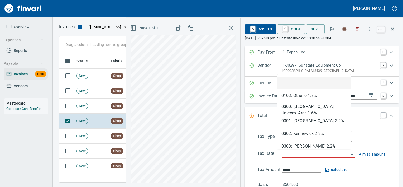
click at [295, 153] on input "search" at bounding box center [315, 153] width 66 height 7
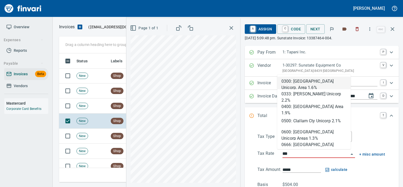
scroll to position [124, 329]
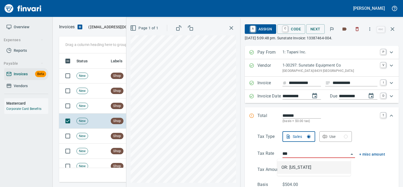
click at [298, 169] on li "OR: [US_STATE]" at bounding box center [314, 167] width 74 height 13
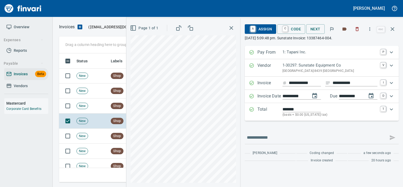
type input "**********"
click at [257, 34] on div "A Assign C Code Next" at bounding box center [310, 29] width 131 height 12
click at [261, 31] on span "A Assign" at bounding box center [260, 29] width 23 height 9
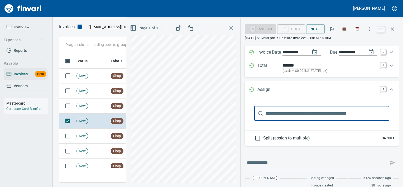
scroll to position [44, 0]
click at [313, 109] on input "text" at bounding box center [327, 113] width 124 height 15
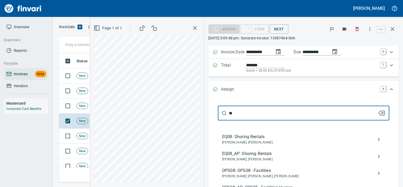
type input "**"
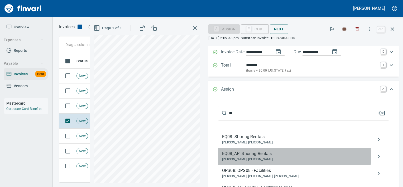
click at [271, 152] on span "EQ08_AP: Shoring Rentals" at bounding box center [299, 153] width 155 height 6
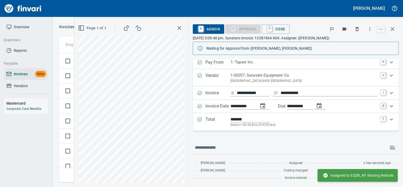
scroll to position [3, 0]
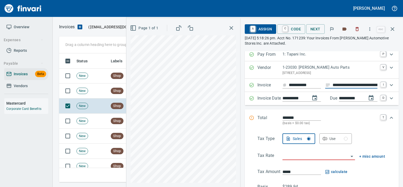
click at [333, 84] on input "**********" at bounding box center [355, 85] width 45 height 7
type input "**********"
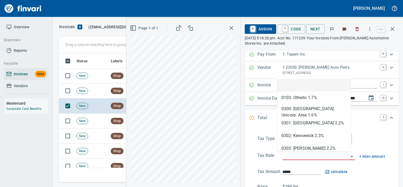
scroll to position [124, 329]
click at [289, 159] on input "search" at bounding box center [315, 155] width 66 height 7
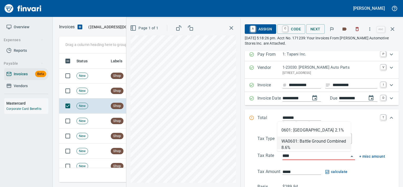
click at [303, 137] on li "WA0601: Battle Ground Combined 8.6%" at bounding box center [314, 142] width 74 height 13
type input "**********"
type input "******"
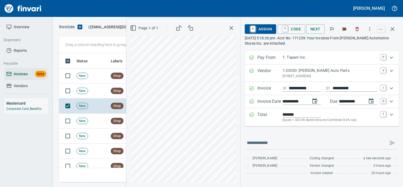
scroll to position [3, 0]
type input "**********"
click at [289, 25] on span "C Code" at bounding box center [291, 29] width 20 height 9
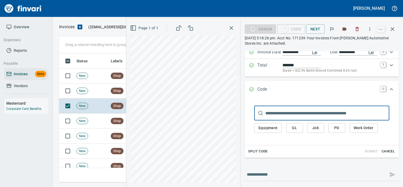
scroll to position [52, 0]
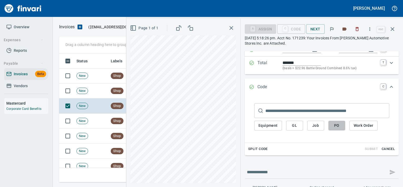
click at [333, 128] on span "PO" at bounding box center [337, 125] width 8 height 7
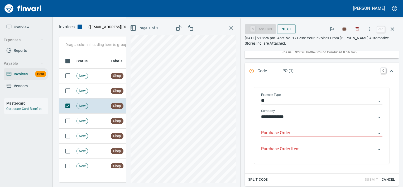
scroll to position [124, 329]
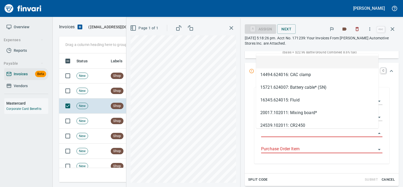
click at [286, 131] on input "Purchase Order" at bounding box center [318, 132] width 115 height 7
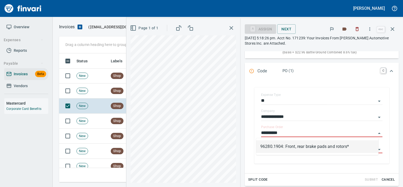
click at [303, 144] on li "96280.1904: Front, rear brake pads and rotors*" at bounding box center [317, 146] width 122 height 13
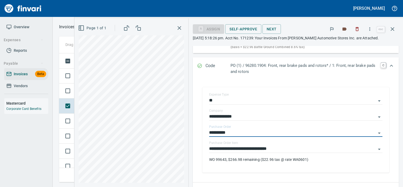
type input "**********"
click at [248, 27] on span "Self-Approve" at bounding box center [243, 29] width 28 height 7
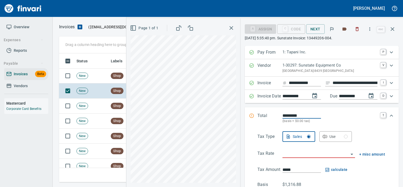
scroll to position [7, 0]
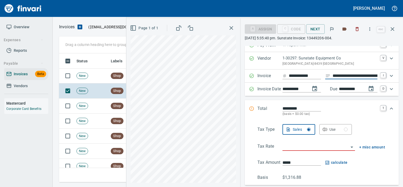
click at [344, 74] on input "**********" at bounding box center [355, 76] width 45 height 7
type input "**********"
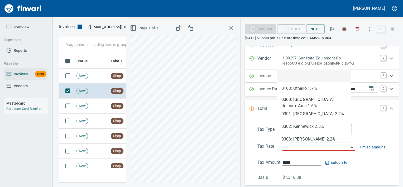
scroll to position [124, 329]
click at [303, 146] on input "search" at bounding box center [315, 146] width 66 height 7
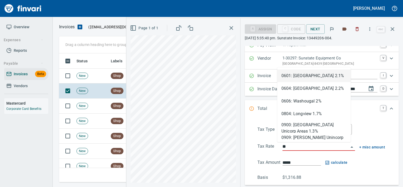
type input "*"
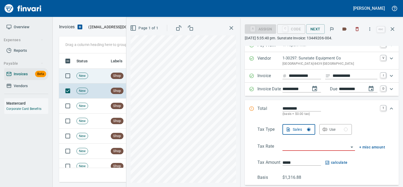
click at [103, 75] on td "New" at bounding box center [91, 75] width 34 height 15
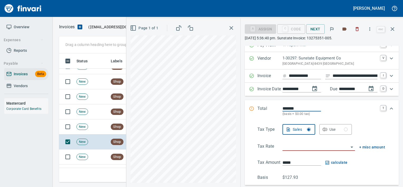
scroll to position [1042, 0]
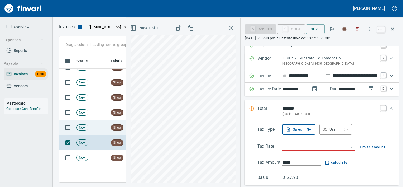
click at [94, 126] on td "New" at bounding box center [91, 127] width 34 height 15
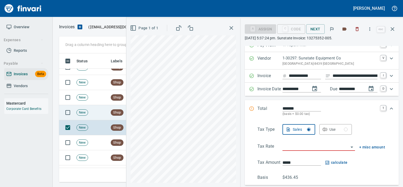
click at [99, 107] on td "New" at bounding box center [91, 112] width 34 height 15
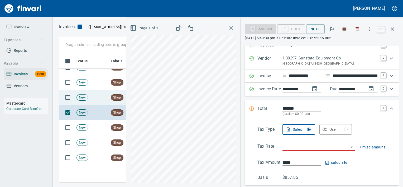
click at [99, 99] on td "New" at bounding box center [91, 97] width 34 height 15
